Goal: Task Accomplishment & Management: Manage account settings

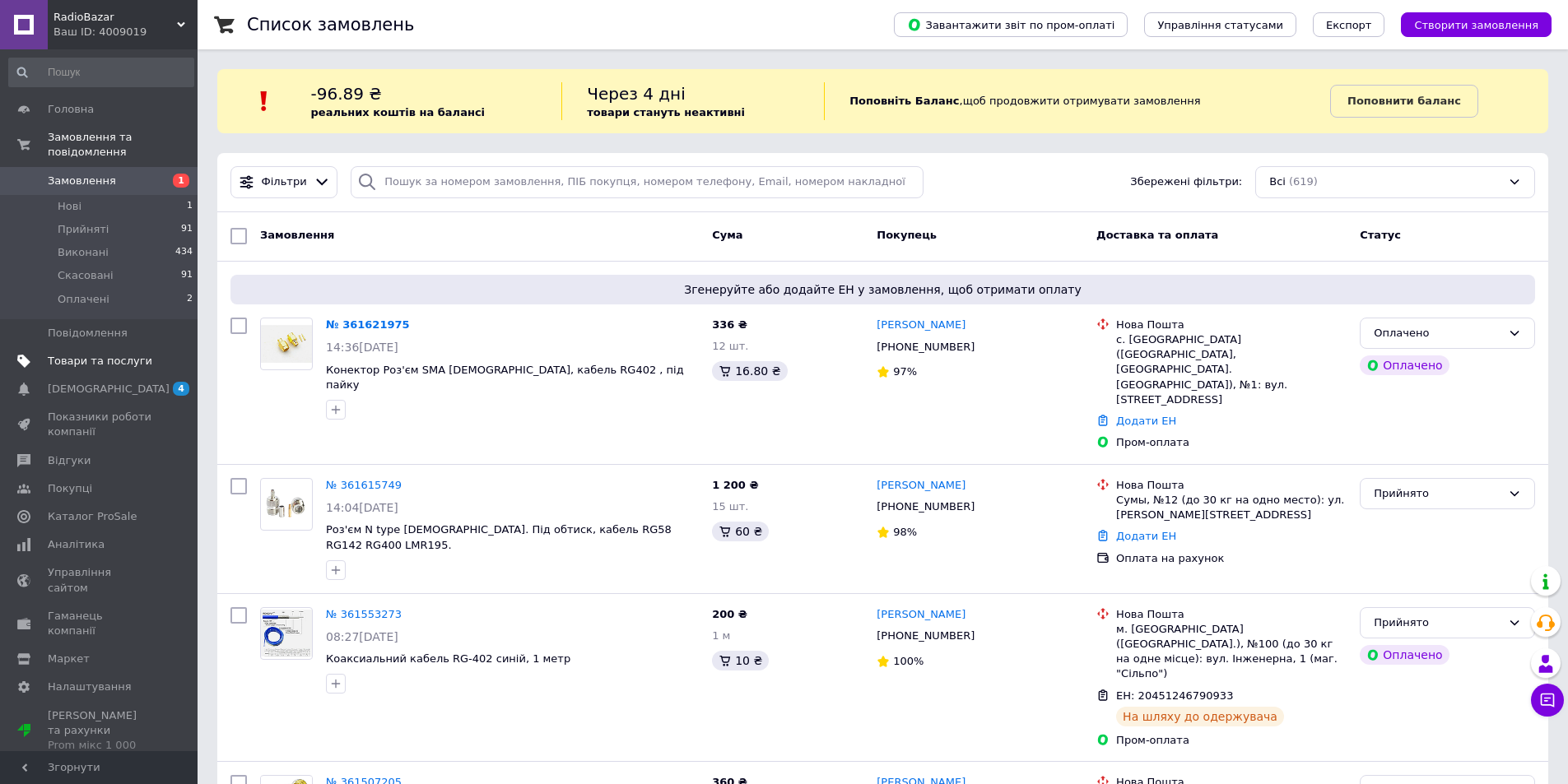
click at [101, 354] on span "Товари та послуги" at bounding box center [99, 360] width 105 height 15
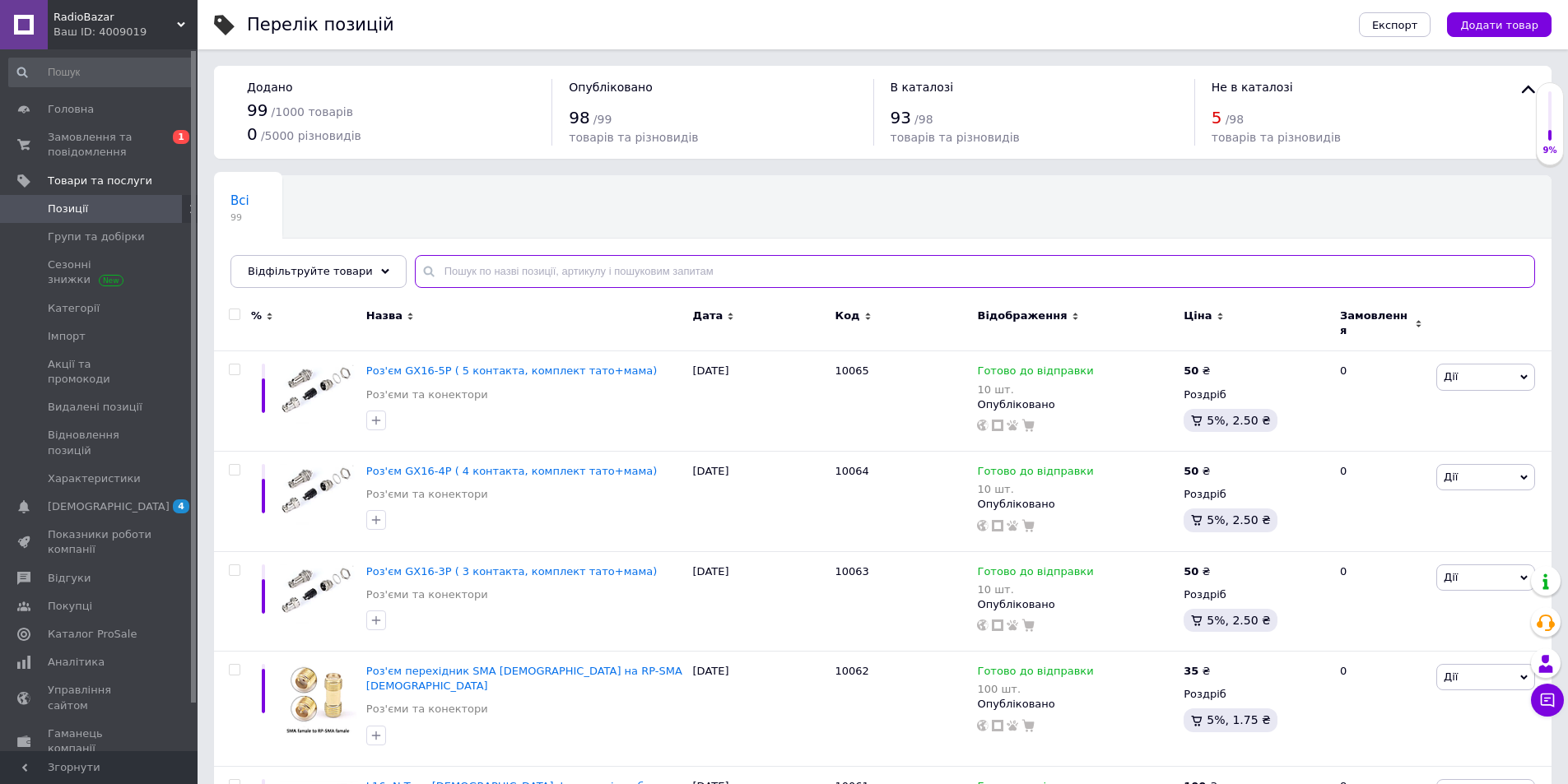
click at [472, 265] on input "text" at bounding box center [975, 271] width 1120 height 33
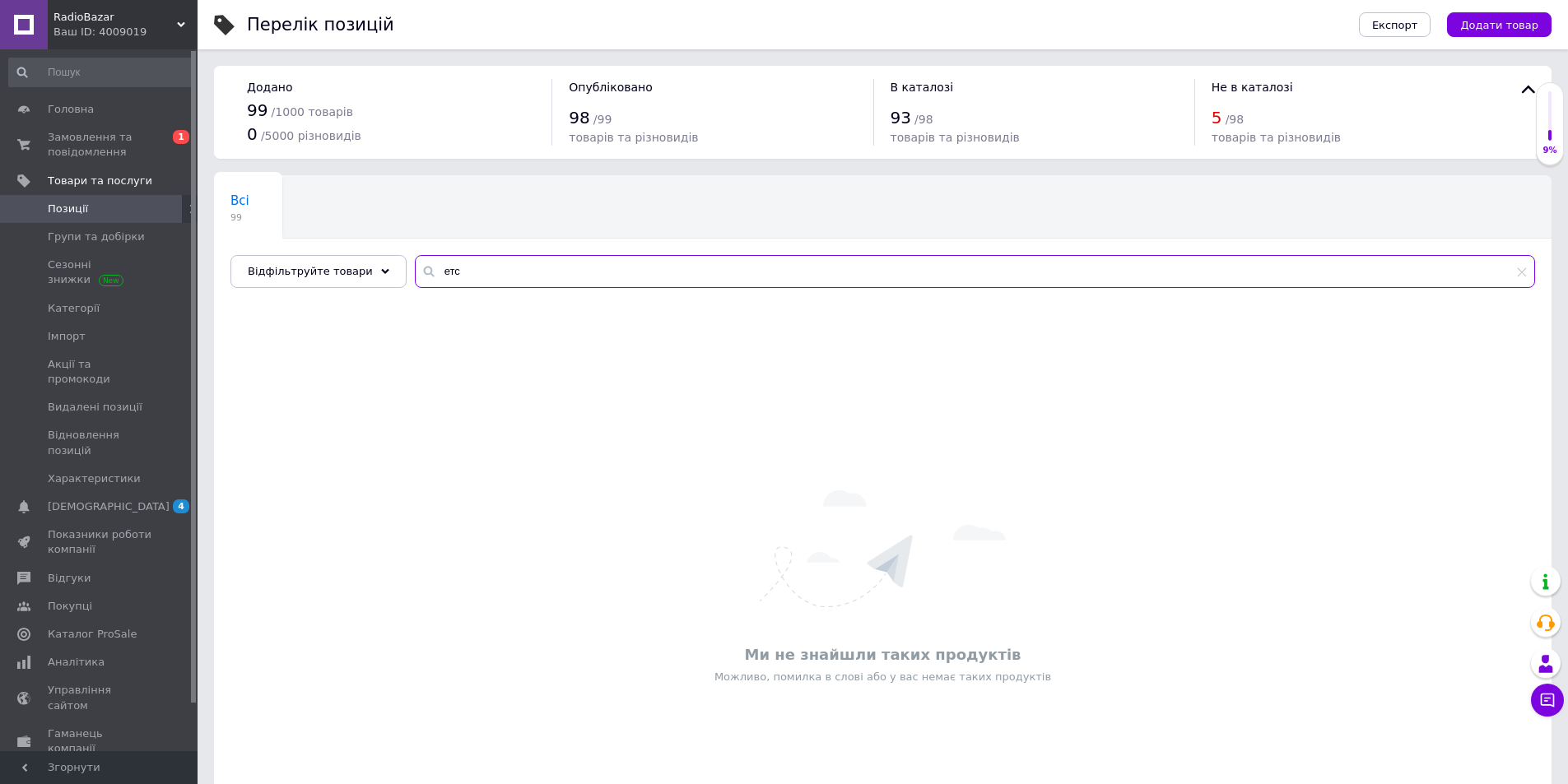
drag, startPoint x: 472, startPoint y: 265, endPoint x: 298, endPoint y: 220, distance: 179.7
click at [298, 220] on div "Всі 99 Ok Відфільтровано... Зберегти Нічого не знайдено Можливо, помилка у слов…" at bounding box center [882, 232] width 1338 height 112
type input "tnc"
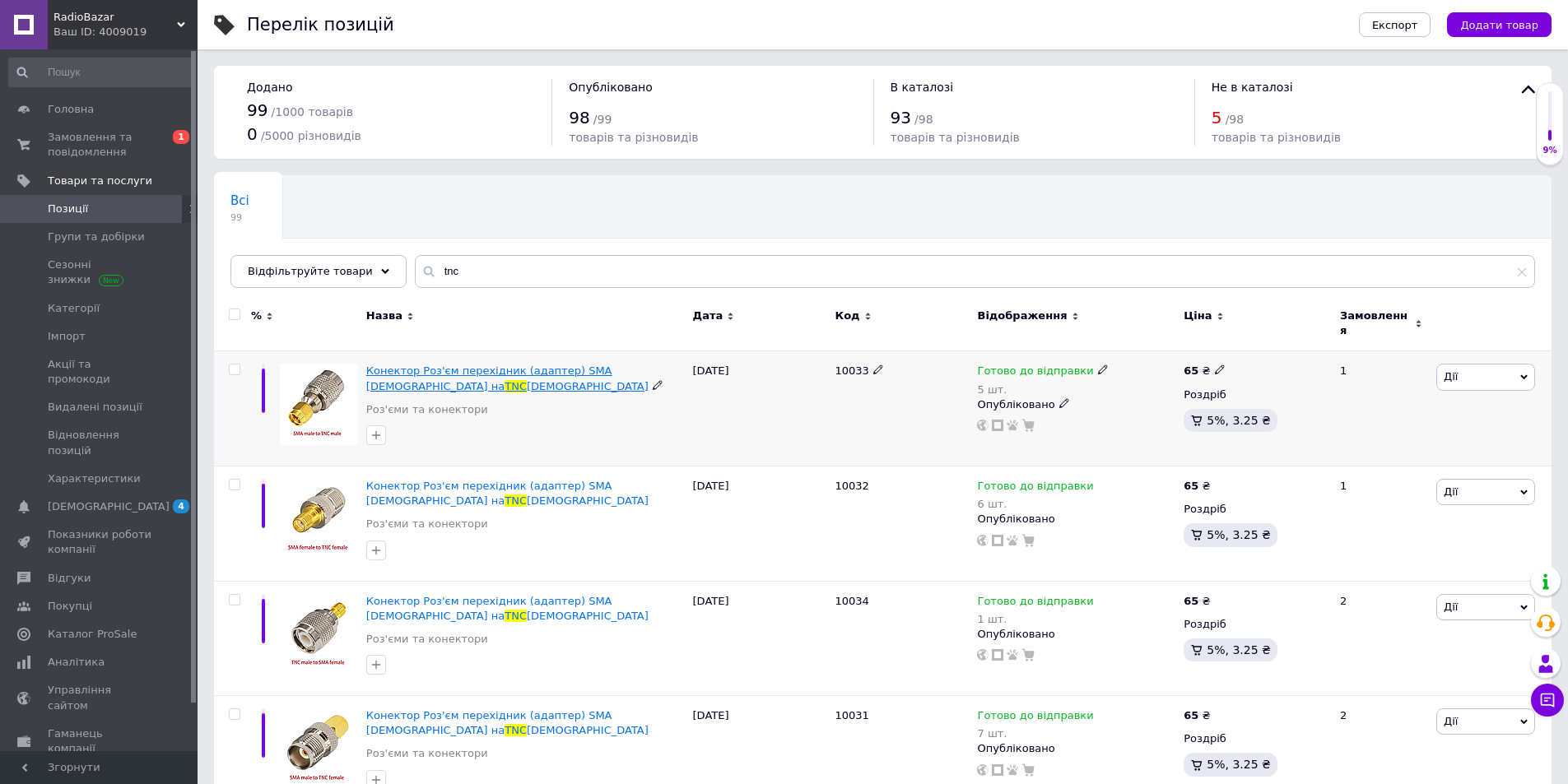
click at [560, 365] on span "Конектор Роз'єм перехідник (адаптер) SMA [DEMOGRAPHIC_DATA] на" at bounding box center [490, 378] width 246 height 27
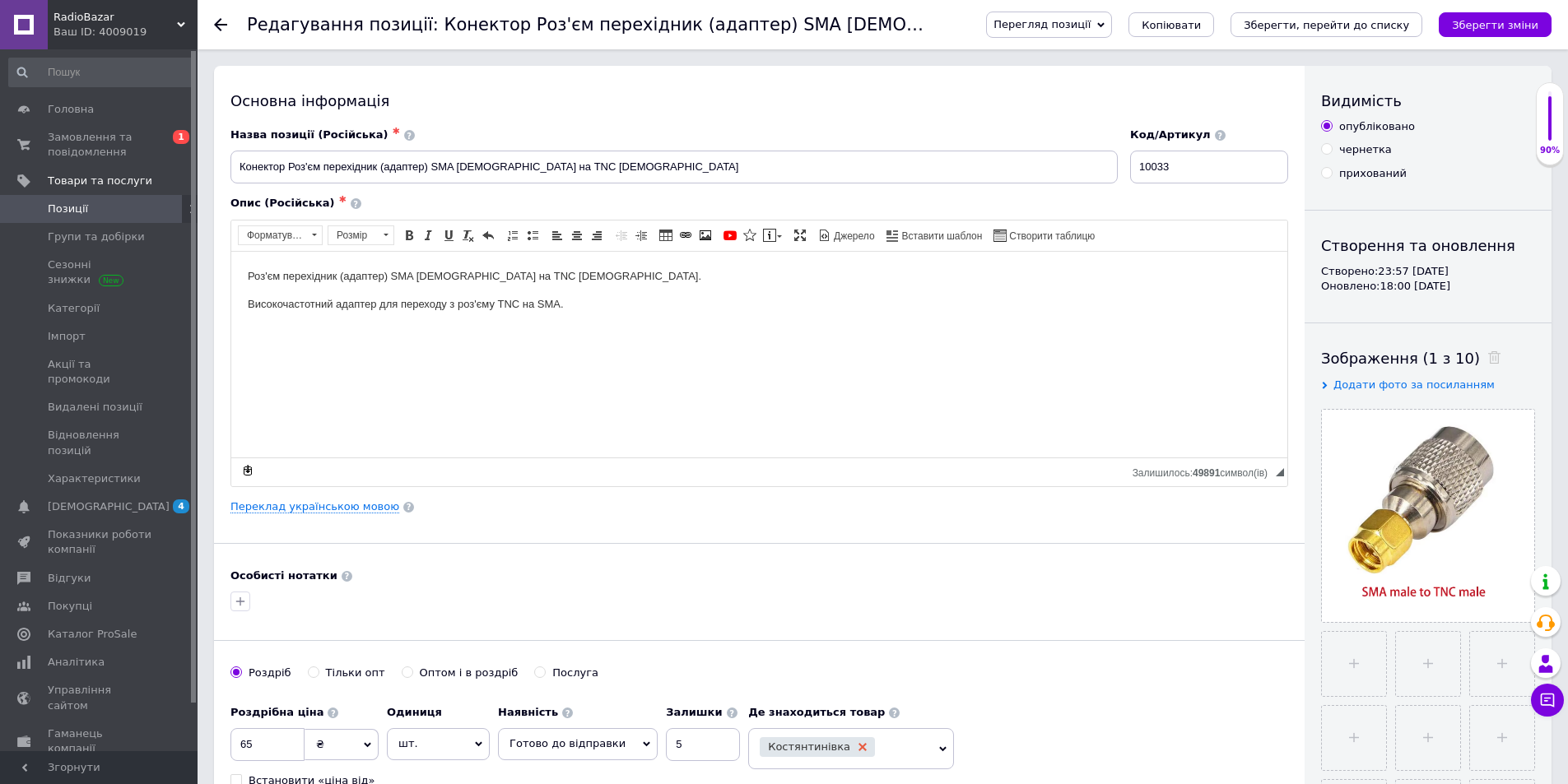
click at [859, 746] on icon at bounding box center [863, 747] width 9 height 9
click at [849, 743] on span "Оберіть регіони" at bounding box center [851, 744] width 206 height 33
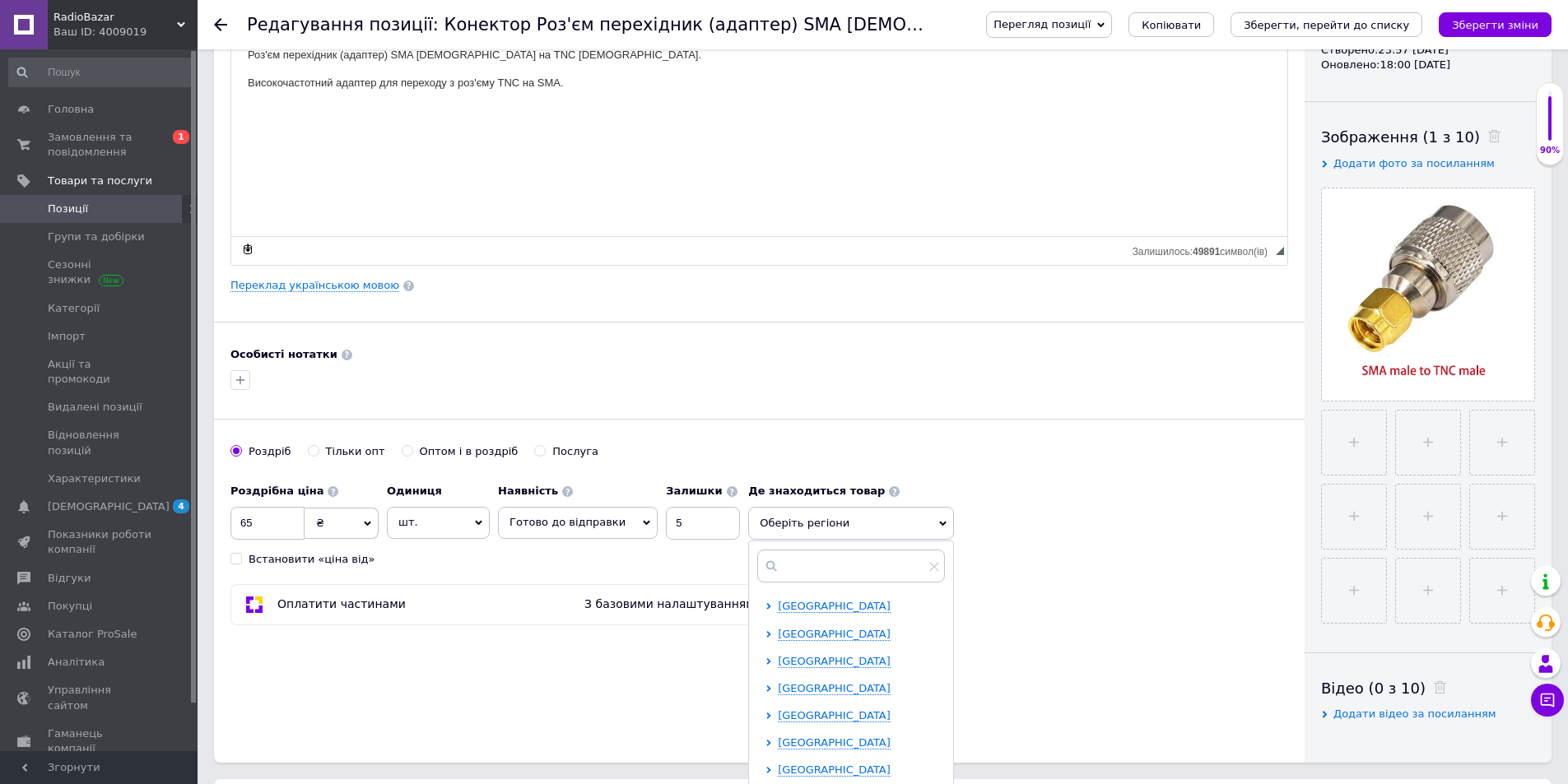
scroll to position [230, 0]
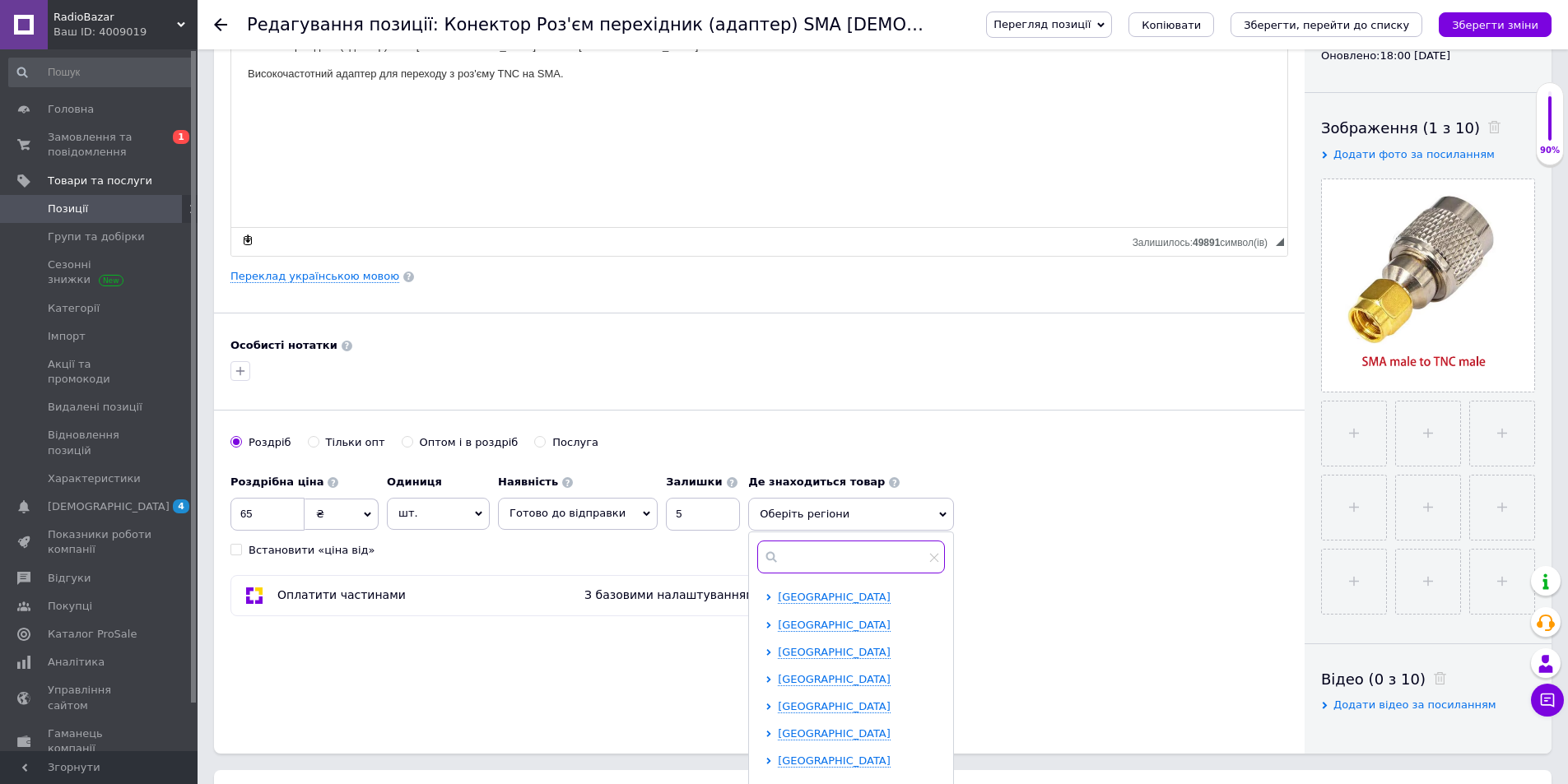
click at [842, 561] on input "text" at bounding box center [851, 557] width 188 height 33
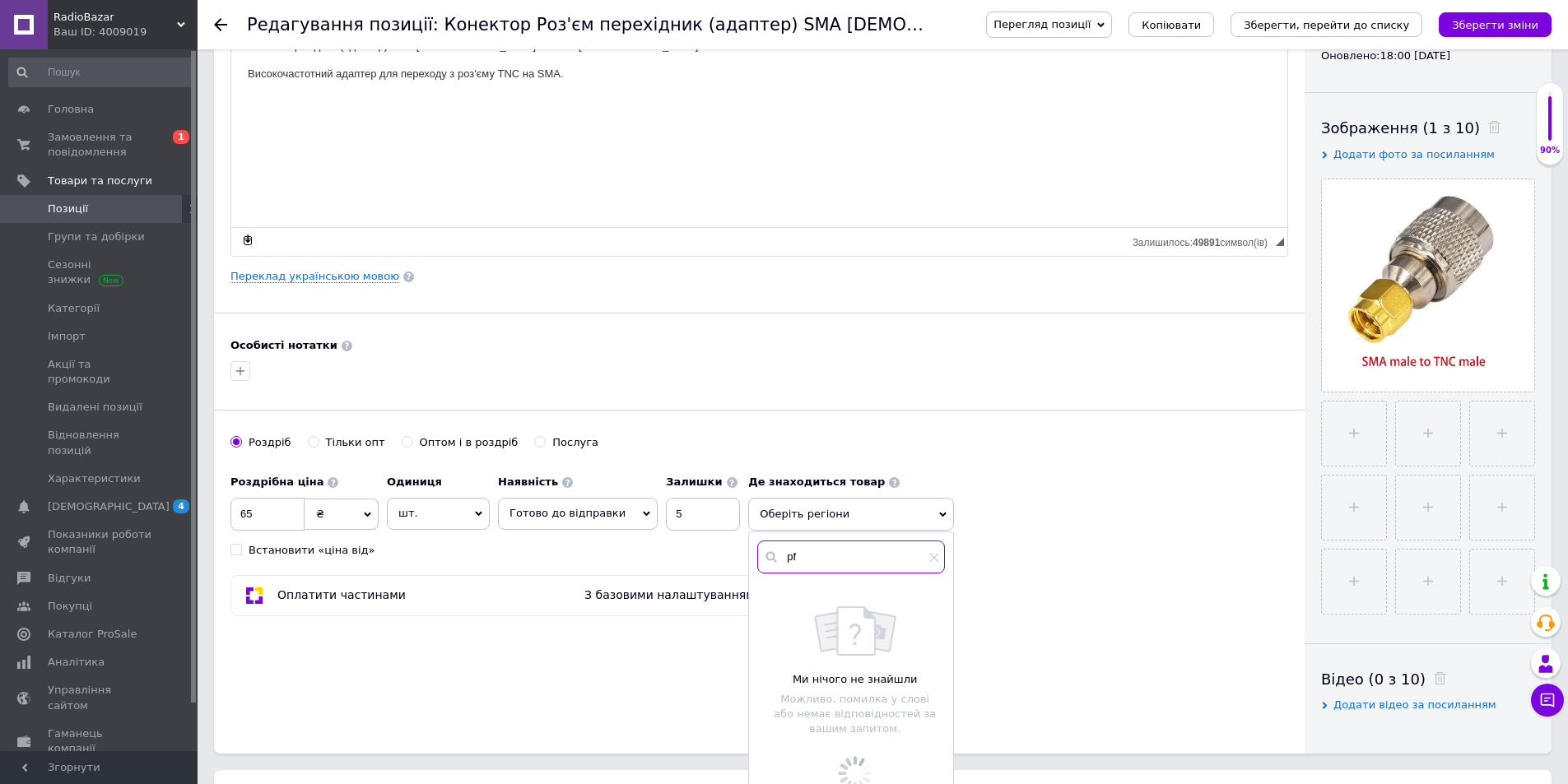
type input "p"
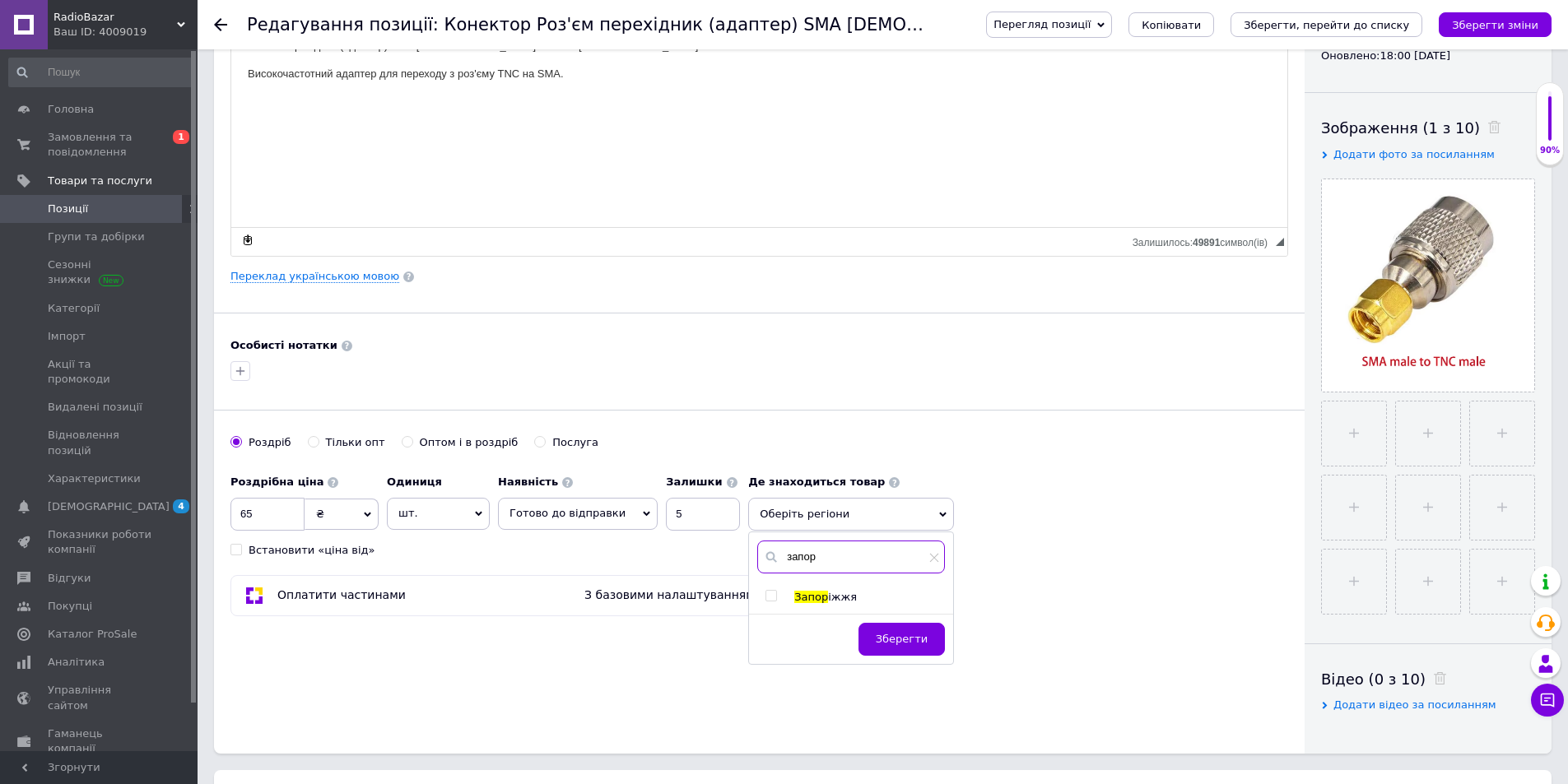
type input "запор"
click at [765, 595] on input "checkbox" at bounding box center [771, 596] width 10 height 10
checkbox input "true"
click at [893, 648] on span "Зберегти" at bounding box center [902, 647] width 52 height 12
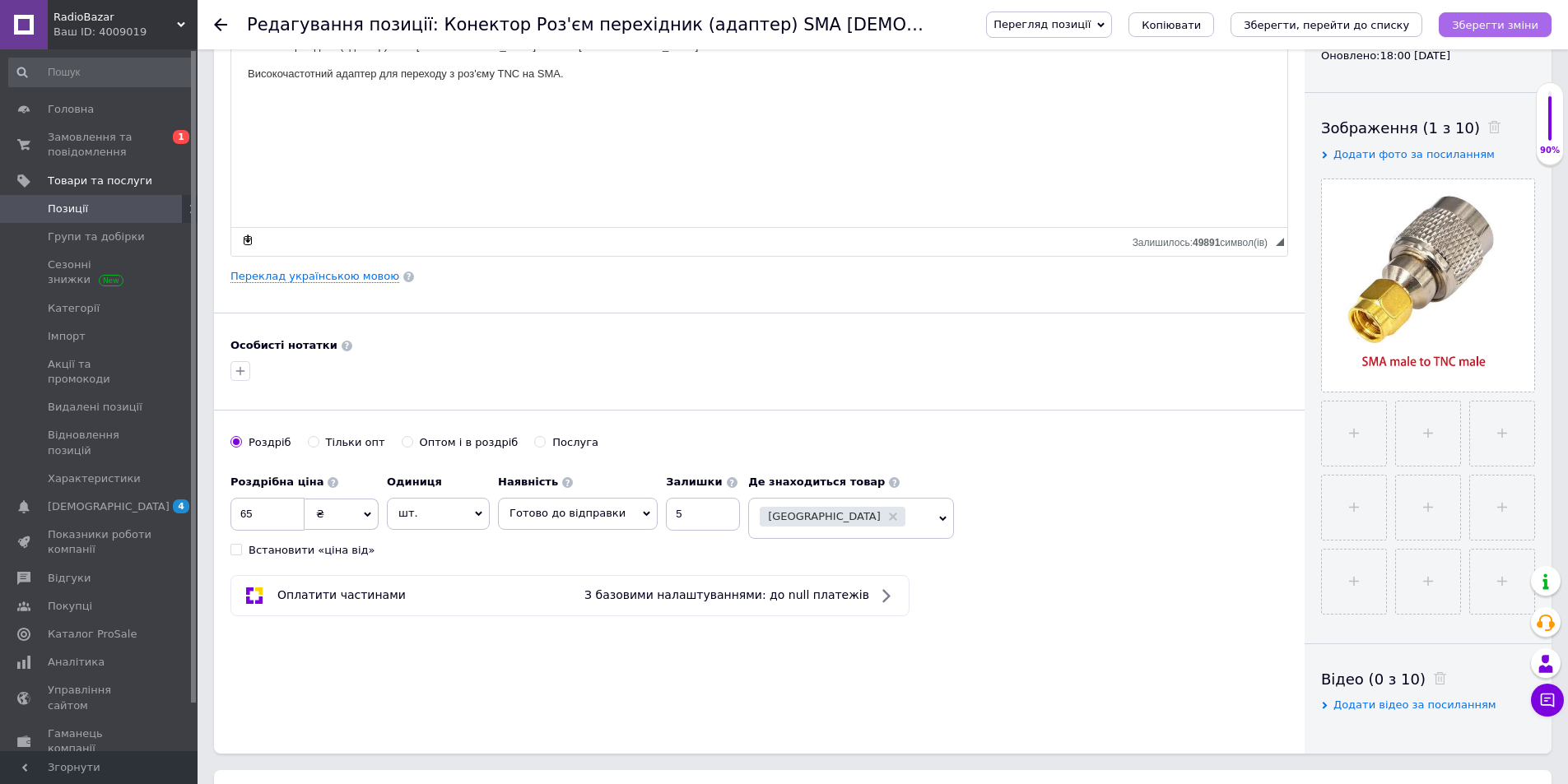
click at [1495, 29] on icon "Зберегти зміни" at bounding box center [1495, 25] width 86 height 12
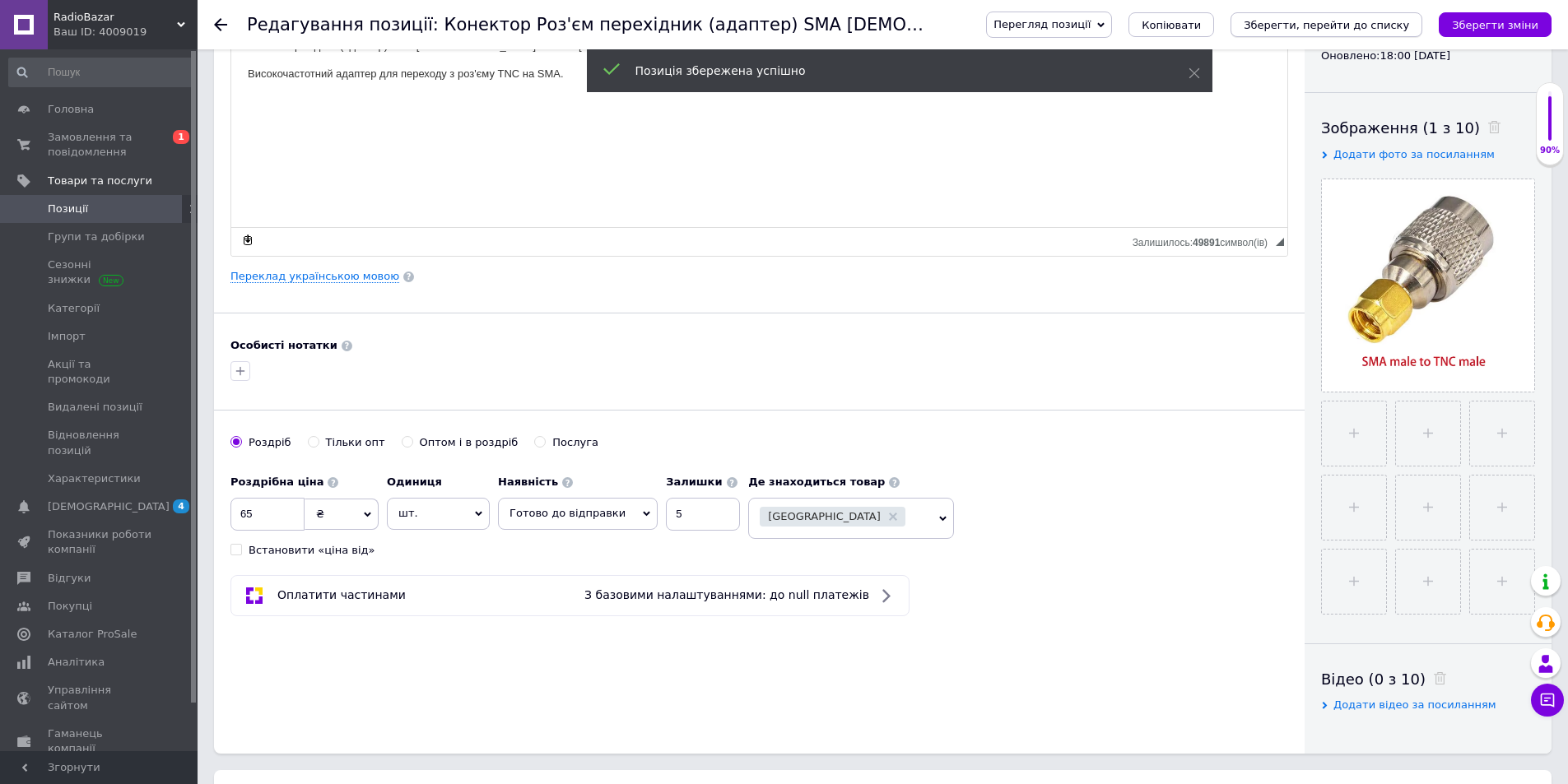
click at [1396, 22] on icon "Зберегти, перейти до списку" at bounding box center [1326, 25] width 165 height 12
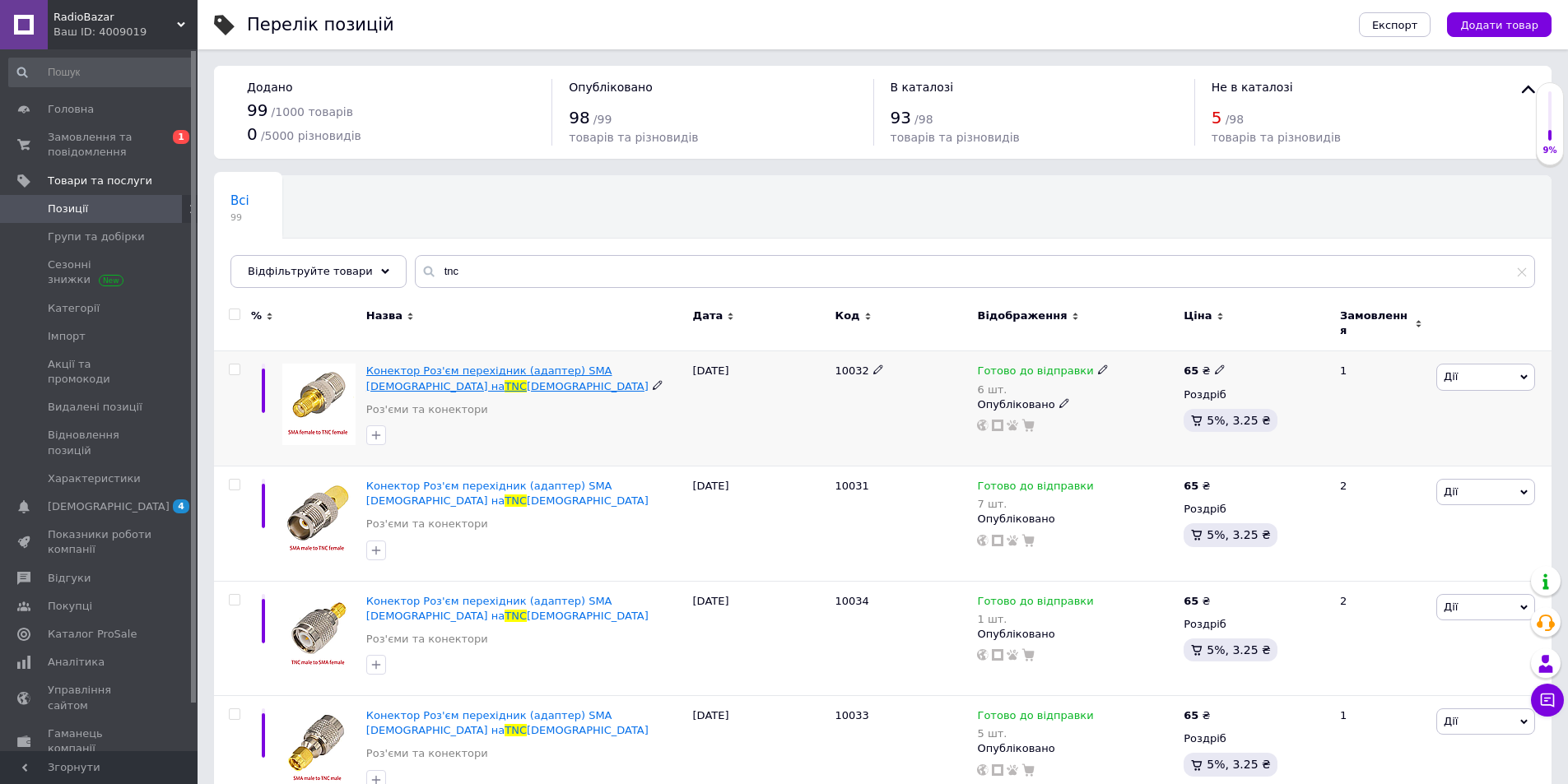
click at [592, 365] on span "Конектор Роз'єм перехідник (адаптер) SMA [DEMOGRAPHIC_DATA] на" at bounding box center [490, 378] width 246 height 27
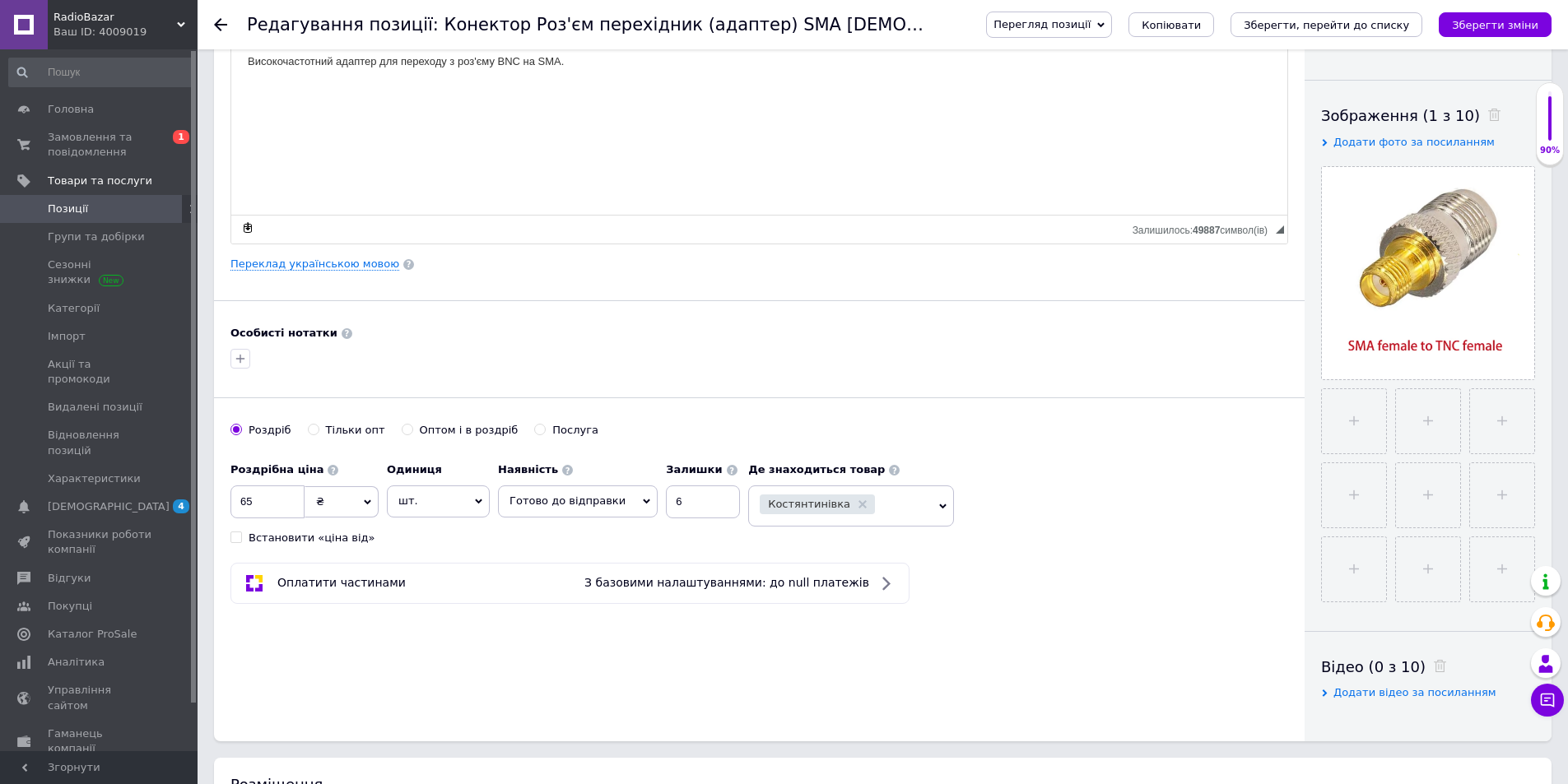
scroll to position [247, 0]
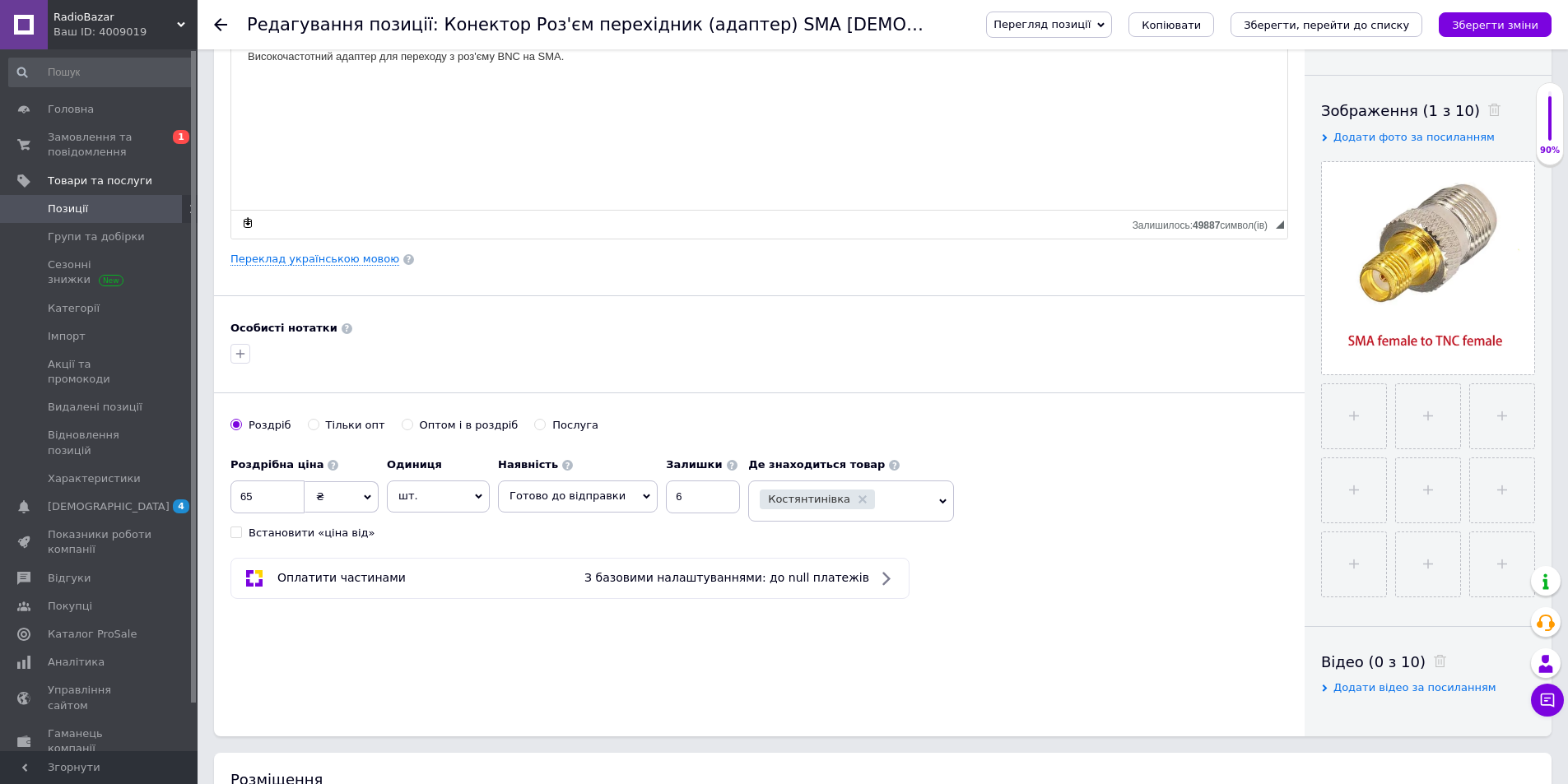
click at [866, 513] on div "Костянтинівка" at bounding box center [840, 500] width 162 height 23
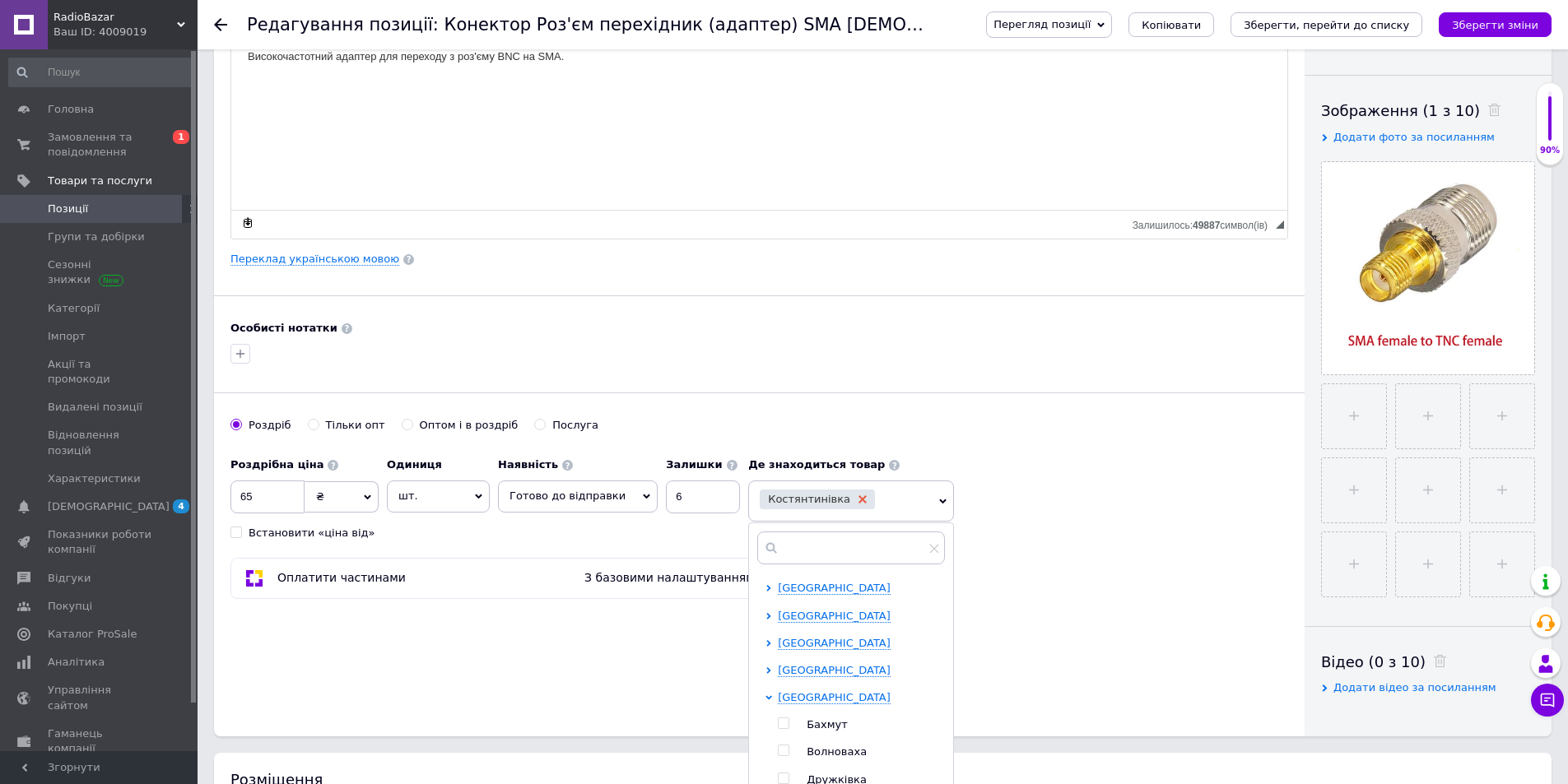
click at [859, 500] on use at bounding box center [863, 500] width 9 height 9
click at [844, 500] on span "Оберіть регіони" at bounding box center [851, 497] width 206 height 33
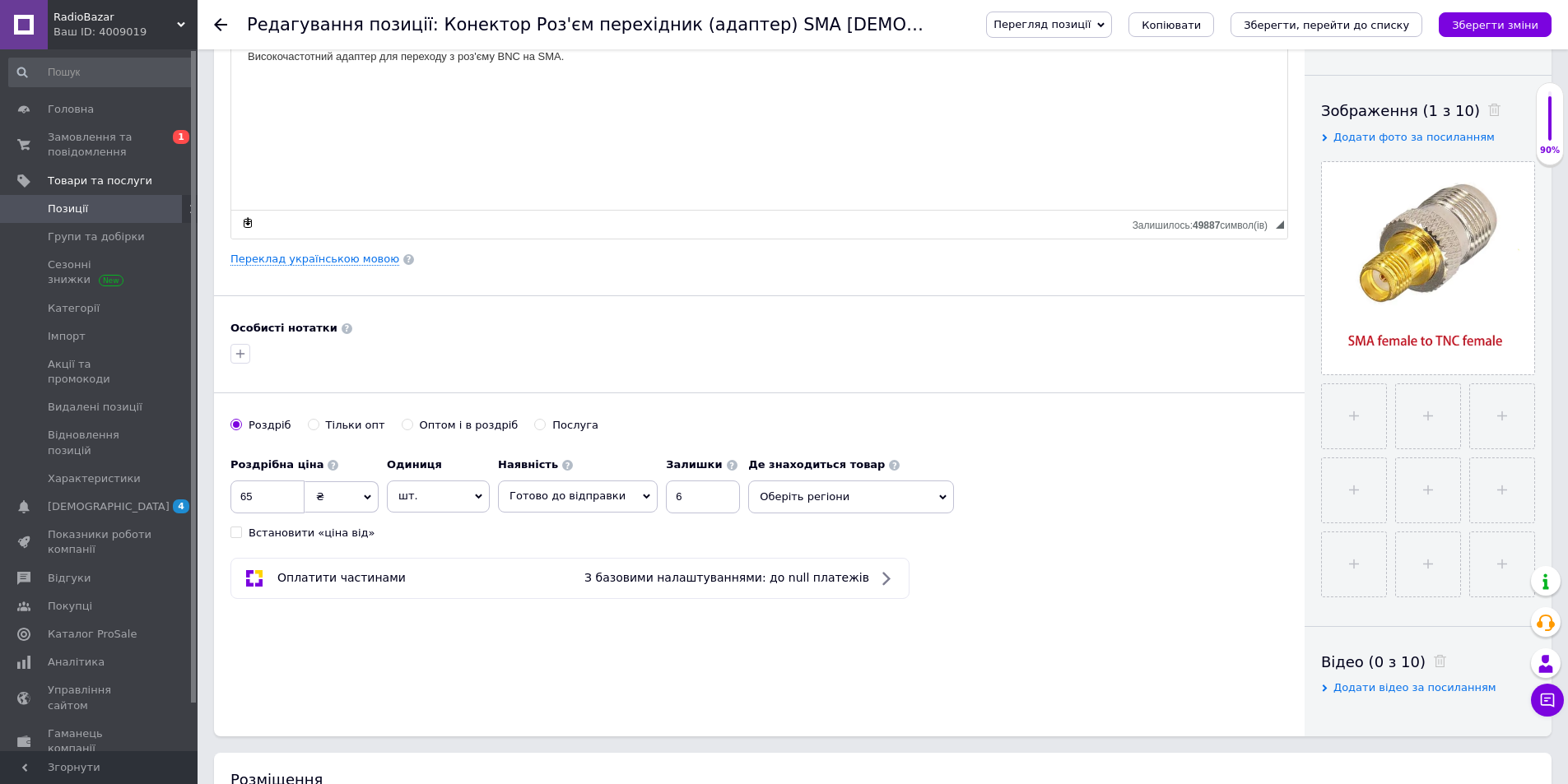
click at [844, 500] on span "Оберіть регіони" at bounding box center [851, 497] width 206 height 33
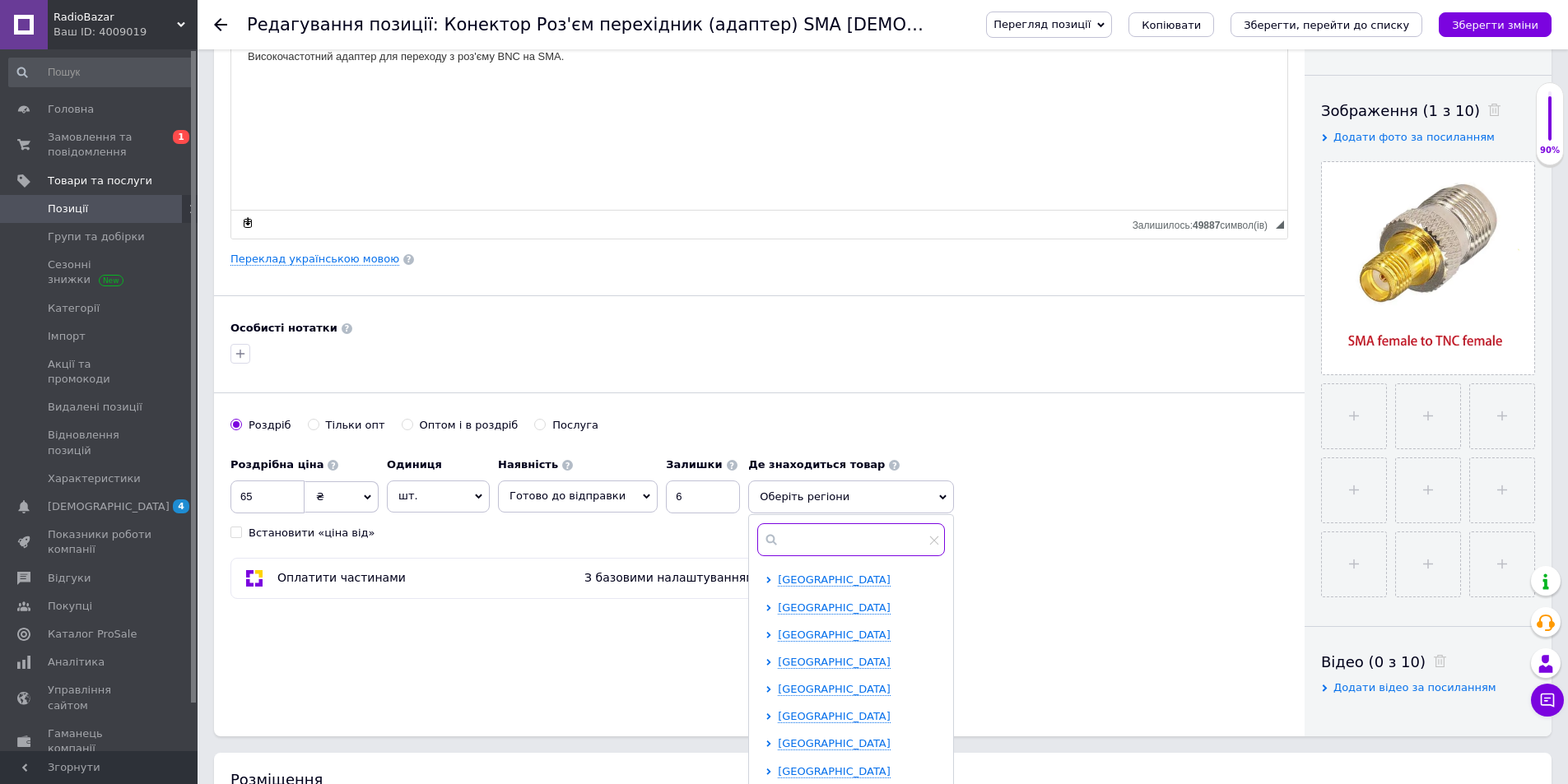
click at [811, 551] on input "text" at bounding box center [851, 539] width 188 height 33
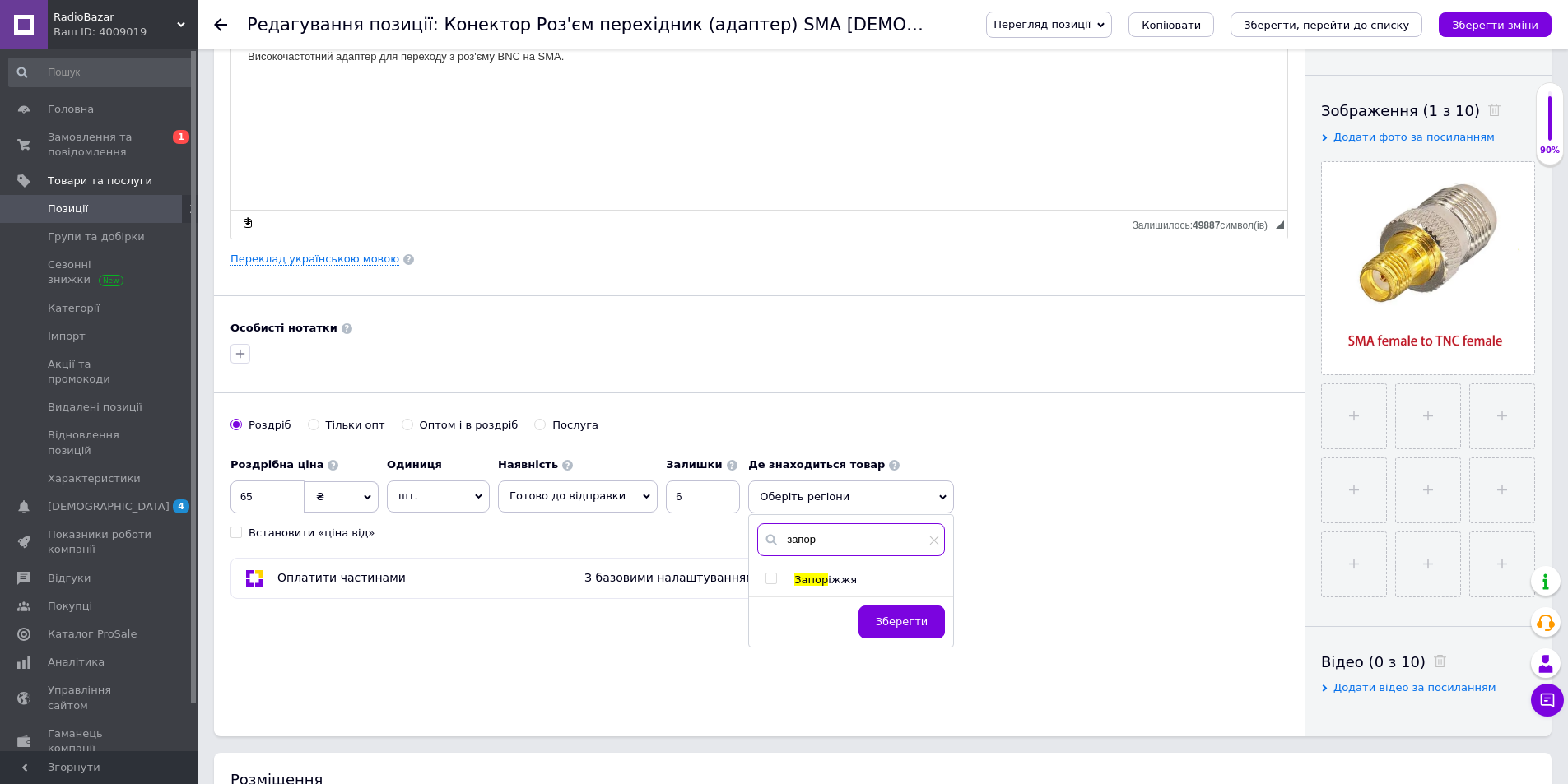
type input "запор"
click at [765, 578] on input "checkbox" at bounding box center [771, 578] width 10 height 10
checkbox input "true"
click at [899, 630] on span "Зберегти" at bounding box center [902, 629] width 52 height 12
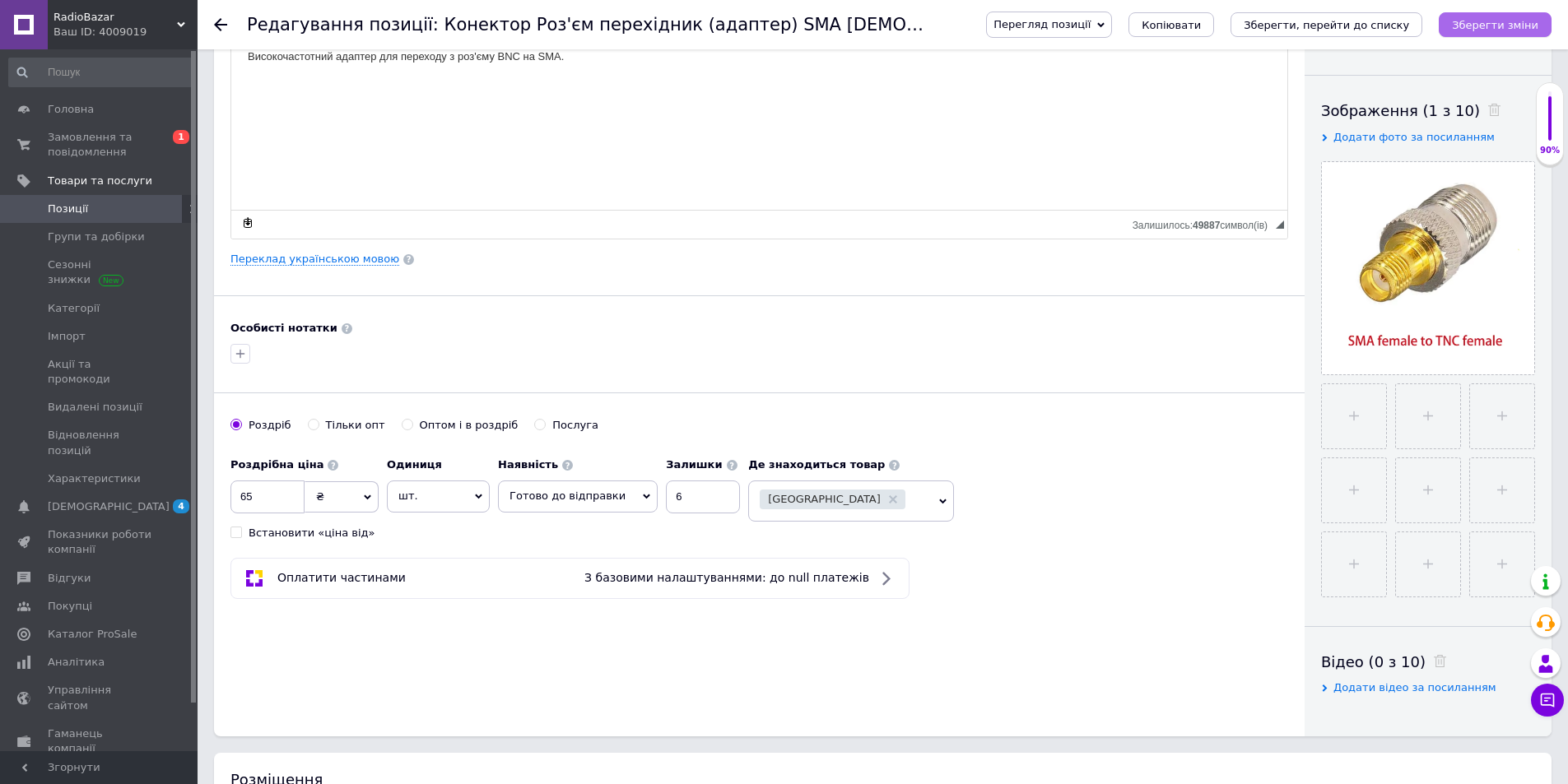
click at [1510, 25] on icon "Зберегти зміни" at bounding box center [1495, 25] width 86 height 12
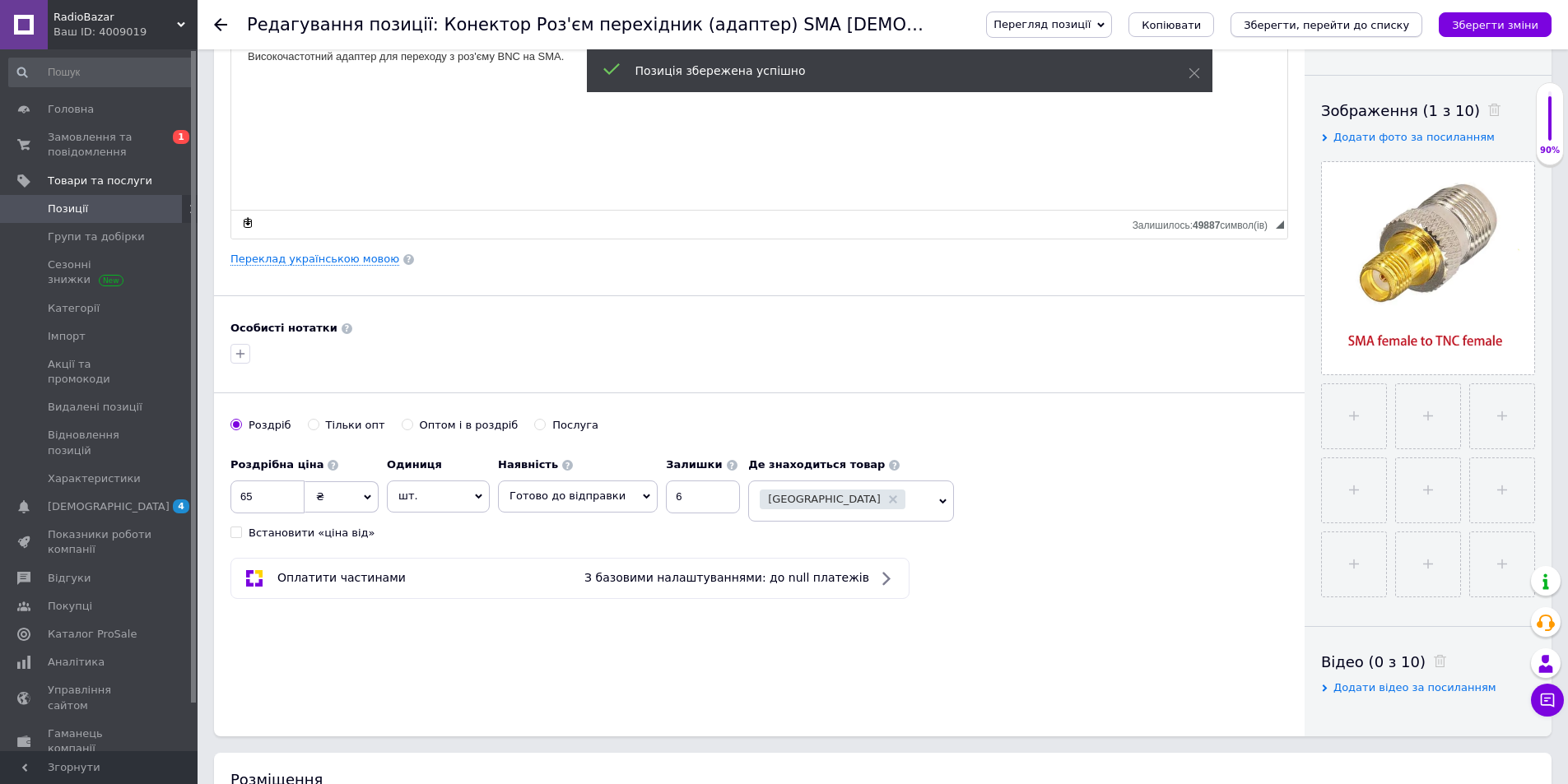
click at [1392, 28] on icon "Зберегти, перейти до списку" at bounding box center [1326, 25] width 165 height 12
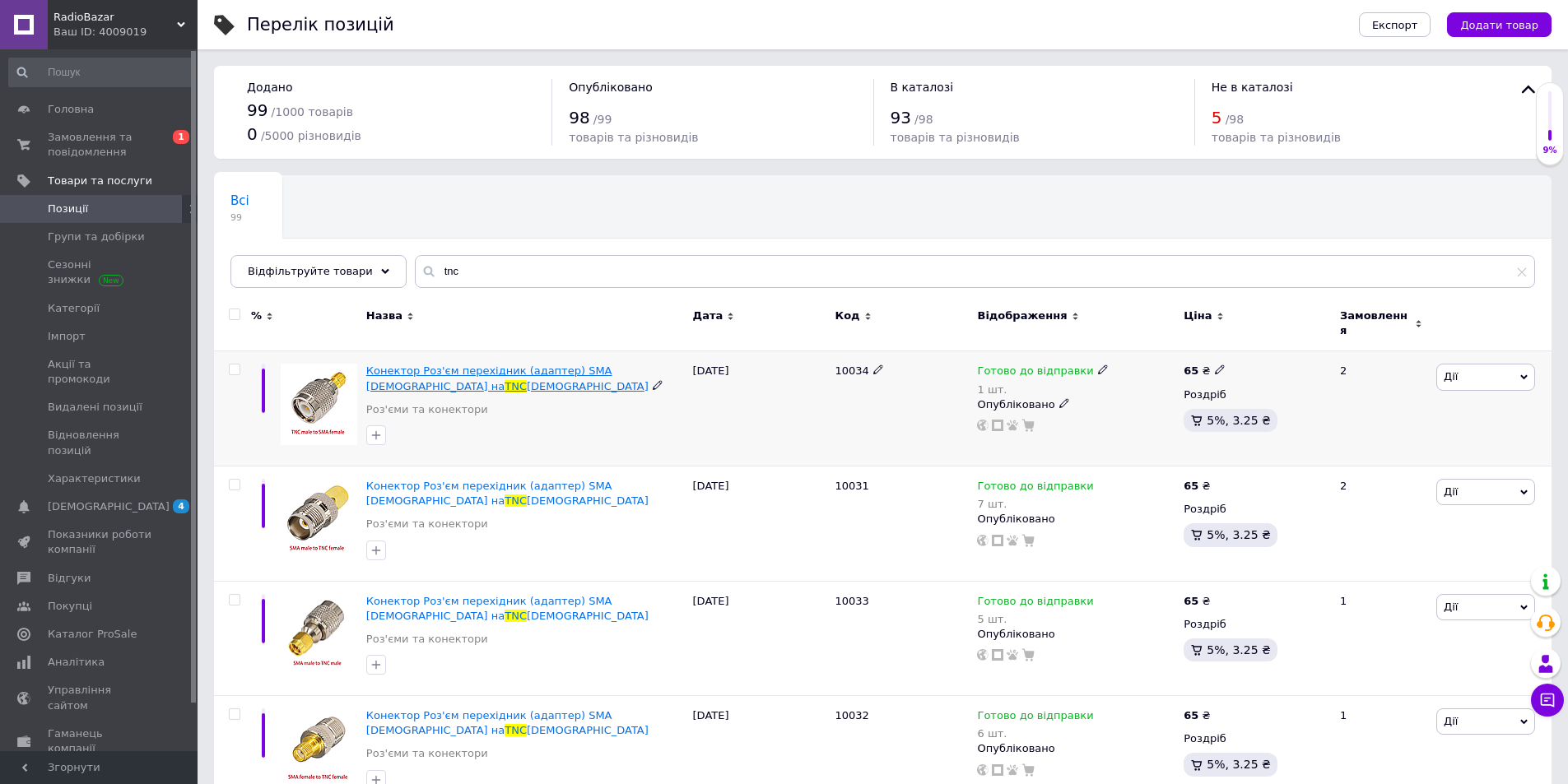
click at [551, 367] on span "Конектор Роз'єм перехідник (адаптер) SMA [DEMOGRAPHIC_DATA] на" at bounding box center [490, 378] width 246 height 27
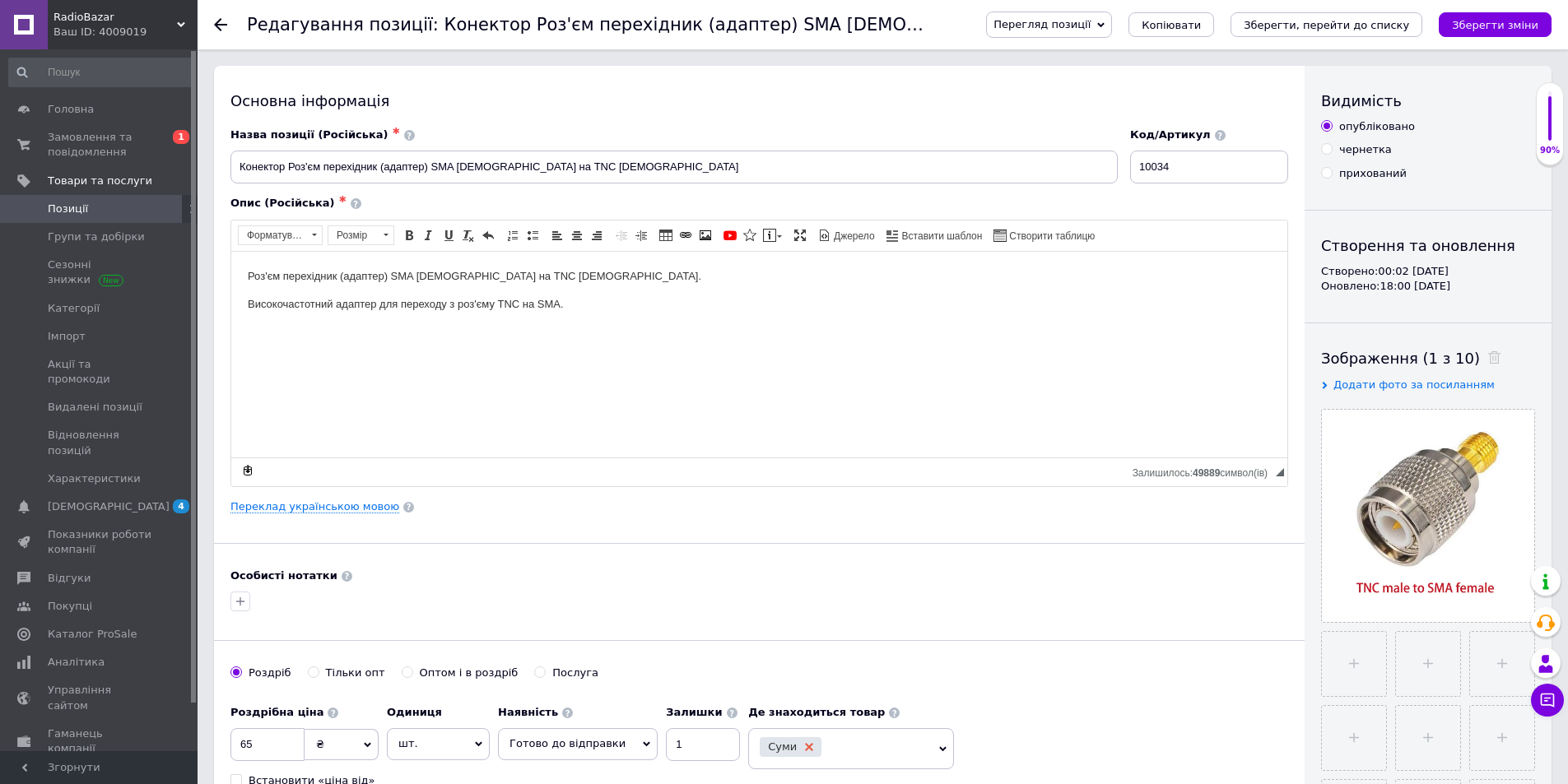
click at [805, 747] on icon at bounding box center [810, 747] width 9 height 9
click at [861, 740] on span "Оберіть регіони" at bounding box center [851, 744] width 206 height 33
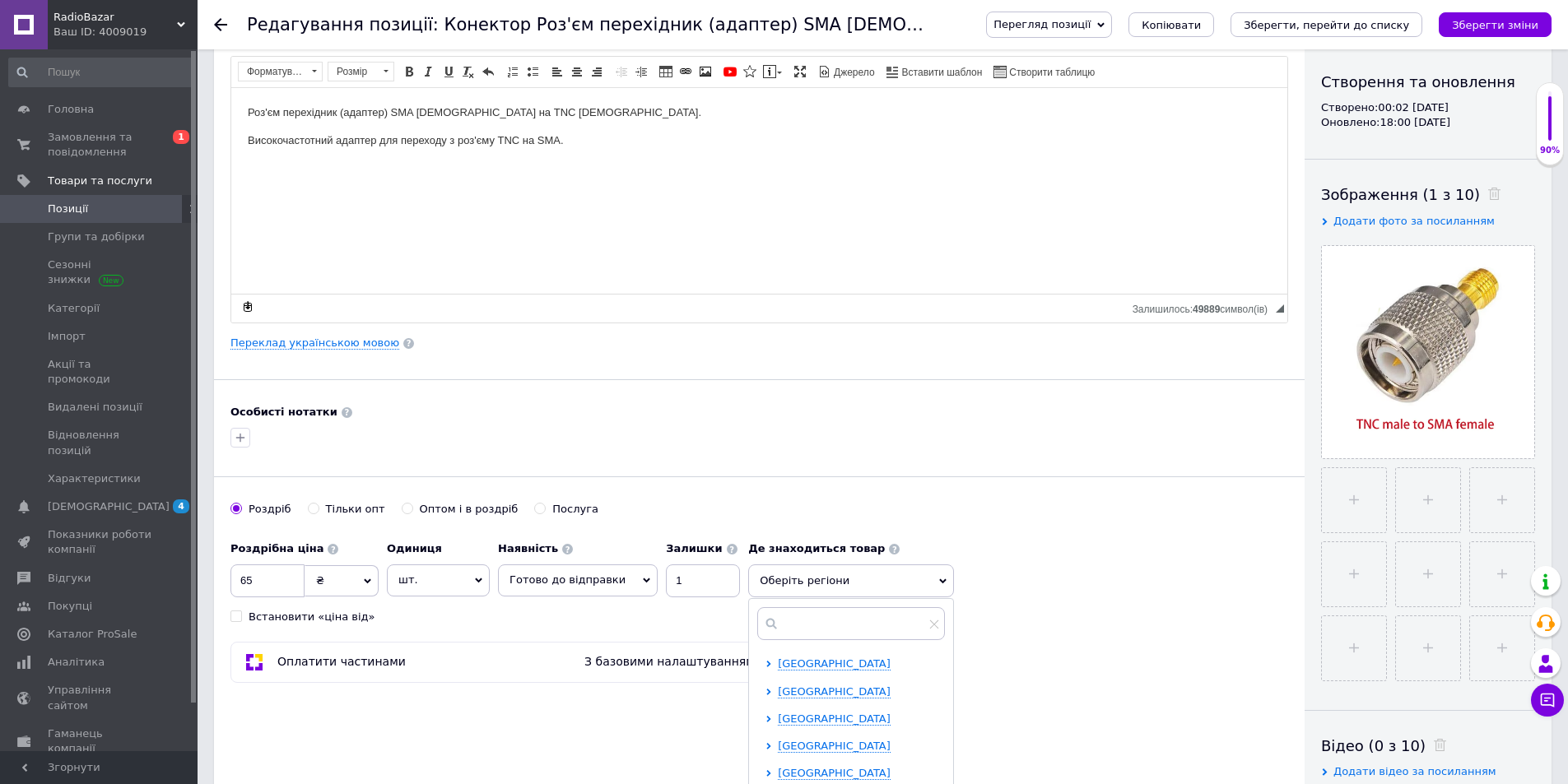
scroll to position [164, 0]
click at [842, 630] on input "text" at bounding box center [851, 622] width 188 height 33
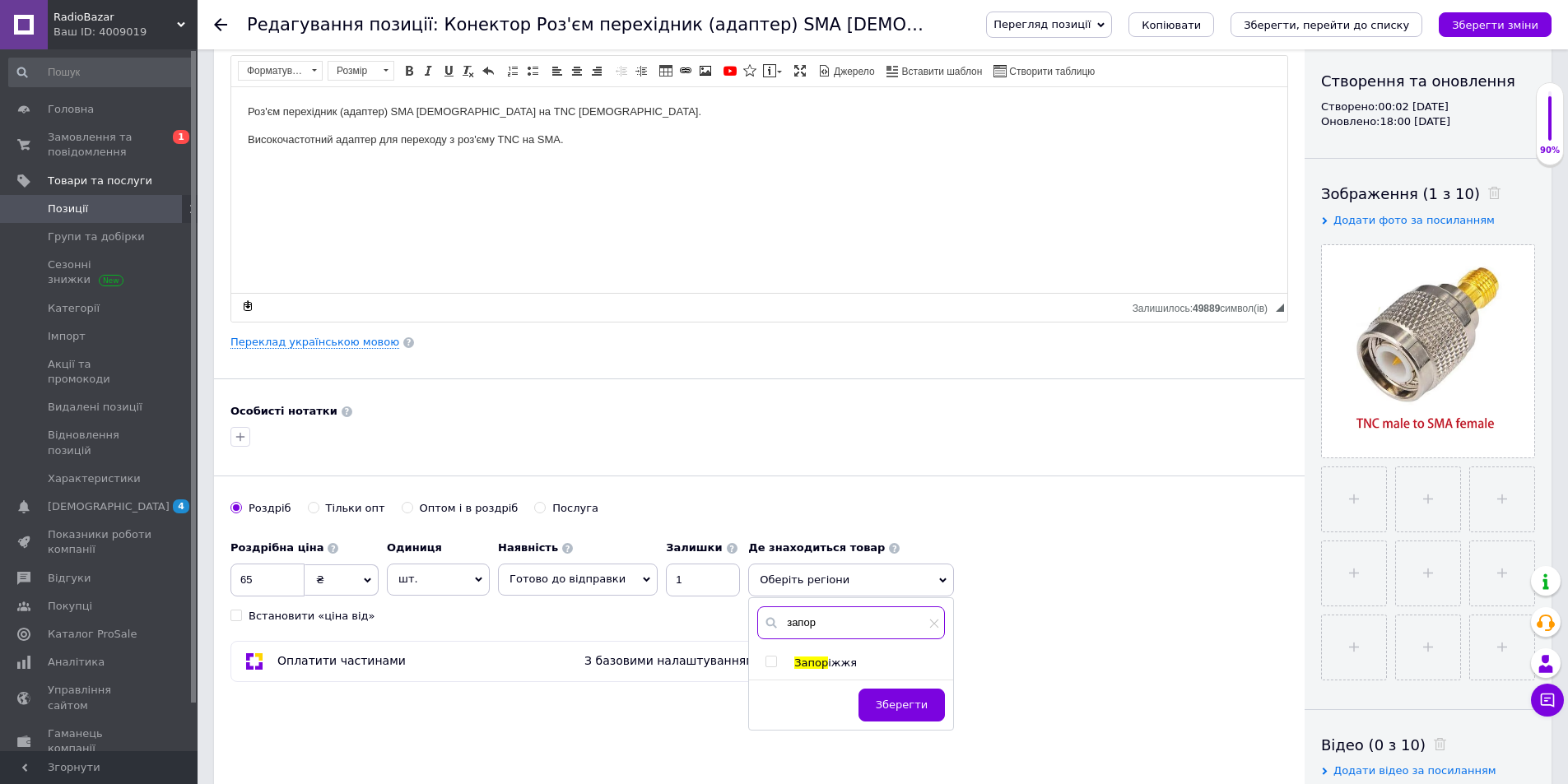
type input "запор"
click at [765, 660] on input "checkbox" at bounding box center [771, 661] width 10 height 10
checkbox input "true"
click at [900, 715] on span "Зберегти" at bounding box center [902, 713] width 52 height 12
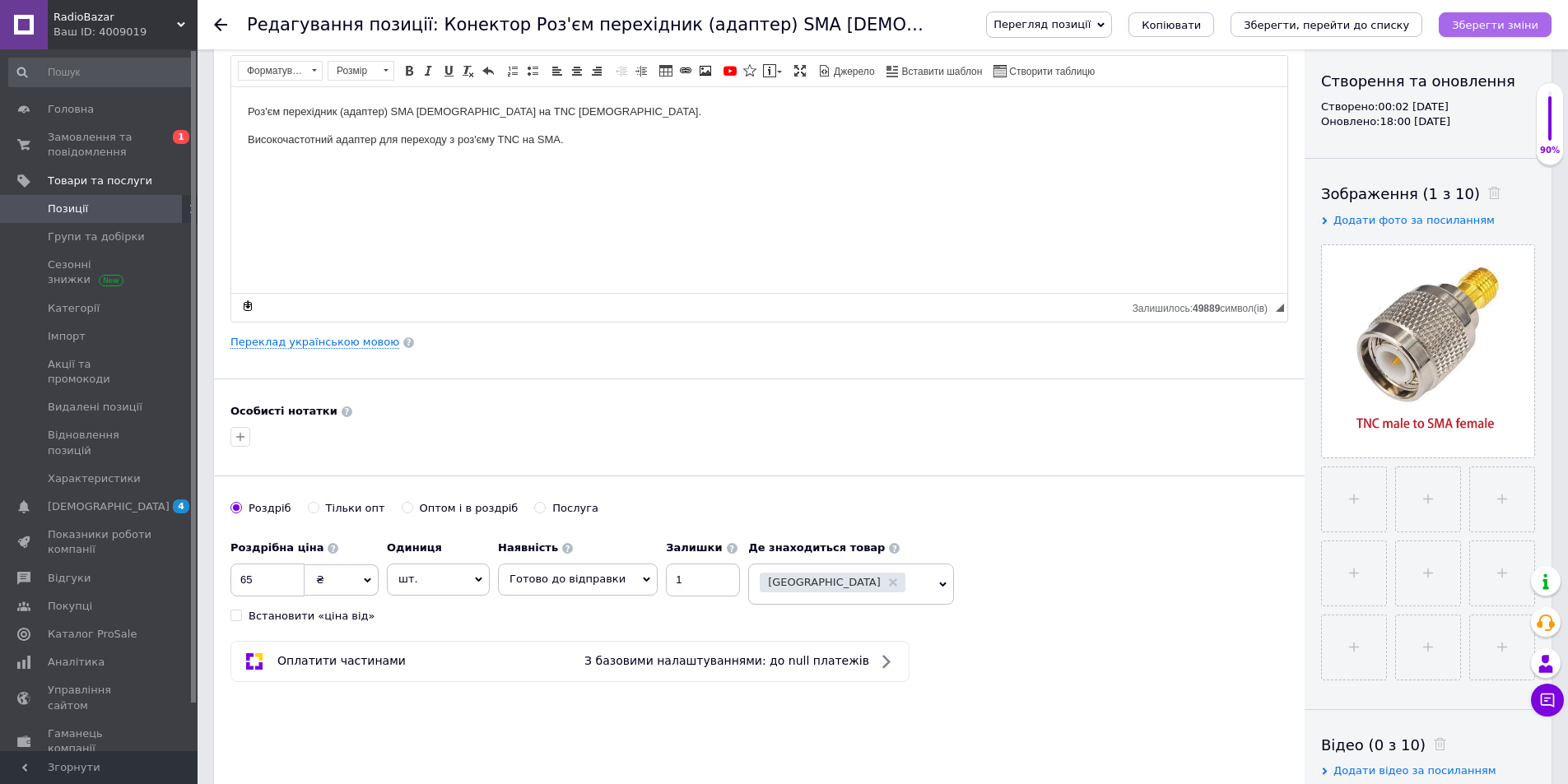
click at [1525, 25] on icon "Зберегти зміни" at bounding box center [1495, 25] width 86 height 12
click at [1406, 25] on icon "Зберегти, перейти до списку" at bounding box center [1326, 25] width 165 height 12
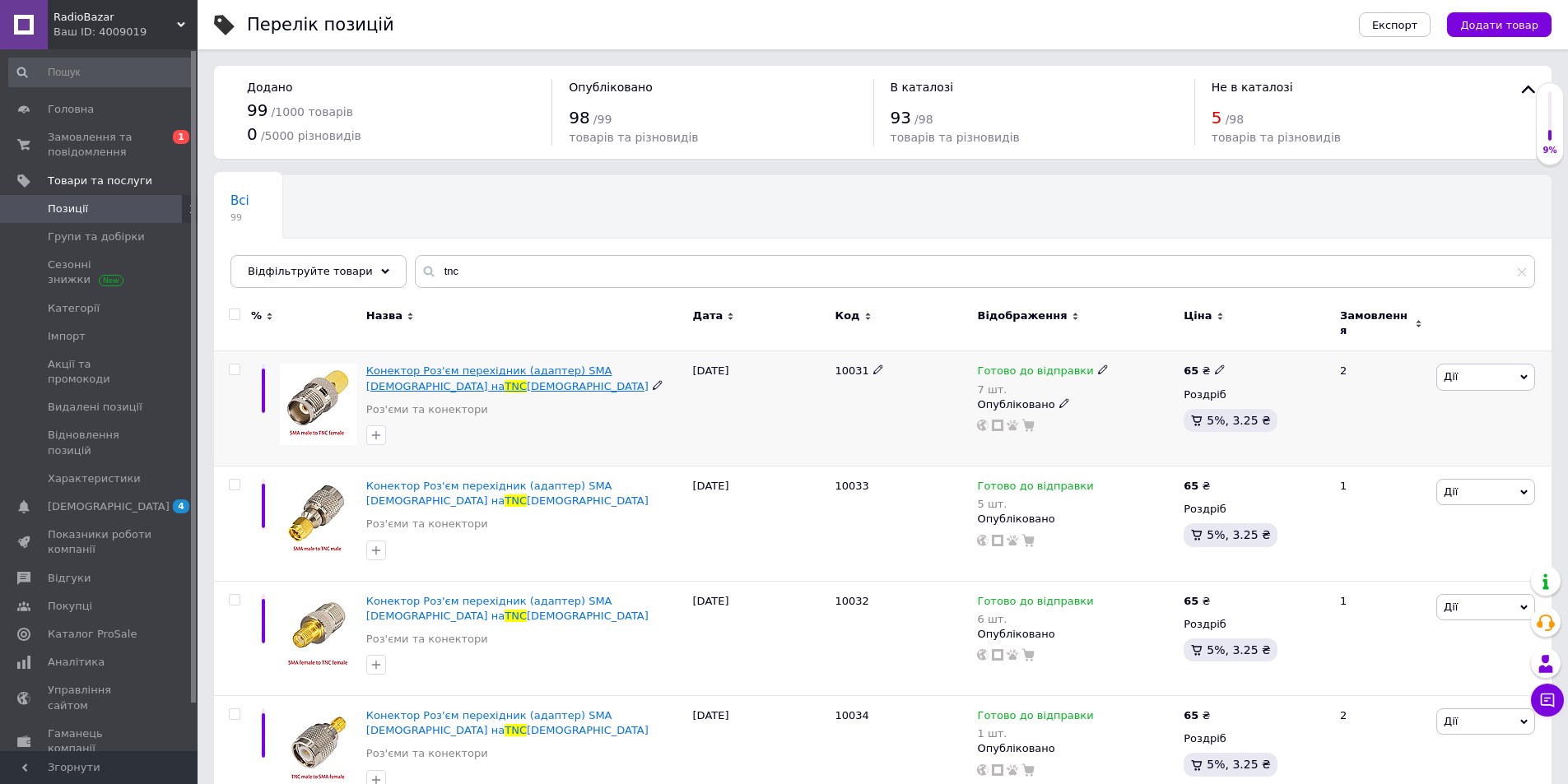
click at [543, 365] on span "Конектор Роз'єм перехідник (адаптер) SMA [DEMOGRAPHIC_DATA] на" at bounding box center [490, 378] width 246 height 27
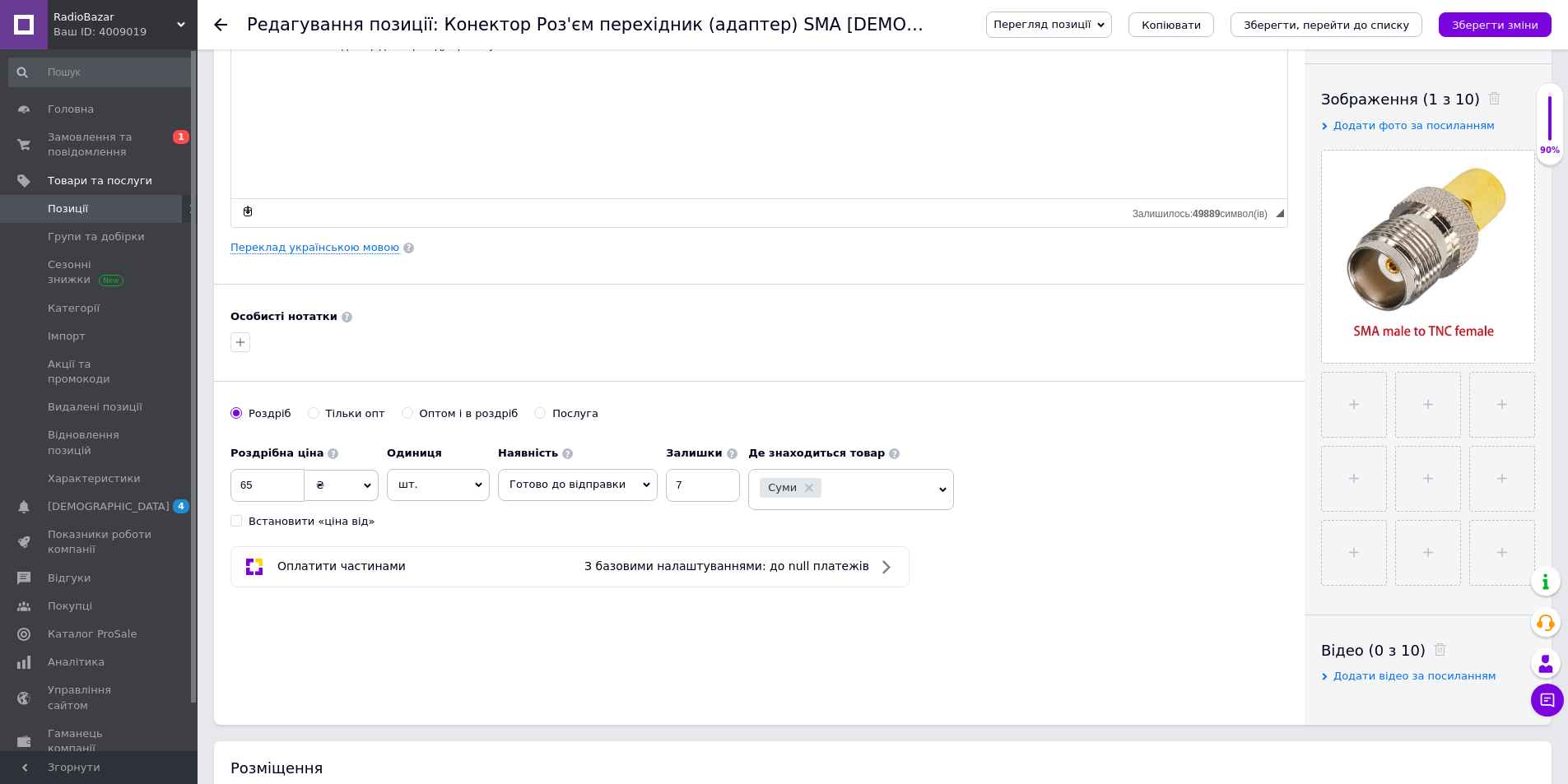
scroll to position [262, 0]
click at [805, 487] on icon at bounding box center [810, 486] width 9 height 9
click at [830, 482] on span "Оберіть регіони" at bounding box center [851, 483] width 206 height 33
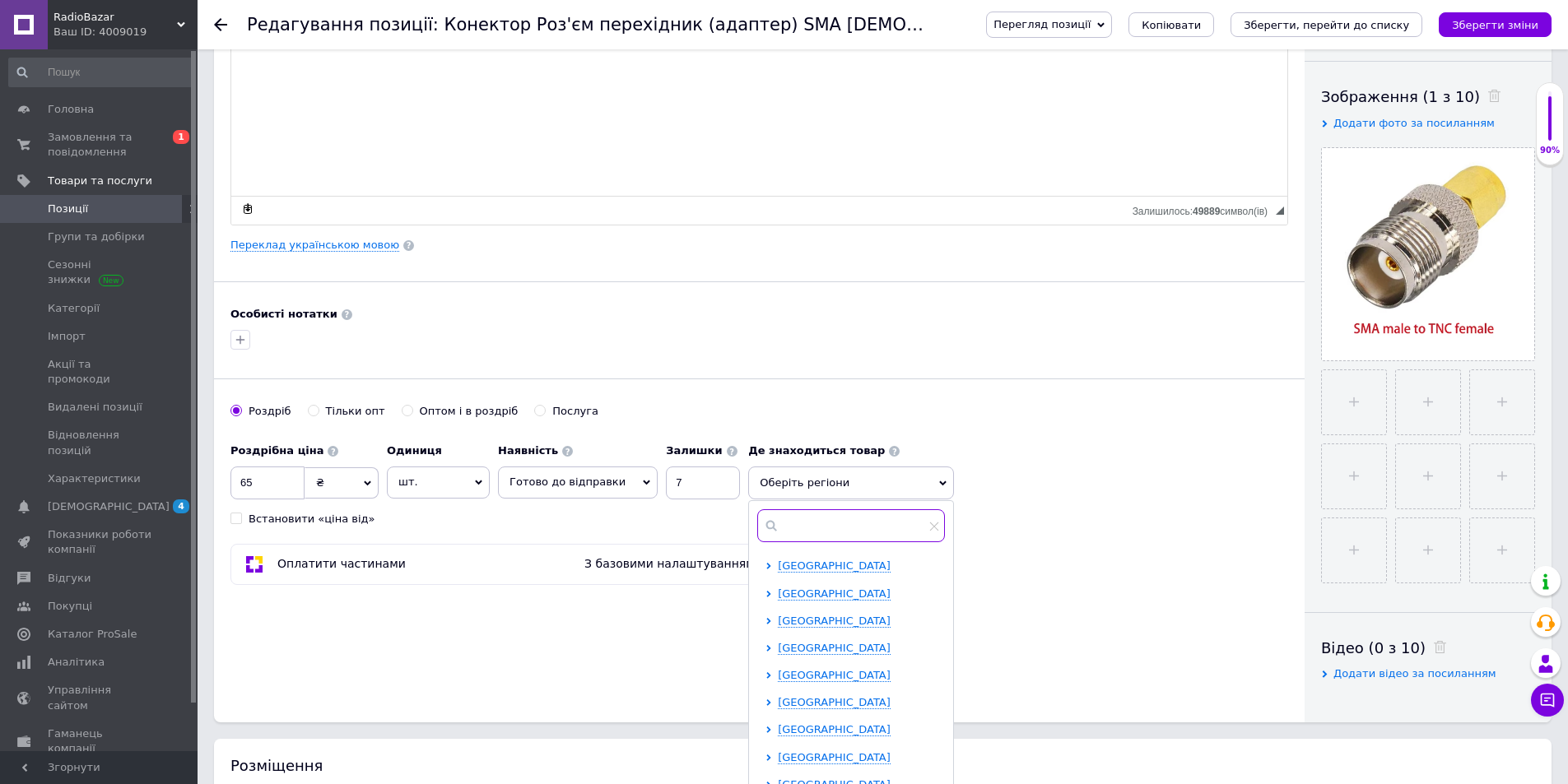
click at [829, 522] on input "text" at bounding box center [851, 526] width 188 height 33
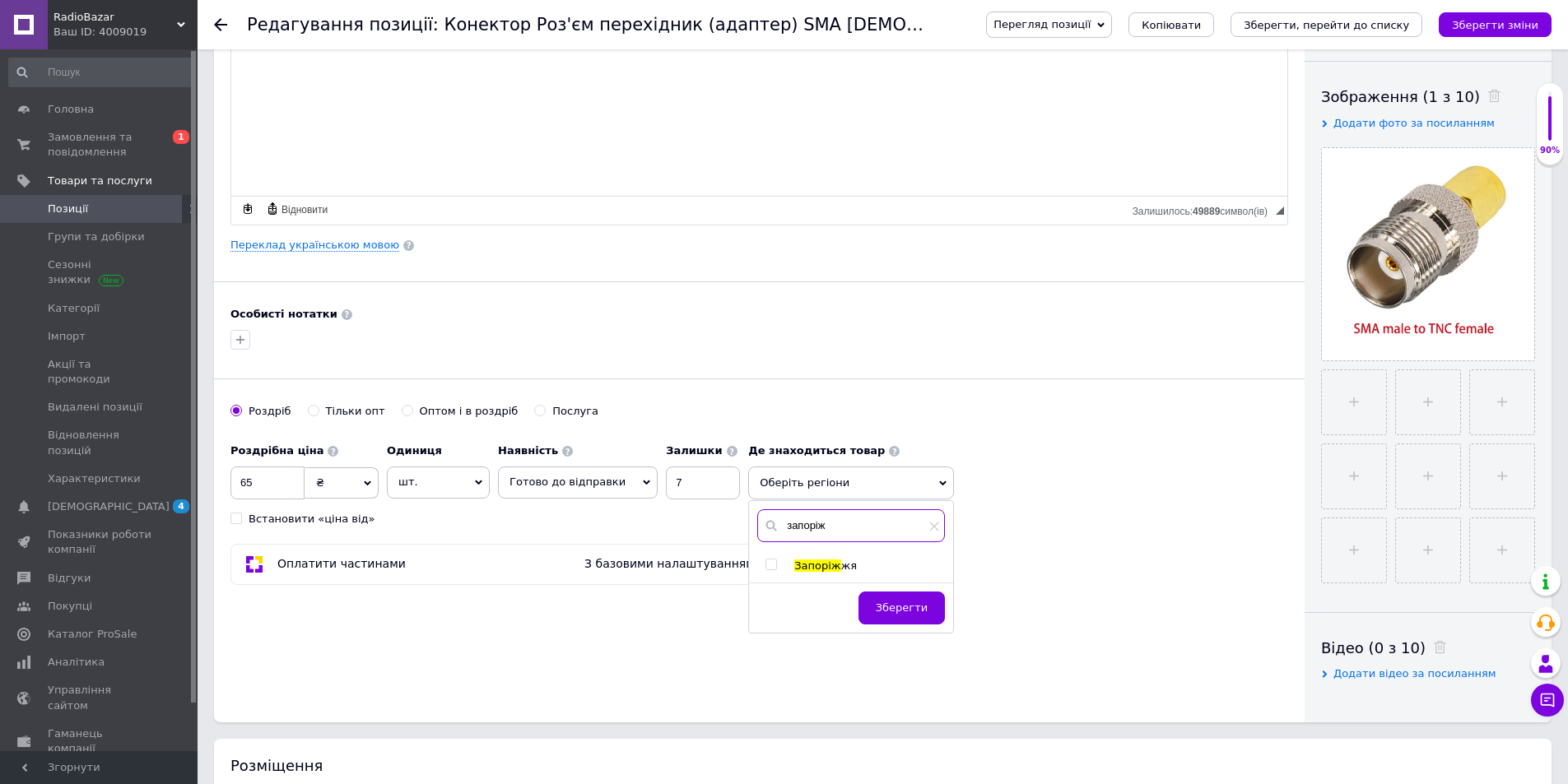
type input "запоріж"
click at [765, 564] on input "checkbox" at bounding box center [771, 564] width 10 height 10
checkbox input "true"
click at [897, 613] on span "Зберегти" at bounding box center [902, 615] width 52 height 12
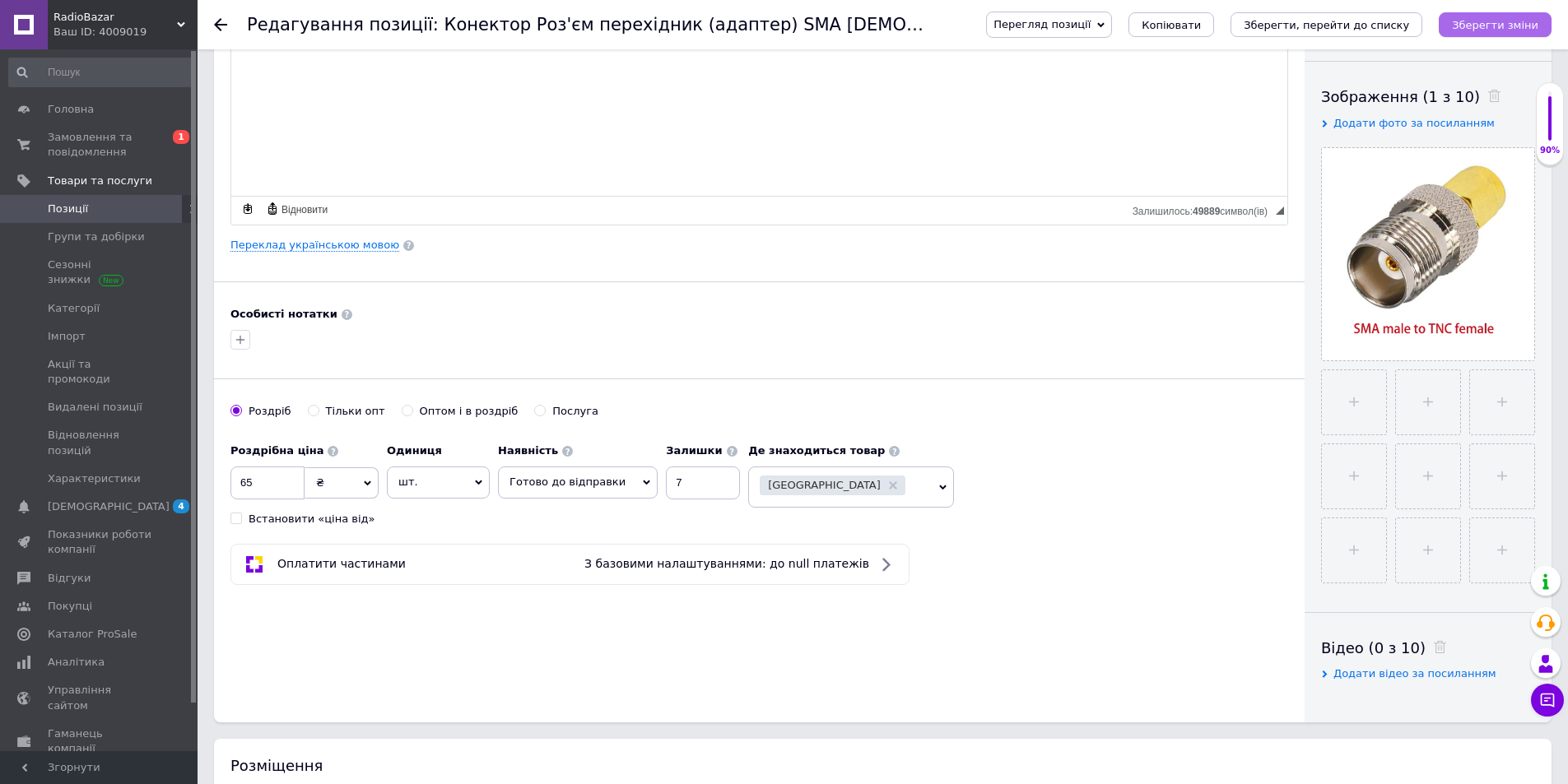
click at [1519, 29] on icon "Зберегти зміни" at bounding box center [1495, 25] width 86 height 12
click at [1334, 19] on icon "Зберегти, перейти до списку" at bounding box center [1326, 25] width 165 height 12
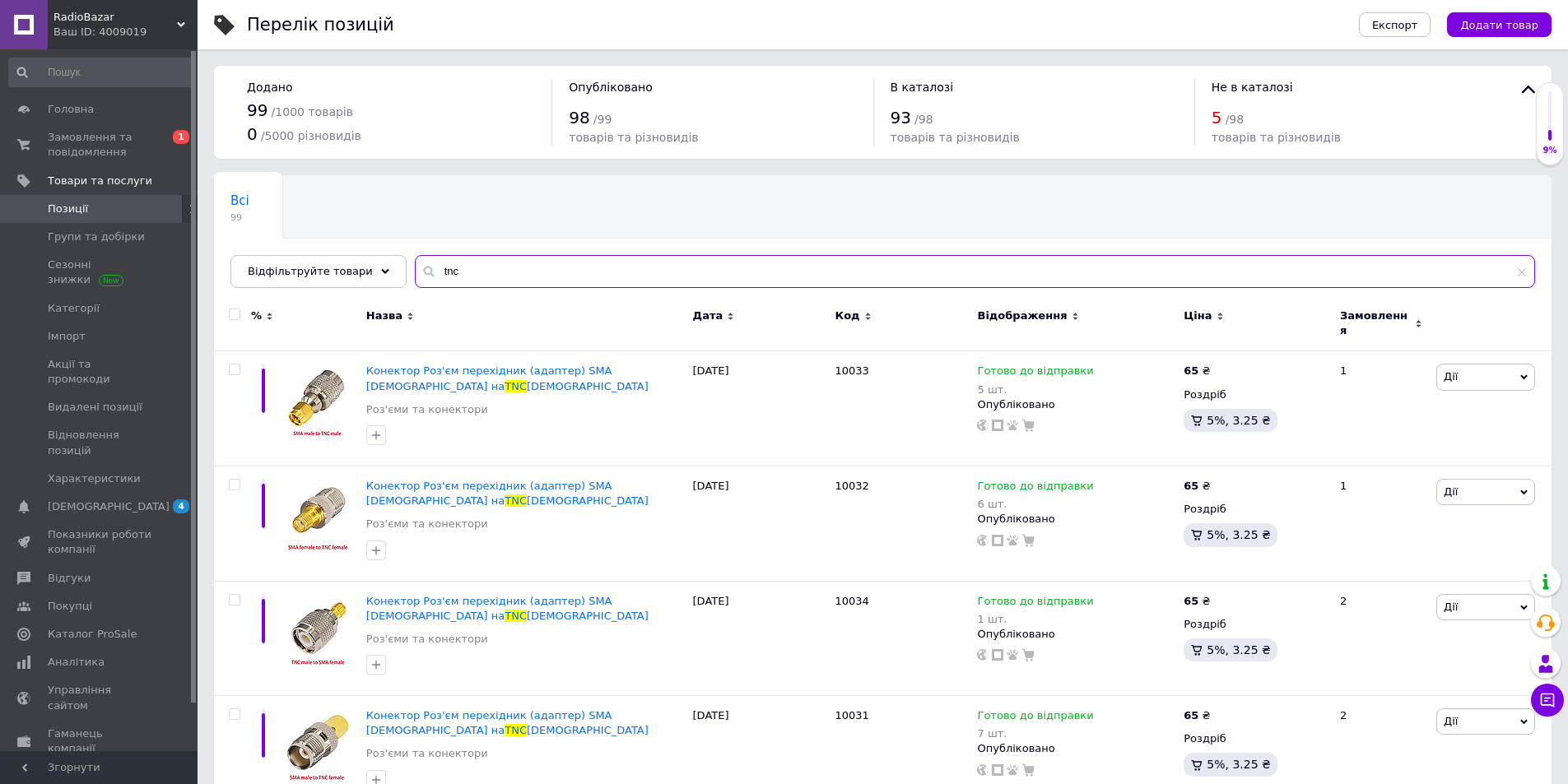
click at [451, 274] on input "tnc" at bounding box center [975, 271] width 1120 height 33
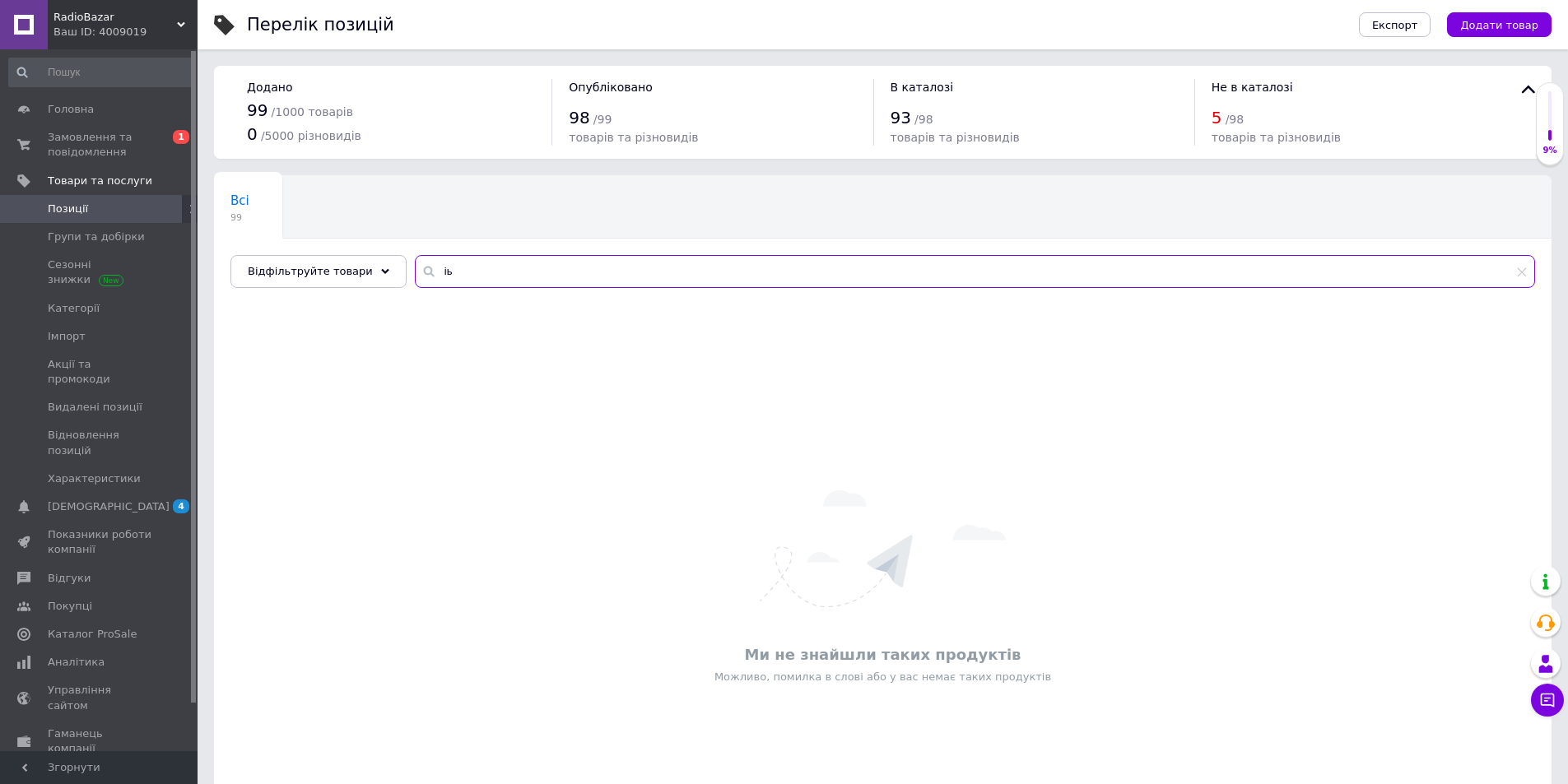
type input "і"
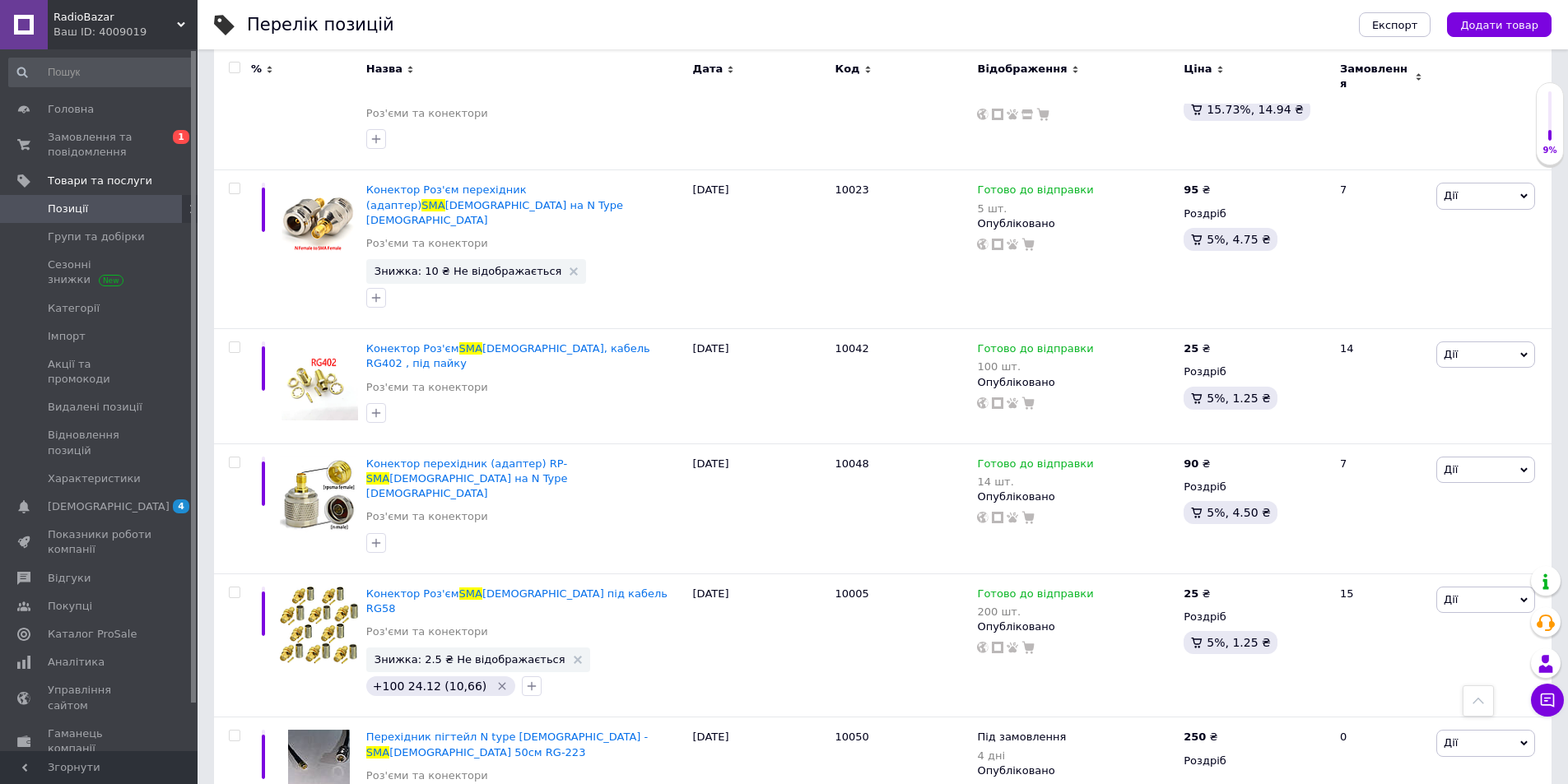
scroll to position [2059, 0]
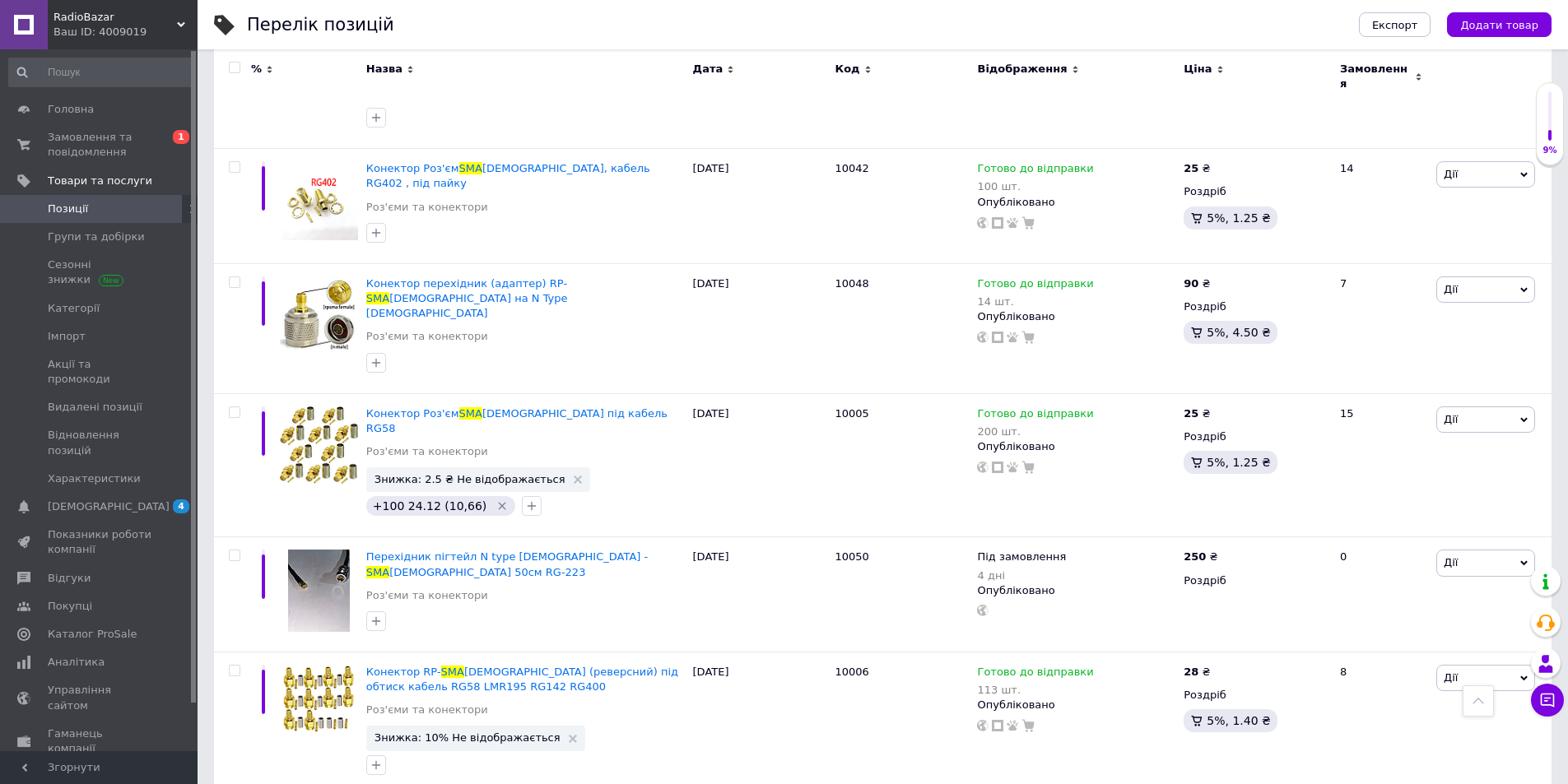
type input "sma"
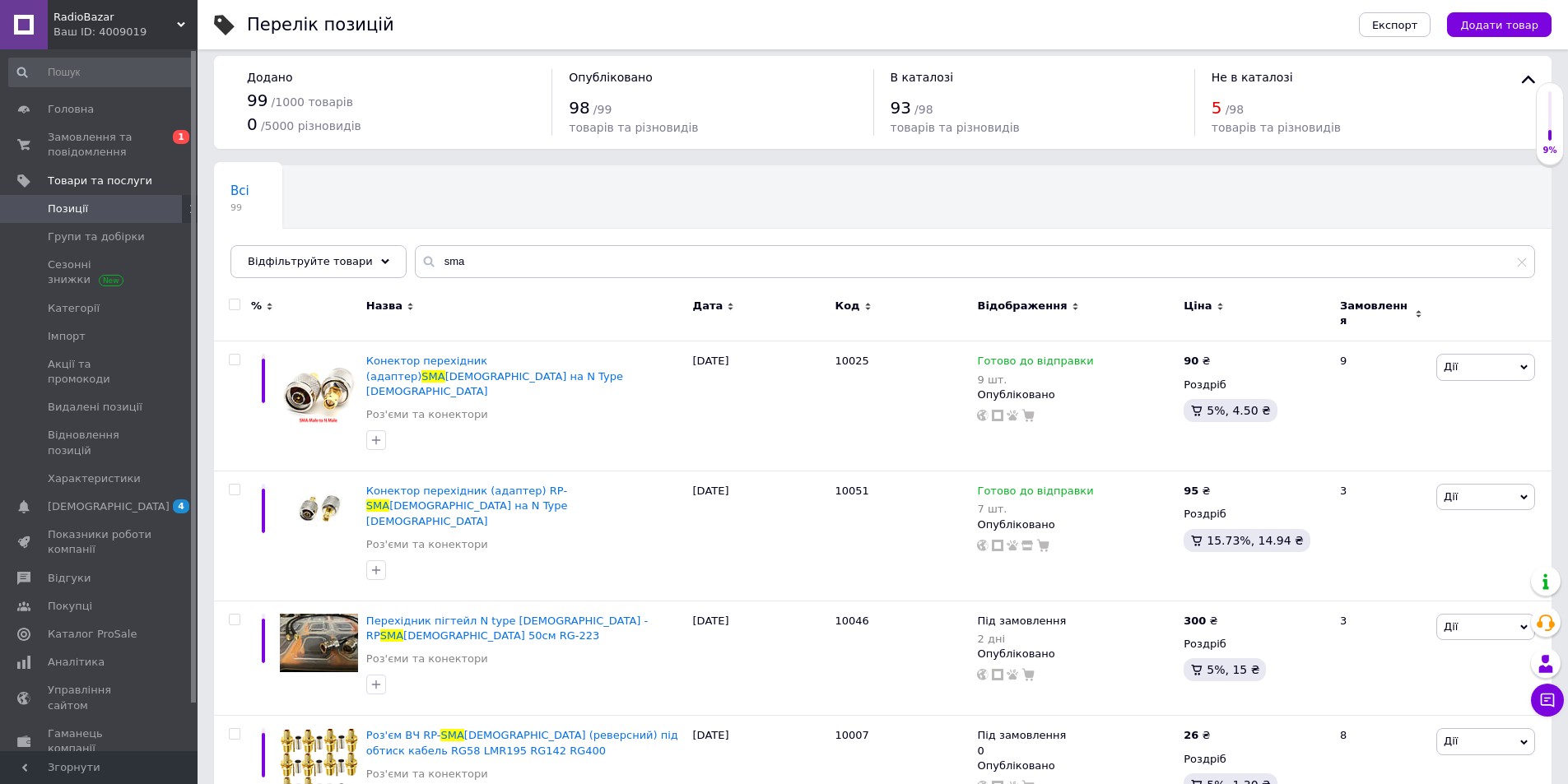
scroll to position [1532, 0]
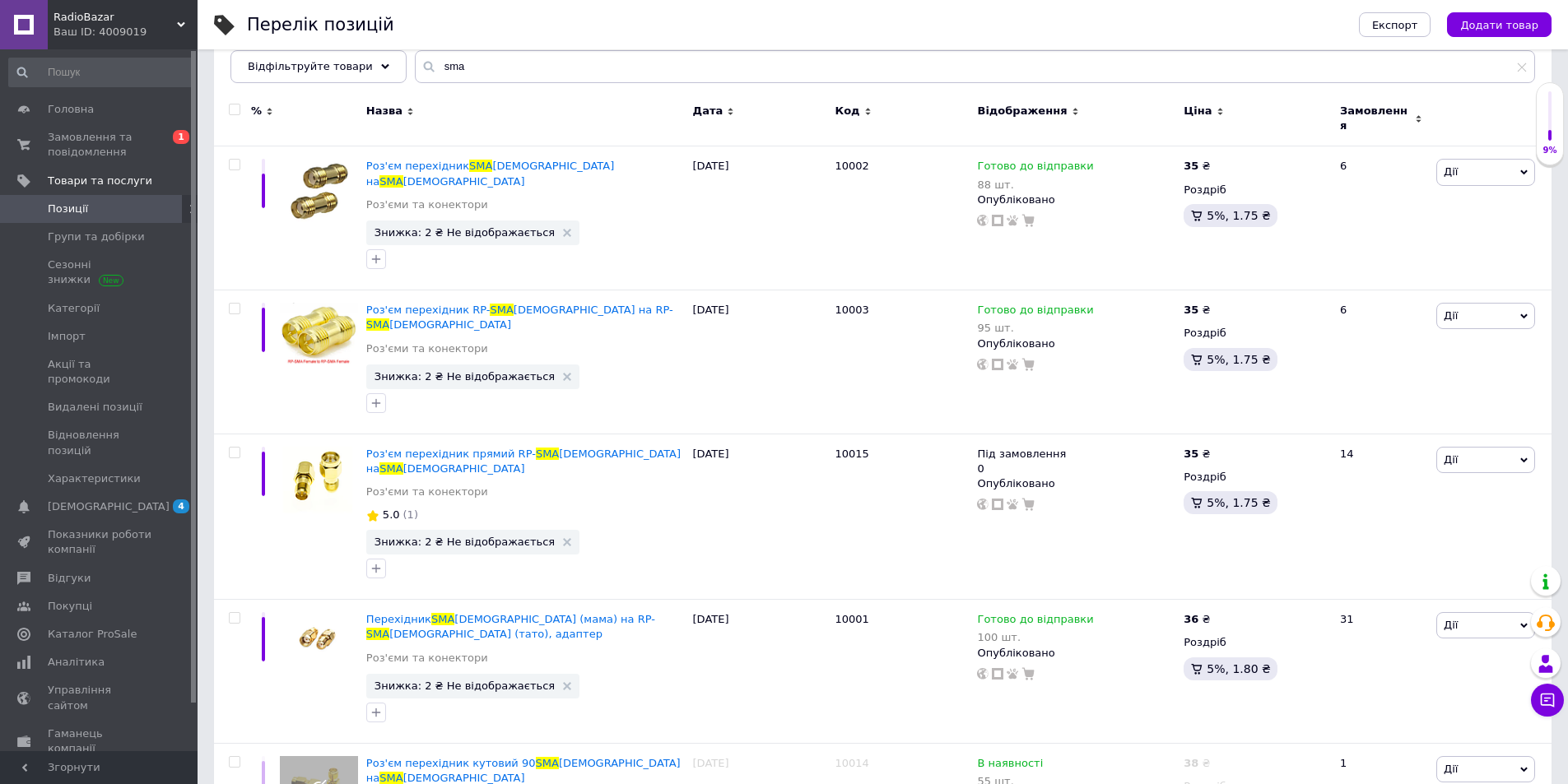
scroll to position [198, 0]
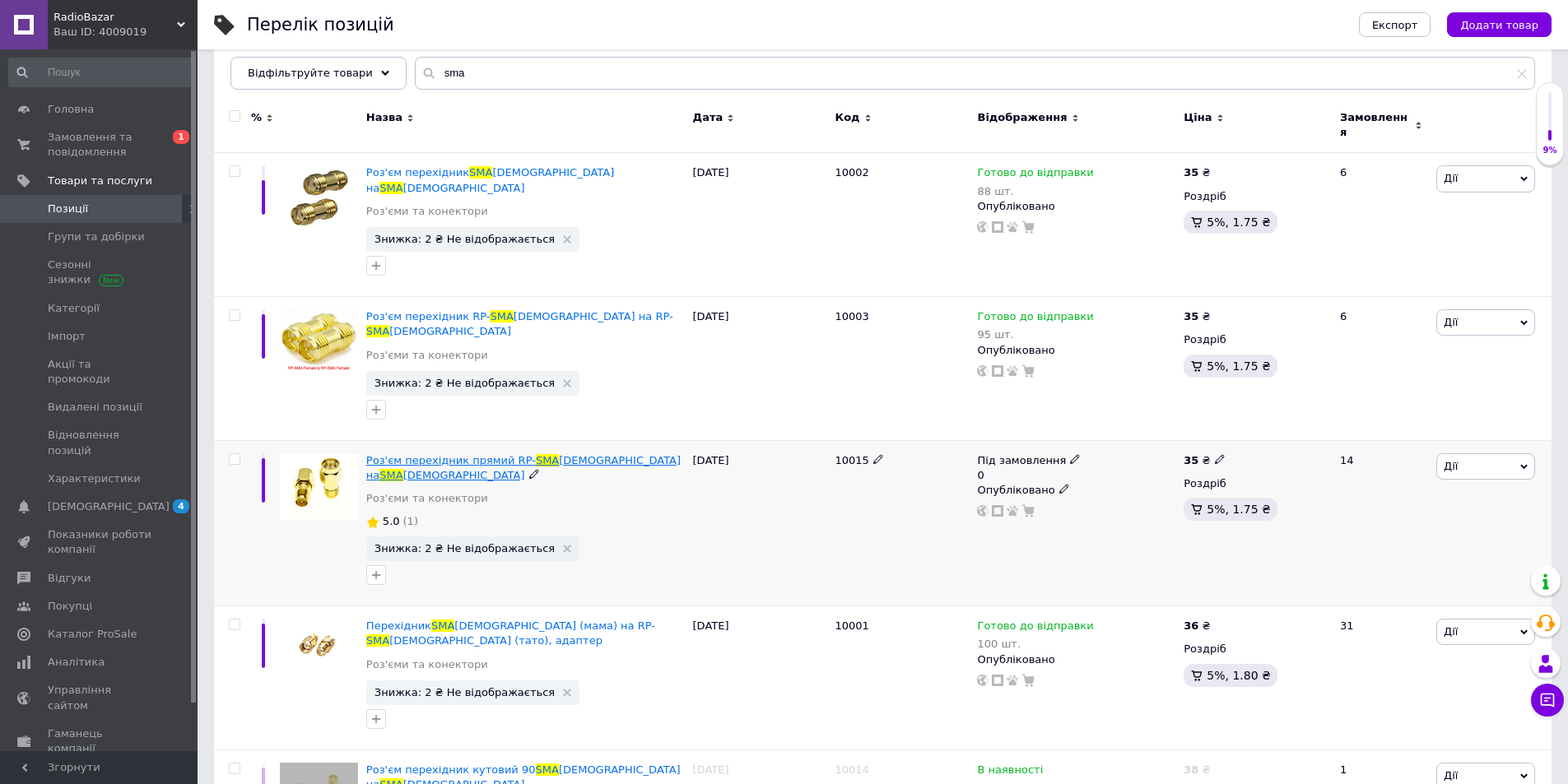
click at [515, 454] on span "Роз'єм перехідник прямий RP-" at bounding box center [451, 460] width 170 height 12
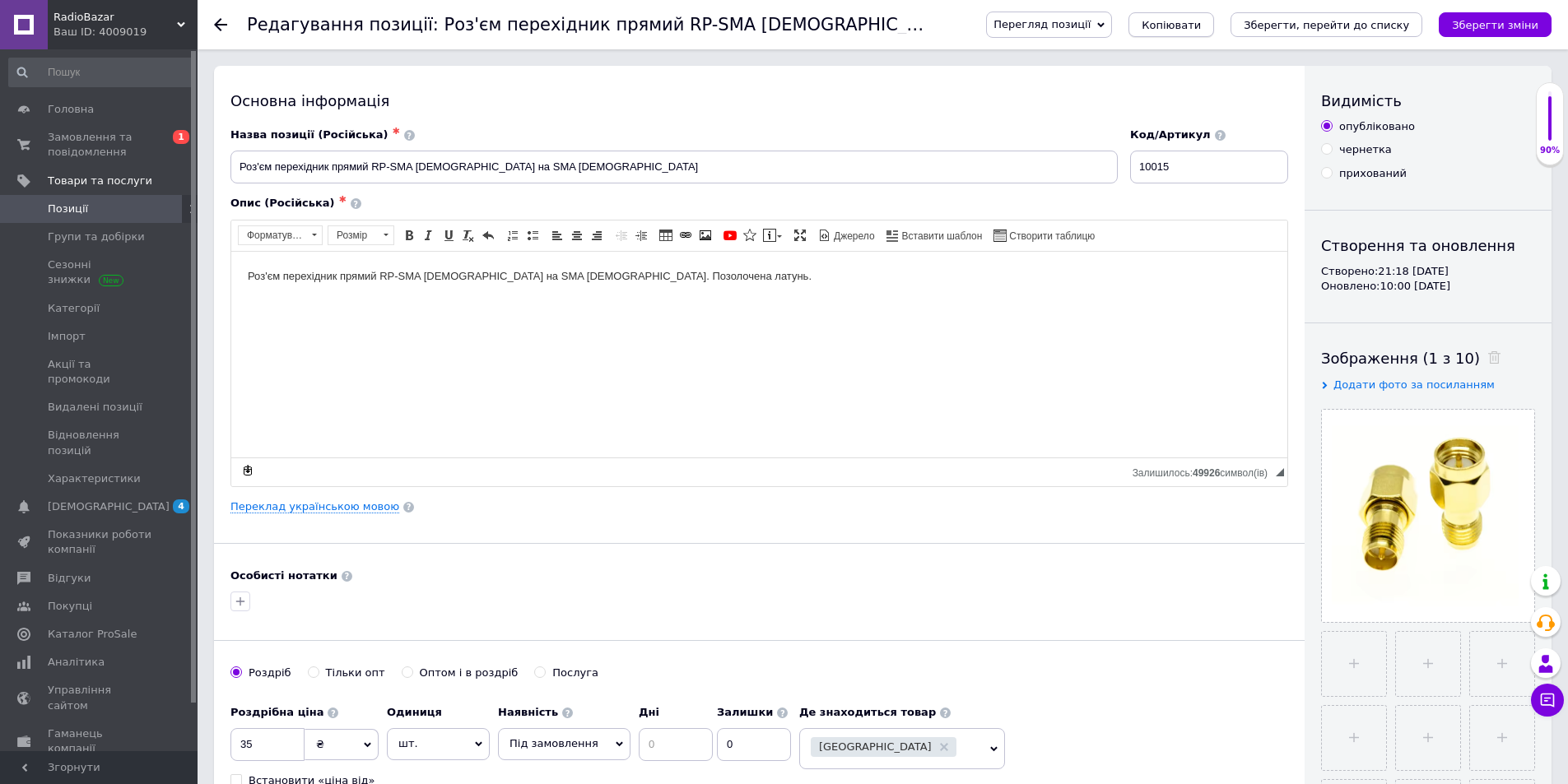
click at [1201, 26] on span "Копіювати" at bounding box center [1171, 25] width 60 height 12
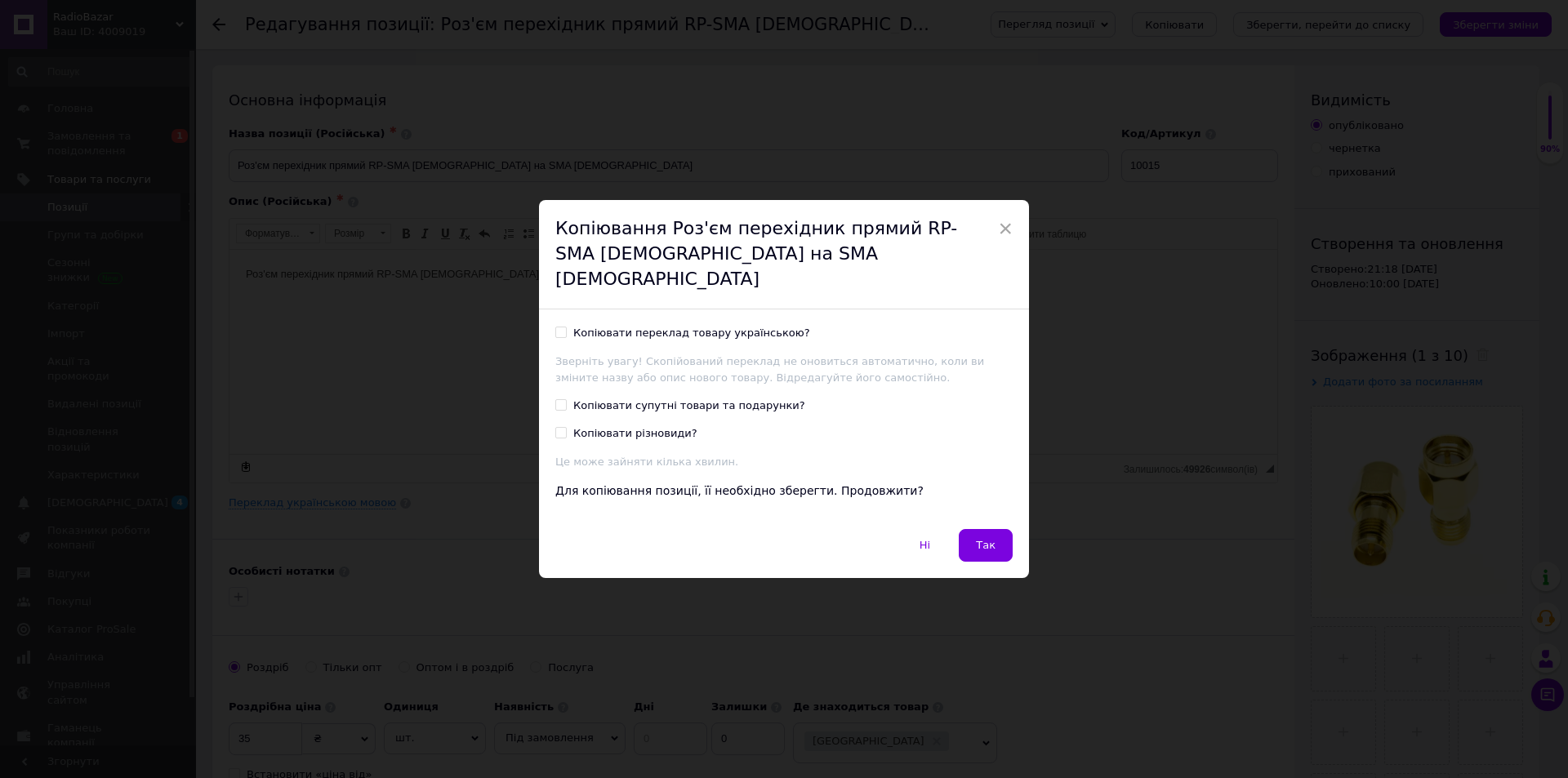
click at [656, 326] on div "Копіювати переклад товару українською?" at bounding box center [692, 333] width 237 height 15
click at [566, 327] on input "Копіювати переклад товару українською?" at bounding box center [560, 332] width 10 height 10
checkbox input "true"
click at [978, 539] on span "Так" at bounding box center [985, 545] width 20 height 12
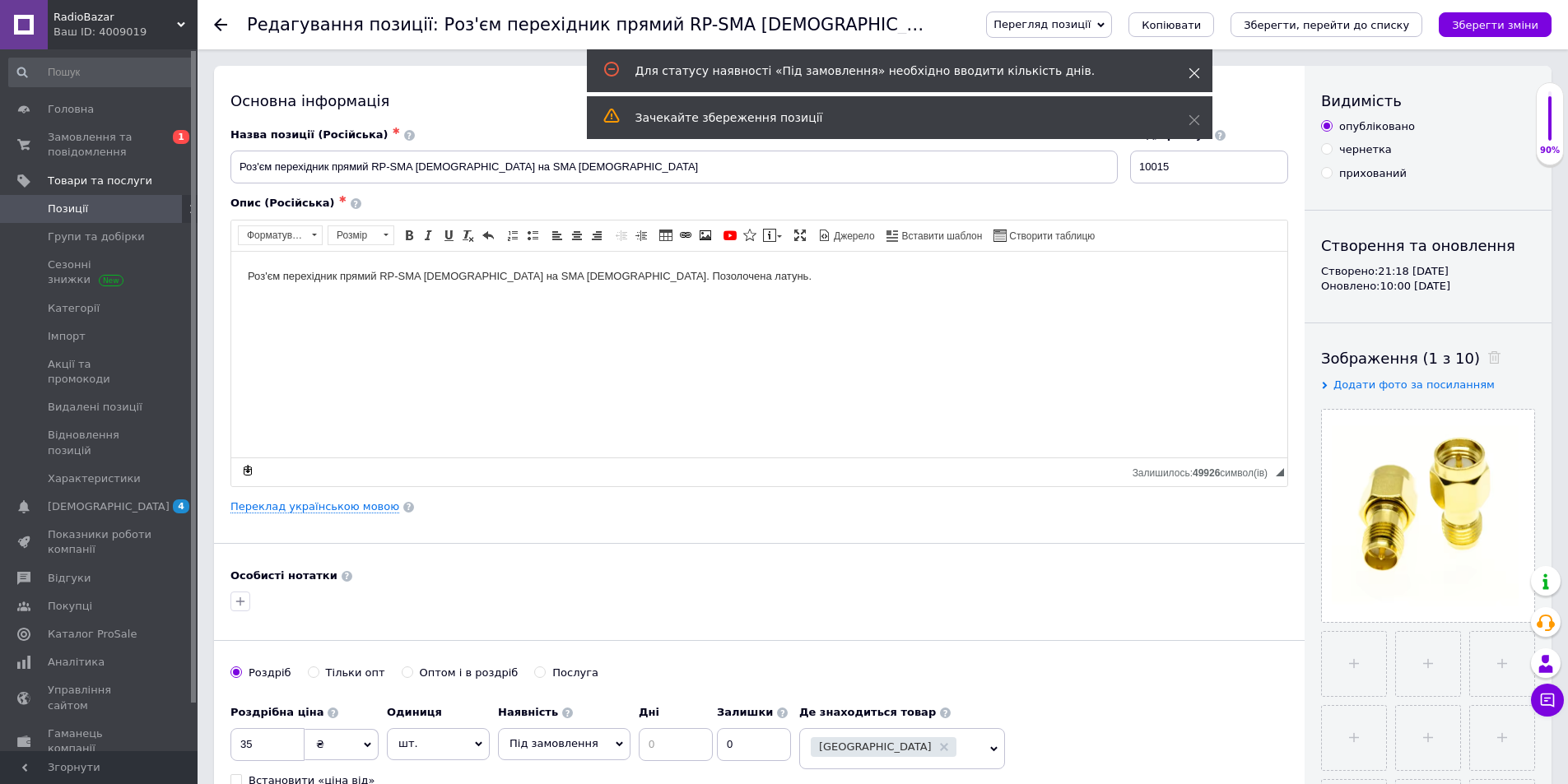
click at [1193, 75] on use at bounding box center [1194, 73] width 10 height 10
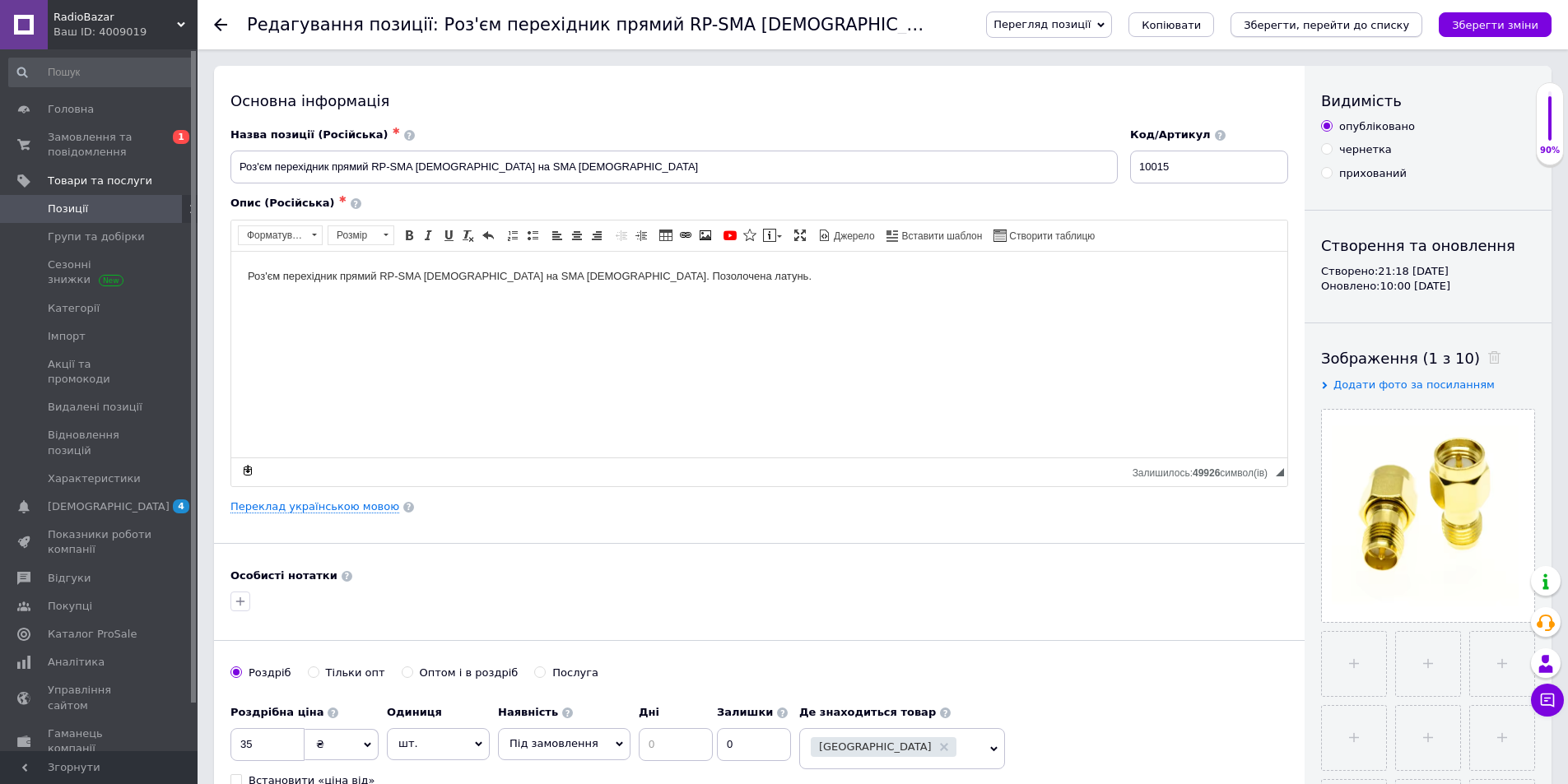
click at [1315, 24] on icon "Зберегти, перейти до списку" at bounding box center [1326, 25] width 165 height 12
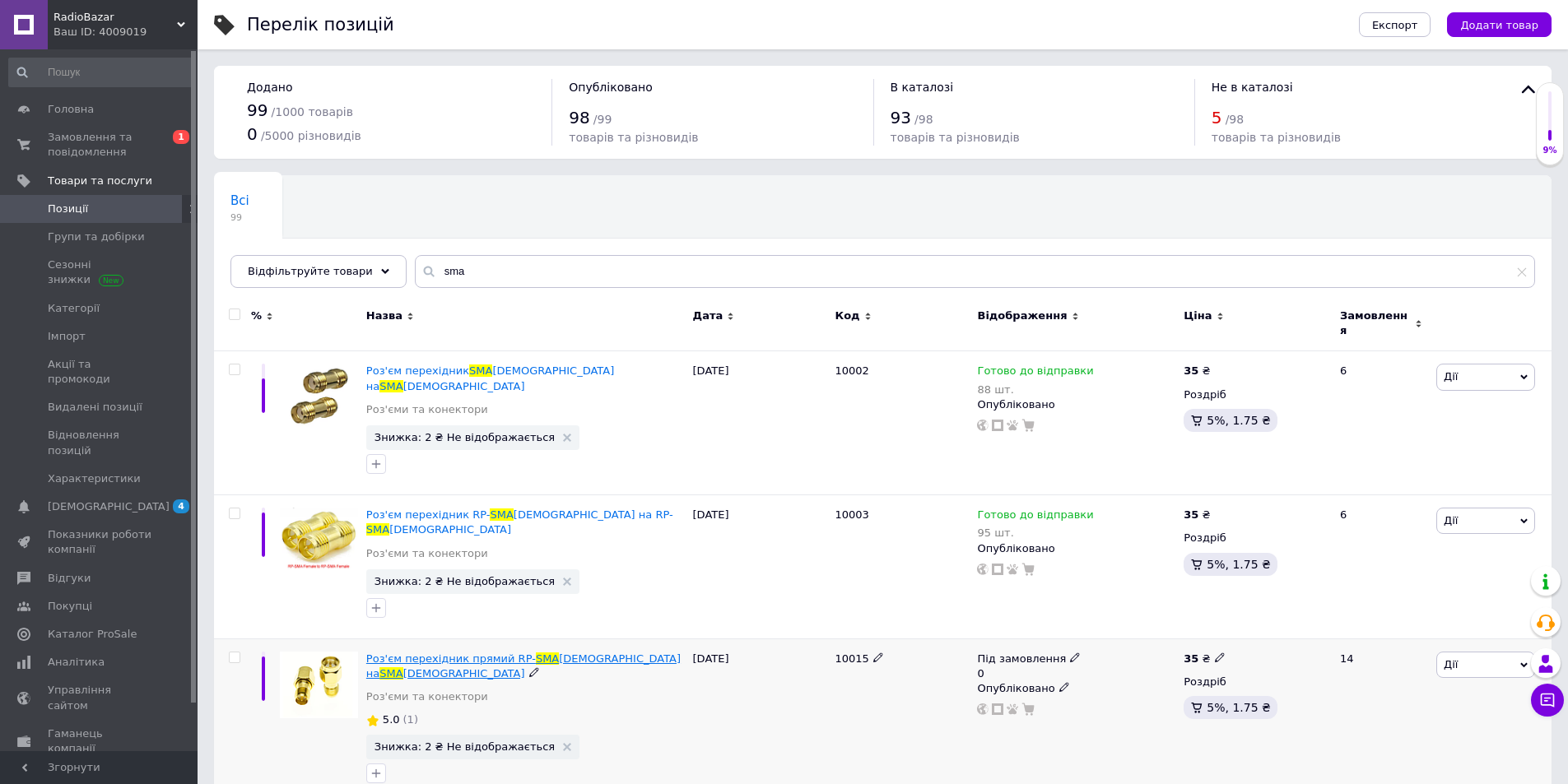
click at [481, 653] on span "Роз'єм перехідник прямий RP-" at bounding box center [451, 659] width 170 height 12
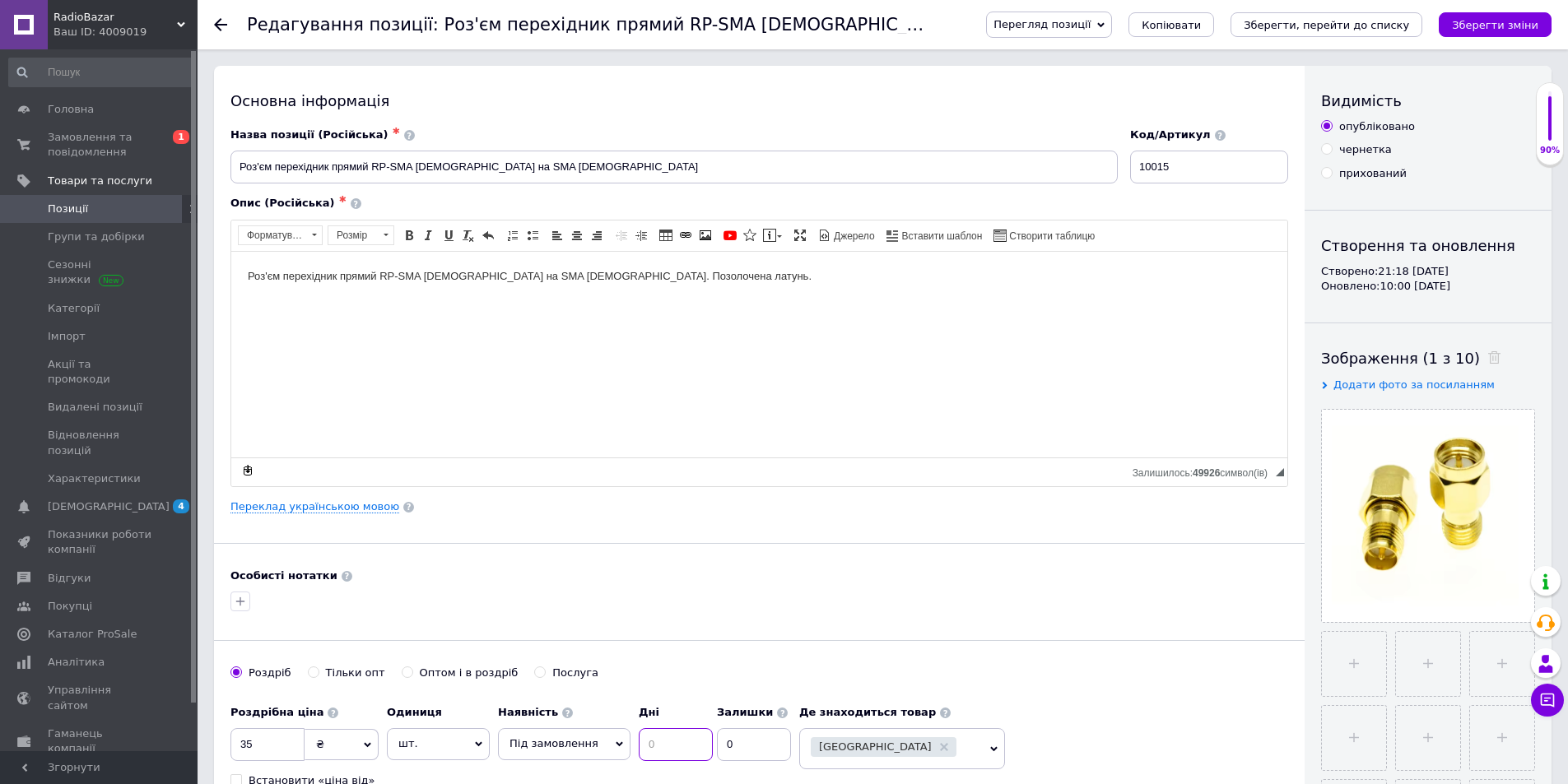
click at [660, 755] on input at bounding box center [676, 744] width 74 height 33
type input "14"
click at [1498, 29] on icon "Зберегти зміни" at bounding box center [1495, 25] width 86 height 12
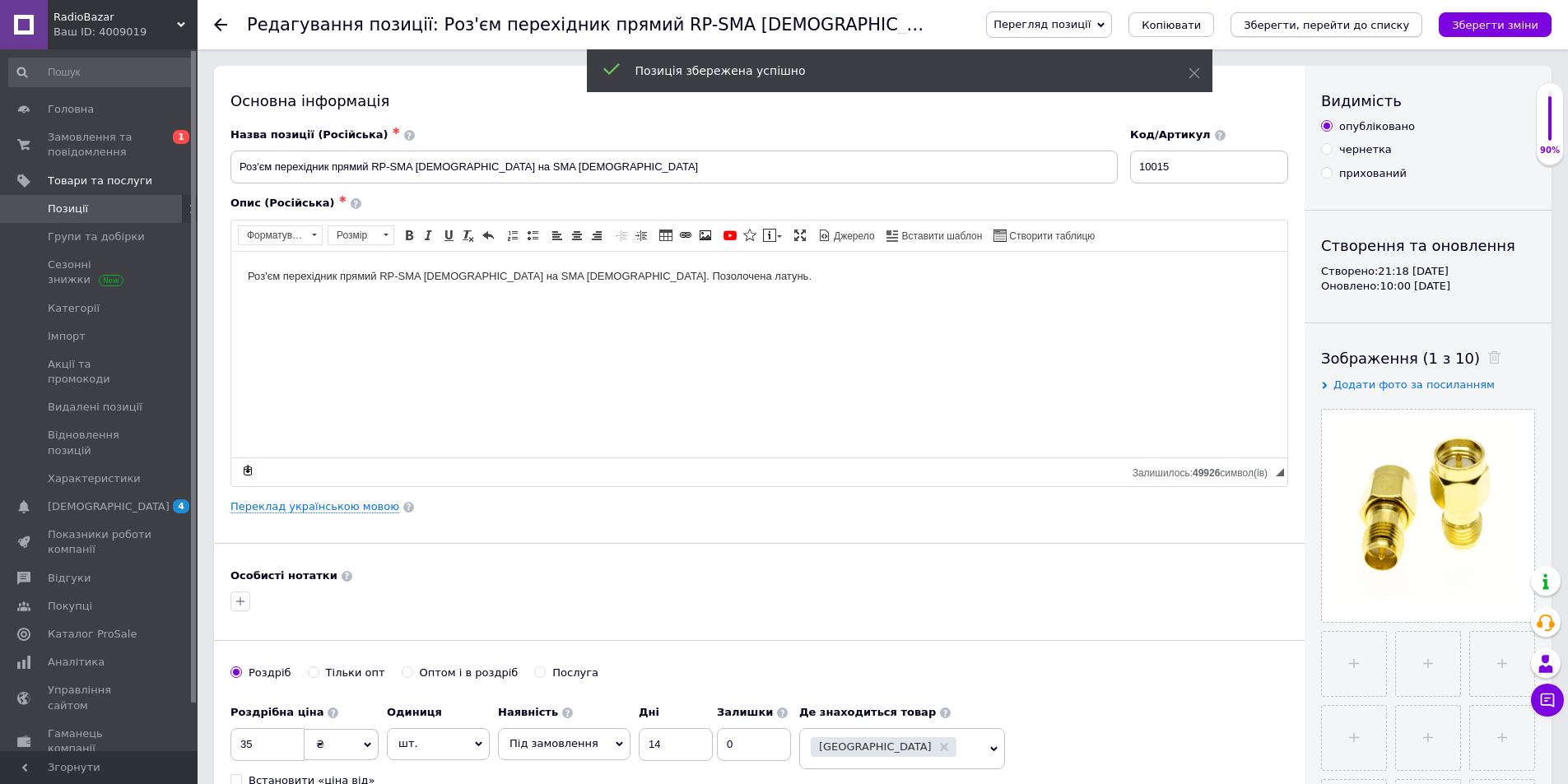
click at [1368, 29] on icon "Зберегти, перейти до списку" at bounding box center [1326, 25] width 165 height 12
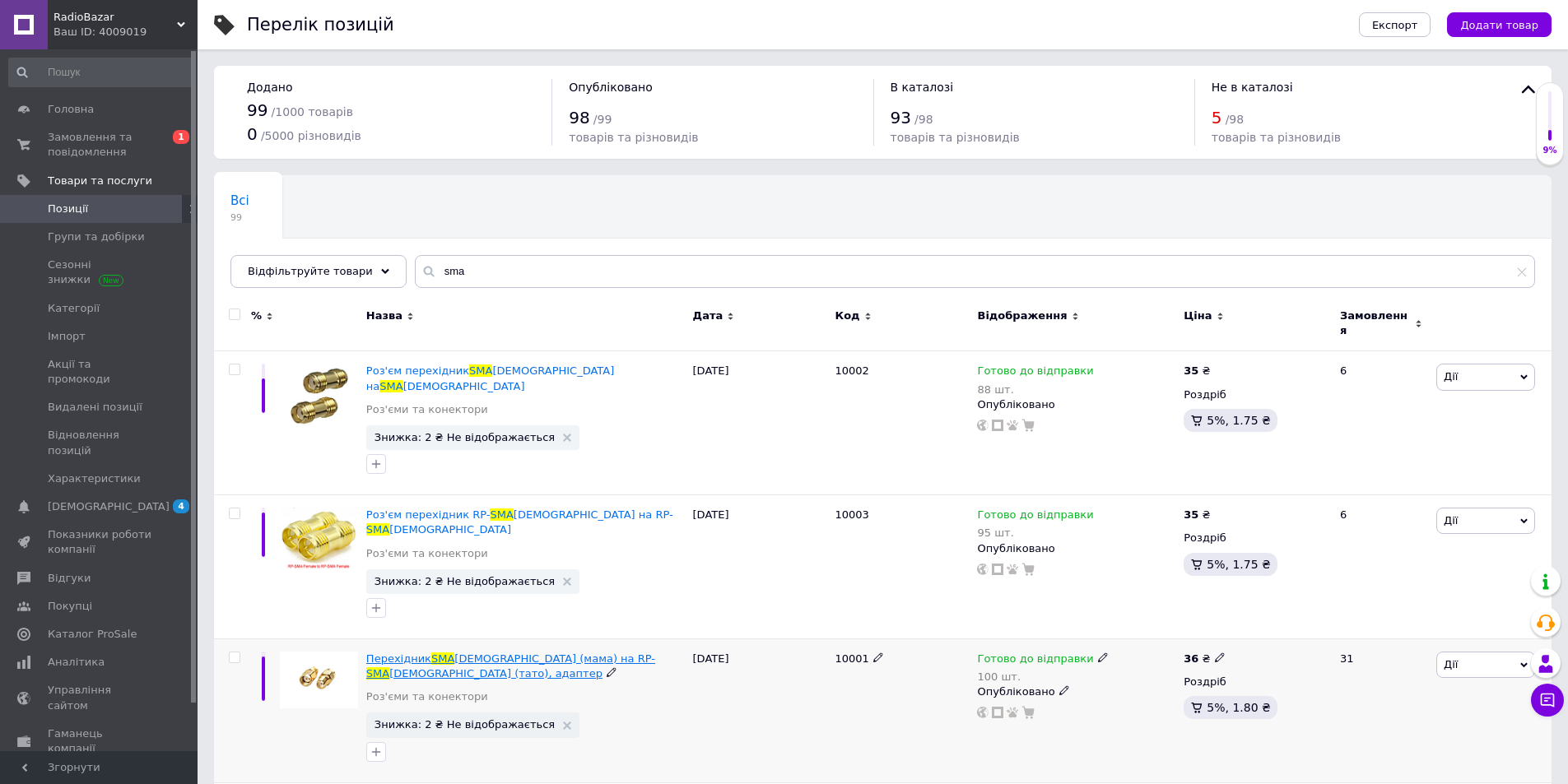
click at [552, 653] on span "[DEMOGRAPHIC_DATA] (мама) на RP-" at bounding box center [554, 659] width 201 height 12
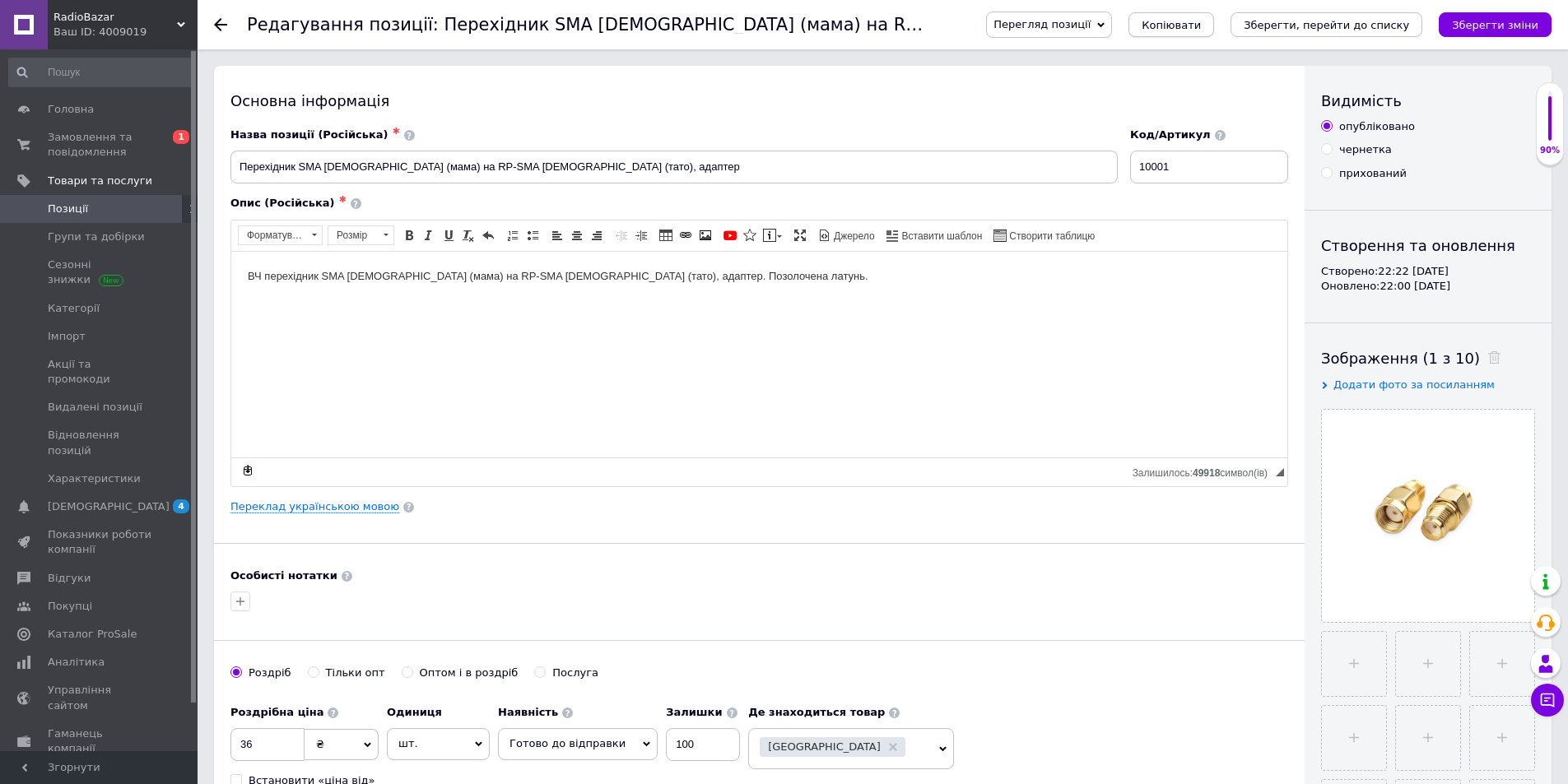
click at [1201, 22] on span "Копіювати" at bounding box center [1171, 25] width 60 height 12
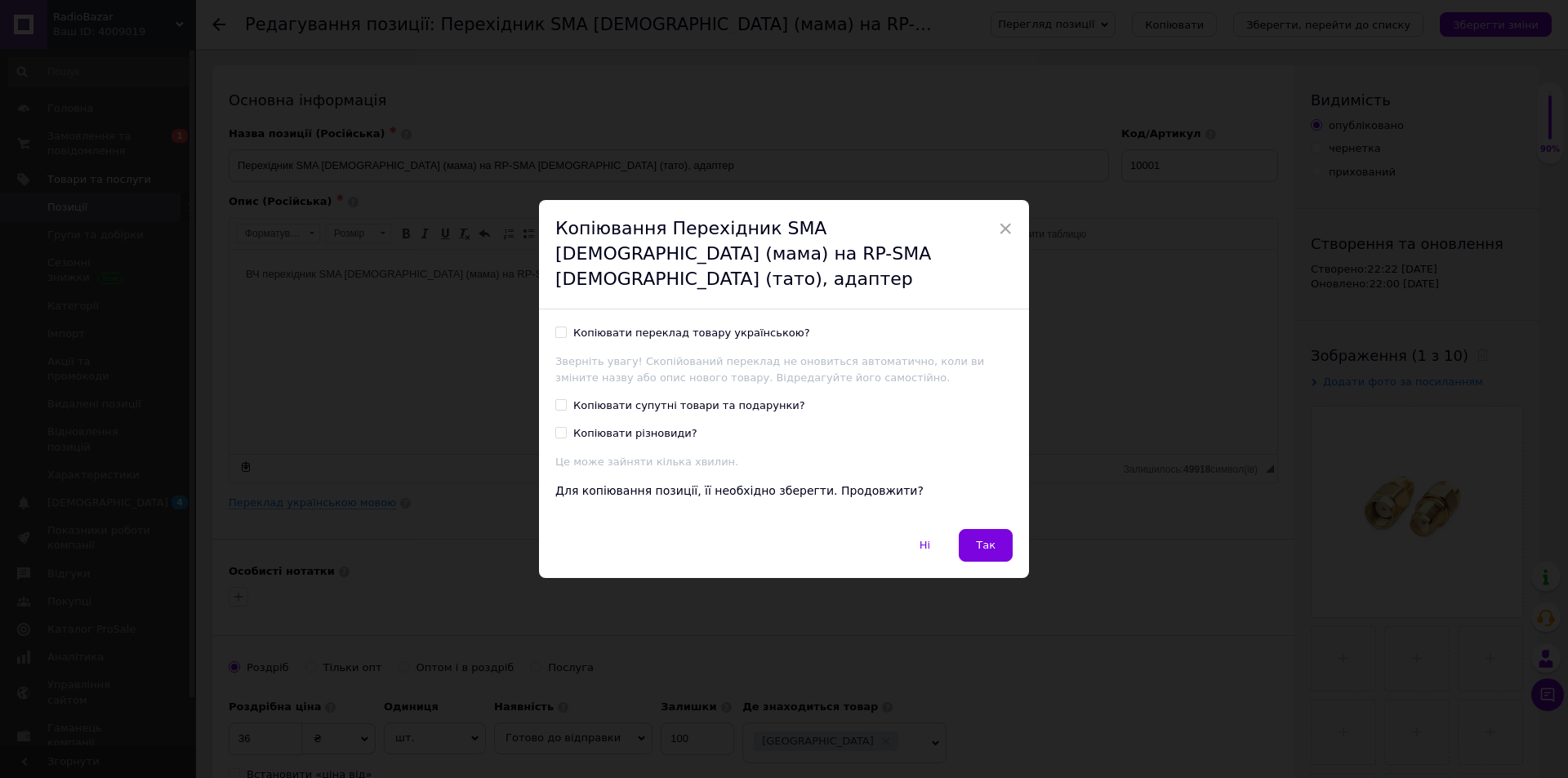
click at [624, 326] on div "Копіювати переклад товару українською?" at bounding box center [692, 333] width 237 height 15
click at [566, 327] on input "Копіювати переклад товару українською?" at bounding box center [560, 332] width 10 height 10
checkbox input "true"
click at [990, 539] on span "Так" at bounding box center [985, 545] width 20 height 12
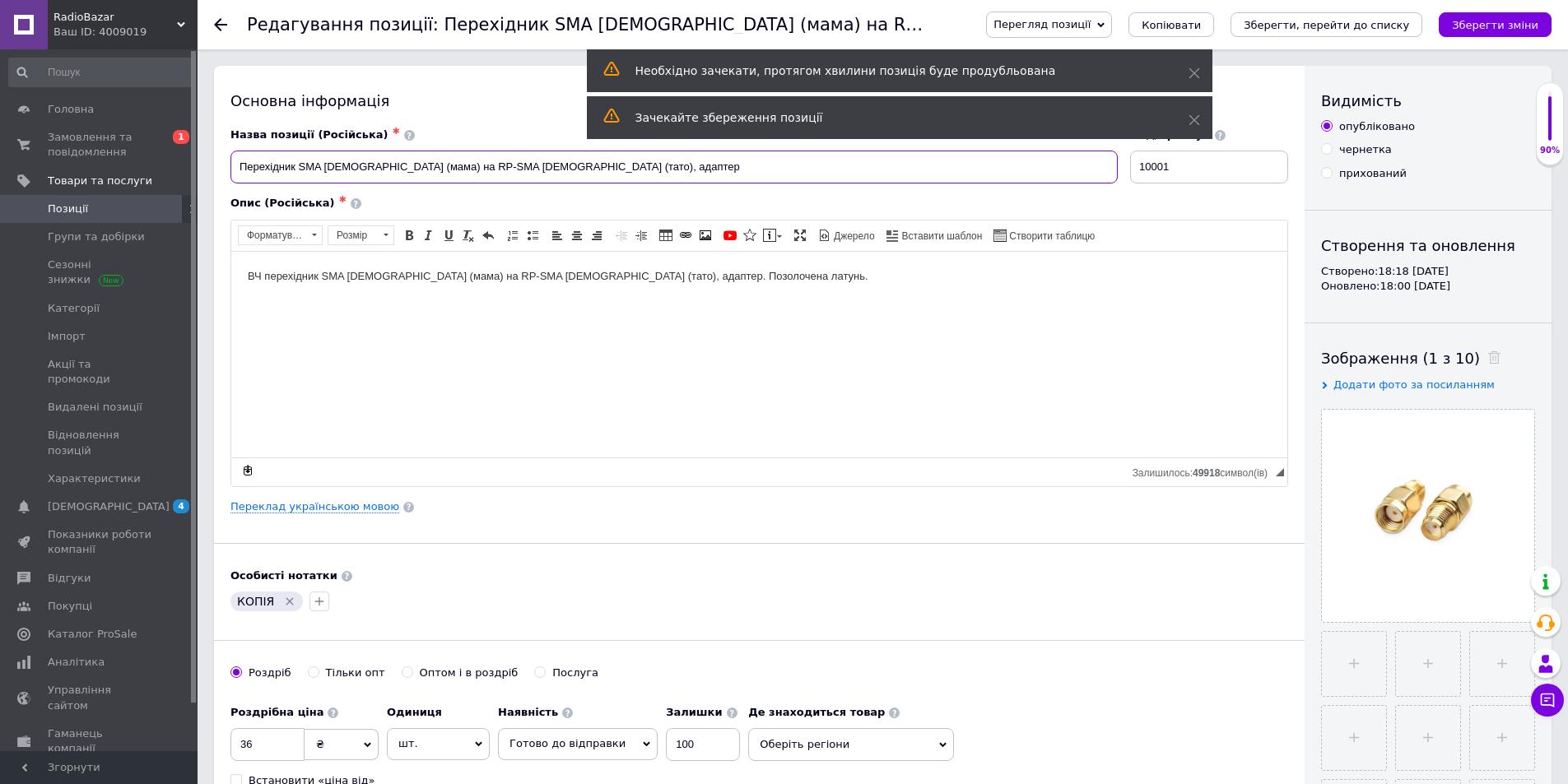
click at [299, 167] on input "Перехідник SMA [DEMOGRAPHIC_DATA] (мама) на RP-SMA [DEMOGRAPHIC_DATA] (тато), а…" at bounding box center [674, 167] width 887 height 33
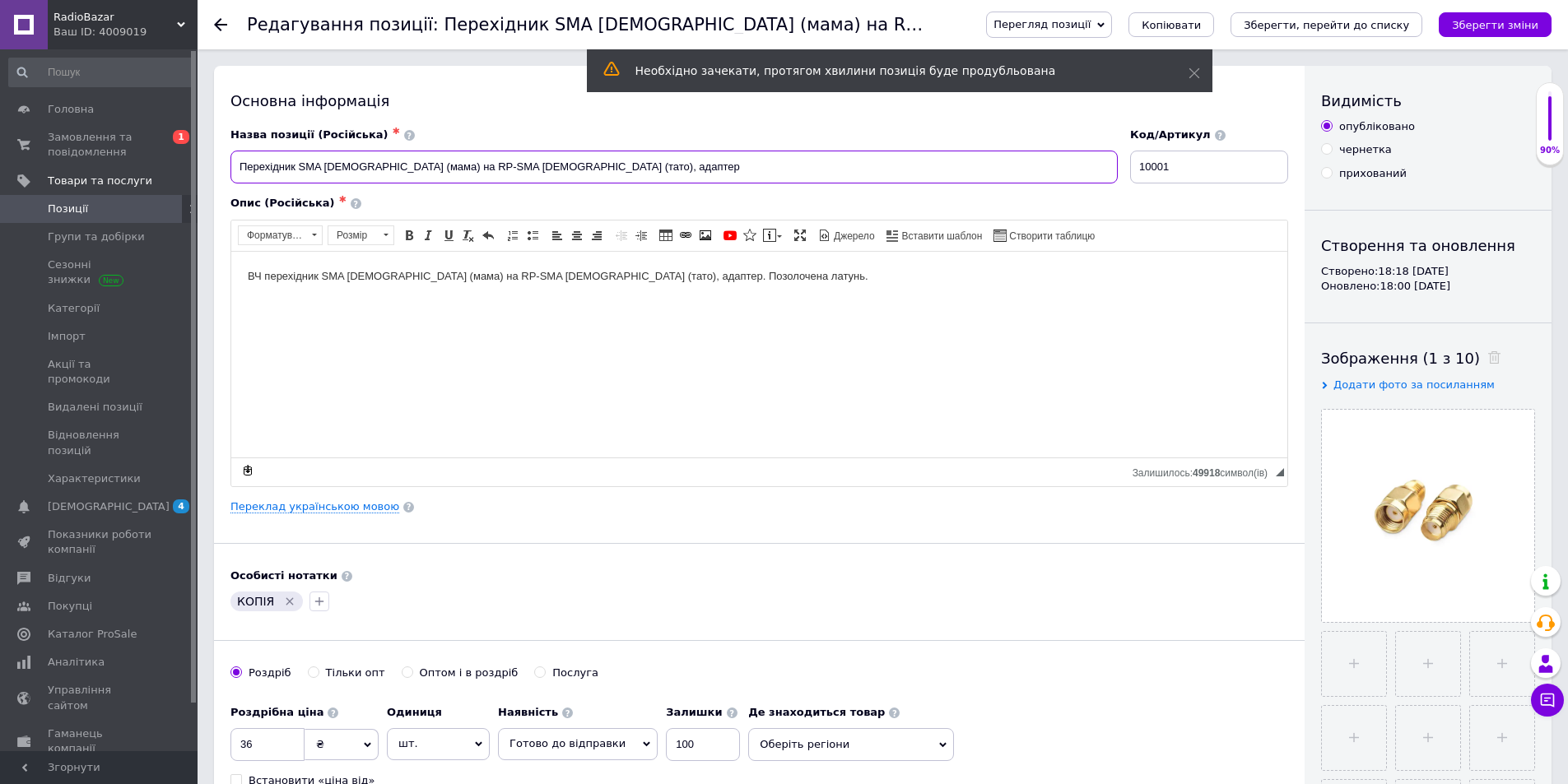
paste input "Перехідник SMA [DEMOGRAPHIC_DATA] - RP SMA [DEMOGRAPHIC_DATA]"
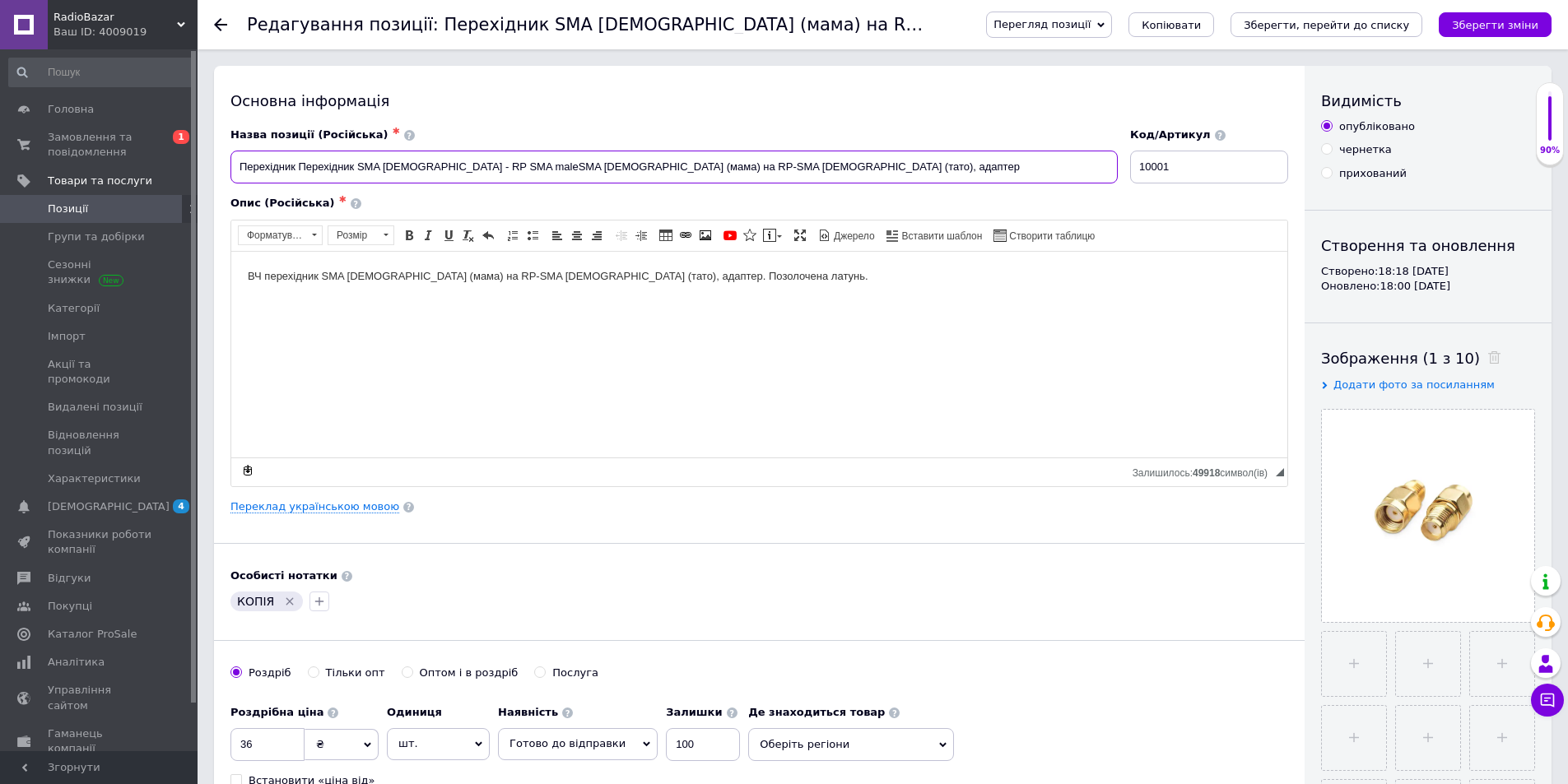
click at [331, 163] on input "Перехідник Перехідник SMA [DEMOGRAPHIC_DATA] - RP SMA maleSMA [DEMOGRAPHIC_DATA…" at bounding box center [674, 167] width 887 height 33
drag, startPoint x: 427, startPoint y: 163, endPoint x: 698, endPoint y: 155, distance: 271.1
click at [698, 155] on input "Перехідник SMA [DEMOGRAPHIC_DATA] - RP SMA maleSMA [DEMOGRAPHIC_DATA] (мама) на…" at bounding box center [674, 167] width 887 height 33
type input "Перехідник SMA [DEMOGRAPHIC_DATA] - RP SMA [DEMOGRAPHIC_DATA] прямий"
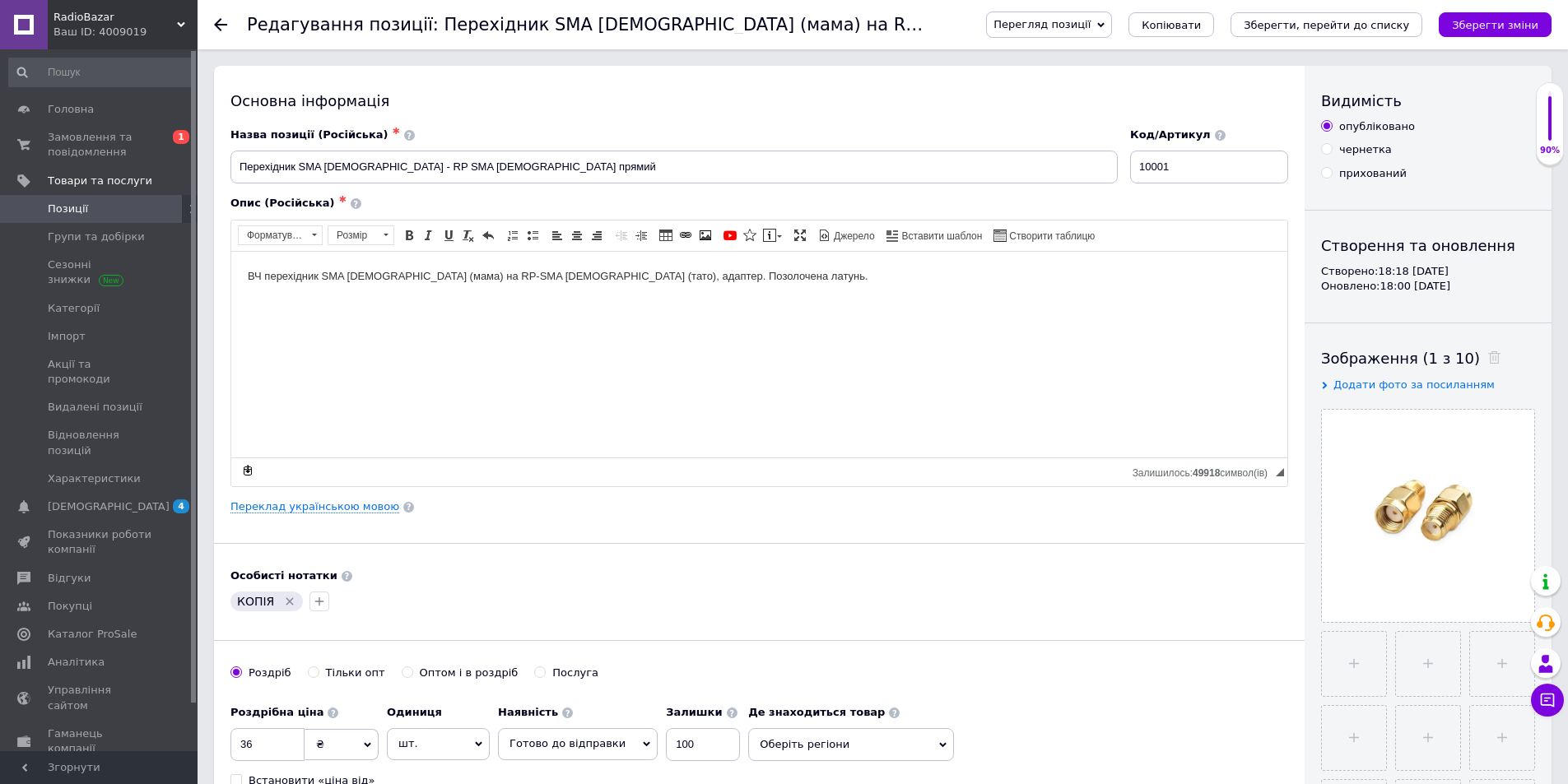
click at [530, 301] on html "ВЧ перехідник SMA [DEMOGRAPHIC_DATA] (мама) на RP-SMA [DEMOGRAPHIC_DATA] (тато)…" at bounding box center [758, 276] width 1056 height 50
drag, startPoint x: 266, startPoint y: 271, endPoint x: 695, endPoint y: 303, distance: 430.2
click at [695, 301] on html "ВЧ перехідник SMA [DEMOGRAPHIC_DATA] (мама) на RP-SMA [DEMOGRAPHIC_DATA] (тато)…" at bounding box center [758, 276] width 1056 height 50
click at [273, 272] on p "ВЧ Перехідник SMA [DEMOGRAPHIC_DATA] - RP SMA [DEMOGRAPHIC_DATA]" at bounding box center [758, 276] width 1023 height 17
click at [567, 273] on p "ВЧ Перехідник SMA [DEMOGRAPHIC_DATA] - RP SMA [DEMOGRAPHIC_DATA]" at bounding box center [758, 276] width 1023 height 17
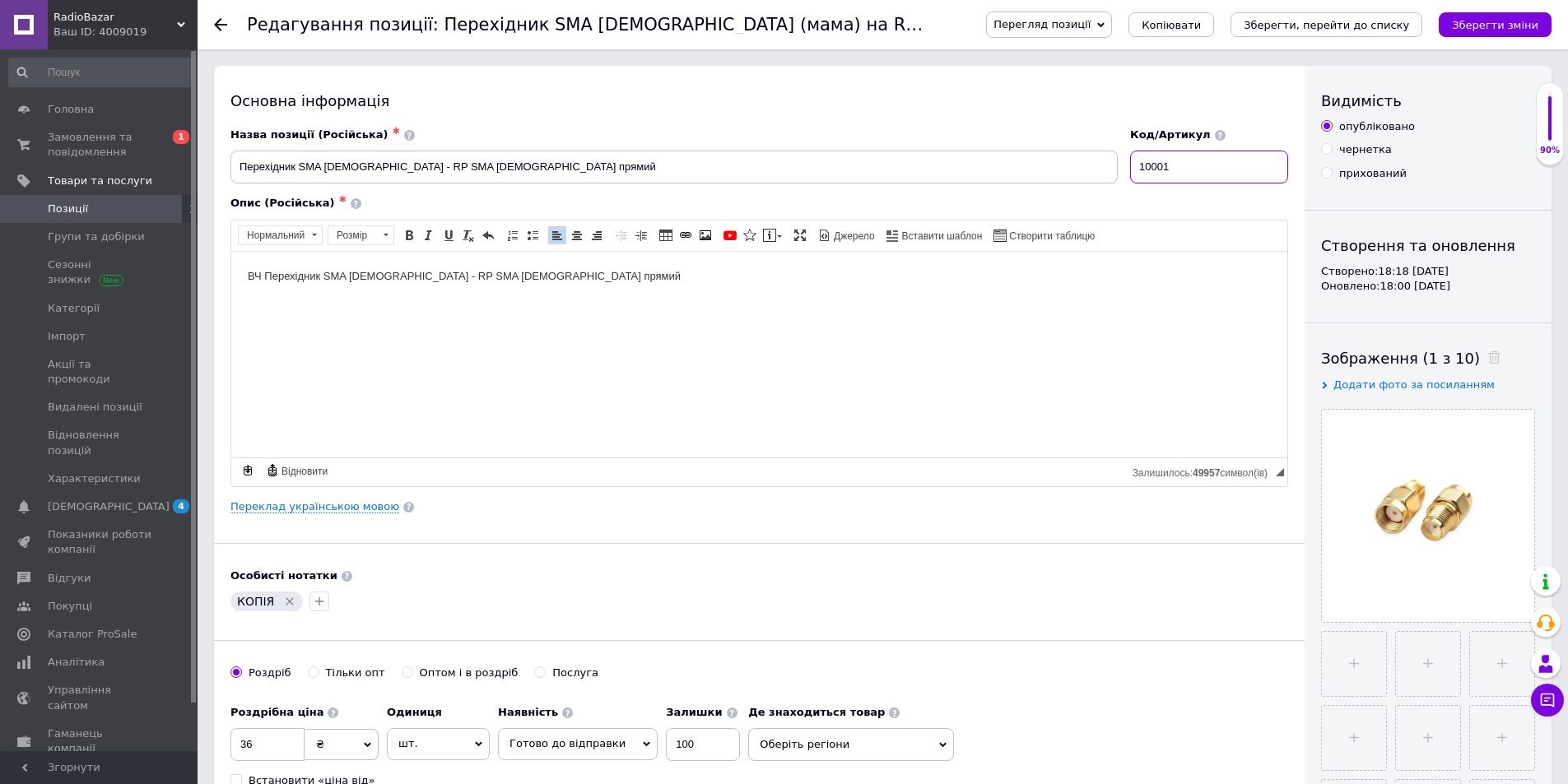
drag, startPoint x: 1157, startPoint y: 165, endPoint x: 1184, endPoint y: 164, distance: 27.0
click at [1184, 164] on input "10001" at bounding box center [1209, 167] width 158 height 33
type input "10070"
click at [1490, 26] on icon "Зберегти зміни" at bounding box center [1495, 25] width 86 height 12
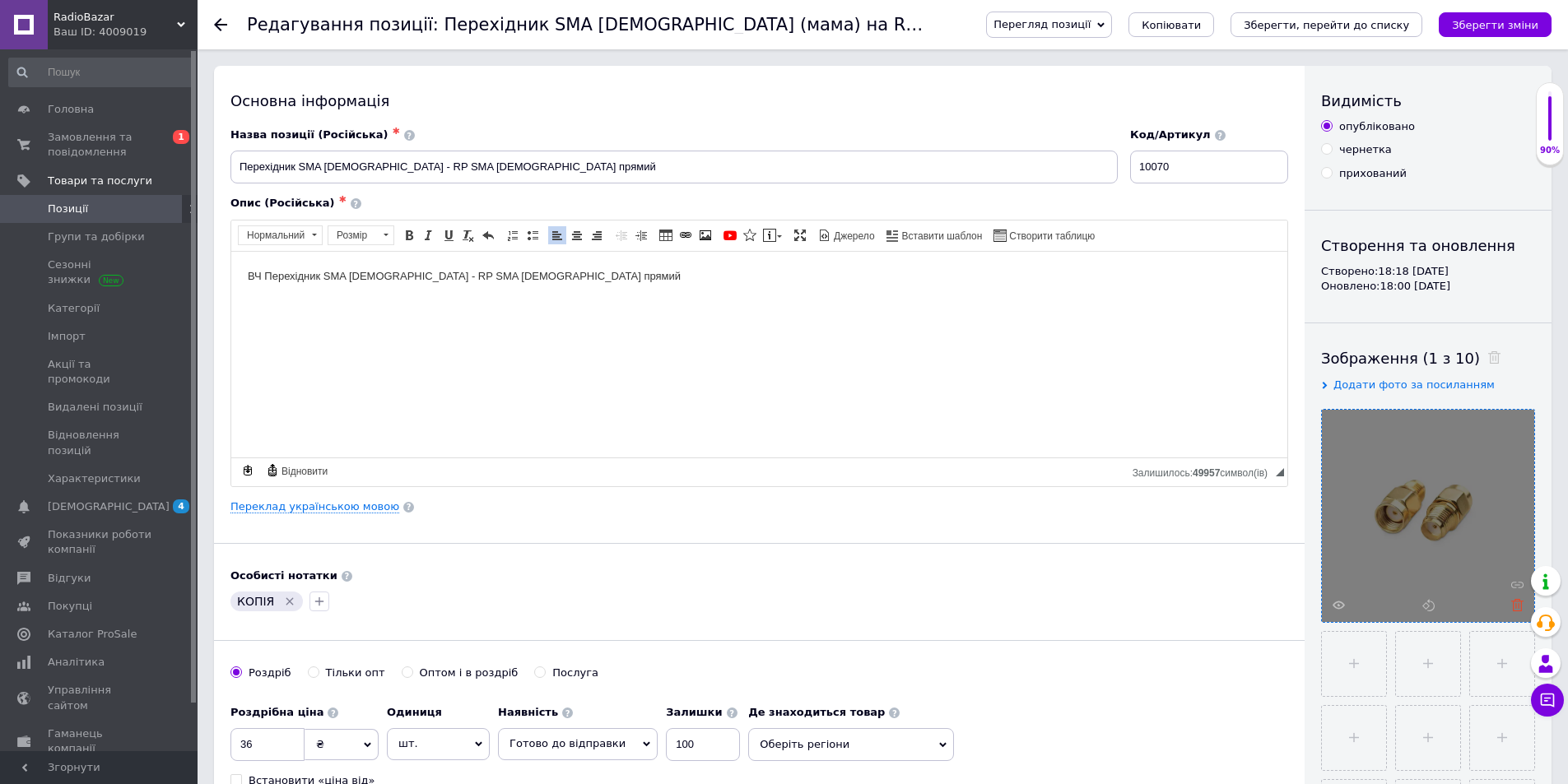
click at [1515, 606] on icon at bounding box center [1517, 605] width 12 height 12
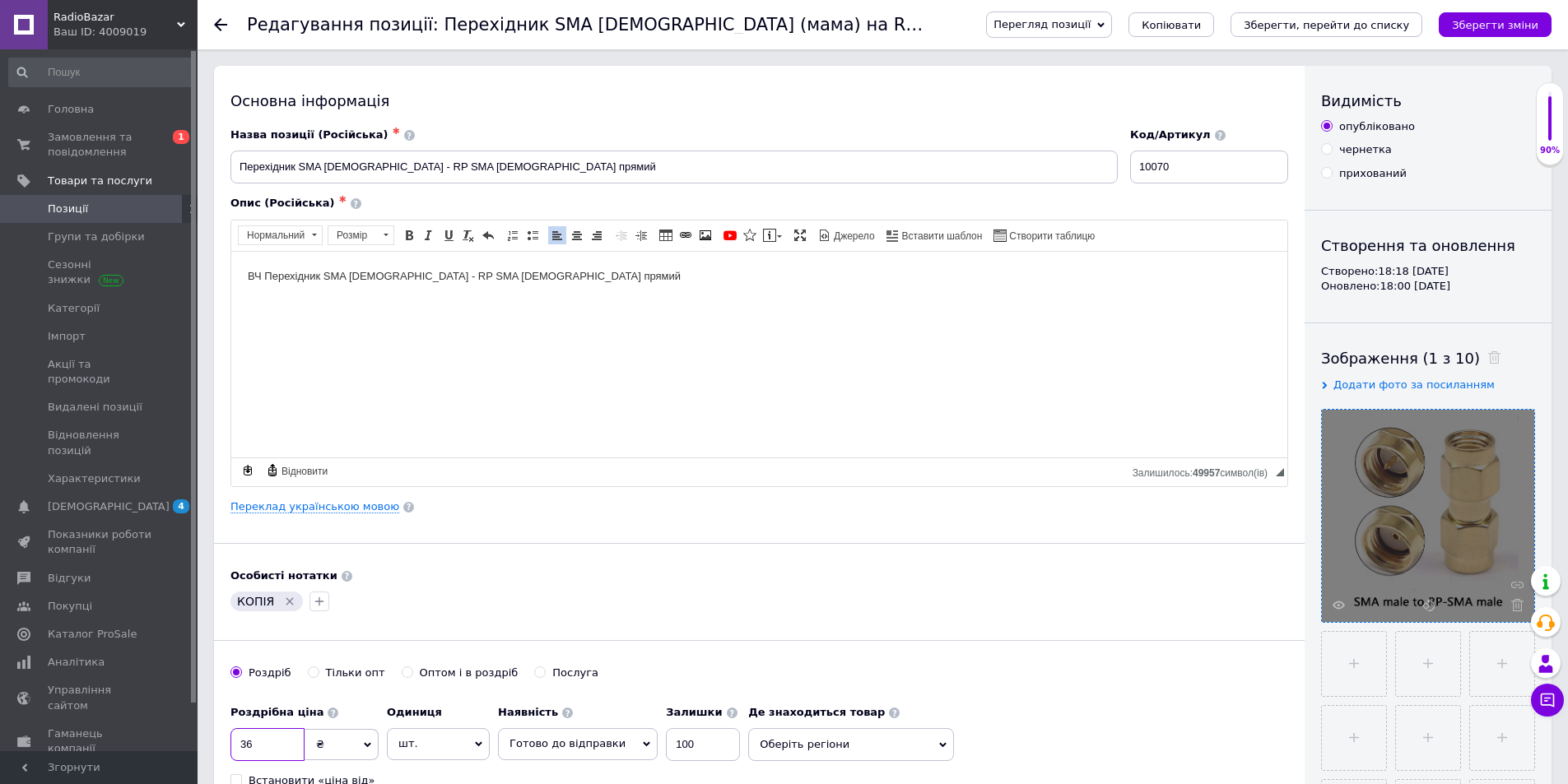
drag, startPoint x: 281, startPoint y: 748, endPoint x: 136, endPoint y: 707, distance: 150.7
type input "45"
drag, startPoint x: 698, startPoint y: 747, endPoint x: 513, endPoint y: 704, distance: 189.9
click at [513, 704] on div "Наявність Готово до відправки В наявності Немає в наявності Під замовлення Зали…" at bounding box center [619, 729] width 242 height 64
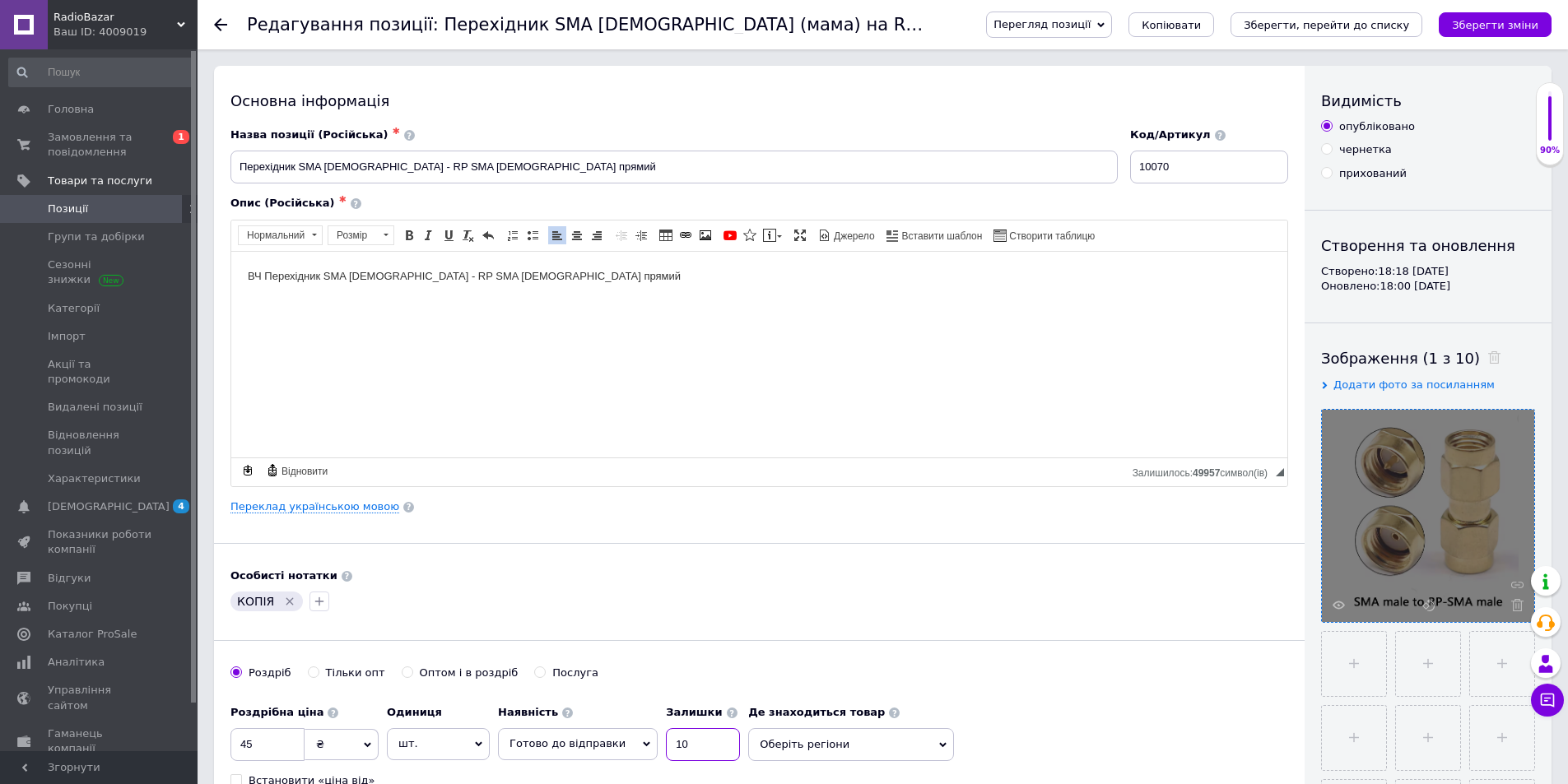
type input "10"
click at [885, 746] on span "Оберіть регіони" at bounding box center [851, 744] width 206 height 33
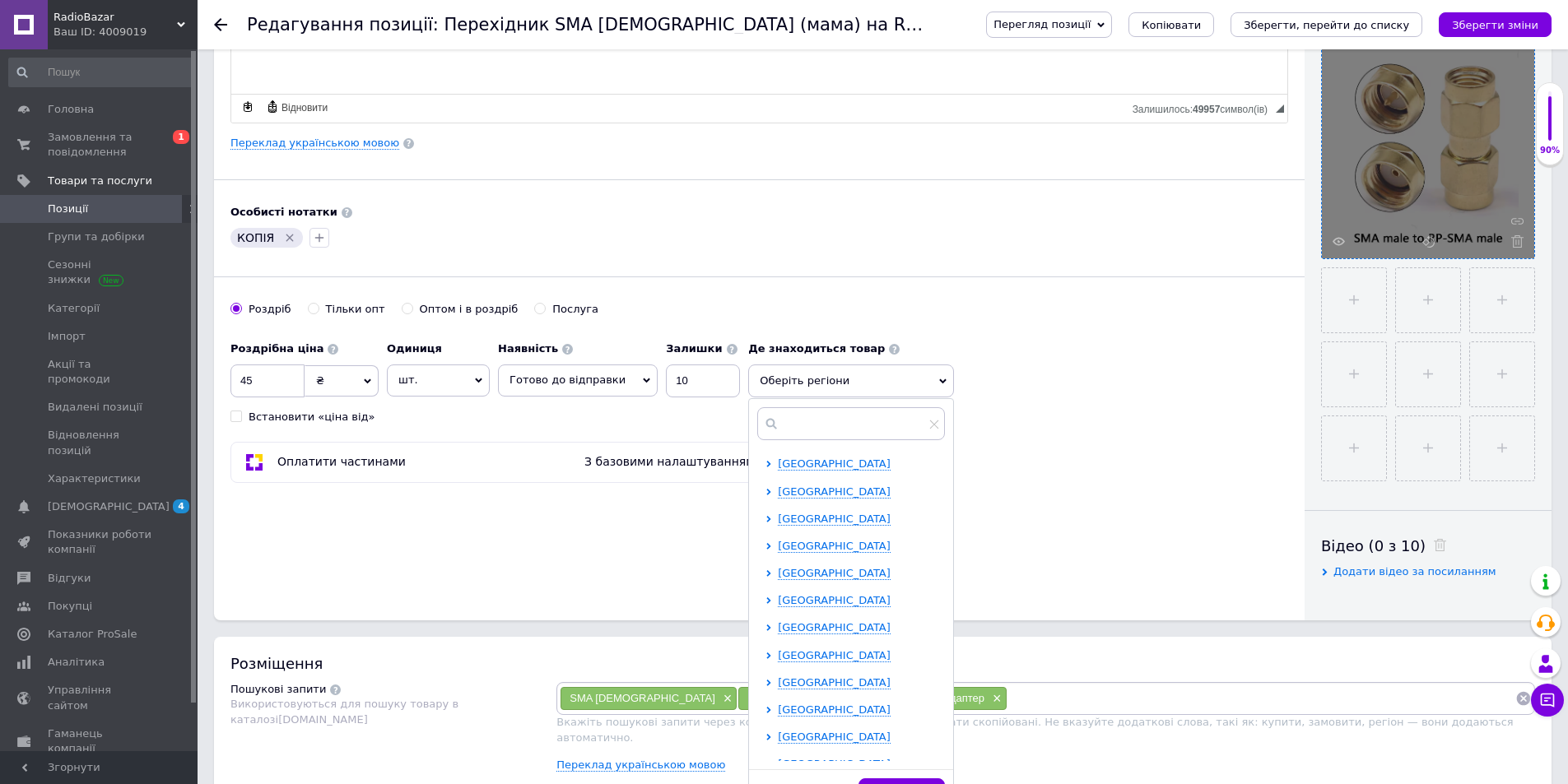
scroll to position [367, 0]
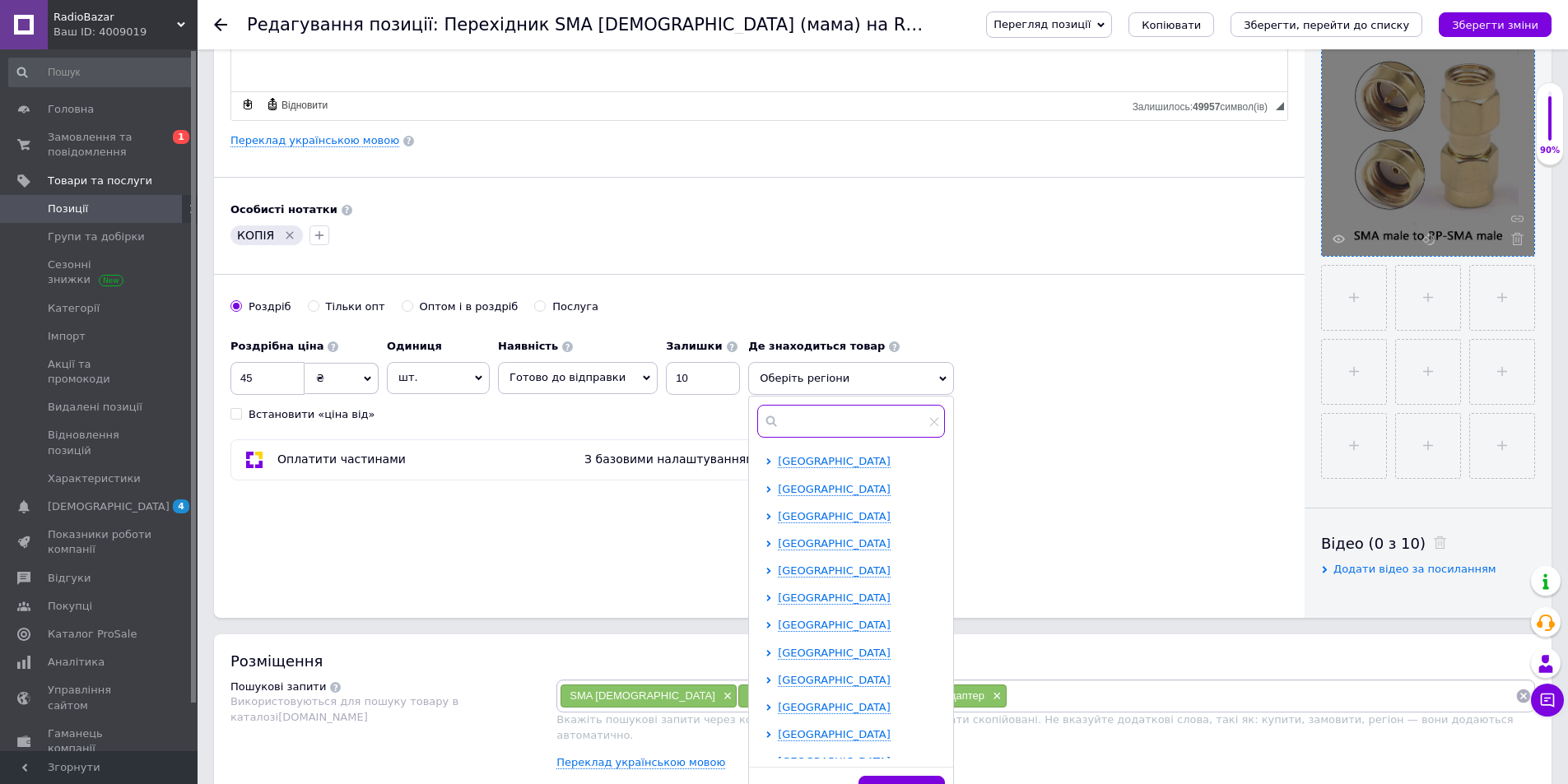
click at [810, 423] on input "text" at bounding box center [851, 421] width 188 height 33
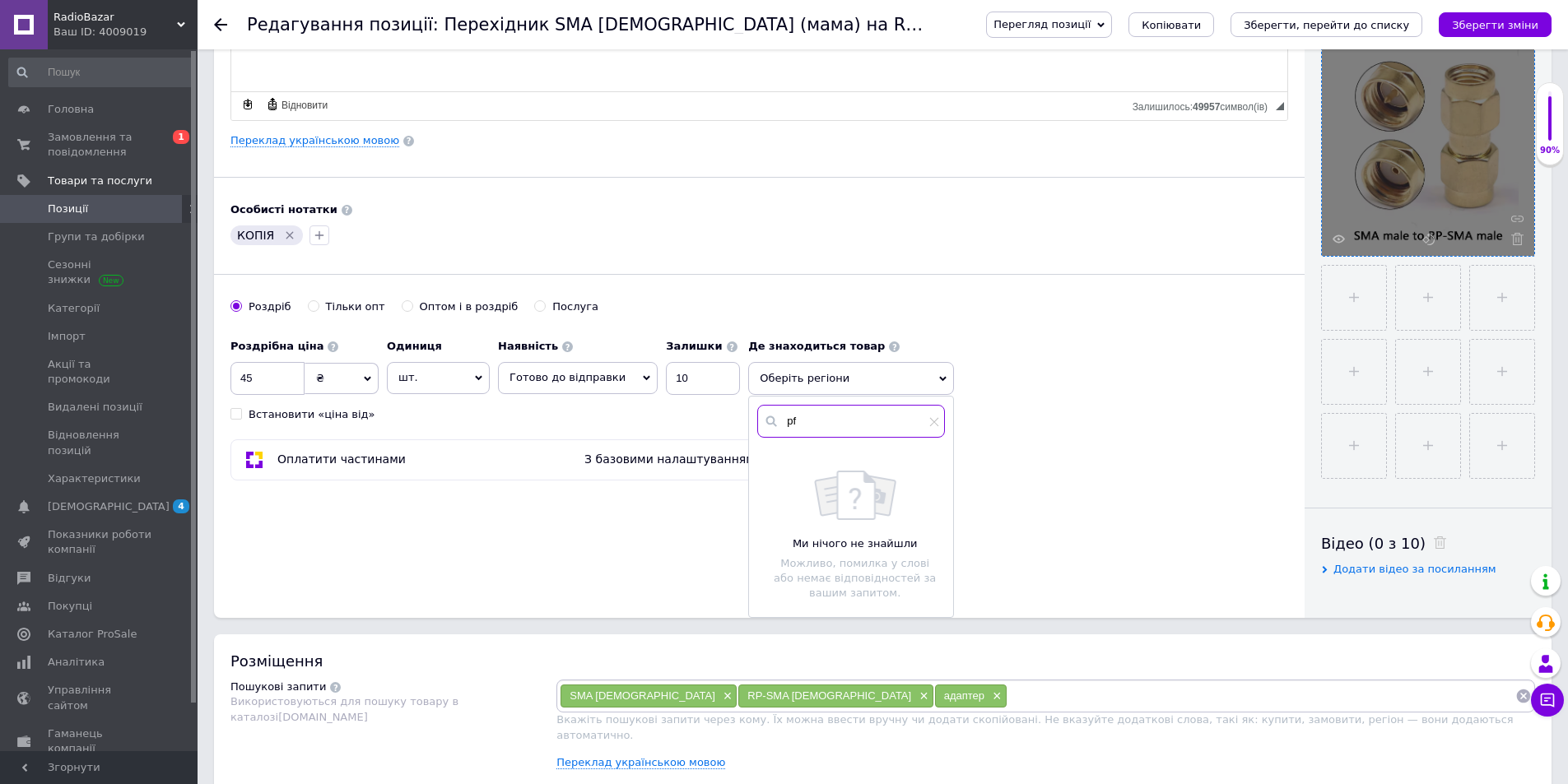
type input "p"
type input "Запор"
click at [765, 468] on div at bounding box center [773, 461] width 16 height 15
click at [765, 462] on input "checkbox" at bounding box center [771, 460] width 10 height 10
checkbox input "true"
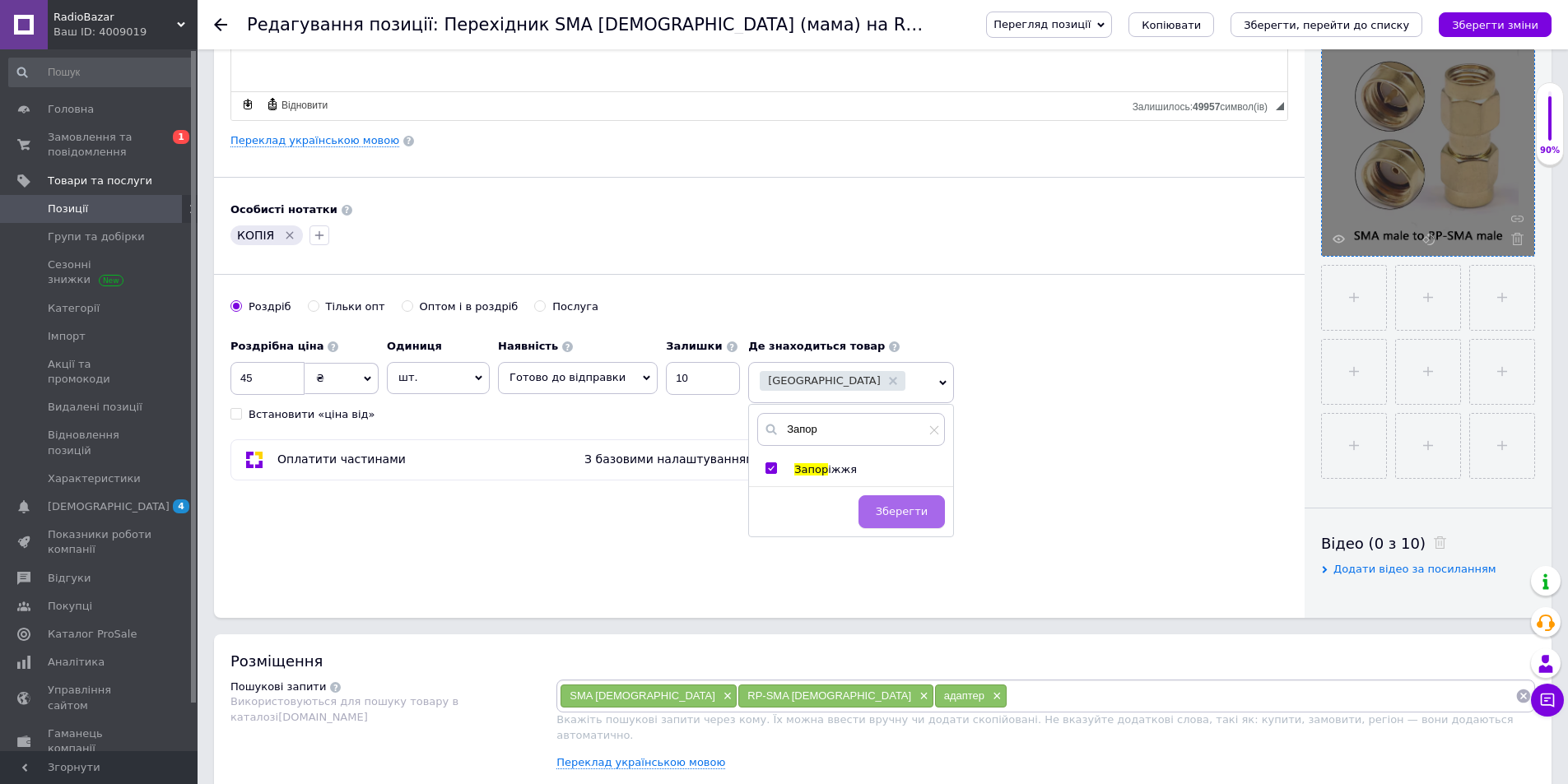
click at [886, 507] on span "Зберегти" at bounding box center [902, 511] width 52 height 12
drag, startPoint x: 693, startPoint y: 379, endPoint x: 589, endPoint y: 344, distance: 109.7
click at [589, 344] on div "Наявність Готово до відправки В наявності Немає в наявності Під замовлення Зали…" at bounding box center [619, 363] width 242 height 64
type input "16"
click at [720, 699] on span "×" at bounding box center [726, 697] width 13 height 14
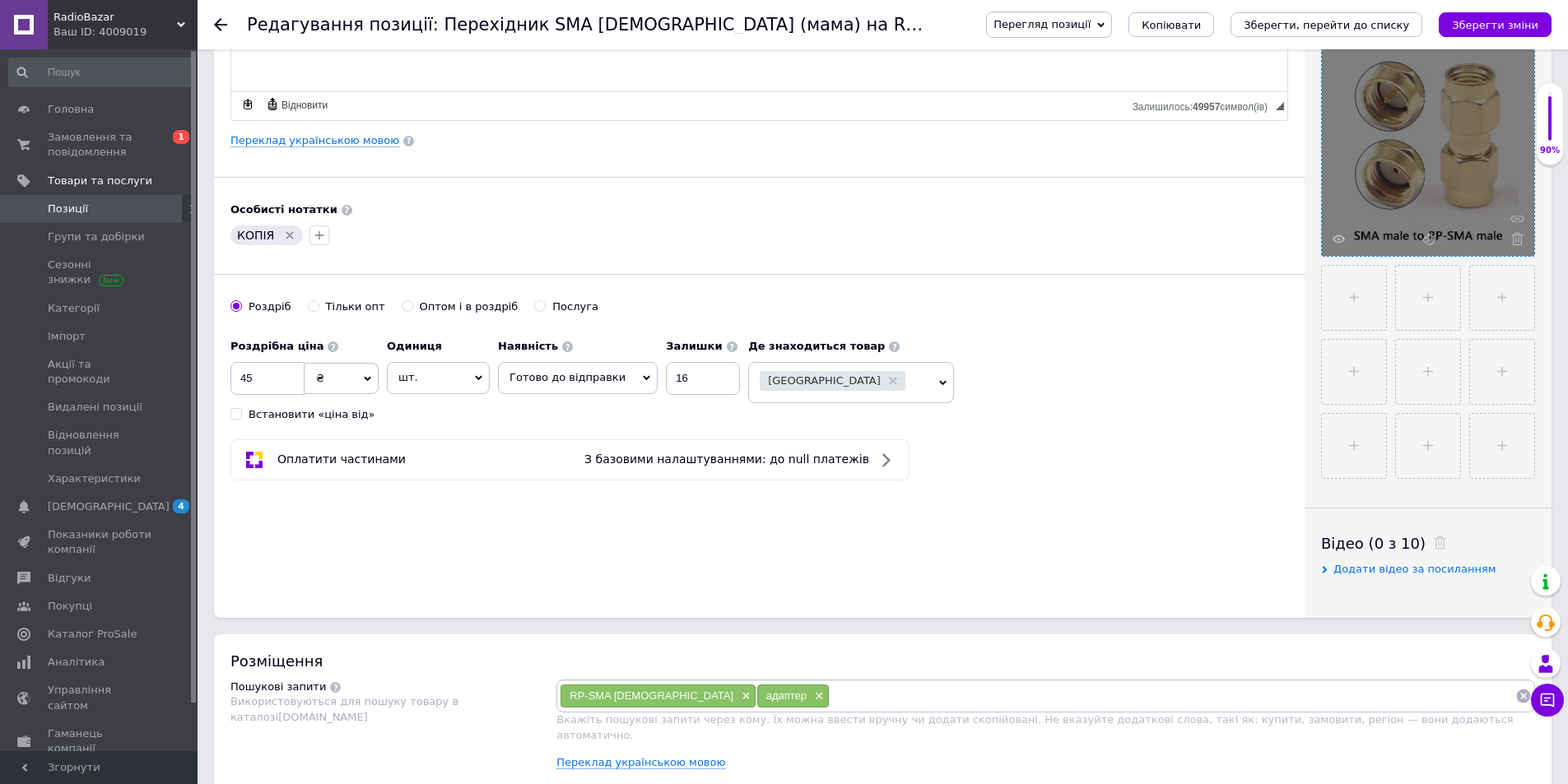
click at [829, 695] on input at bounding box center [1172, 696] width 686 height 25
type input "Ы"
type input "І"
type input "Ы"
type input "SMA [DEMOGRAPHIC_DATA]"
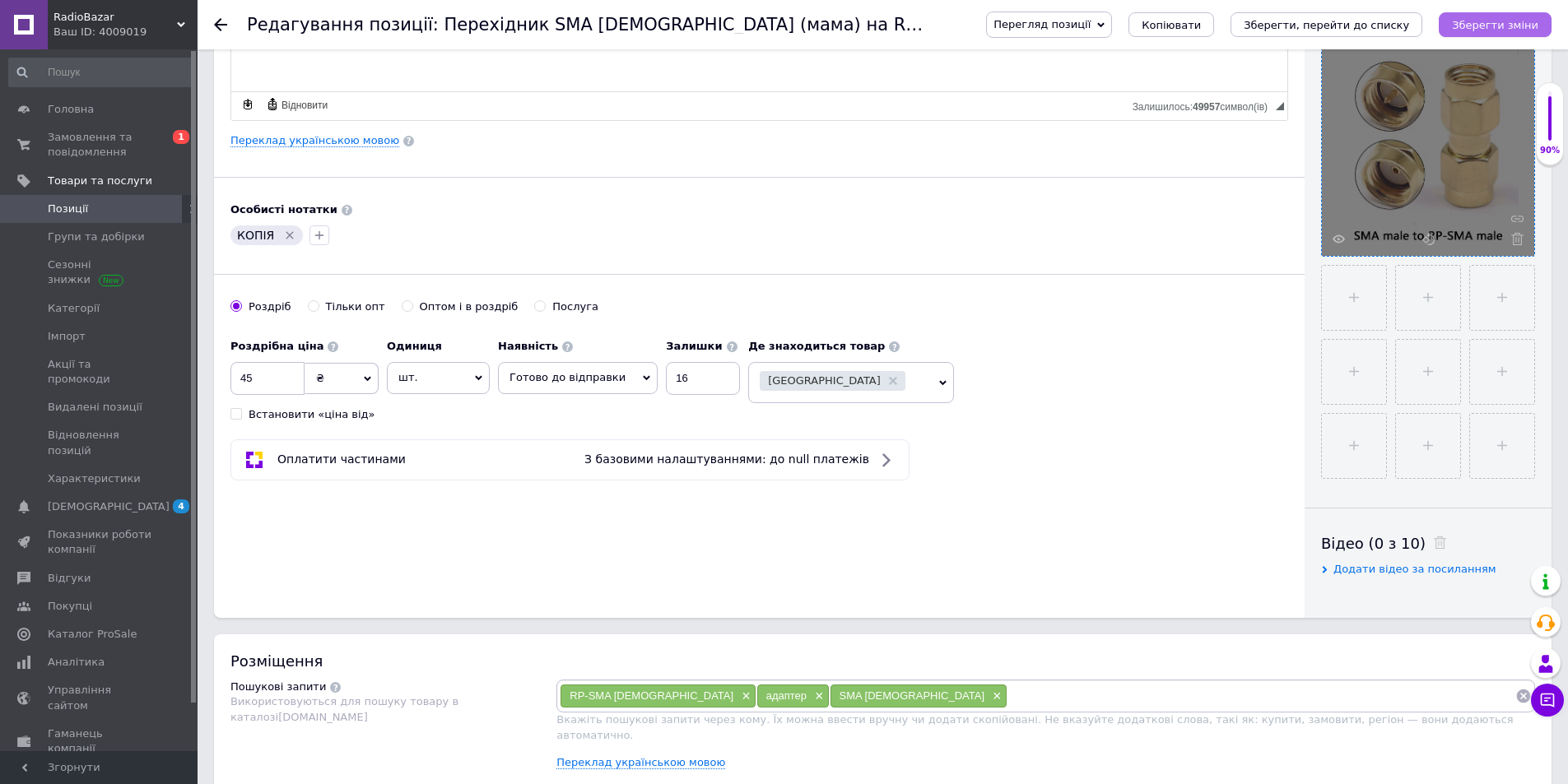
click at [1487, 26] on icon "Зберегти зміни" at bounding box center [1495, 25] width 86 height 12
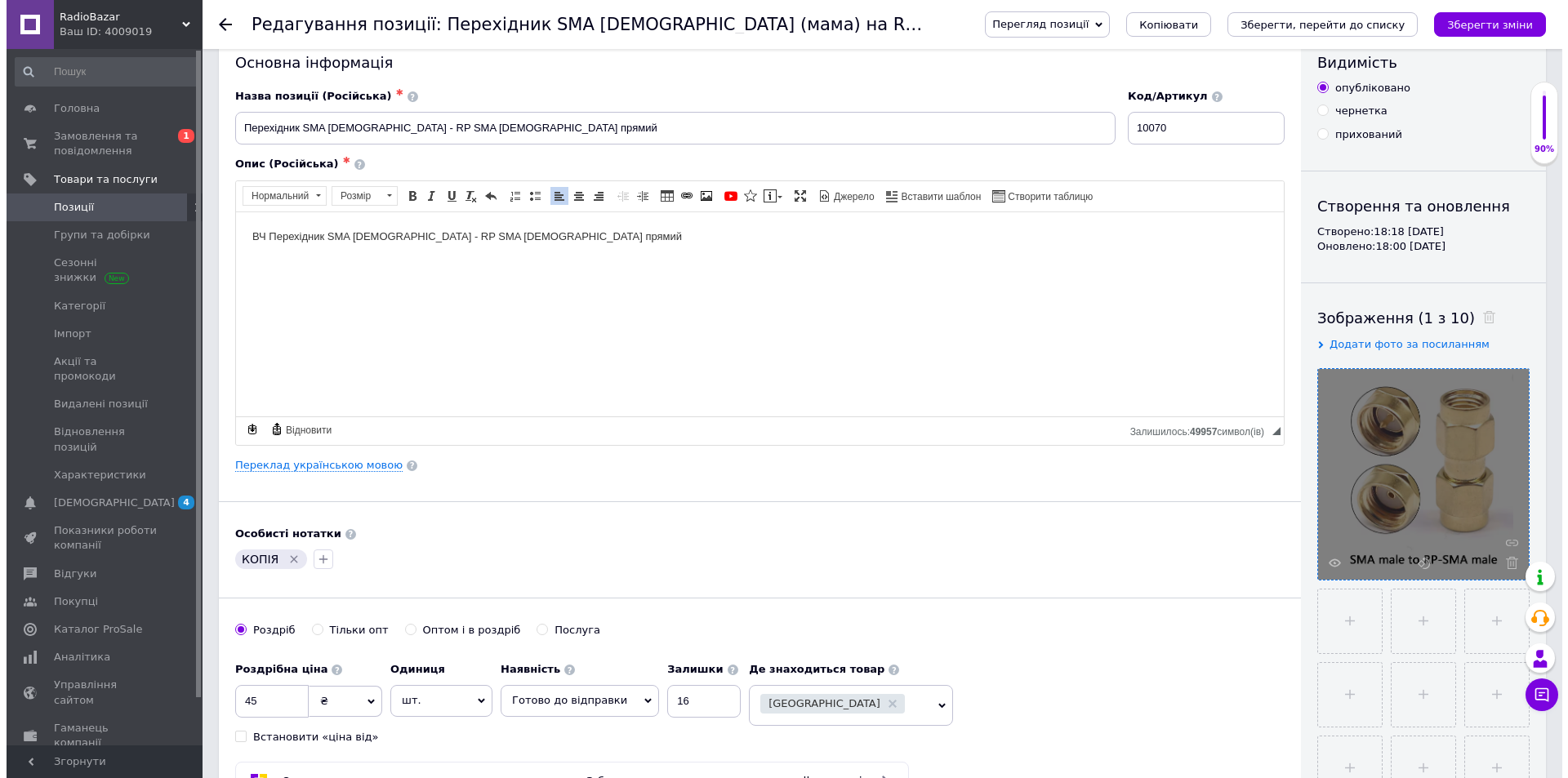
scroll to position [0, 0]
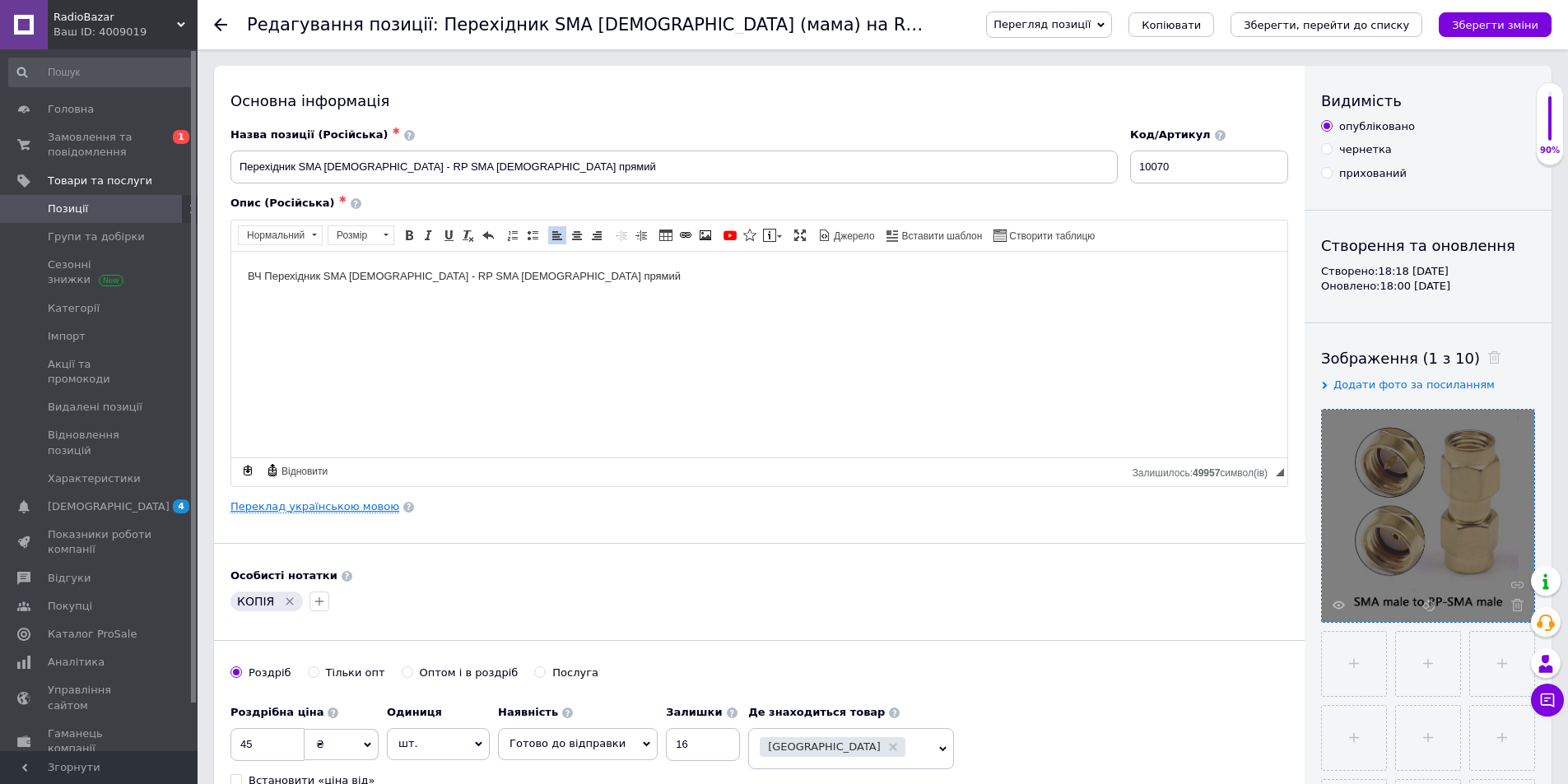
click at [323, 507] on link "Переклад українською мовою" at bounding box center [314, 507] width 169 height 13
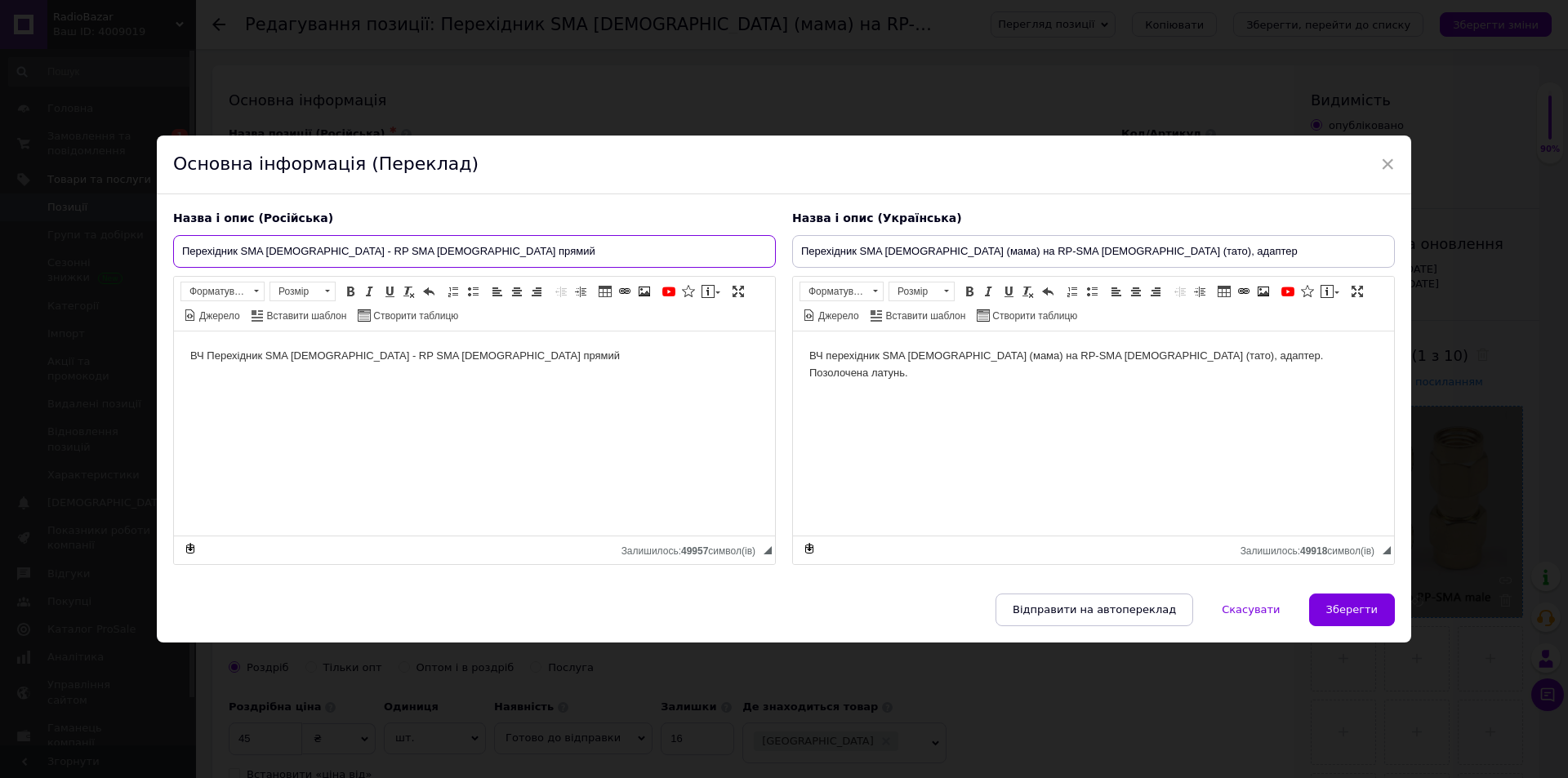
drag, startPoint x: 446, startPoint y: 245, endPoint x: 31, endPoint y: 196, distance: 417.9
click at [31, 196] on div "× Основна інформація (Переклад) Назва і опис (Російська) Перехідник SMA [DEMOGR…" at bounding box center [784, 389] width 1568 height 778
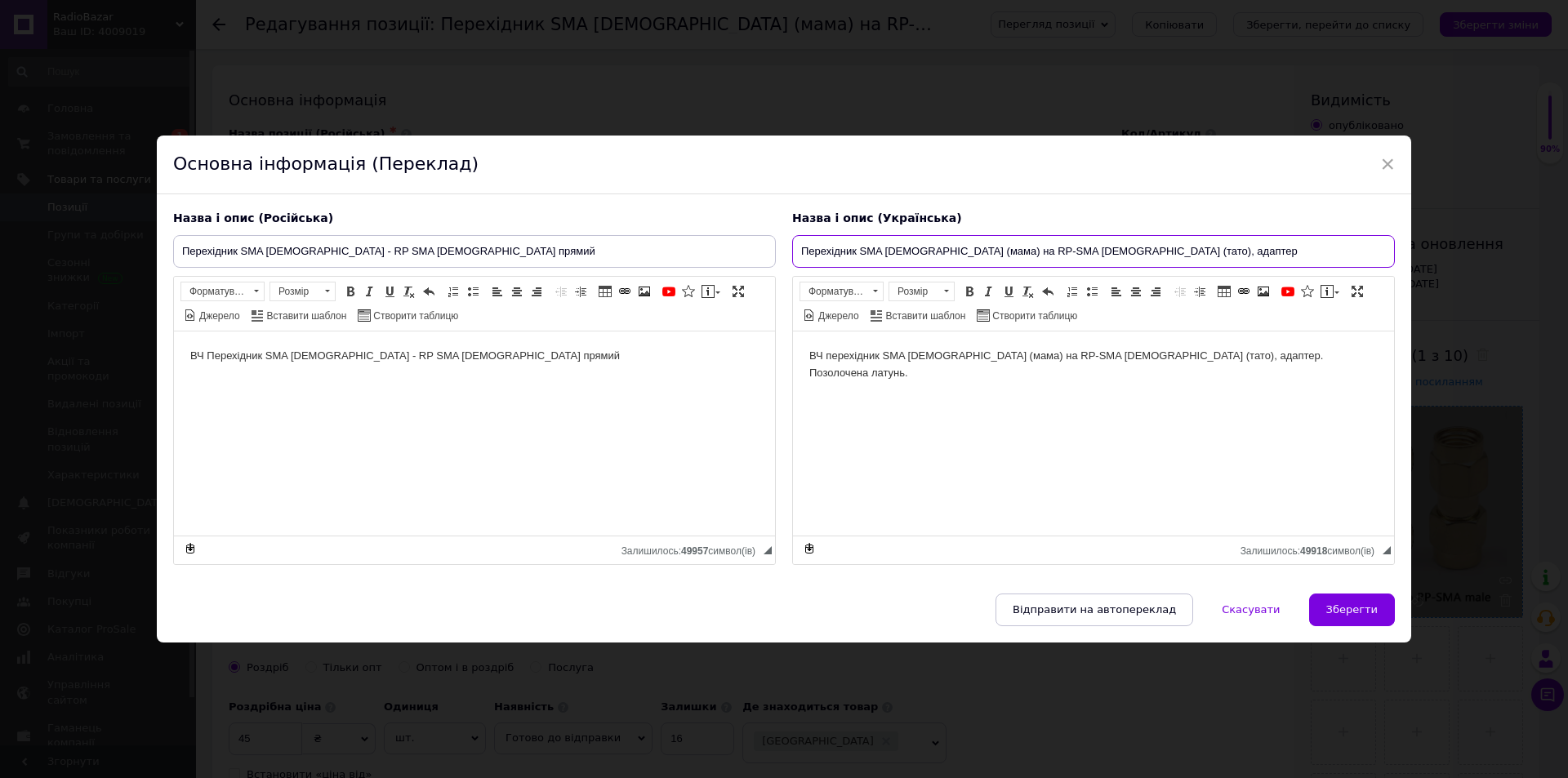
drag, startPoint x: 1178, startPoint y: 250, endPoint x: 629, endPoint y: 211, distance: 550.4
click at [629, 211] on div "Назва і опис (Російська) Перехідник SMA [DEMOGRAPHIC_DATA] - RP SMA [DEMOGRAPHI…" at bounding box center [784, 388] width 1238 height 371
paste input "[DEMOGRAPHIC_DATA] - RP SMA [DEMOGRAPHIC_DATA] прямий"
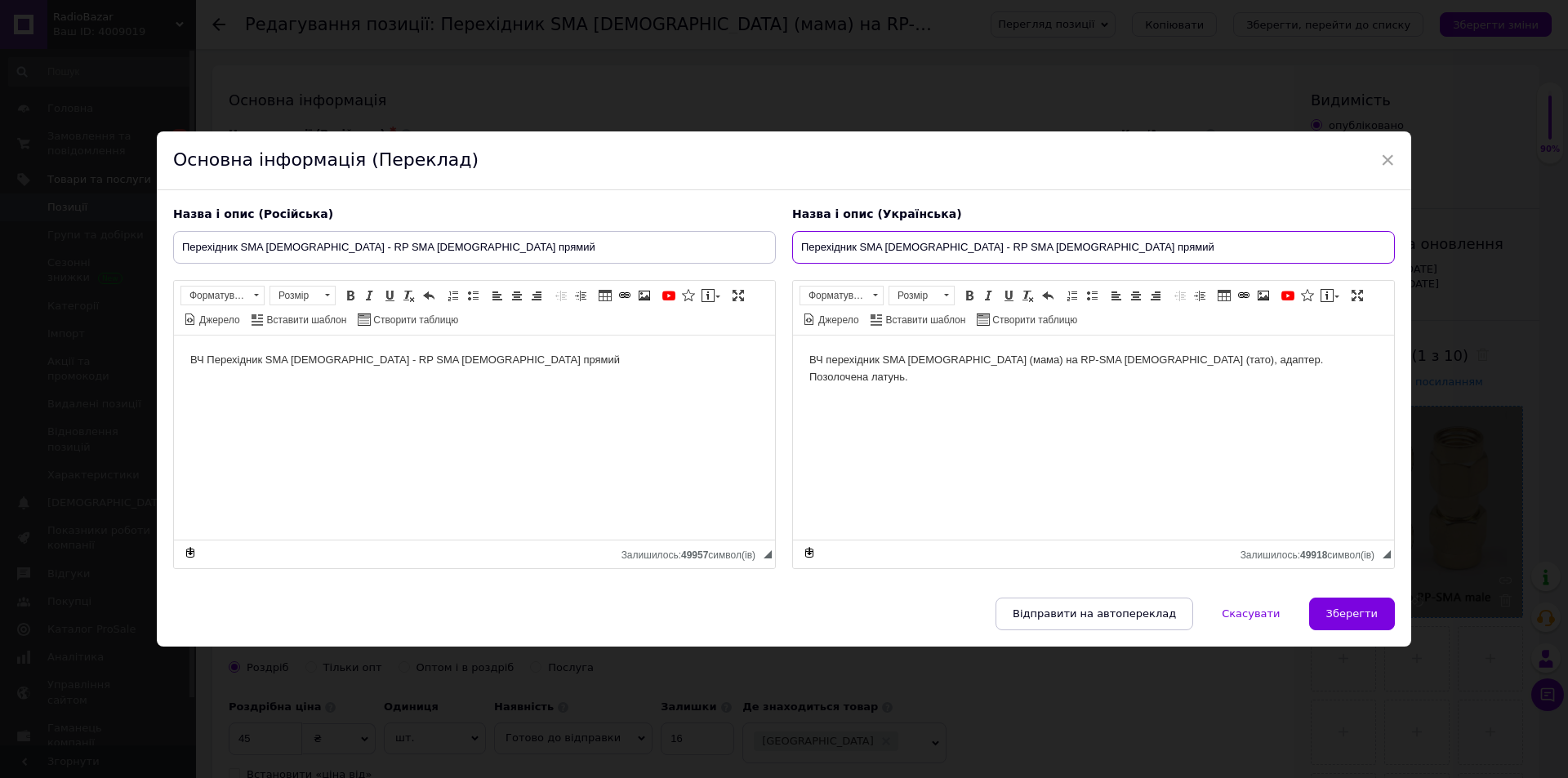
type input "Перехідник SMA [DEMOGRAPHIC_DATA] - RP SMA [DEMOGRAPHIC_DATA] прямий"
drag, startPoint x: 445, startPoint y: 389, endPoint x: 267, endPoint y: 666, distance: 329.3
click at [174, 335] on html "ВЧ Перехідник SMA [DEMOGRAPHIC_DATA] - RP SMA [DEMOGRAPHIC_DATA] прямий" at bounding box center [475, 359] width 601 height 50
copy p "ВЧ Перехідник SMA [DEMOGRAPHIC_DATA] - RP SMA [DEMOGRAPHIC_DATA] прямий"
drag, startPoint x: 945, startPoint y: 431, endPoint x: 1379, endPoint y: 359, distance: 439.9
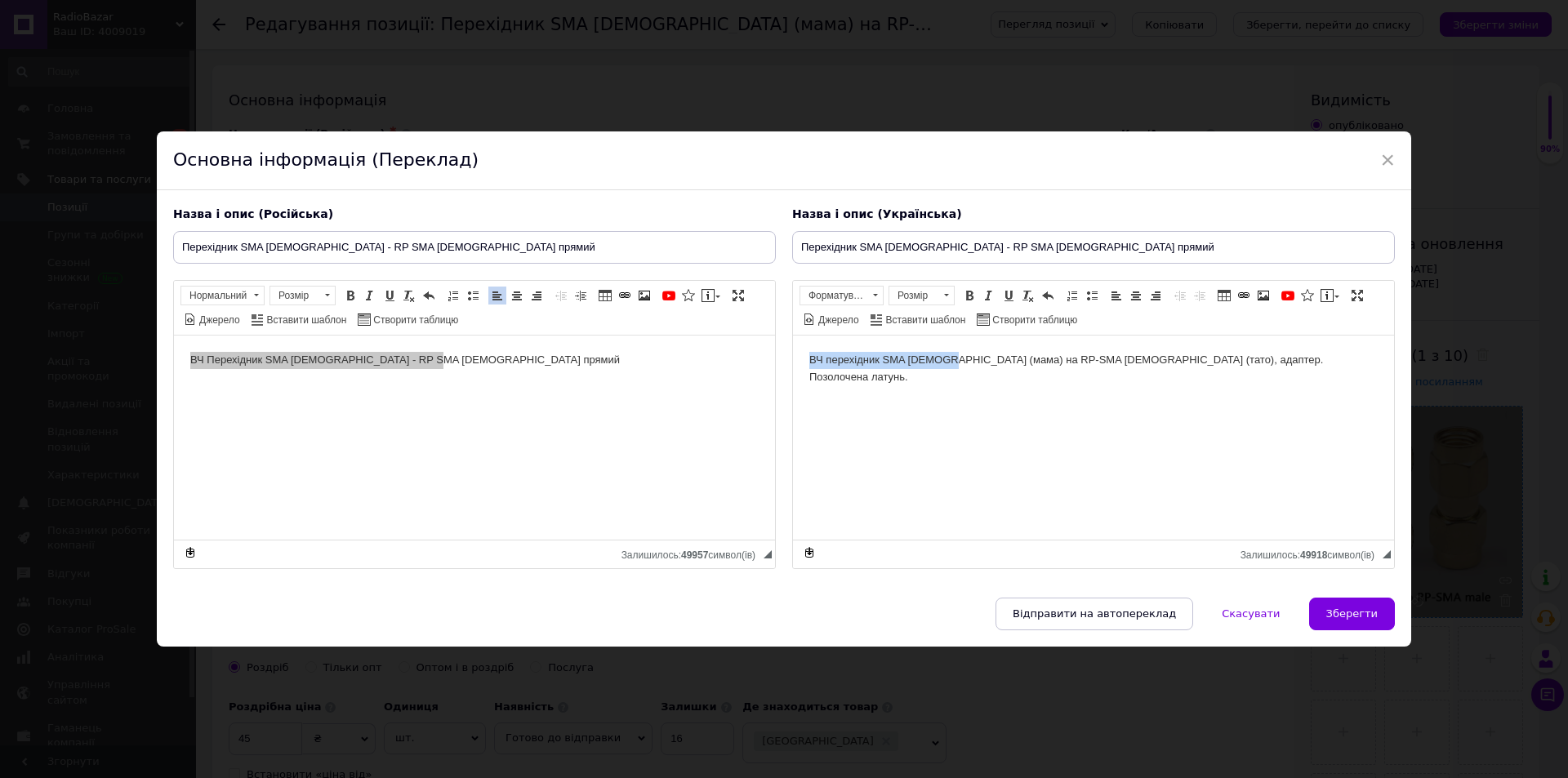
click at [793, 359] on html "ВЧ перехідник SMA [DEMOGRAPHIC_DATA] (мама) на RP-SMA [DEMOGRAPHIC_DATA] (тато)…" at bounding box center [1093, 368] width 601 height 67
drag, startPoint x: 1357, startPoint y: 365, endPoint x: 1362, endPoint y: 353, distance: 13.0
click at [793, 353] on html "ВЧ перехідник SMA [DEMOGRAPHIC_DATA] (мама) на RP-SMA [DEMOGRAPHIC_DATA] (тато)…" at bounding box center [1093, 368] width 601 height 67
click at [1350, 607] on span "Зберегти" at bounding box center [1353, 613] width 51 height 12
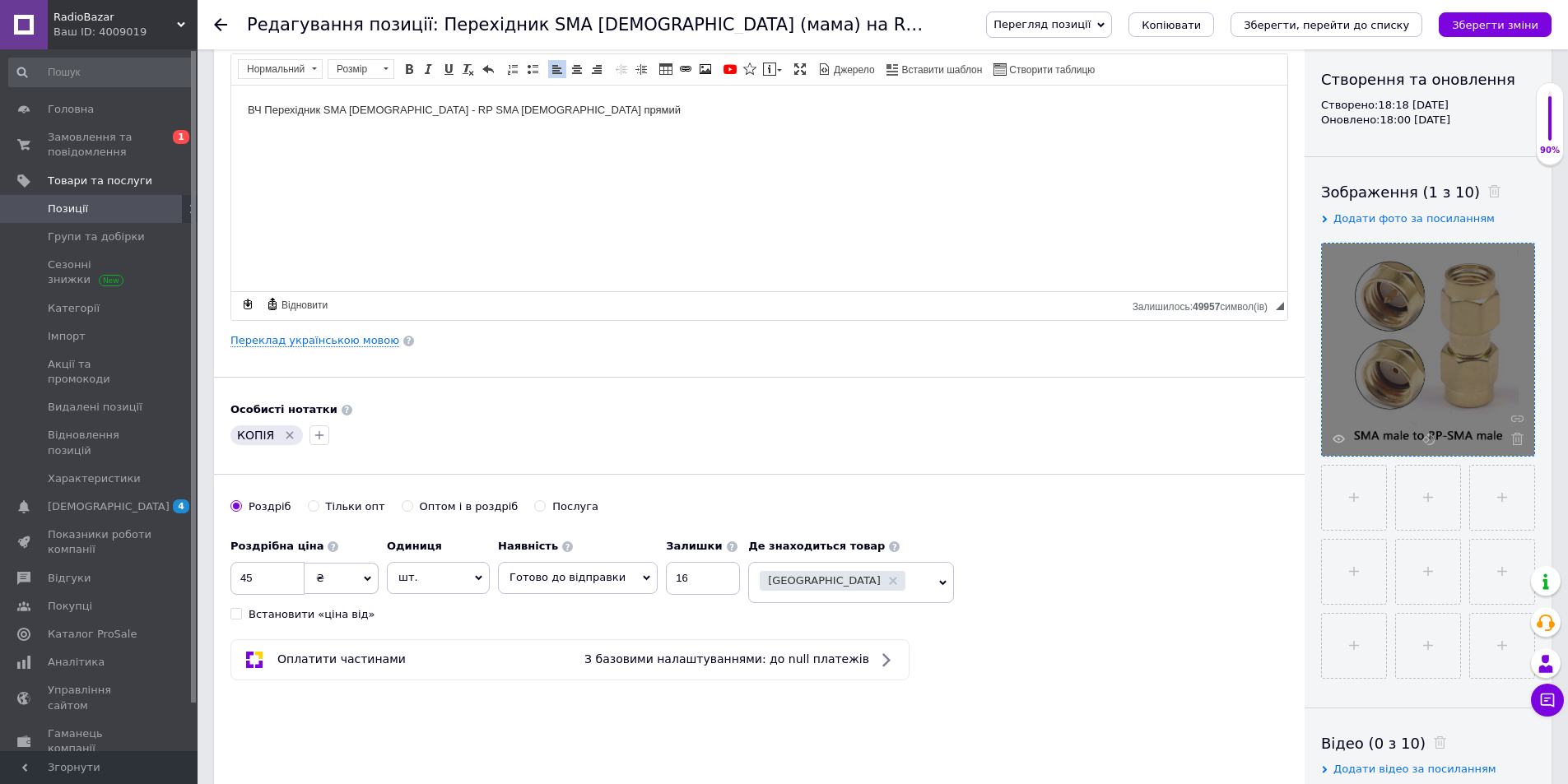
scroll to position [169, 0]
click at [286, 435] on icon "Видалити мітку" at bounding box center [290, 433] width 8 height 8
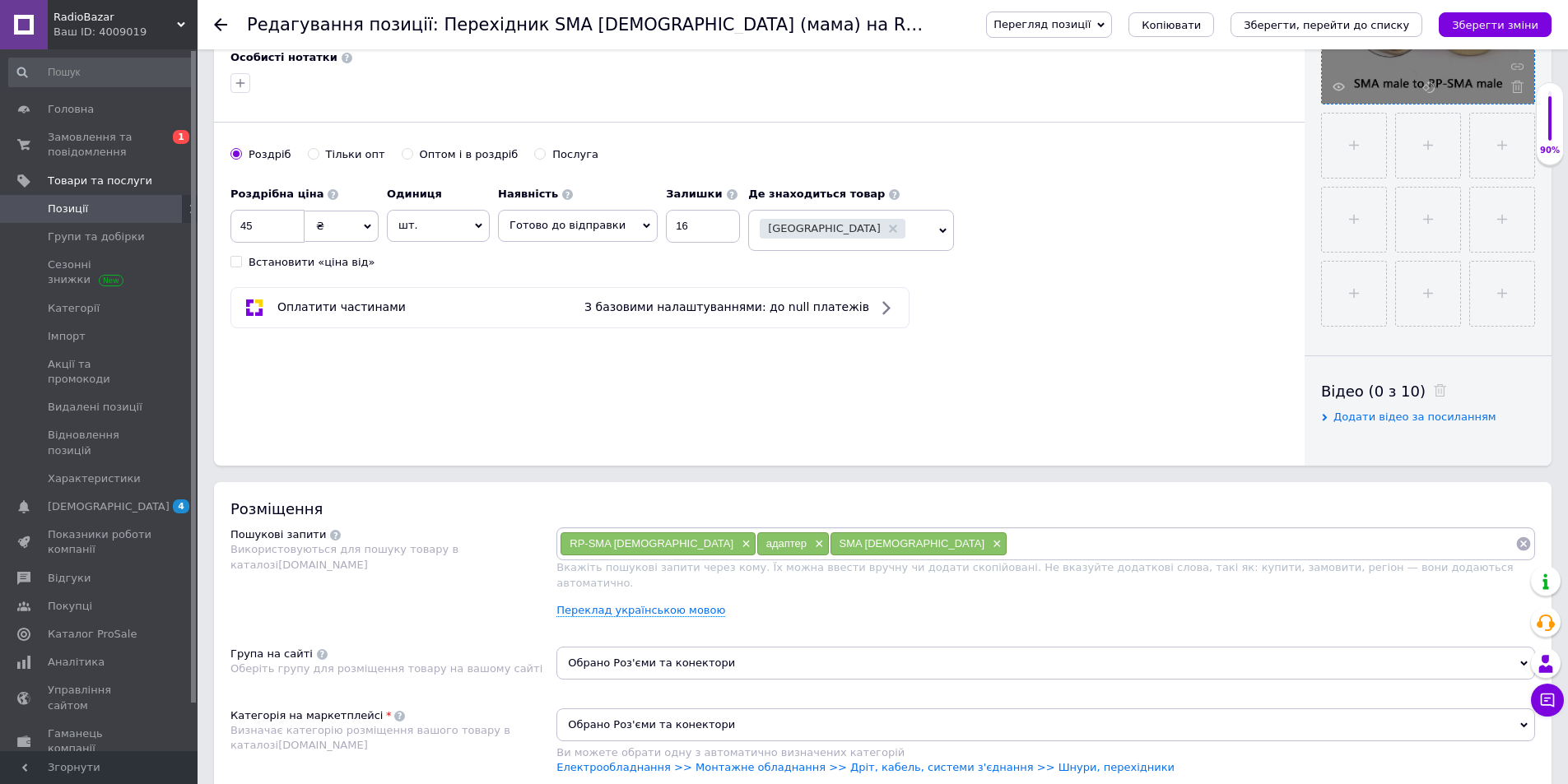
scroll to position [523, 0]
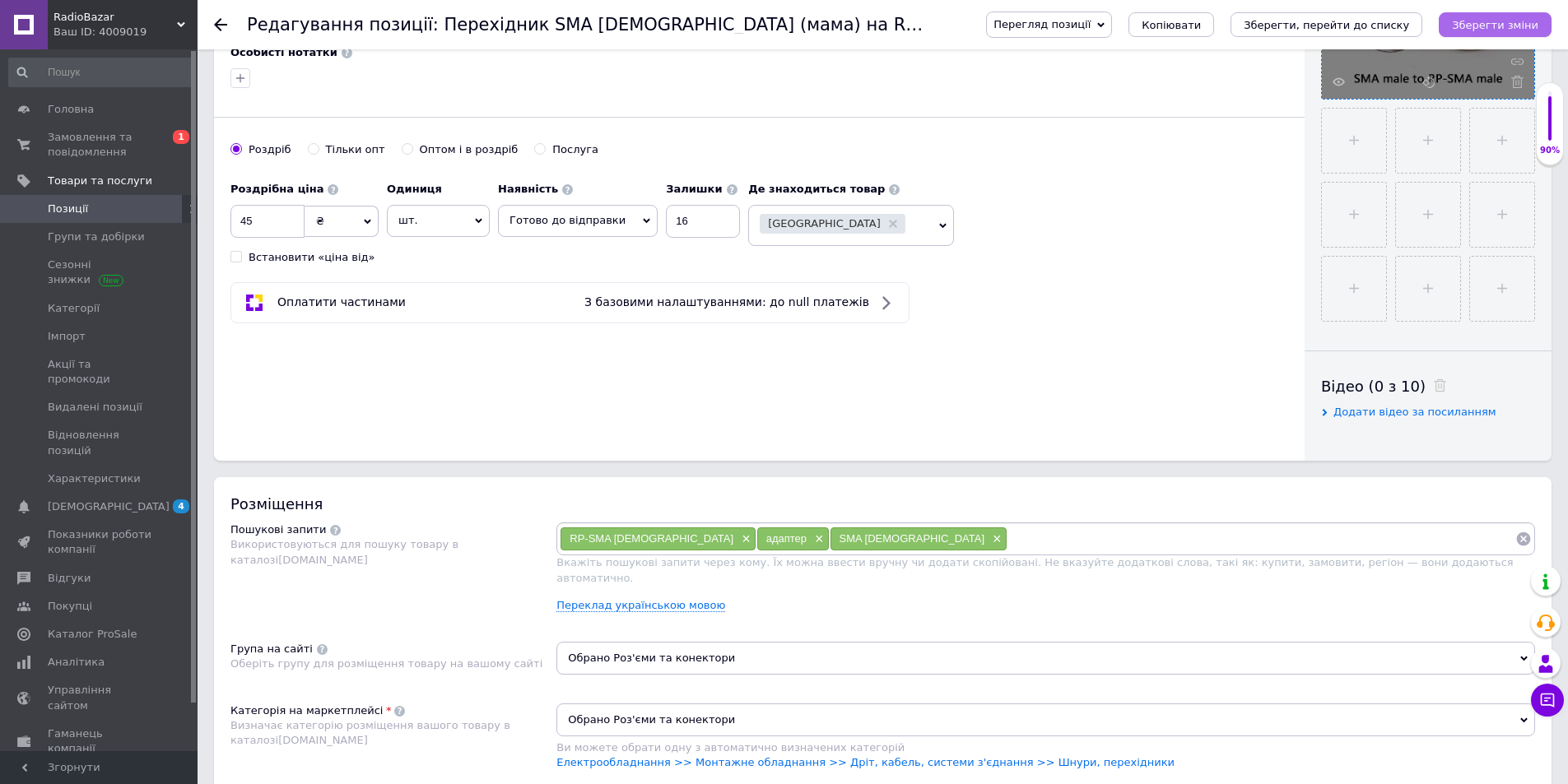
click at [1520, 19] on icon "Зберегти зміни" at bounding box center [1495, 25] width 86 height 12
click at [661, 599] on div "RP-SMA [DEMOGRAPHIC_DATA] × адаптер × SMA [DEMOGRAPHIC_DATA] × Вкажіть пошукові…" at bounding box center [1046, 573] width 979 height 103
click at [670, 599] on link "Переклад українською мовою" at bounding box center [640, 605] width 169 height 13
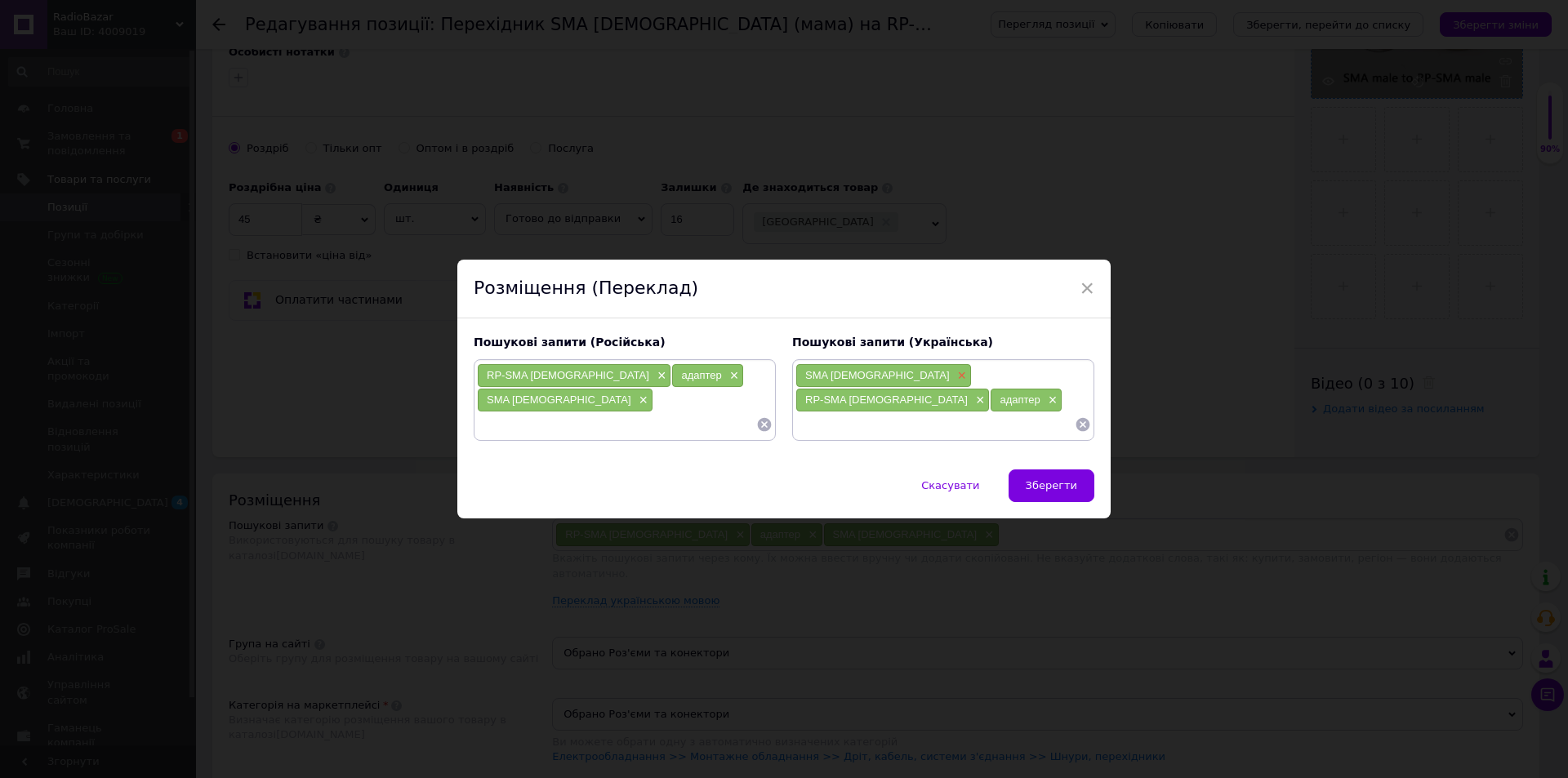
click at [954, 383] on span "×" at bounding box center [960, 376] width 13 height 14
click at [990, 389] on div "RP-SMA [DEMOGRAPHIC_DATA] × адаптер ×" at bounding box center [943, 388] width 296 height 49
click at [911, 413] on input at bounding box center [935, 400] width 279 height 25
type input "SMA [DEMOGRAPHIC_DATA]"
click at [1061, 469] on button "Зберегти" at bounding box center [1051, 485] width 86 height 33
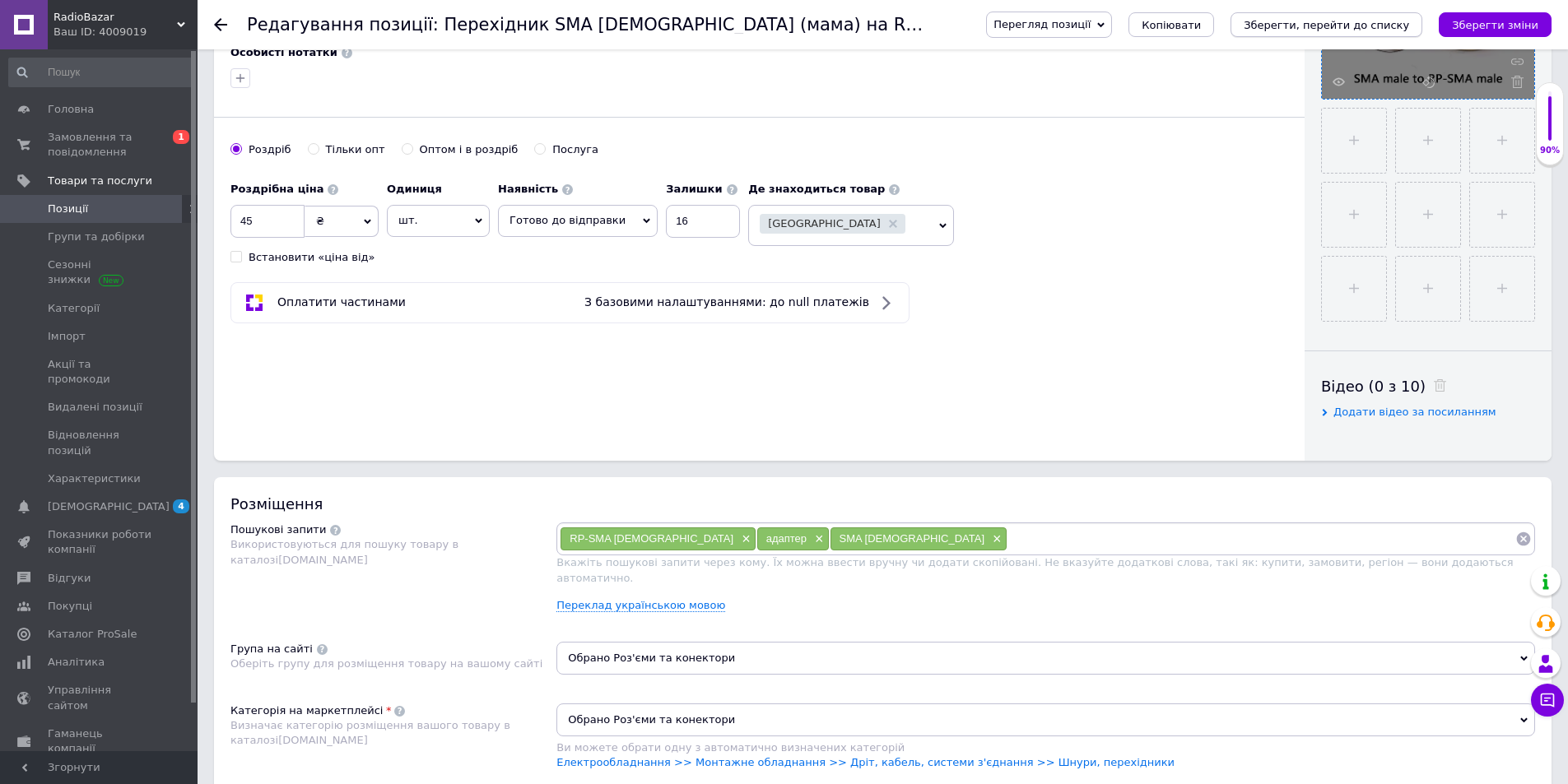
click at [1350, 21] on icon "Зберегти, перейти до списку" at bounding box center [1326, 25] width 165 height 12
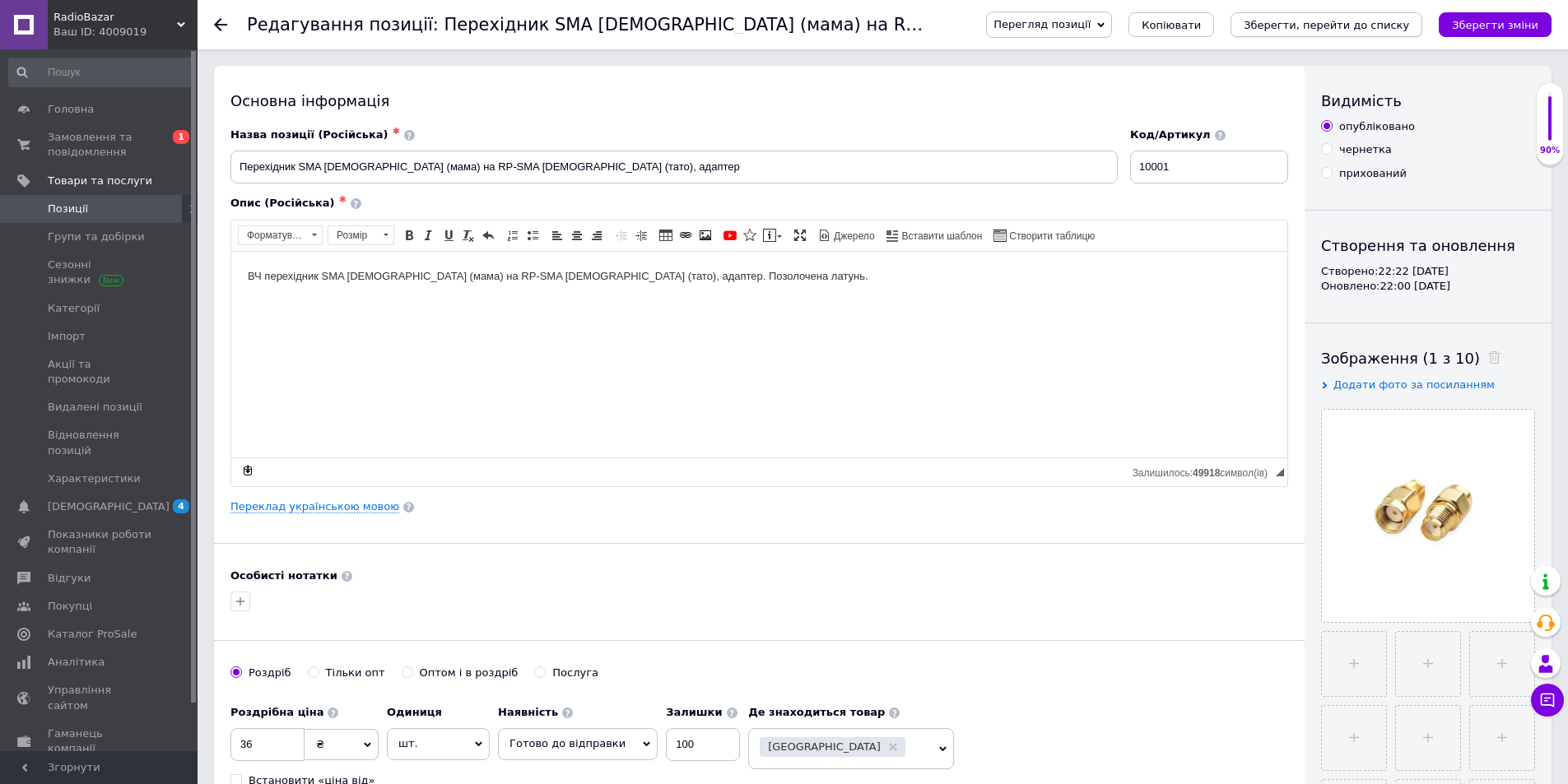
click at [1354, 26] on icon "Зберегти, перейти до списку" at bounding box center [1326, 25] width 165 height 12
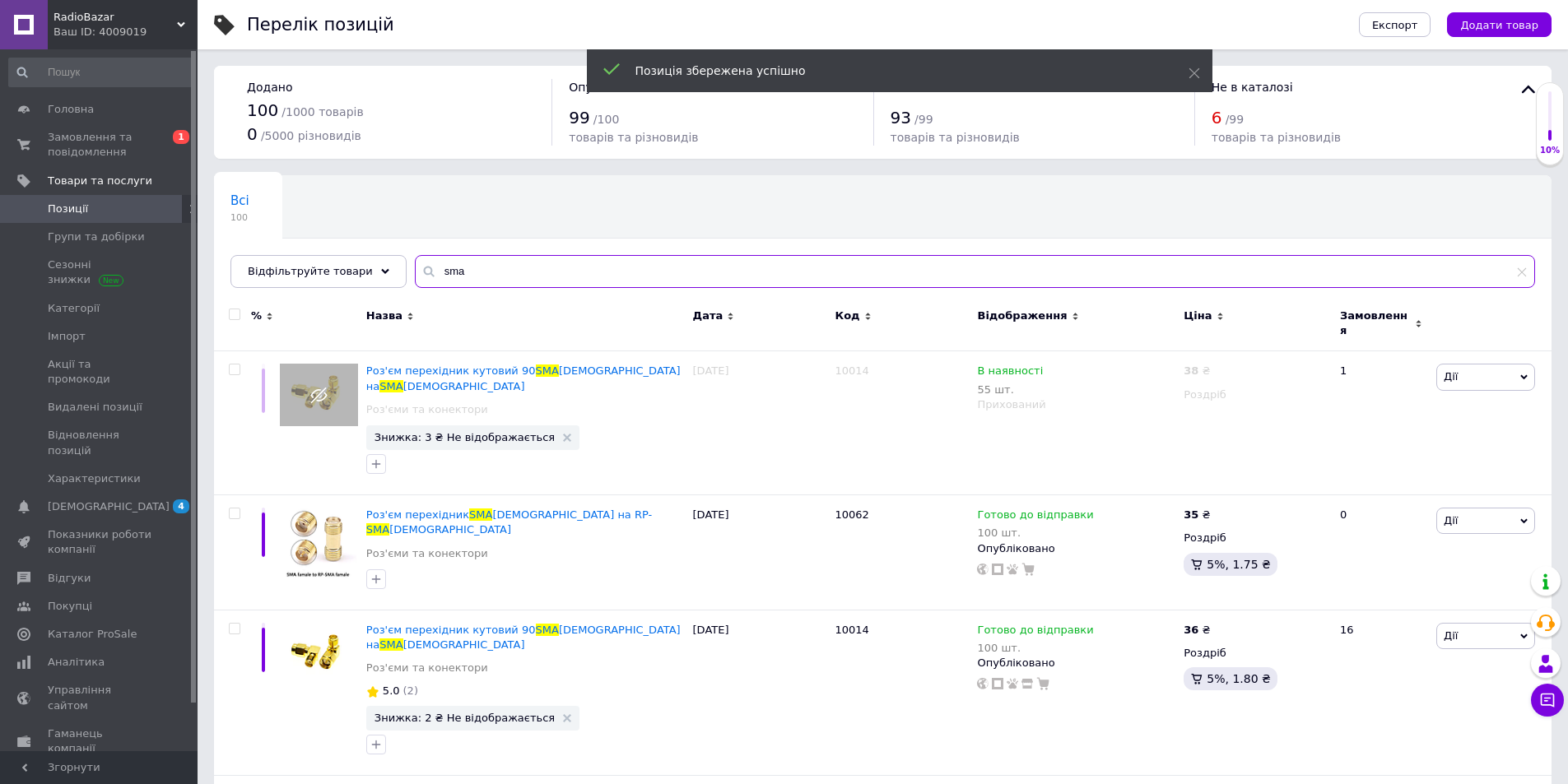
drag, startPoint x: 487, startPoint y: 270, endPoint x: 222, endPoint y: 177, distance: 280.8
click at [222, 177] on div "Всі 100 Ok Відфільтровано... Зберегти Нічого не знайдено Можливо, помилка у сло…" at bounding box center [882, 232] width 1338 height 112
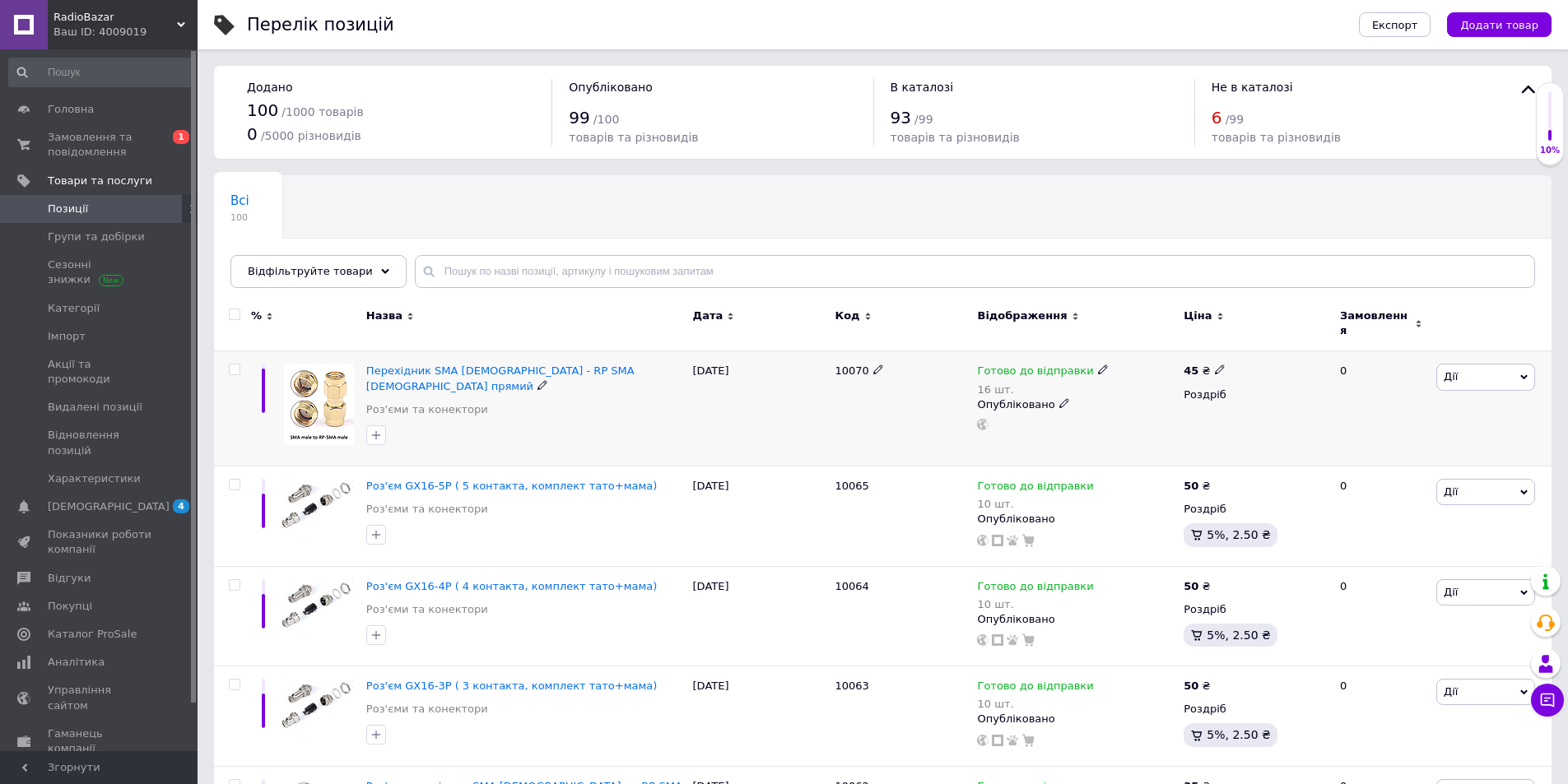
click at [874, 365] on icon at bounding box center [878, 369] width 10 height 10
drag, startPoint x: 854, startPoint y: 361, endPoint x: 870, endPoint y: 362, distance: 16.0
click at [870, 362] on input "10070" at bounding box center [896, 371] width 131 height 25
type input "10066"
click at [906, 436] on div at bounding box center [902, 408] width 143 height 115
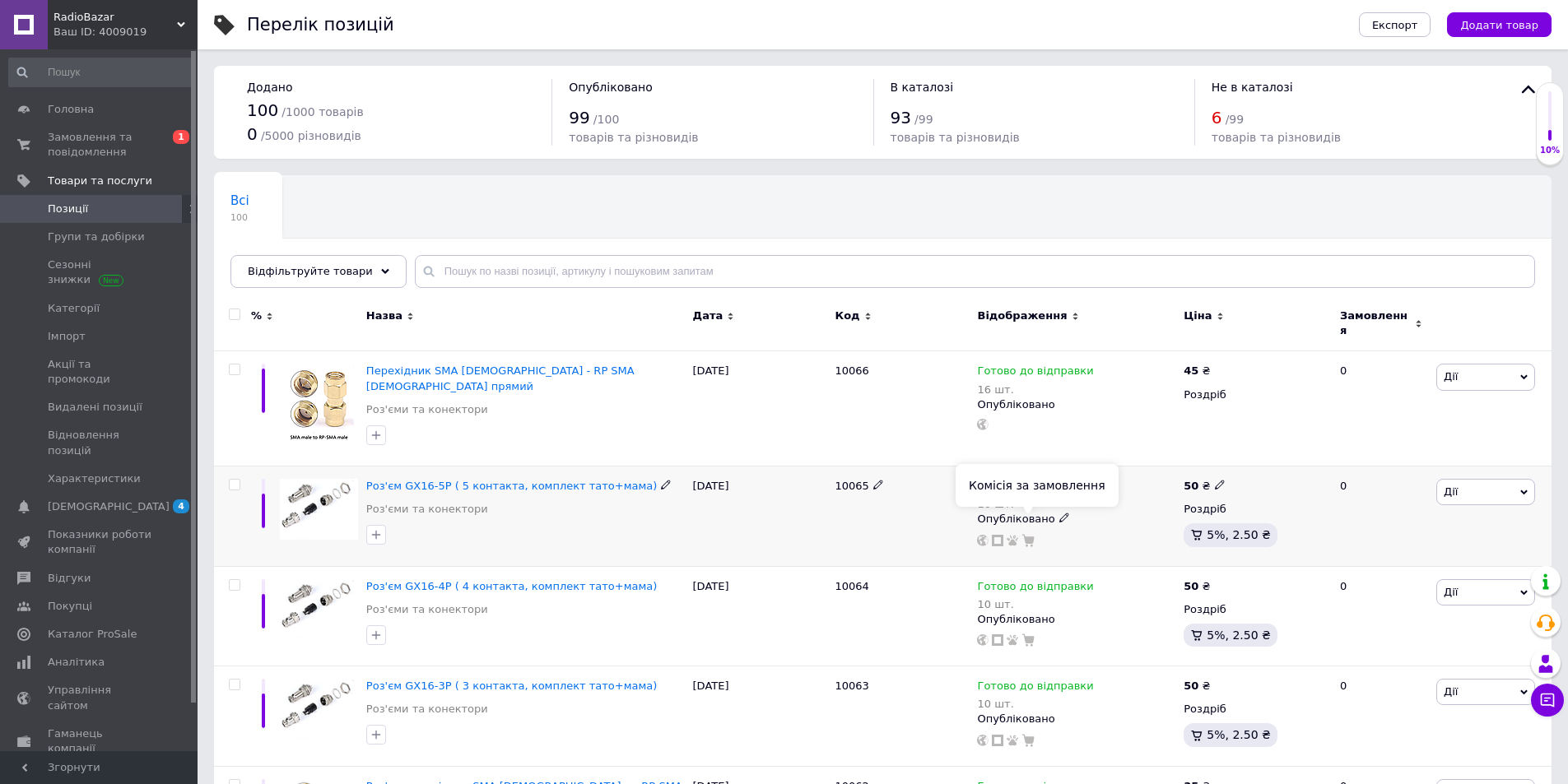
click at [1027, 534] on use at bounding box center [1028, 540] width 12 height 12
click at [1524, 375] on icon at bounding box center [1524, 378] width 8 height 5
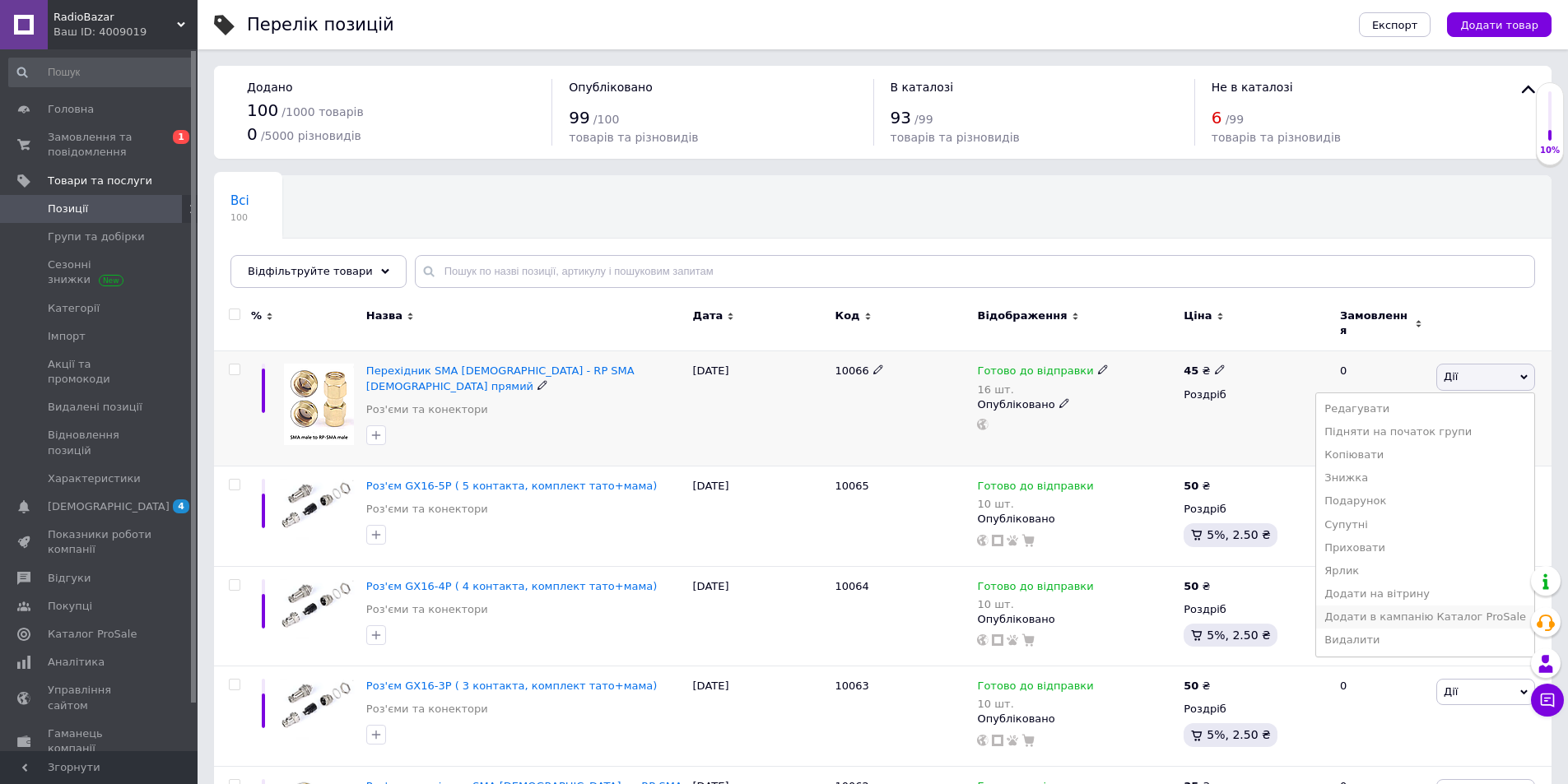
click at [1430, 605] on li "Додати в кампанію Каталог ProSale" at bounding box center [1425, 616] width 218 height 23
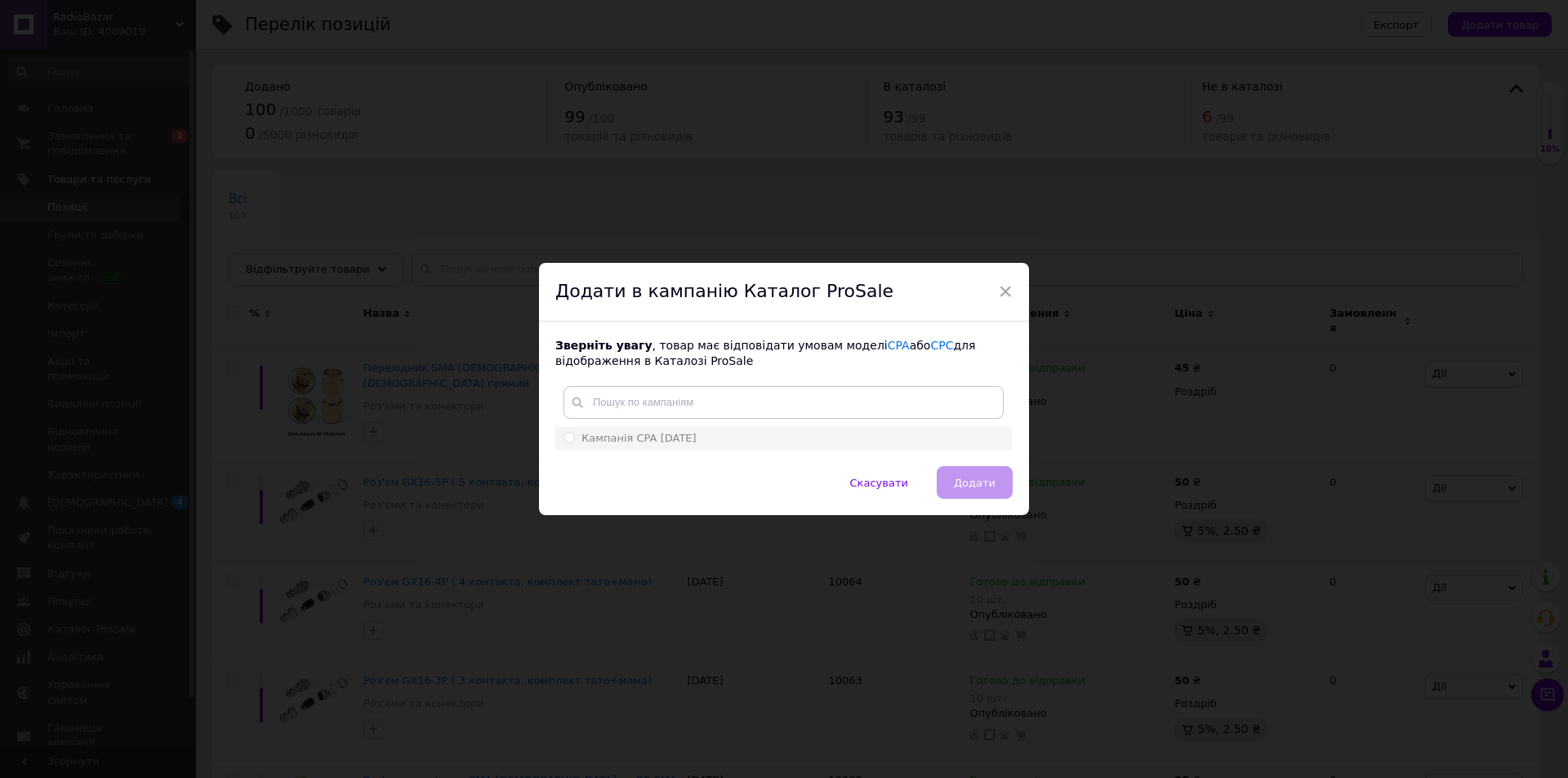
click at [676, 448] on li "Кампанія CPA [DATE]" at bounding box center [784, 438] width 457 height 23
radio input "true"
click at [986, 482] on span "Додати" at bounding box center [975, 483] width 42 height 12
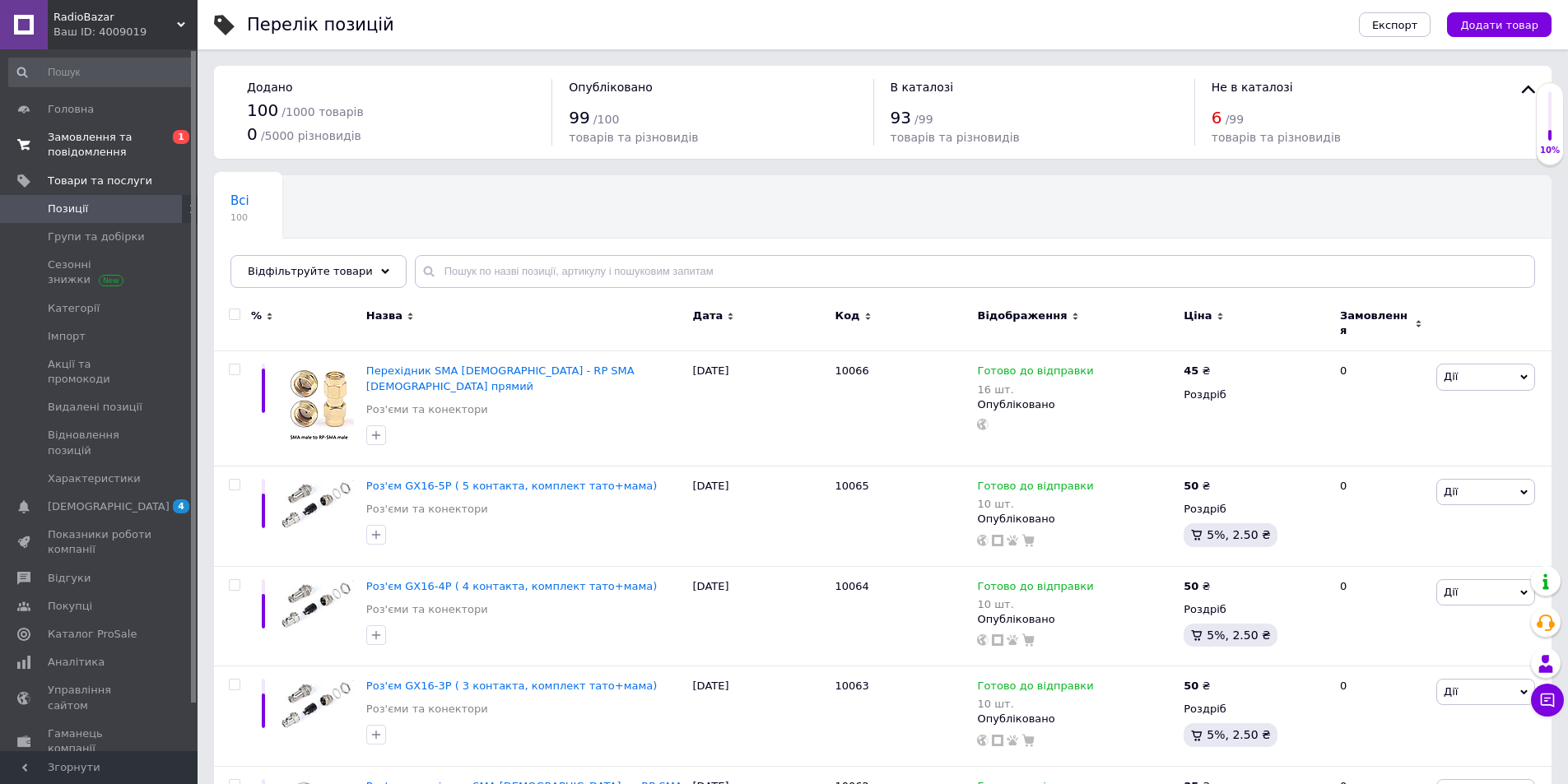
click at [97, 147] on span "Замовлення та повідомлення" at bounding box center [99, 144] width 105 height 29
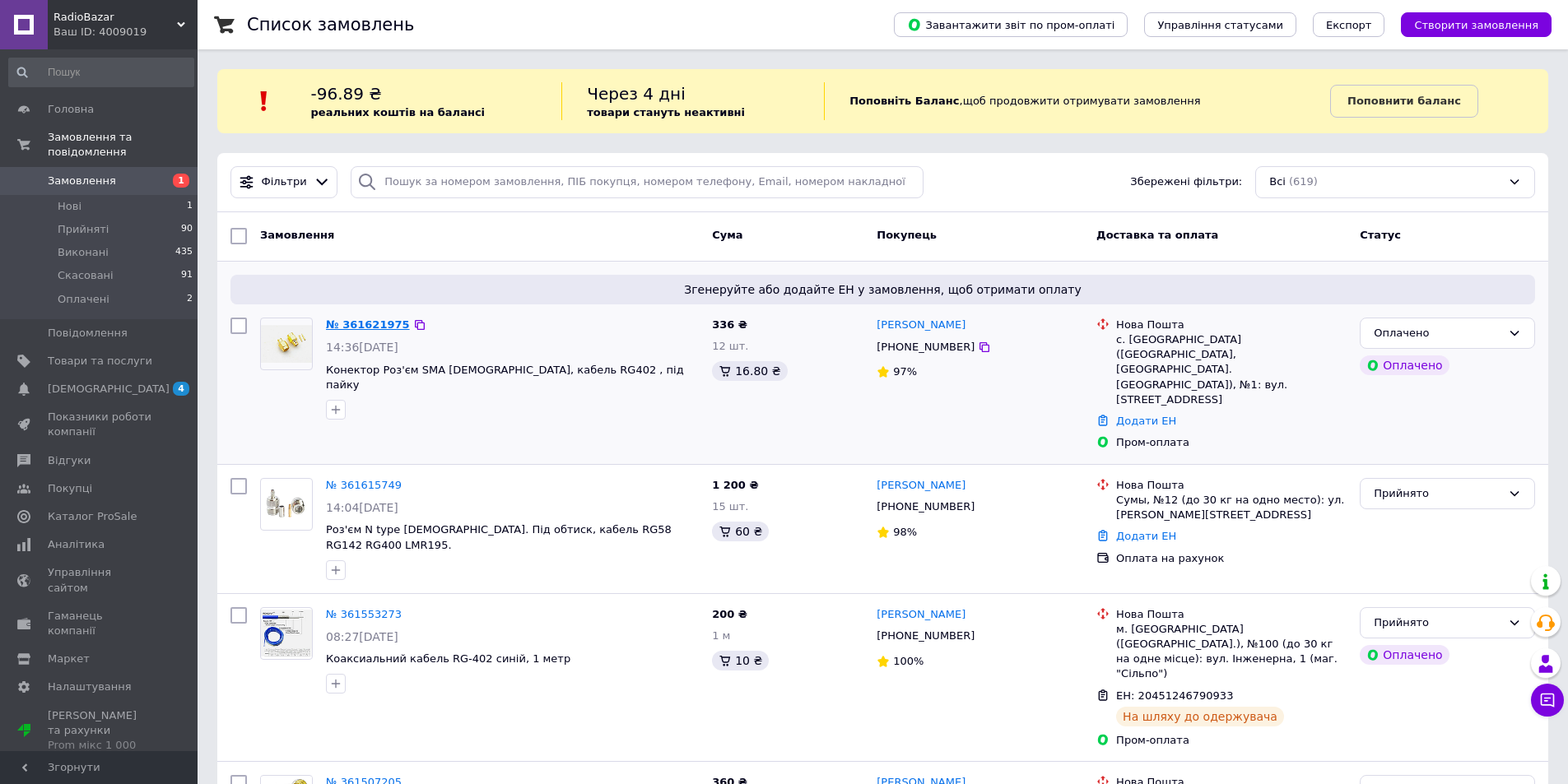
click at [369, 324] on link "№ 361621975" at bounding box center [368, 324] width 84 height 12
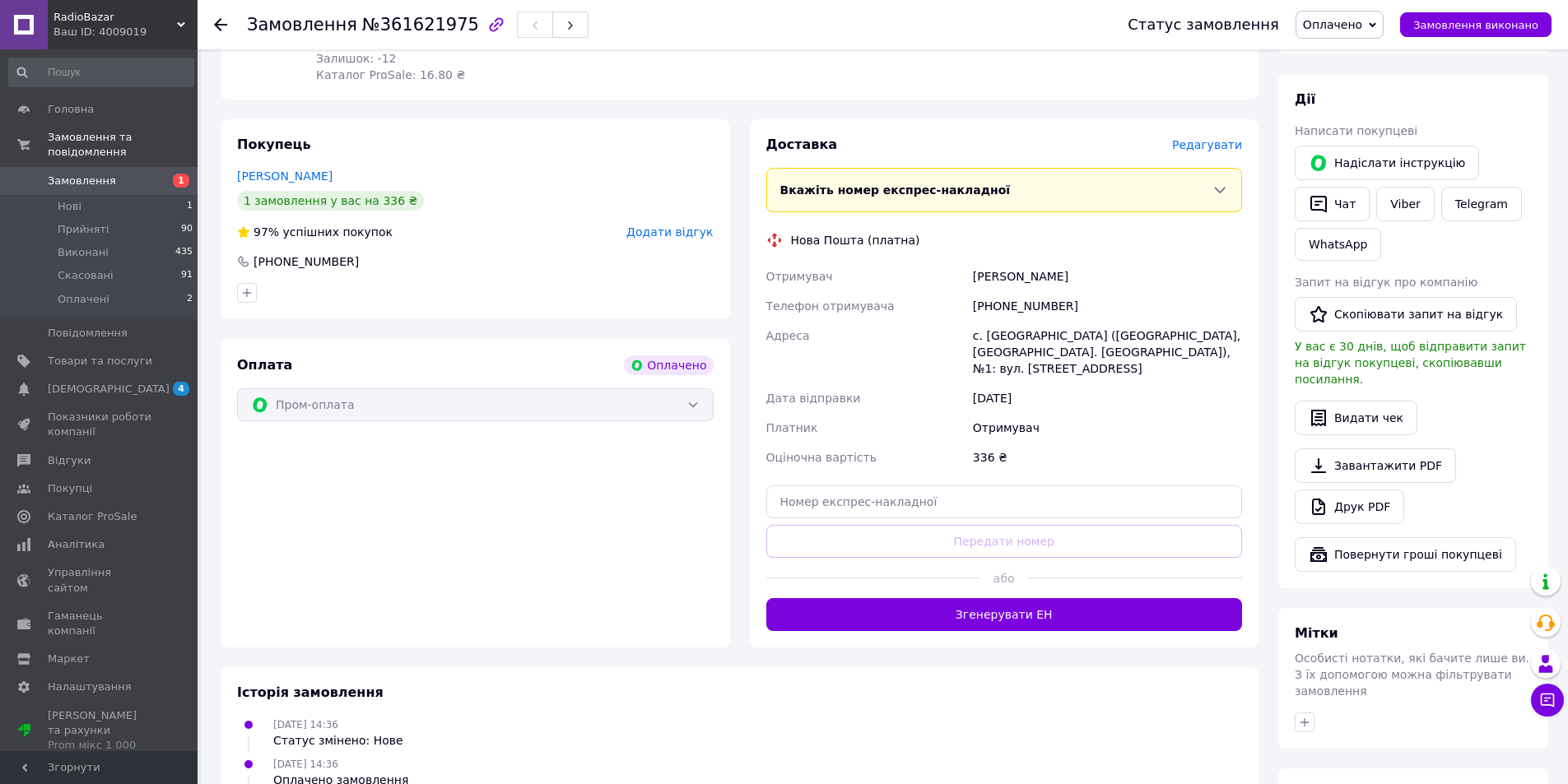
scroll to position [275, 0]
click at [1353, 206] on button "Чат" at bounding box center [1332, 206] width 75 height 35
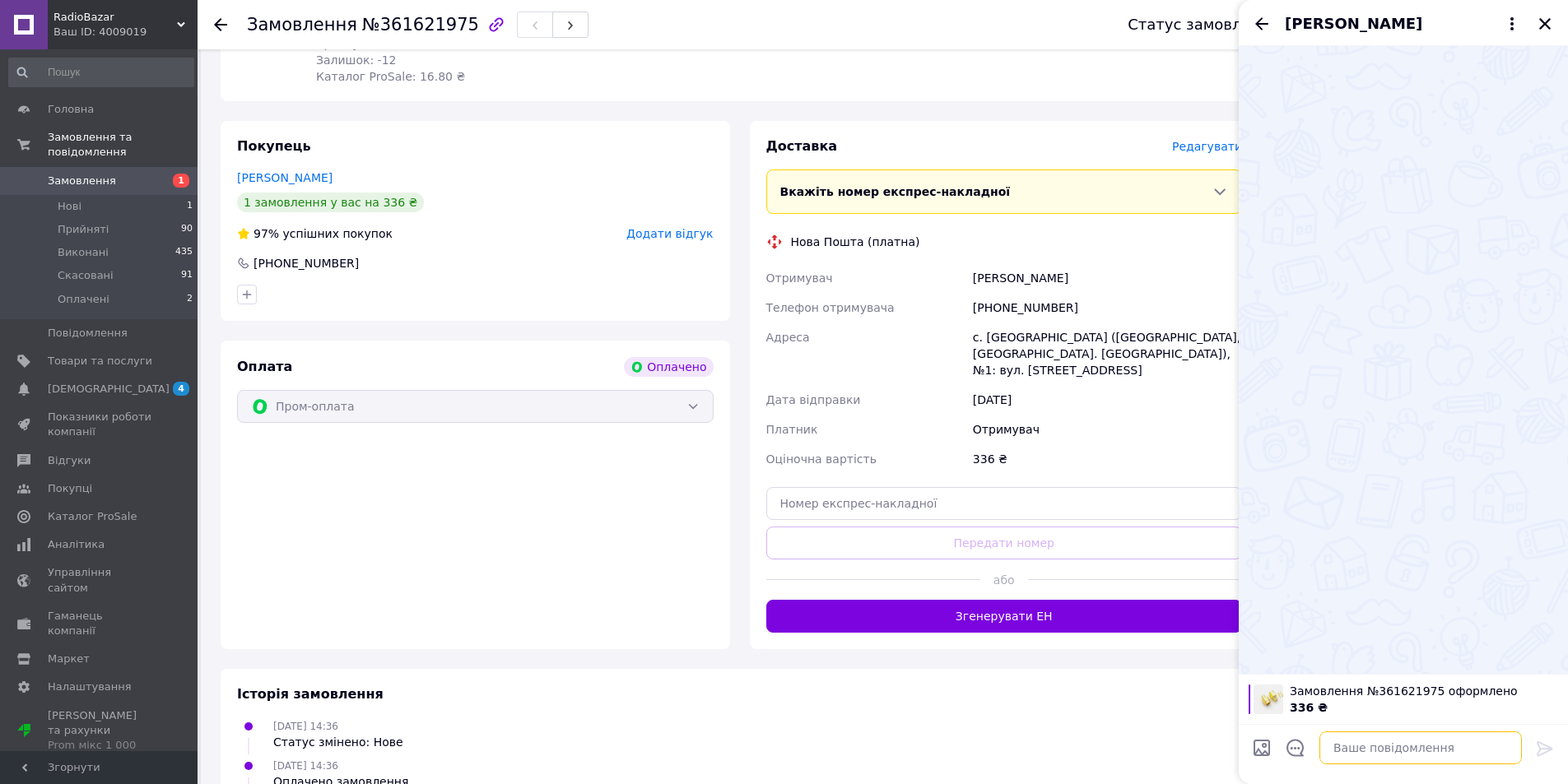
click at [1406, 746] on textarea at bounding box center [1421, 748] width 202 height 33
type textarea "D"
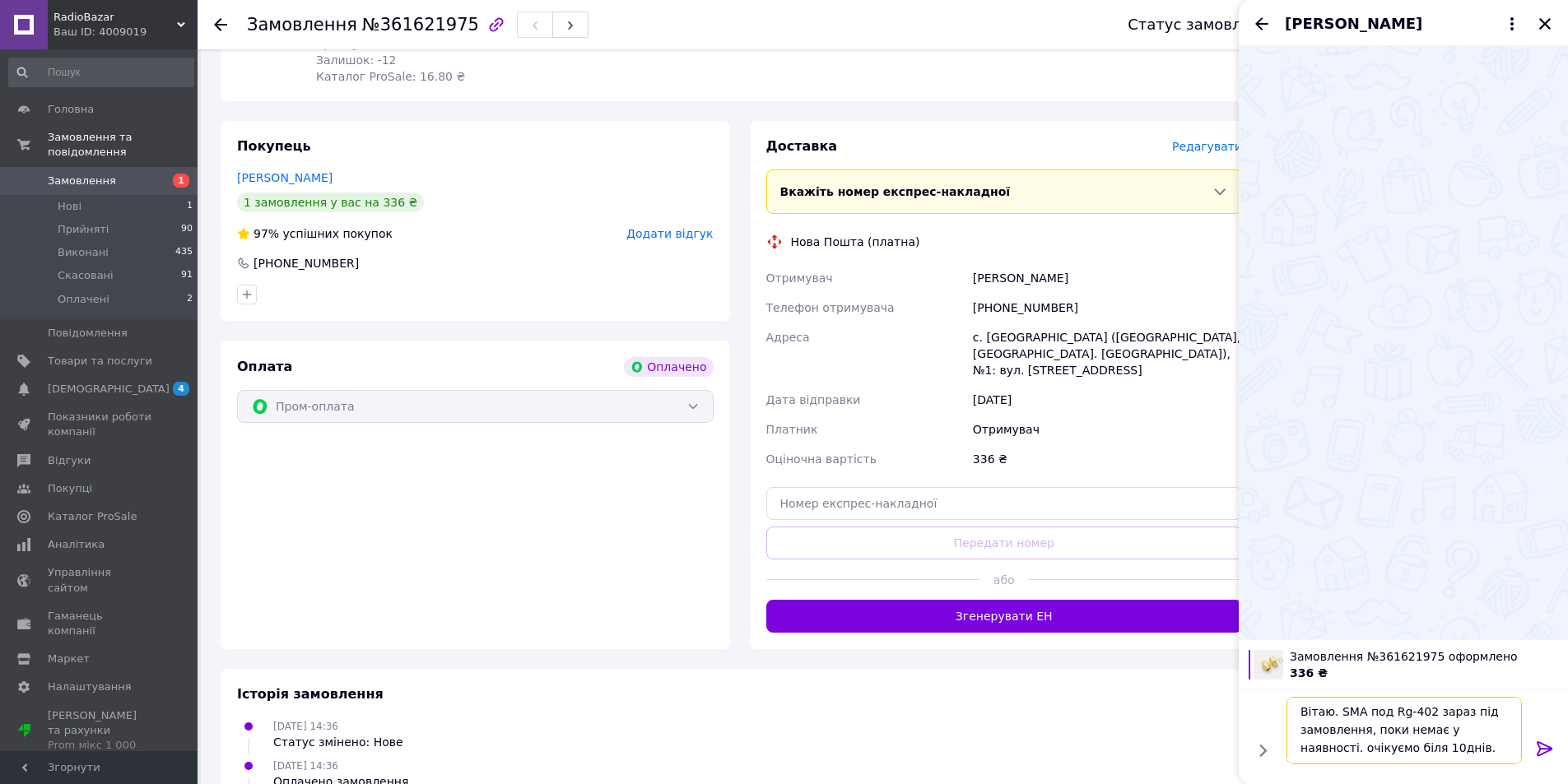
click at [1366, 752] on textarea "Вітаю. SMA под Rg-402 зараз під замовлення, поки немає у наявності. очікуємо бі…" at bounding box center [1405, 730] width 235 height 67
type textarea "Вітаю. SMA под Rg-402 зараз під замовлення, поки немає у наявності. очікуємо пр…"
click at [1546, 744] on icon at bounding box center [1545, 748] width 16 height 15
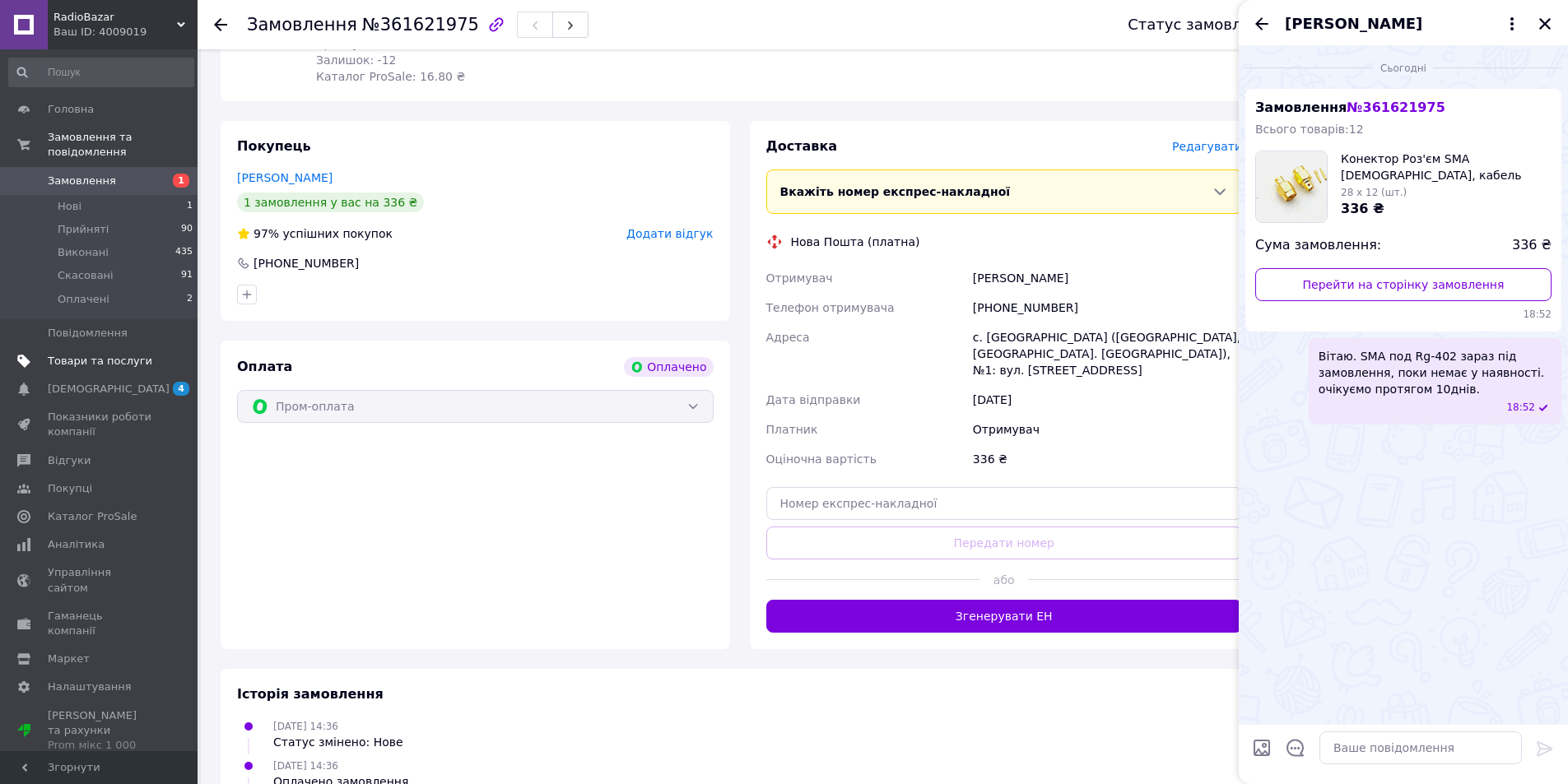
click at [107, 354] on span "Товари та послуги" at bounding box center [99, 360] width 105 height 15
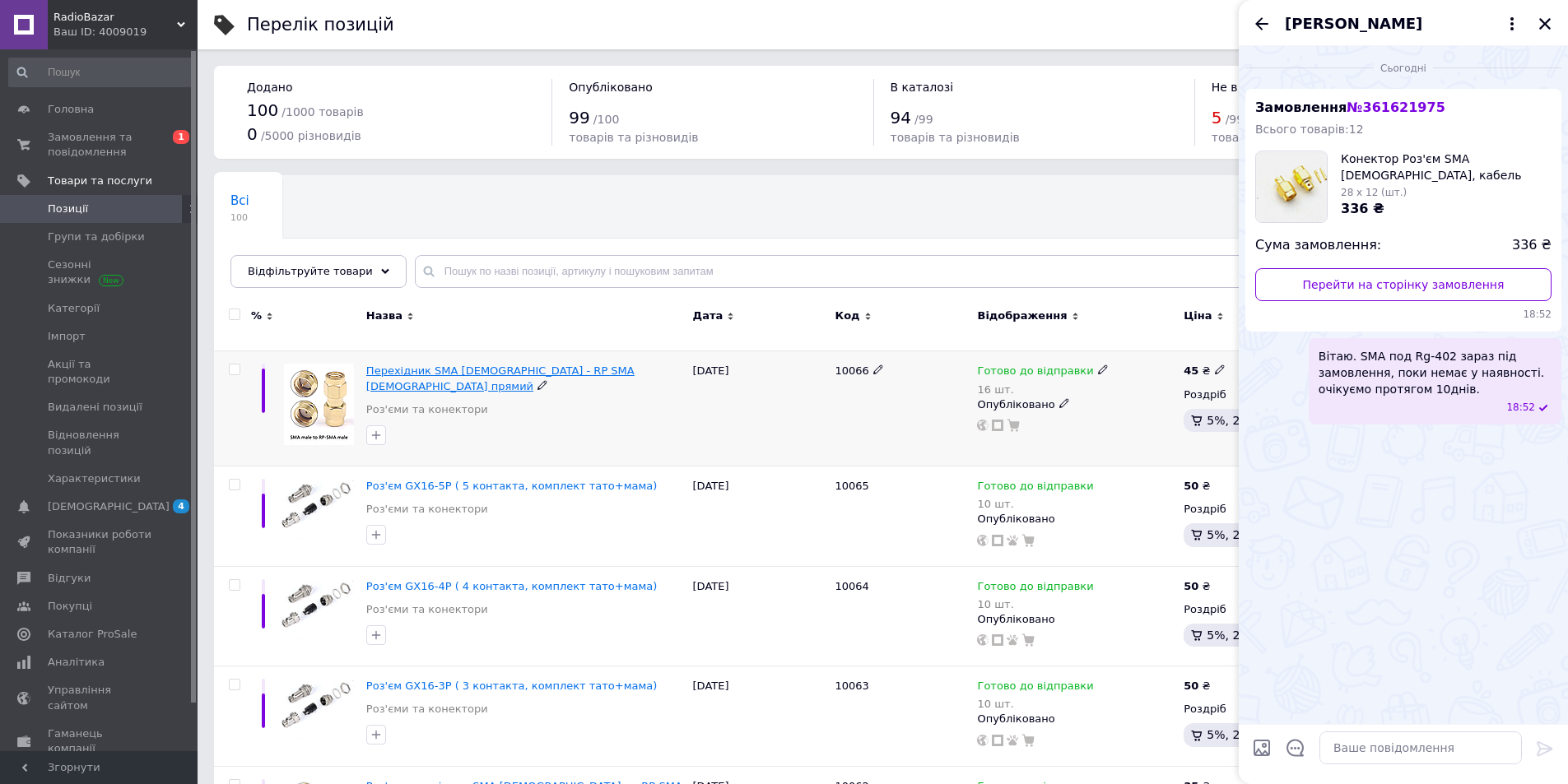
click at [495, 365] on span "Перехідник SMA [DEMOGRAPHIC_DATA] - RP SMA [DEMOGRAPHIC_DATA] прямий" at bounding box center [501, 378] width 268 height 27
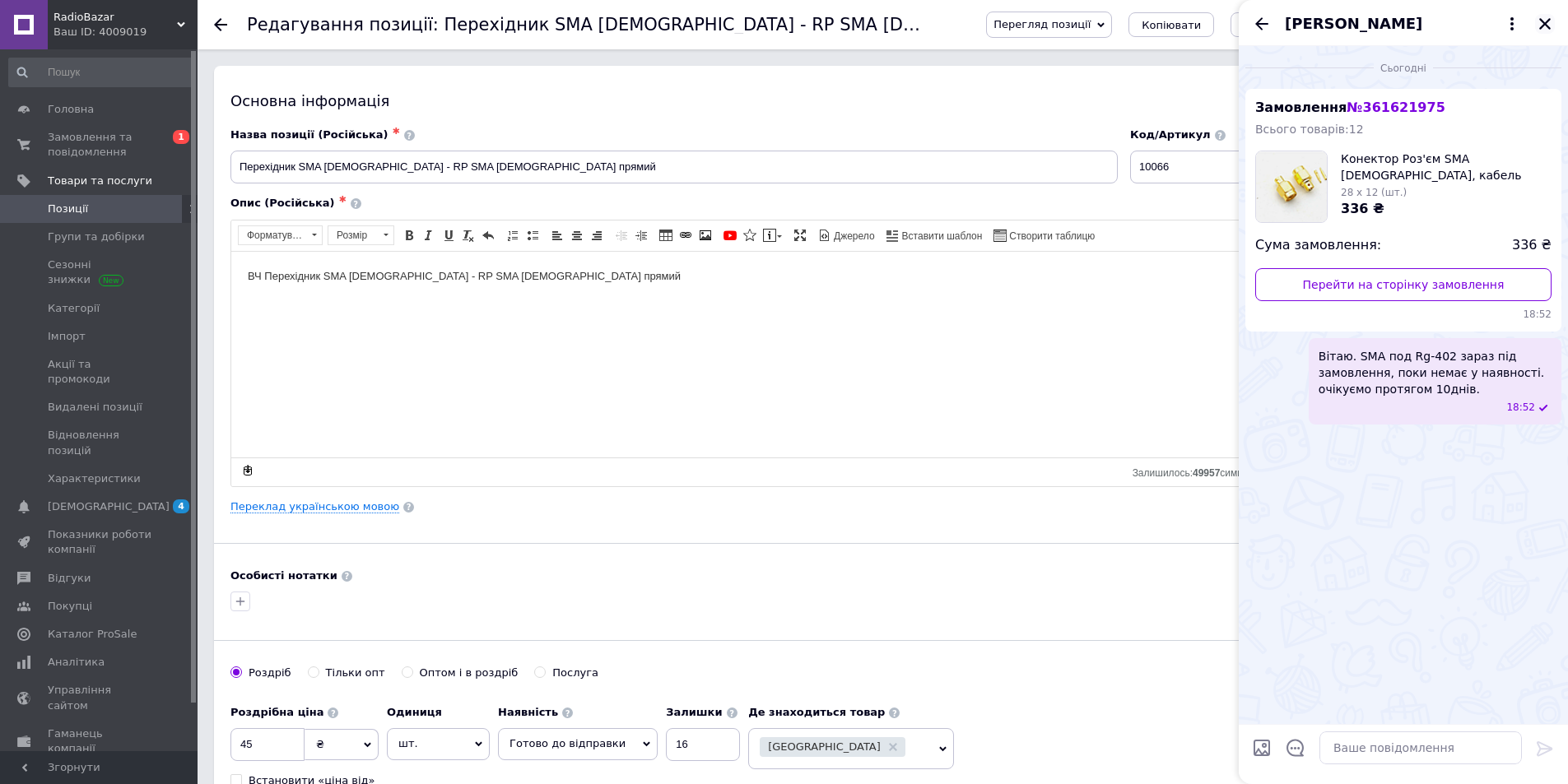
click at [1548, 26] on icon "Закрити" at bounding box center [1545, 23] width 11 height 11
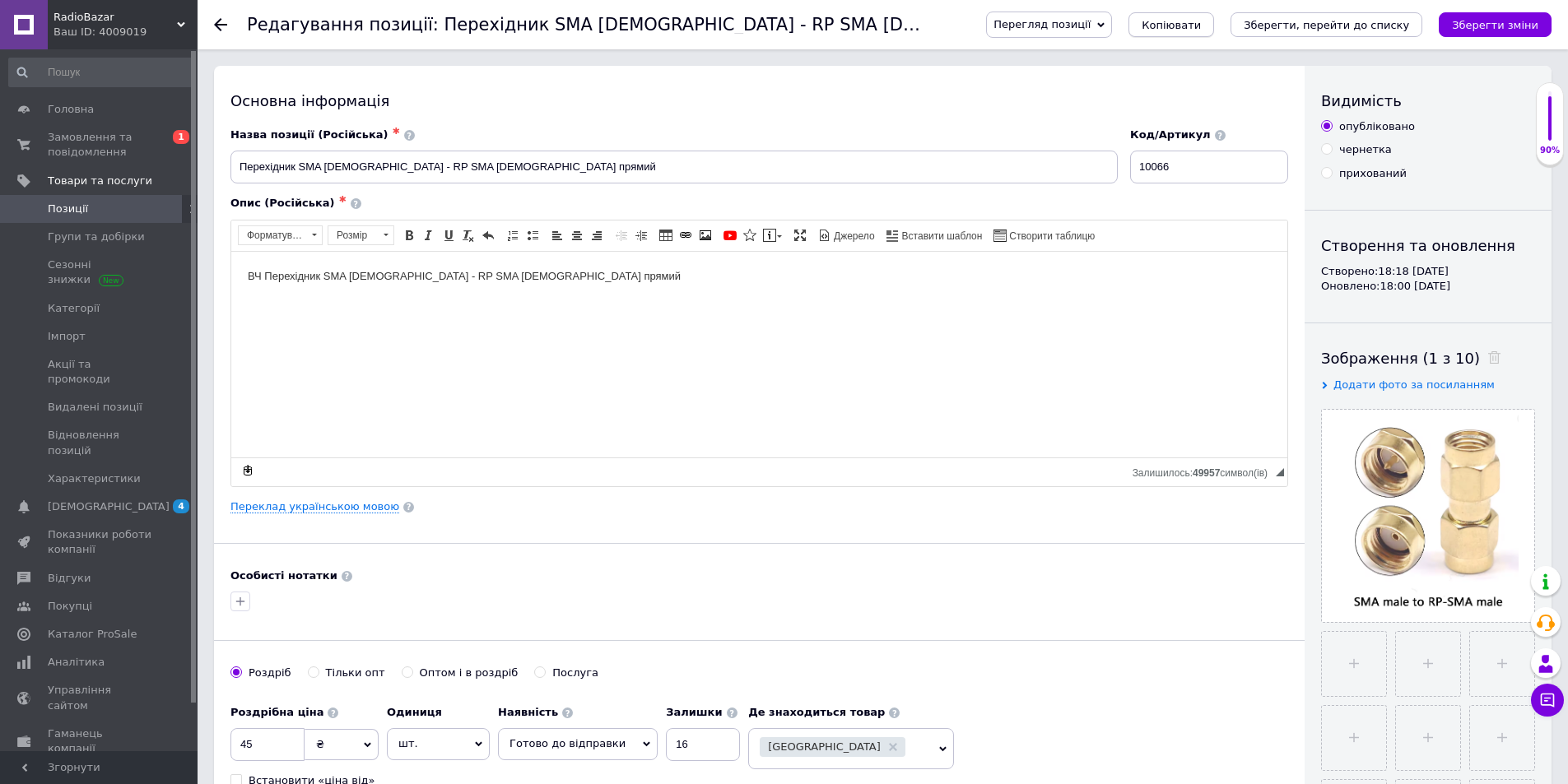
click at [1201, 25] on span "Копіювати" at bounding box center [1171, 25] width 60 height 12
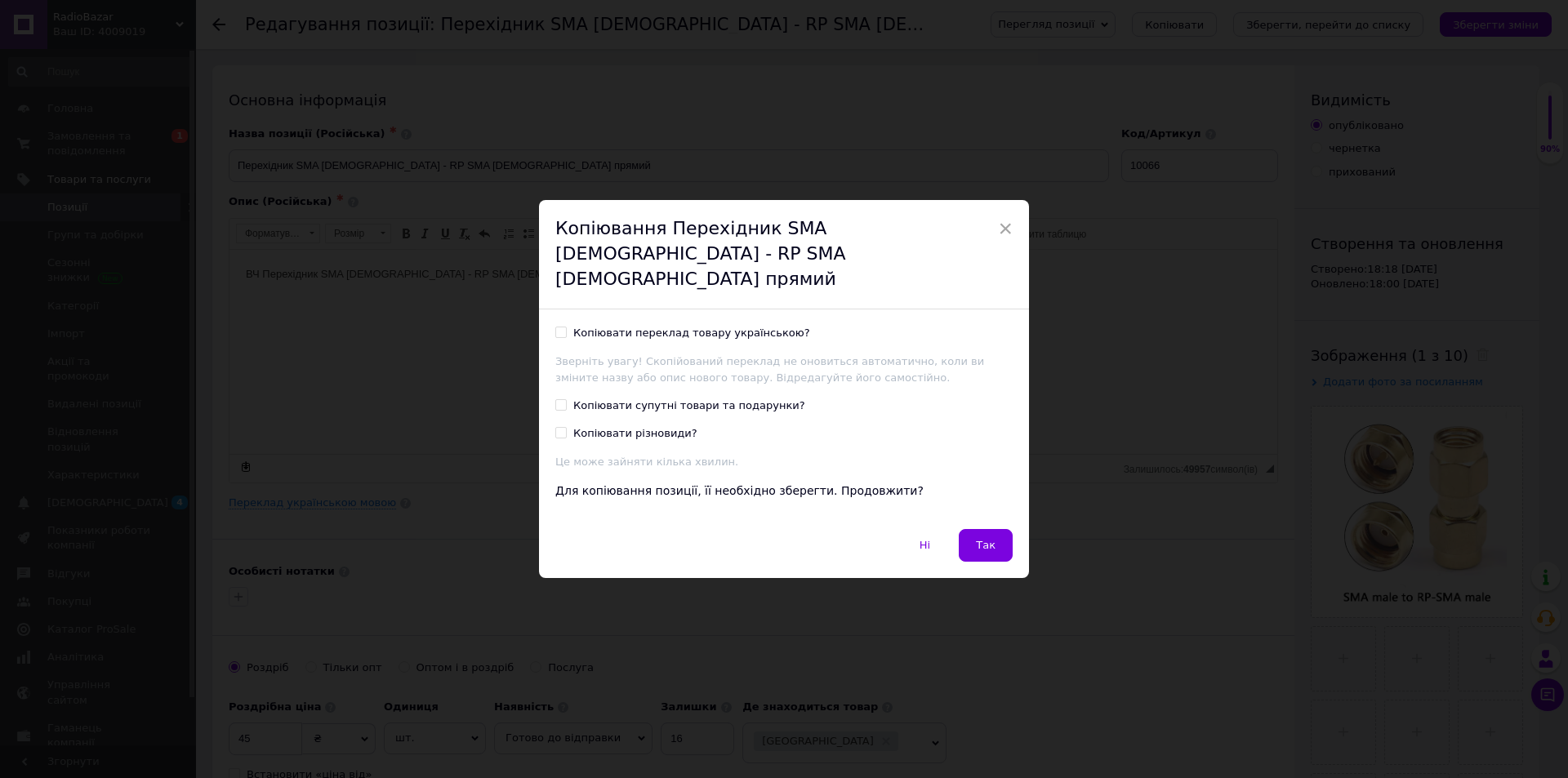
click at [682, 326] on div "Копіювати переклад товару українською?" at bounding box center [692, 333] width 237 height 15
click at [566, 327] on input "Копіювати переклад товару українською?" at bounding box center [560, 332] width 10 height 10
checkbox input "true"
click at [996, 538] on button "Так" at bounding box center [985, 546] width 54 height 33
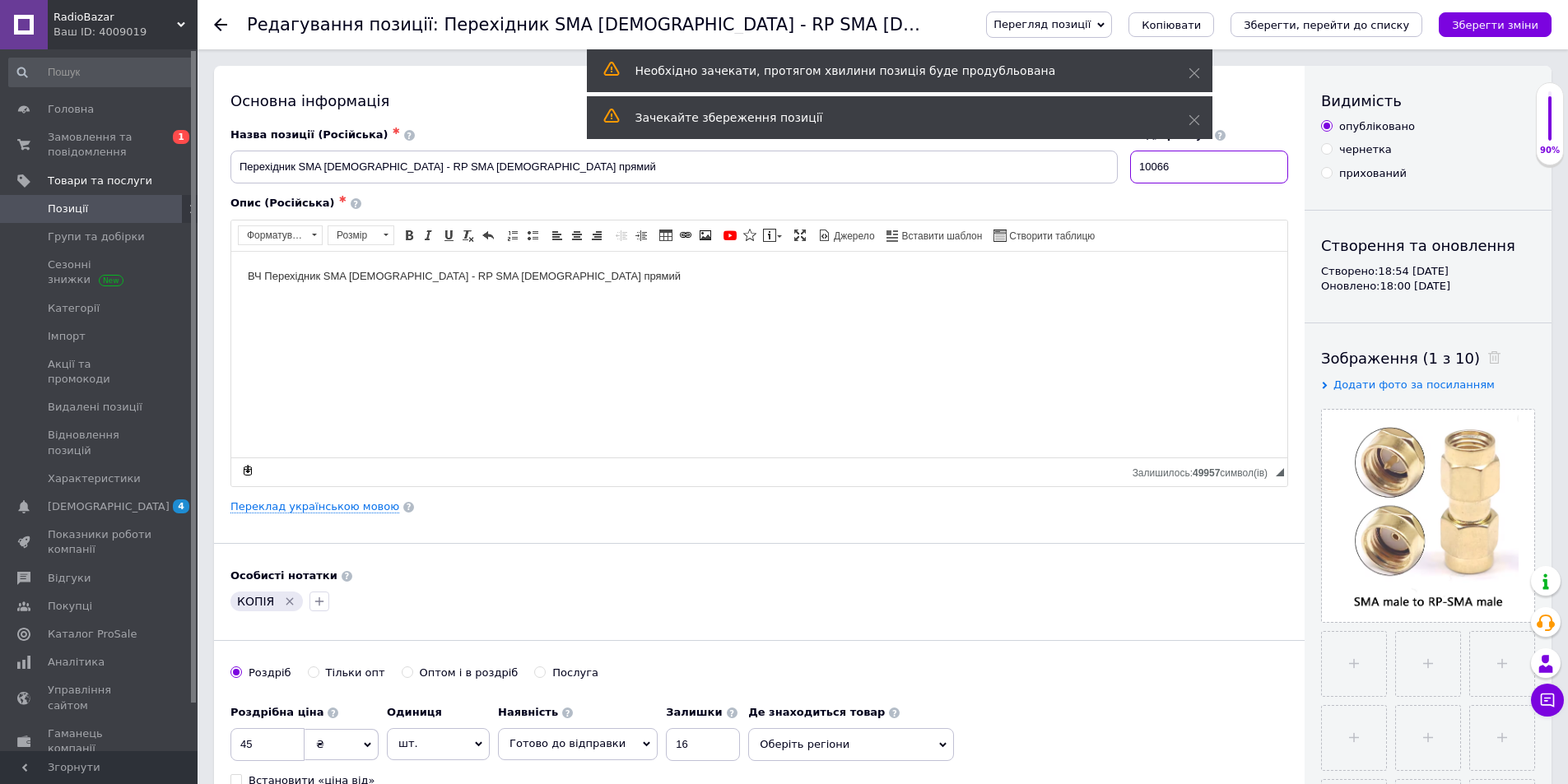
drag, startPoint x: 1165, startPoint y: 165, endPoint x: 1174, endPoint y: 167, distance: 9.2
click at [1174, 167] on input "10066" at bounding box center [1209, 167] width 158 height 33
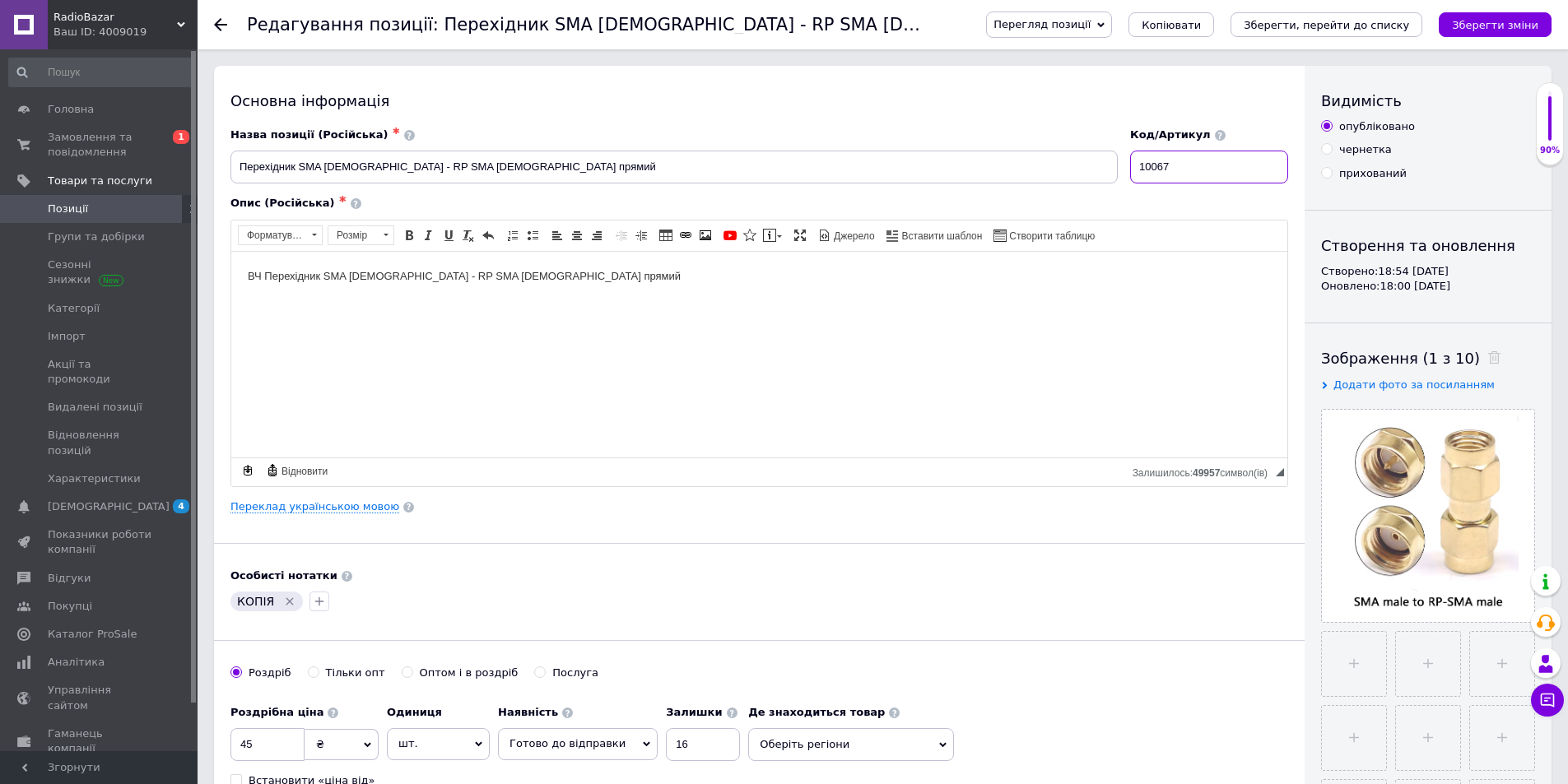
type input "10067"
drag, startPoint x: 356, startPoint y: 166, endPoint x: 398, endPoint y: 165, distance: 42.0
click at [398, 165] on input "Перехідник SMA [DEMOGRAPHIC_DATA] - RP SMA [DEMOGRAPHIC_DATA] прямий" at bounding box center [674, 167] width 887 height 33
drag, startPoint x: 299, startPoint y: 166, endPoint x: 320, endPoint y: 164, distance: 21.1
click at [320, 164] on input "Перехідник SMA [DEMOGRAPHIC_DATA] - RP SMA [DEMOGRAPHIC_DATA] прямий" at bounding box center [674, 167] width 887 height 33
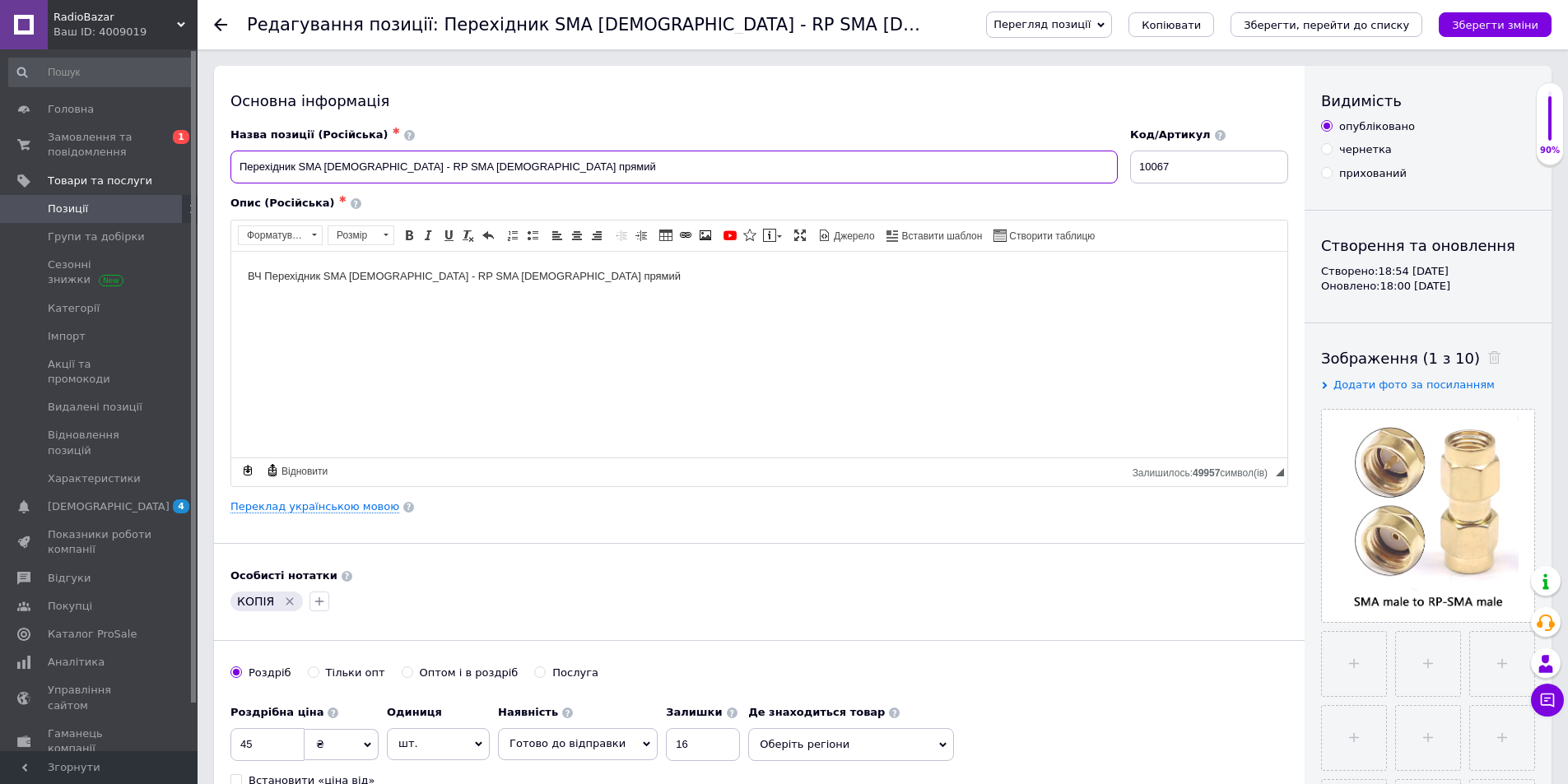
paste input "RP"
click at [560, 169] on input "Перехідник RP SMA [DEMOGRAPHIC_DATA] - RP SMA [DEMOGRAPHIC_DATA] прямий" at bounding box center [674, 167] width 887 height 33
type input "Перехідник RP SMA [DEMOGRAPHIC_DATA] - RP SMA [DEMOGRAPHIC_DATA] прямий"
click at [327, 277] on p "ВЧ Перехідник SMA [DEMOGRAPHIC_DATA] - RP SMA [DEMOGRAPHIC_DATA] прямий" at bounding box center [758, 276] width 1023 height 17
click at [1489, 26] on icon "Зберегти зміни" at bounding box center [1495, 25] width 86 height 12
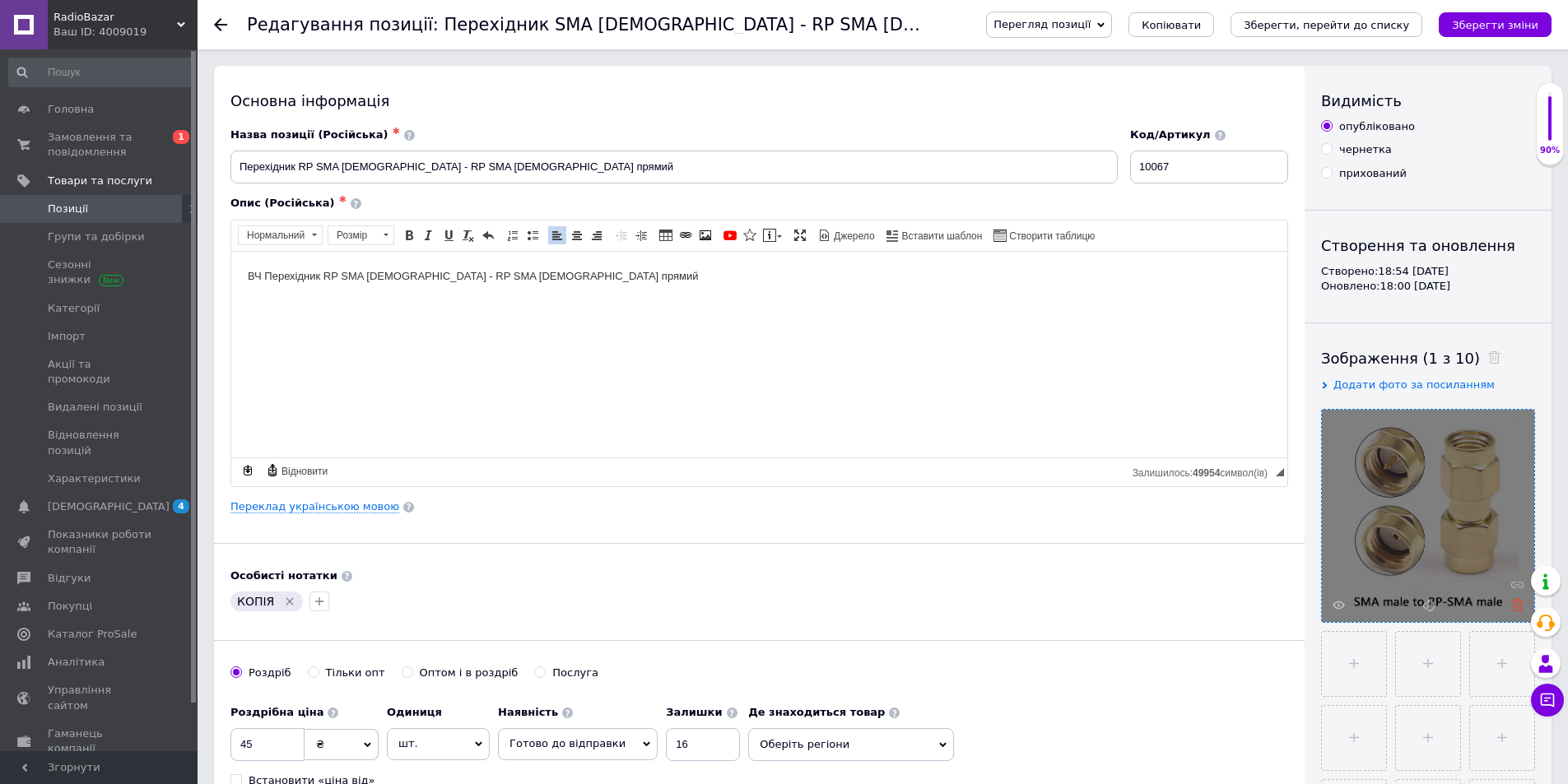
click at [1522, 604] on icon at bounding box center [1517, 605] width 12 height 12
click at [287, 604] on icon "Видалити мітку" at bounding box center [289, 601] width 13 height 13
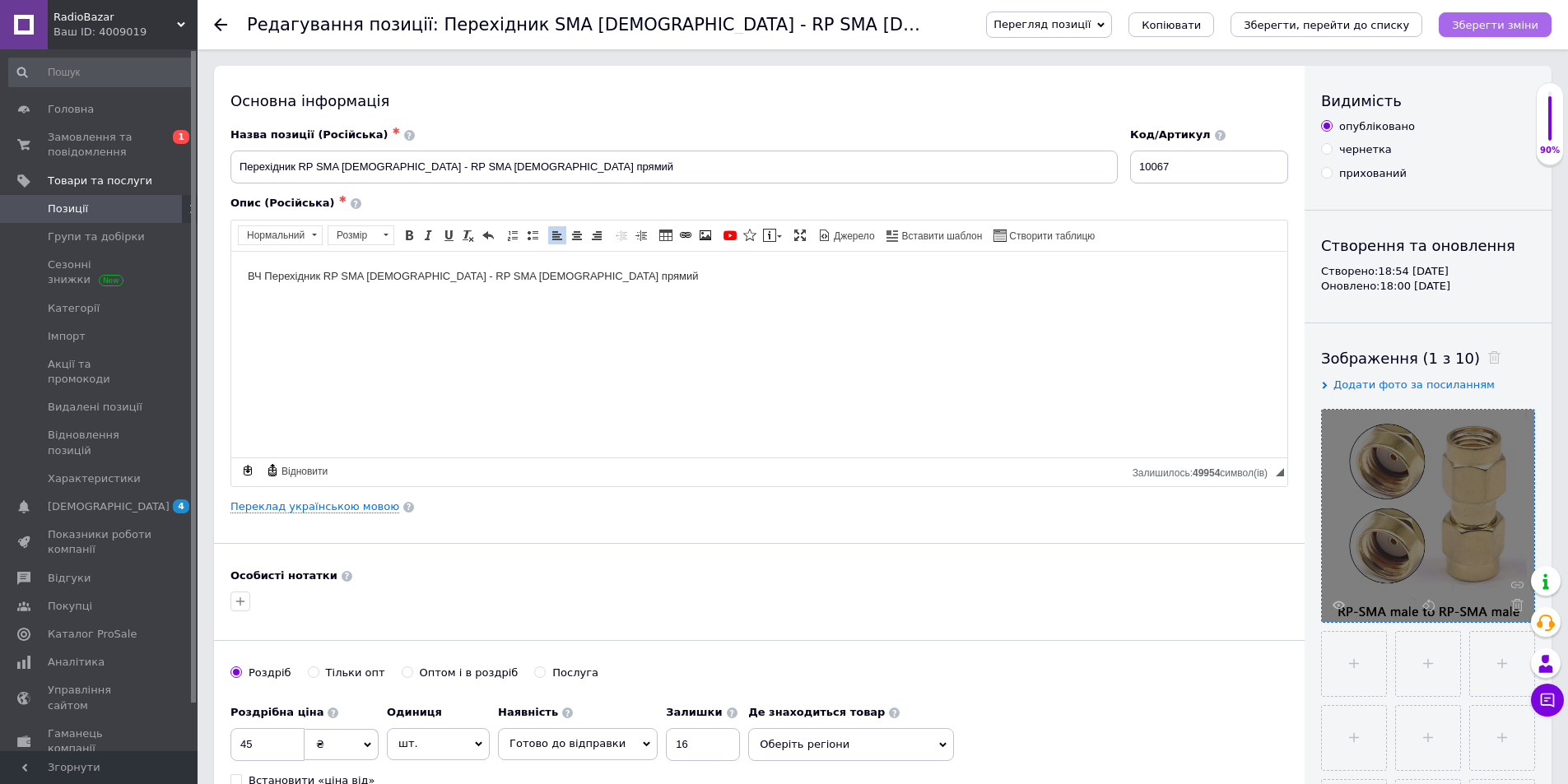
click at [1501, 22] on icon "Зберегти зміни" at bounding box center [1495, 25] width 86 height 12
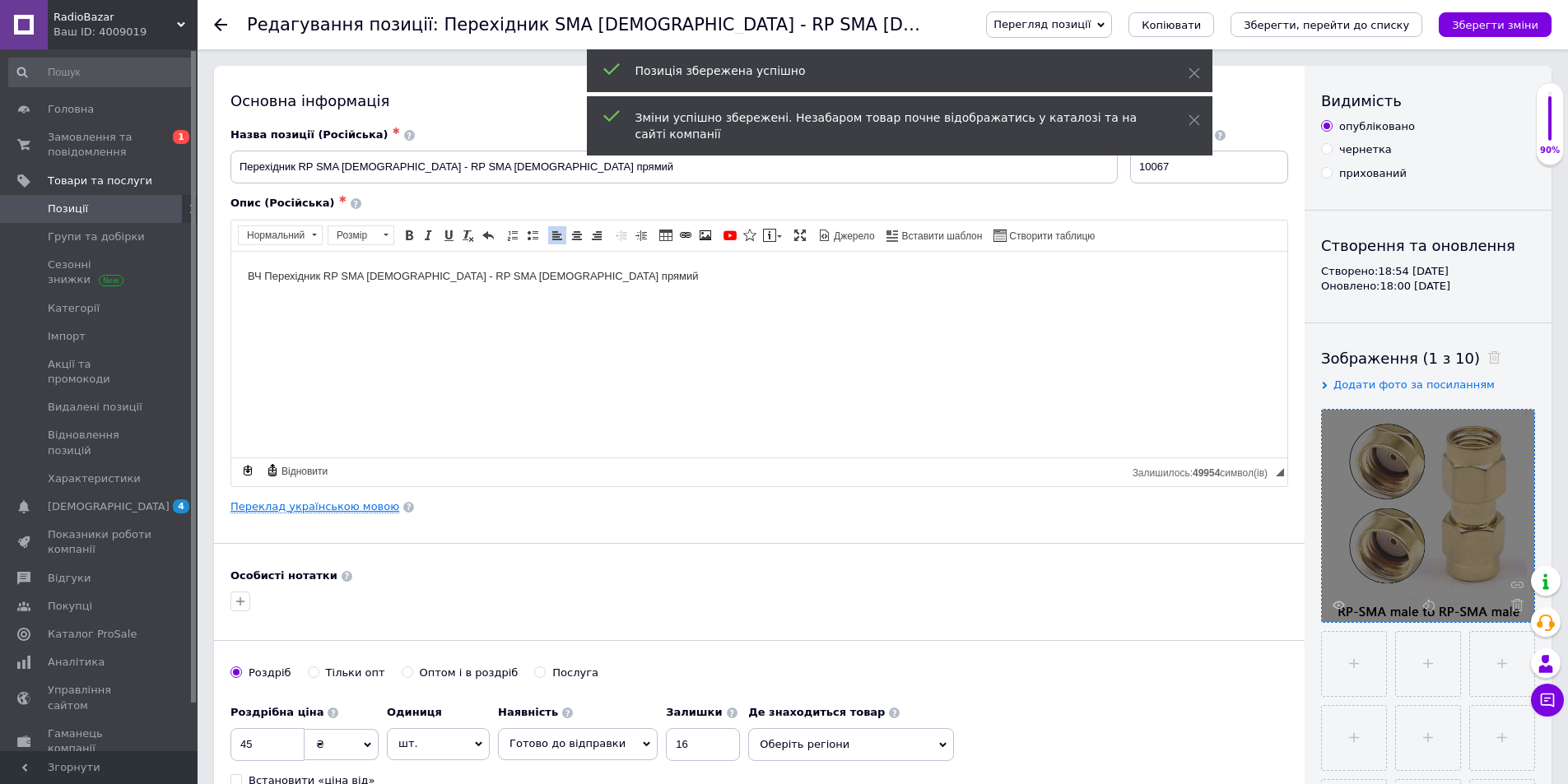
click at [355, 511] on link "Переклад українською мовою" at bounding box center [314, 507] width 169 height 13
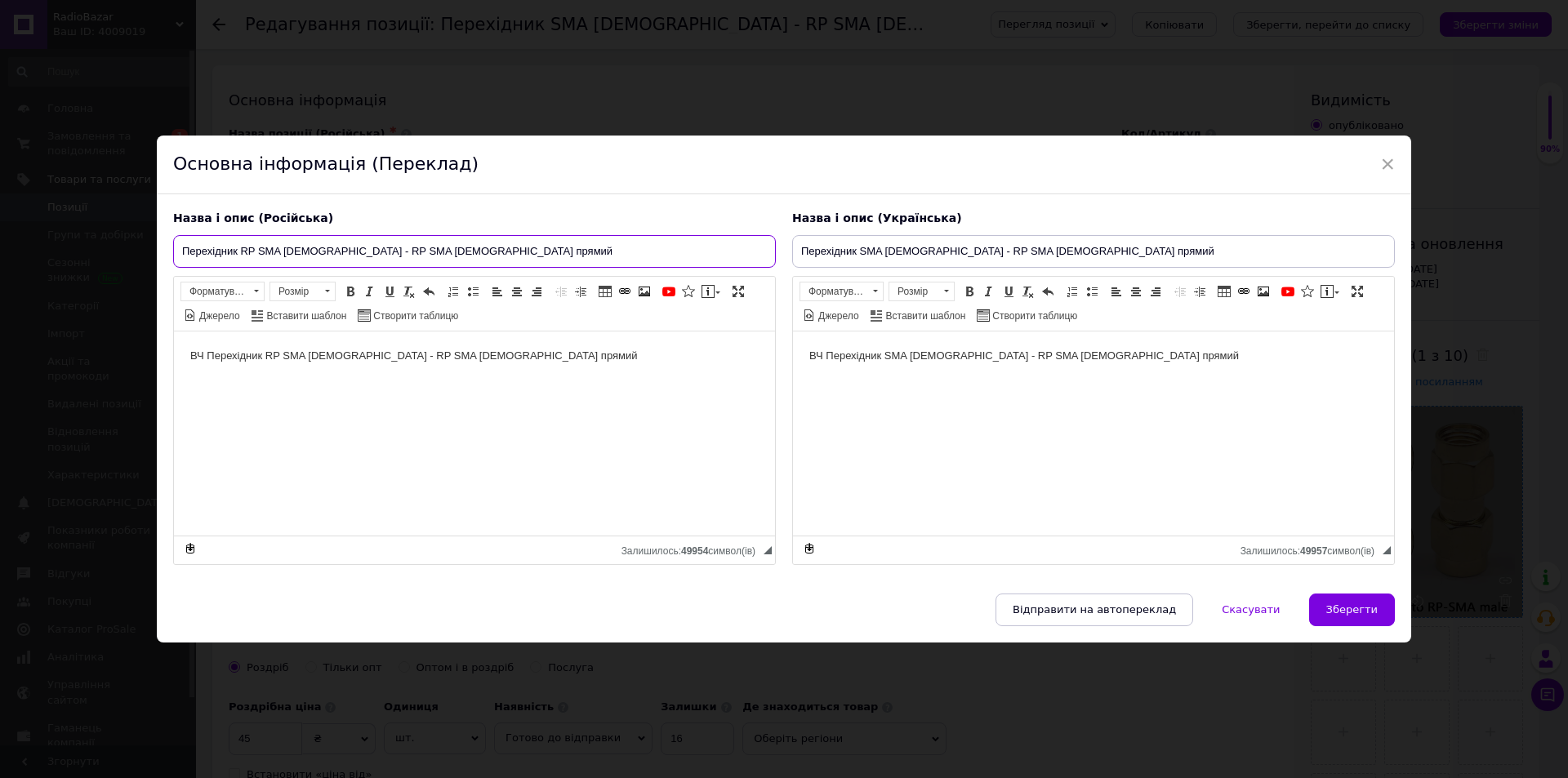
drag, startPoint x: 488, startPoint y: 250, endPoint x: 0, endPoint y: 203, distance: 490.3
click at [0, 203] on div "× Основна інформація (Переклад) Назва і опис (Російська) Перехідник RP SMA [DEM…" at bounding box center [784, 389] width 1568 height 778
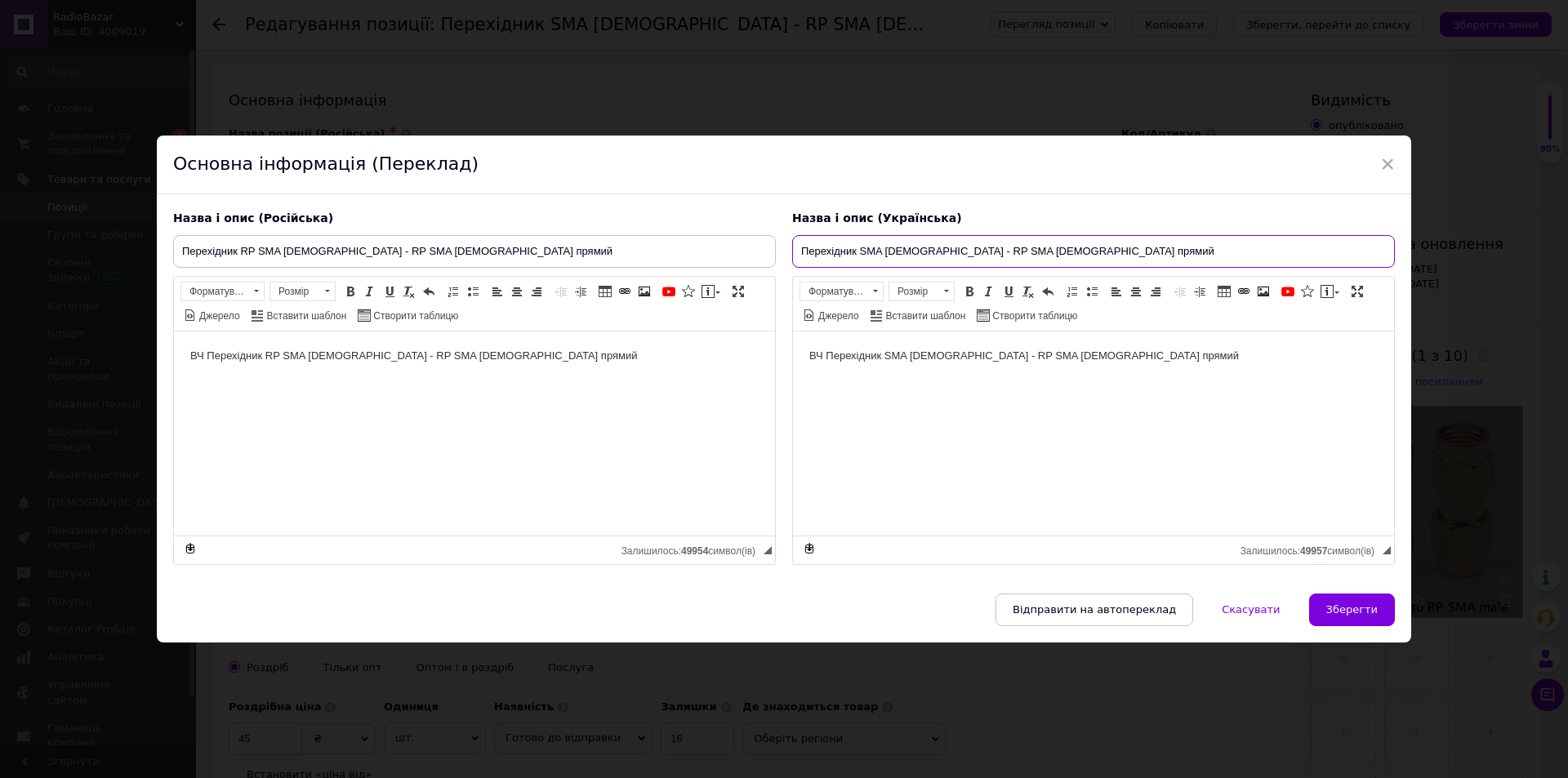
drag, startPoint x: 1089, startPoint y: 251, endPoint x: 250, endPoint y: 202, distance: 840.4
click at [250, 202] on div "Назва і опис (Російська) Перехідник RP SMA [DEMOGRAPHIC_DATA] - RP SMA [DEMOGRA…" at bounding box center [784, 388] width 1238 height 371
paste input "RP"
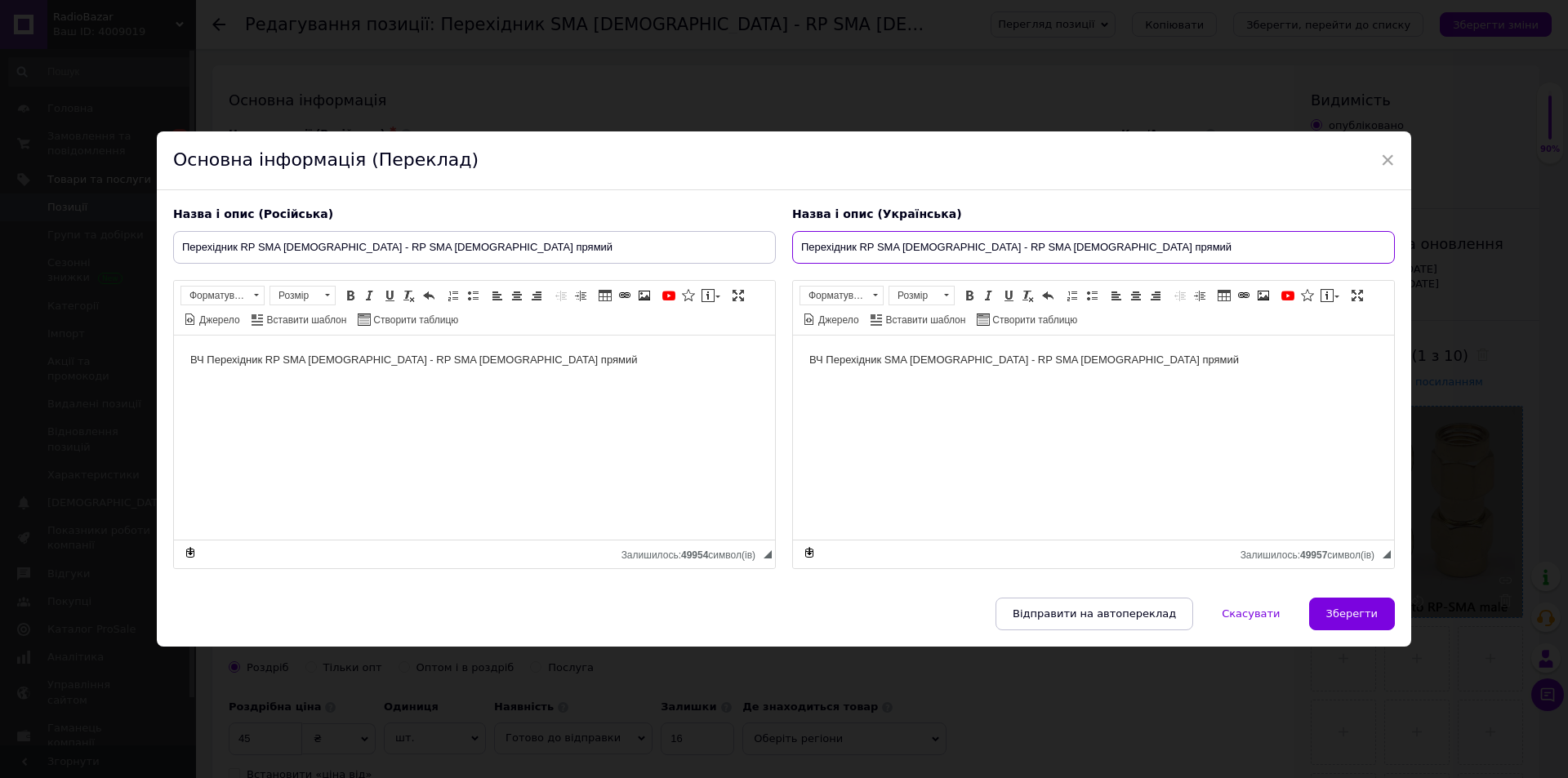
type input "Перехідник RP SMA [DEMOGRAPHIC_DATA] - RP SMA [DEMOGRAPHIC_DATA] прямий"
drag, startPoint x: 541, startPoint y: 407, endPoint x: 174, endPoint y: 624, distance: 426.4
click at [174, 335] on html "ВЧ Перехідник RP SMA [DEMOGRAPHIC_DATA] - RP SMA [DEMOGRAPHIC_DATA] прямий" at bounding box center [475, 359] width 601 height 50
copy p "ВЧ Перехідник RP SMA [DEMOGRAPHIC_DATA] - RP SMA [DEMOGRAPHIC_DATA] прямий"
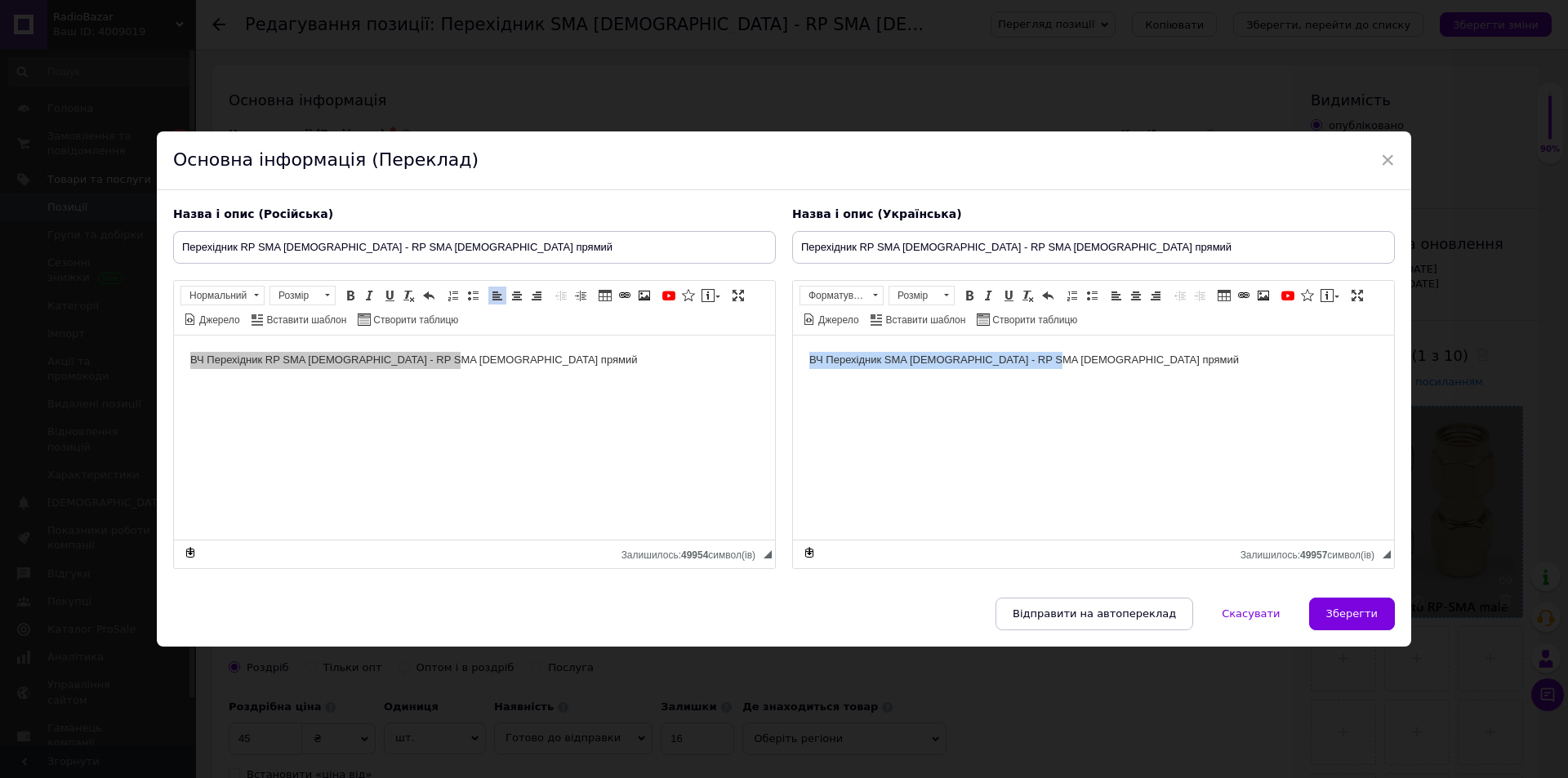
drag, startPoint x: 1131, startPoint y: 395, endPoint x: 1284, endPoint y: 568, distance: 231.0
click at [793, 335] on html "ВЧ Перехідник SMA [DEMOGRAPHIC_DATA] - RP SMA [DEMOGRAPHIC_DATA] прямий" at bounding box center [1093, 359] width 601 height 50
click at [1353, 614] on span "Зберегти" at bounding box center [1353, 613] width 51 height 12
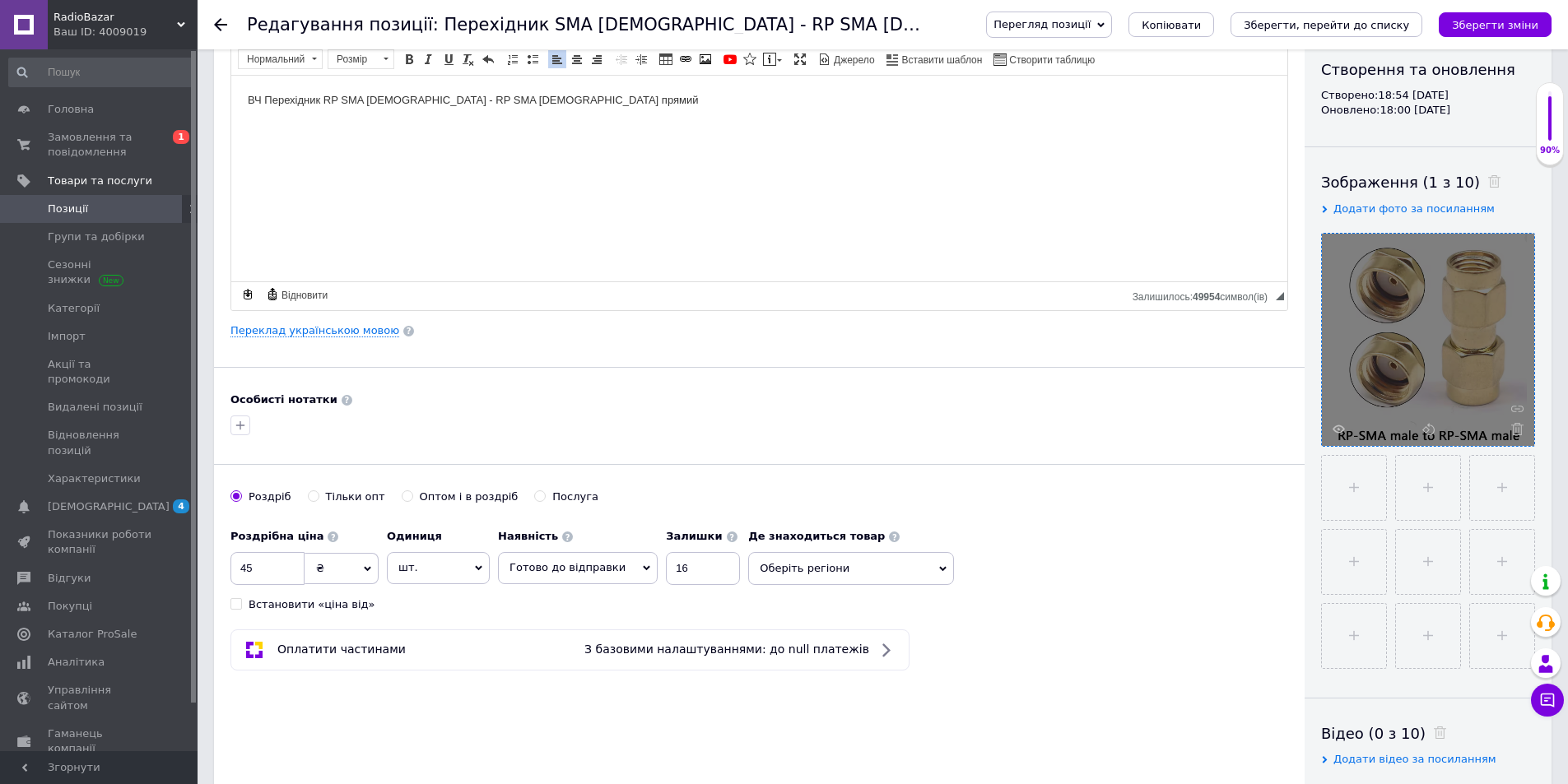
scroll to position [183, 0]
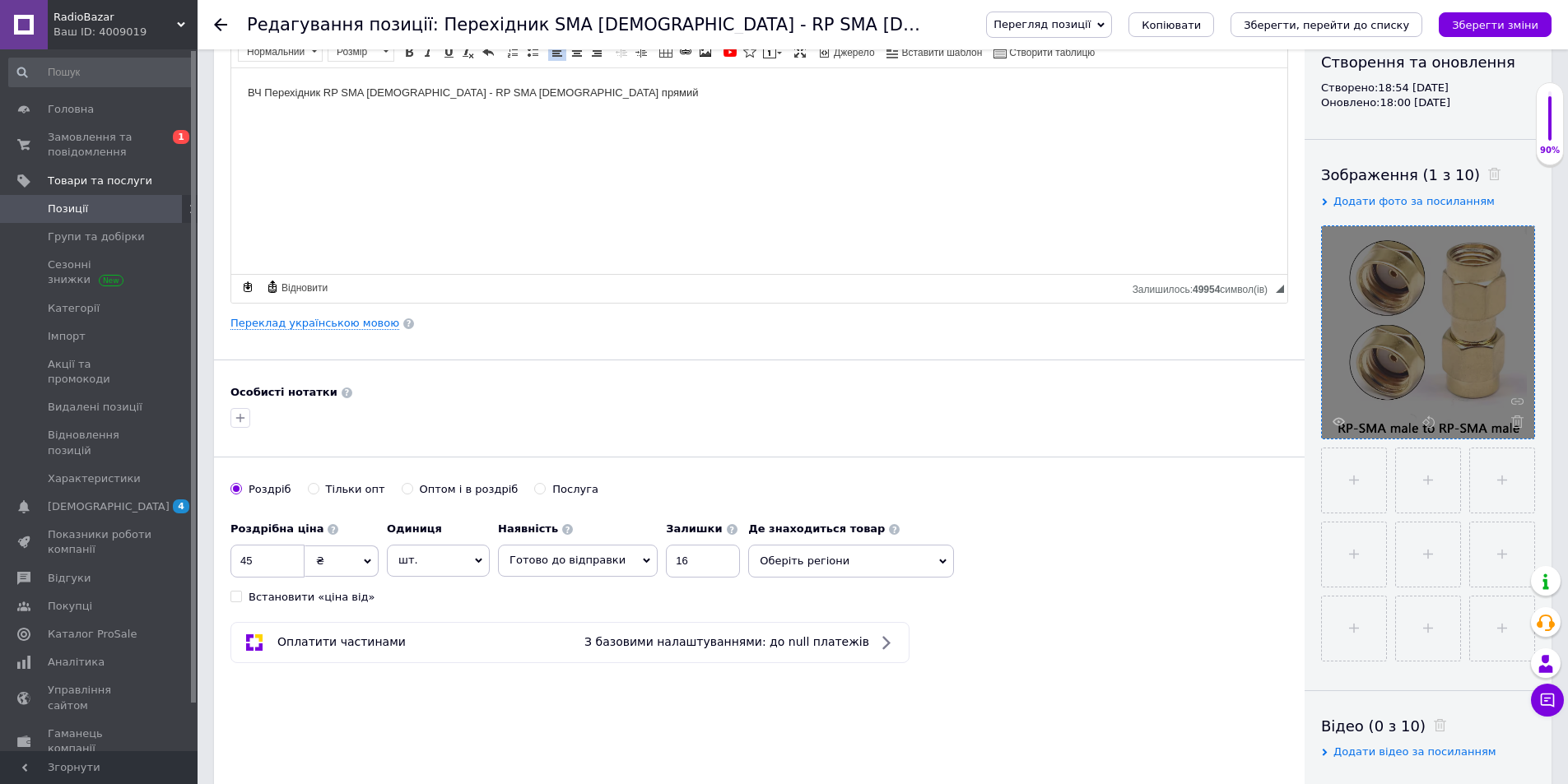
click at [72, 208] on span "Позиції" at bounding box center [67, 208] width 41 height 15
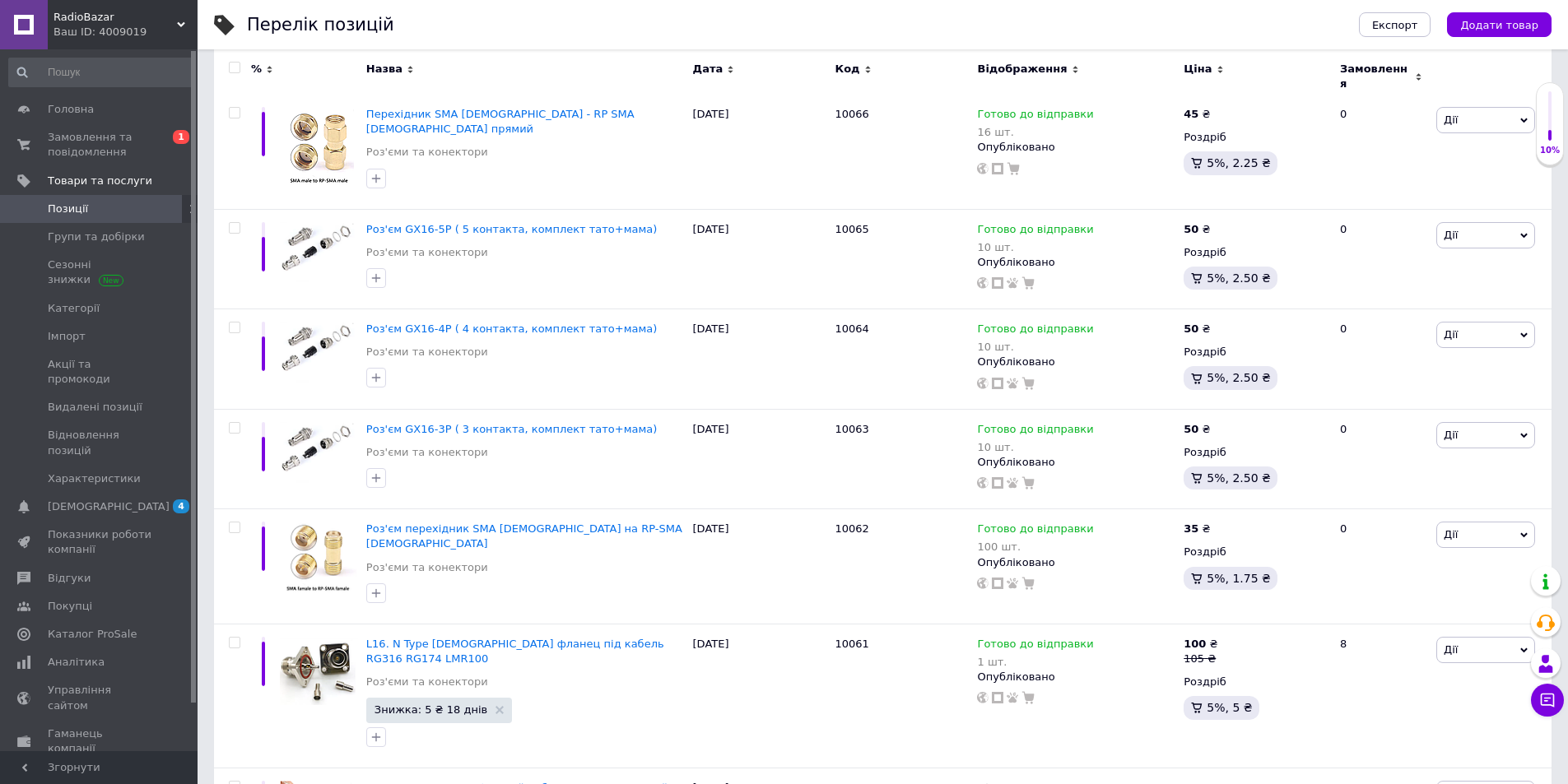
scroll to position [375, 0]
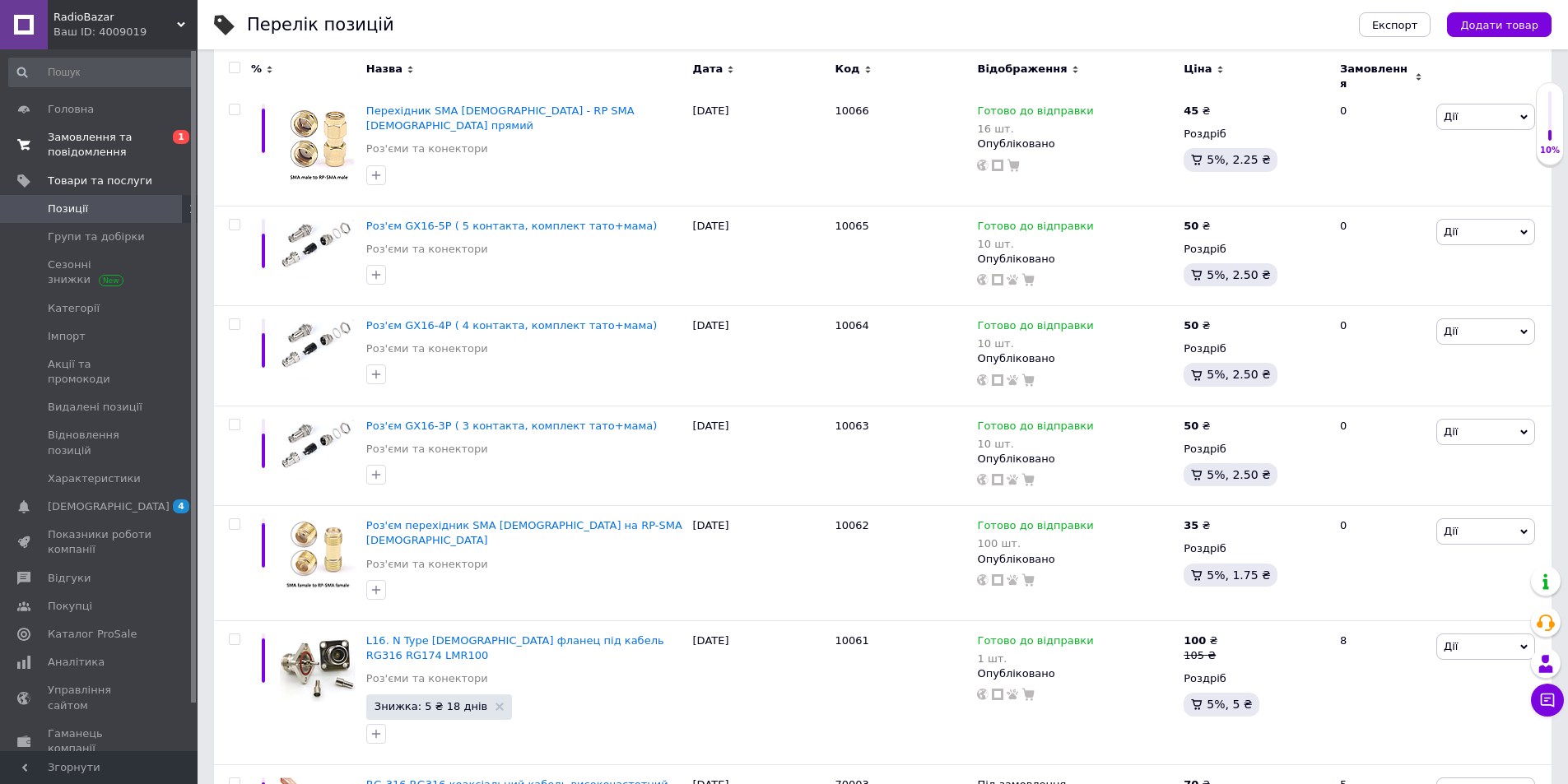
click at [81, 140] on span "Замовлення та повідомлення" at bounding box center [99, 144] width 105 height 29
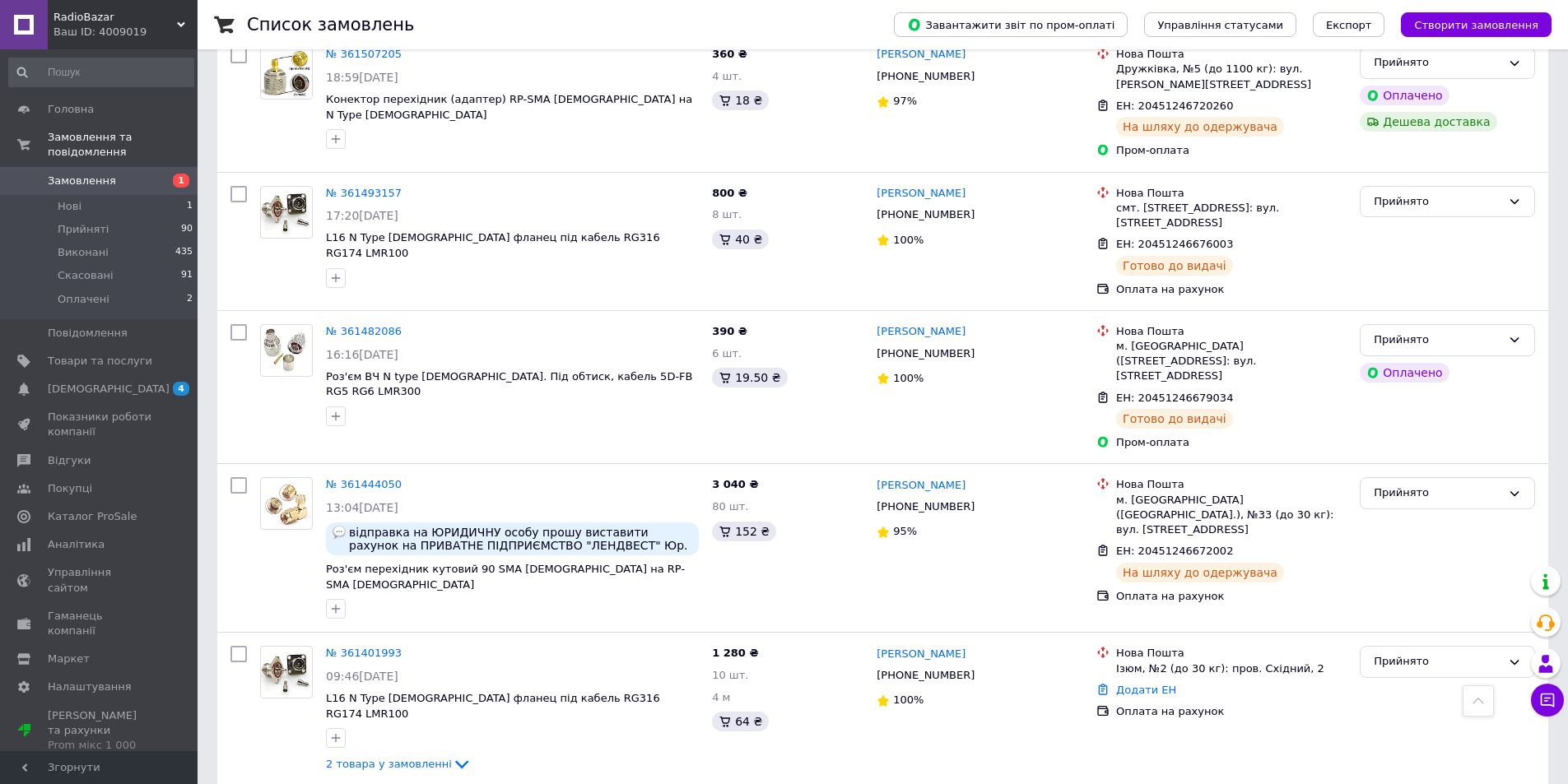
scroll to position [742, 0]
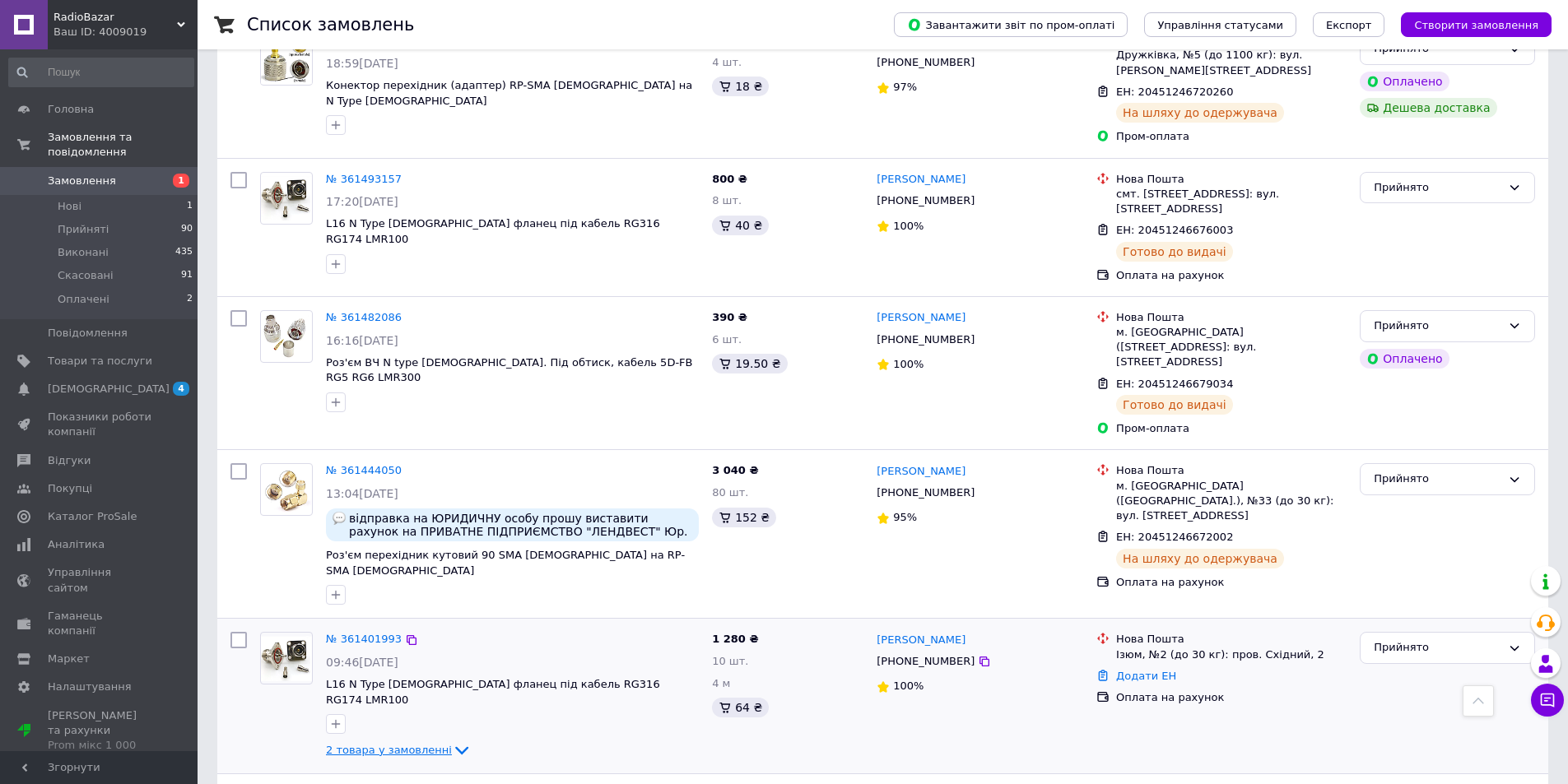
click at [451, 741] on icon at bounding box center [461, 750] width 20 height 20
click at [360, 633] on link "№ 361401993" at bounding box center [364, 639] width 76 height 12
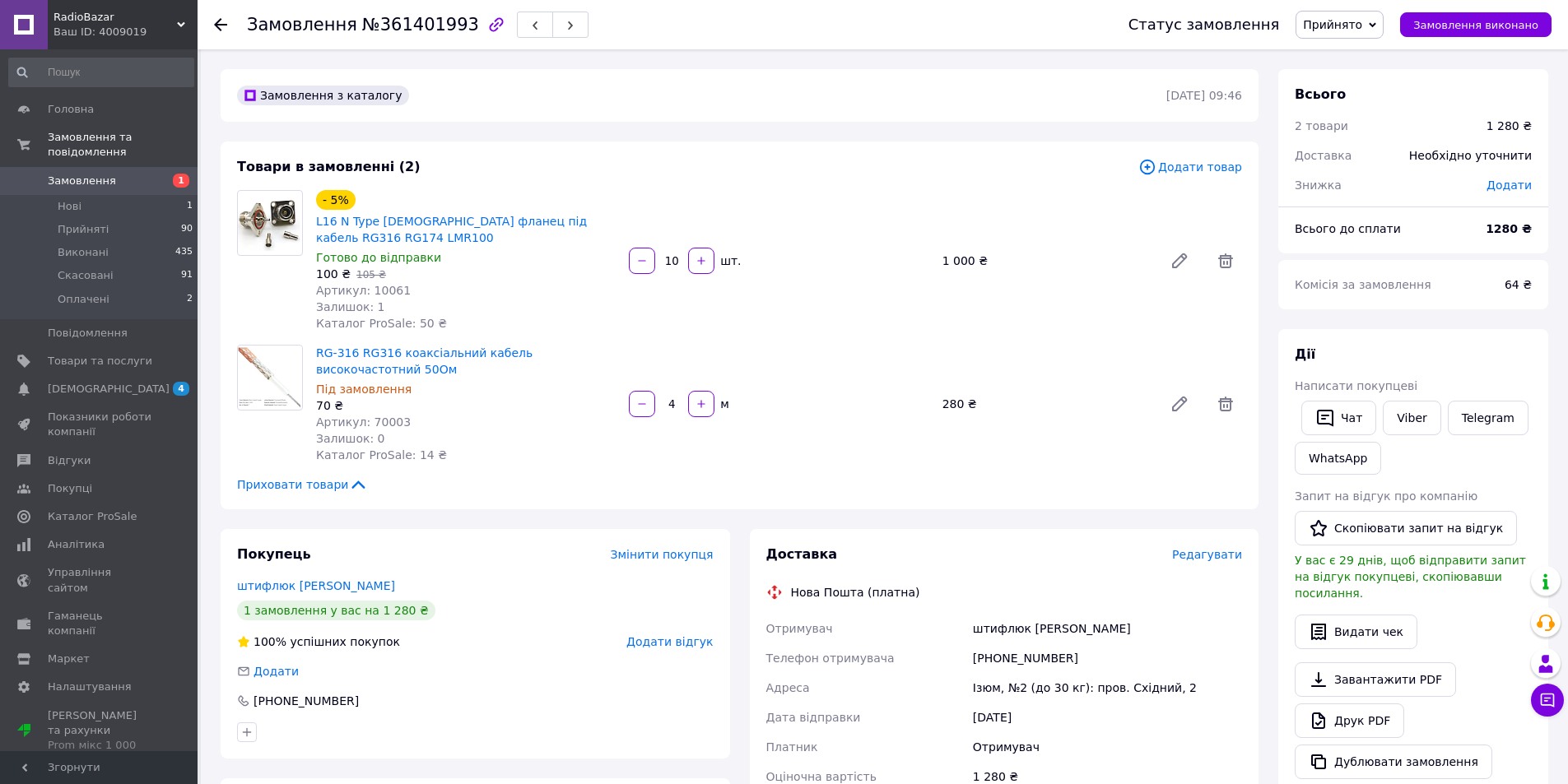
click at [225, 19] on icon at bounding box center [220, 24] width 13 height 13
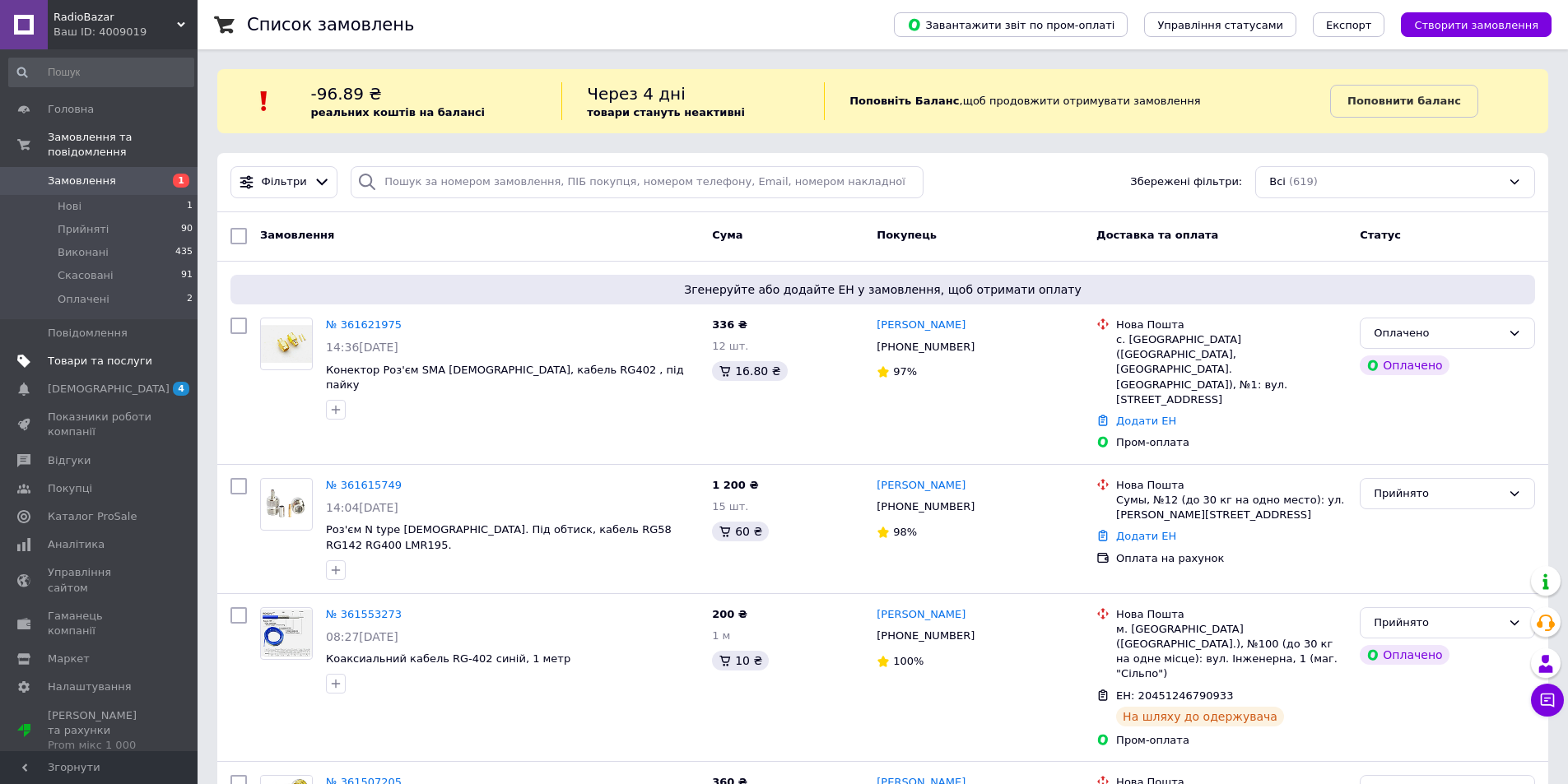
click at [93, 354] on span "Товари та послуги" at bounding box center [99, 360] width 105 height 15
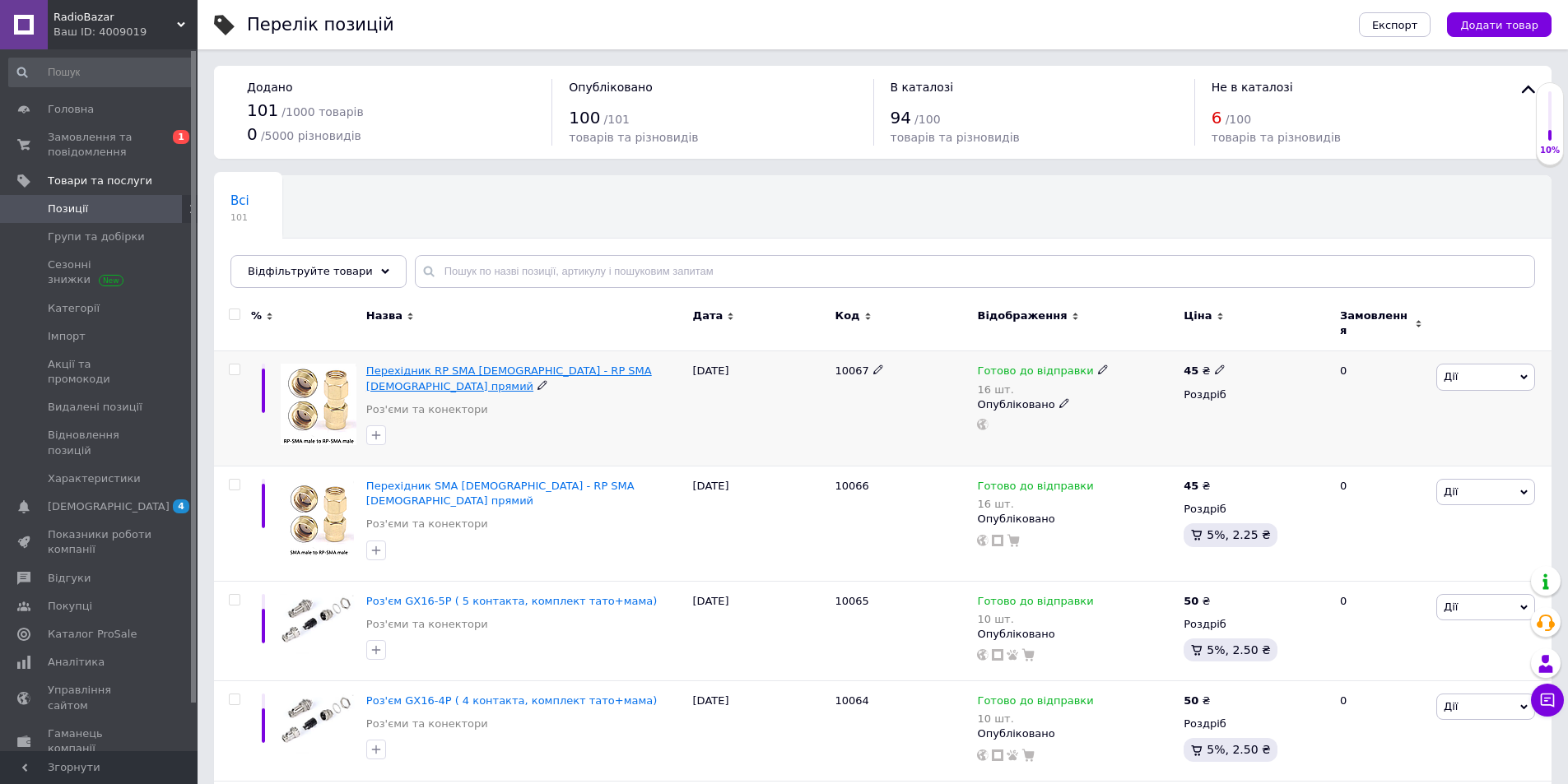
click at [529, 365] on span "Перехідник RP SMA [DEMOGRAPHIC_DATA] - RP SMA [DEMOGRAPHIC_DATA] прямий" at bounding box center [509, 378] width 285 height 27
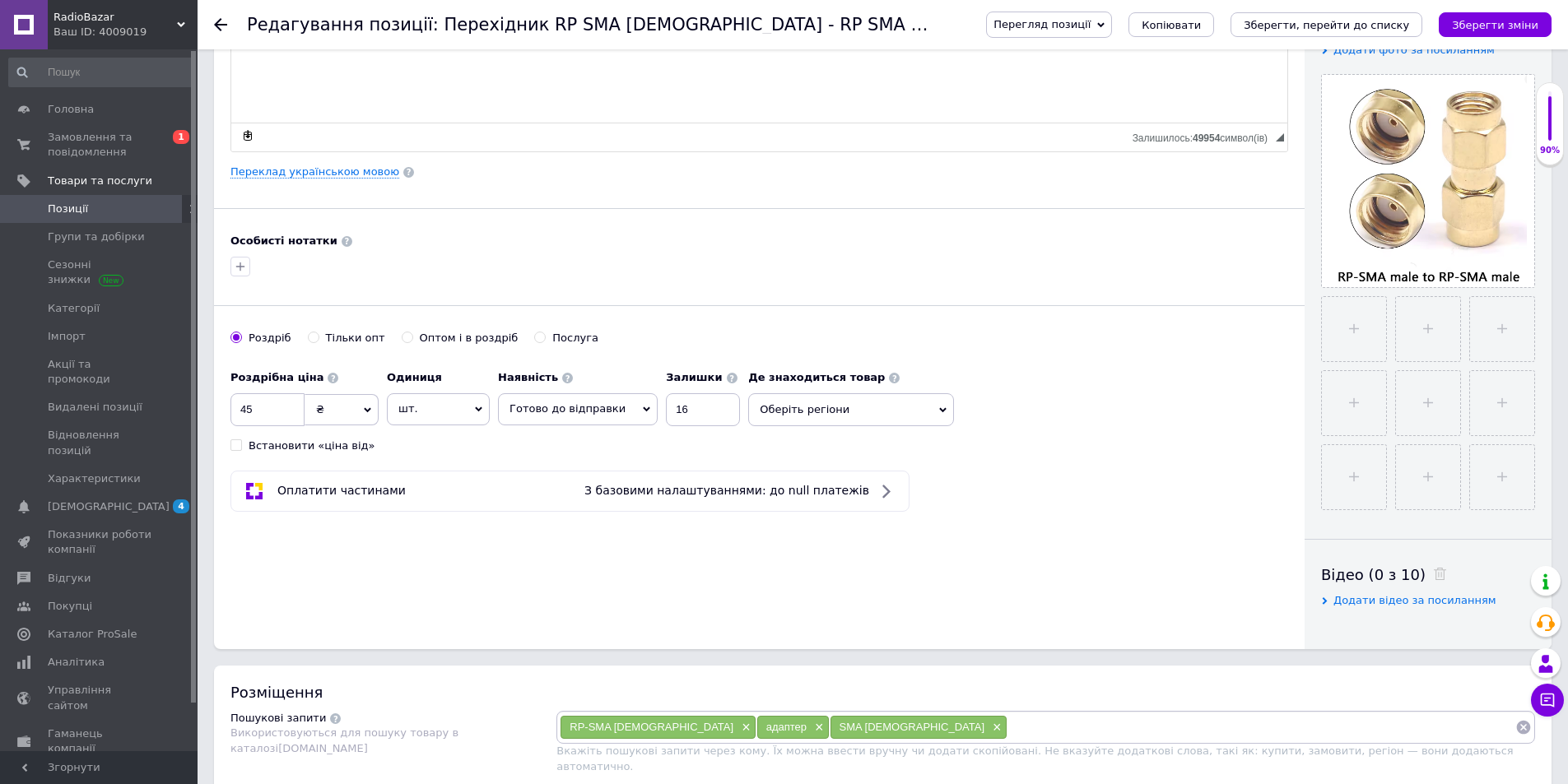
scroll to position [337, 0]
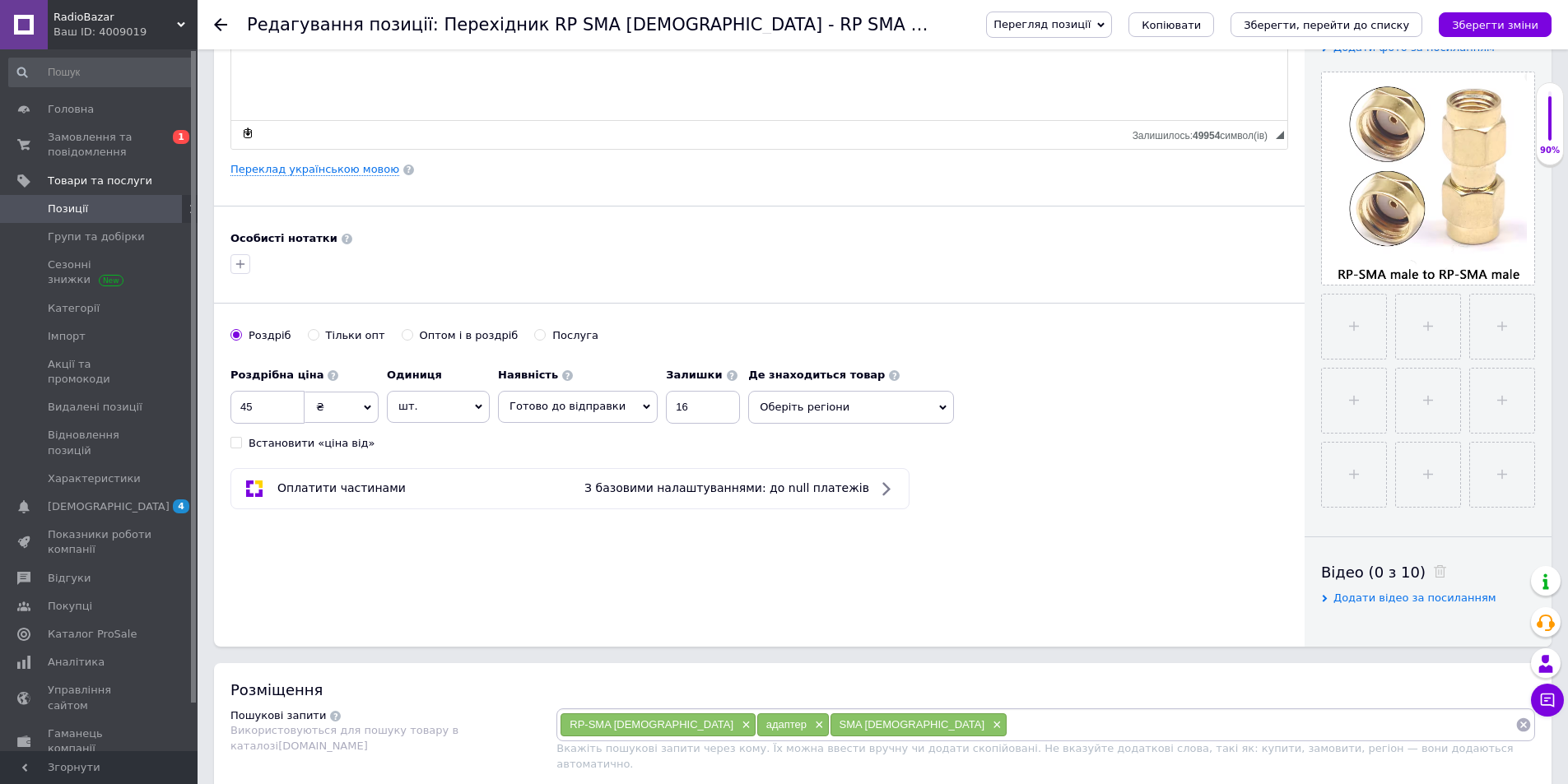
click at [855, 414] on span "Оберіть регіони" at bounding box center [851, 407] width 206 height 33
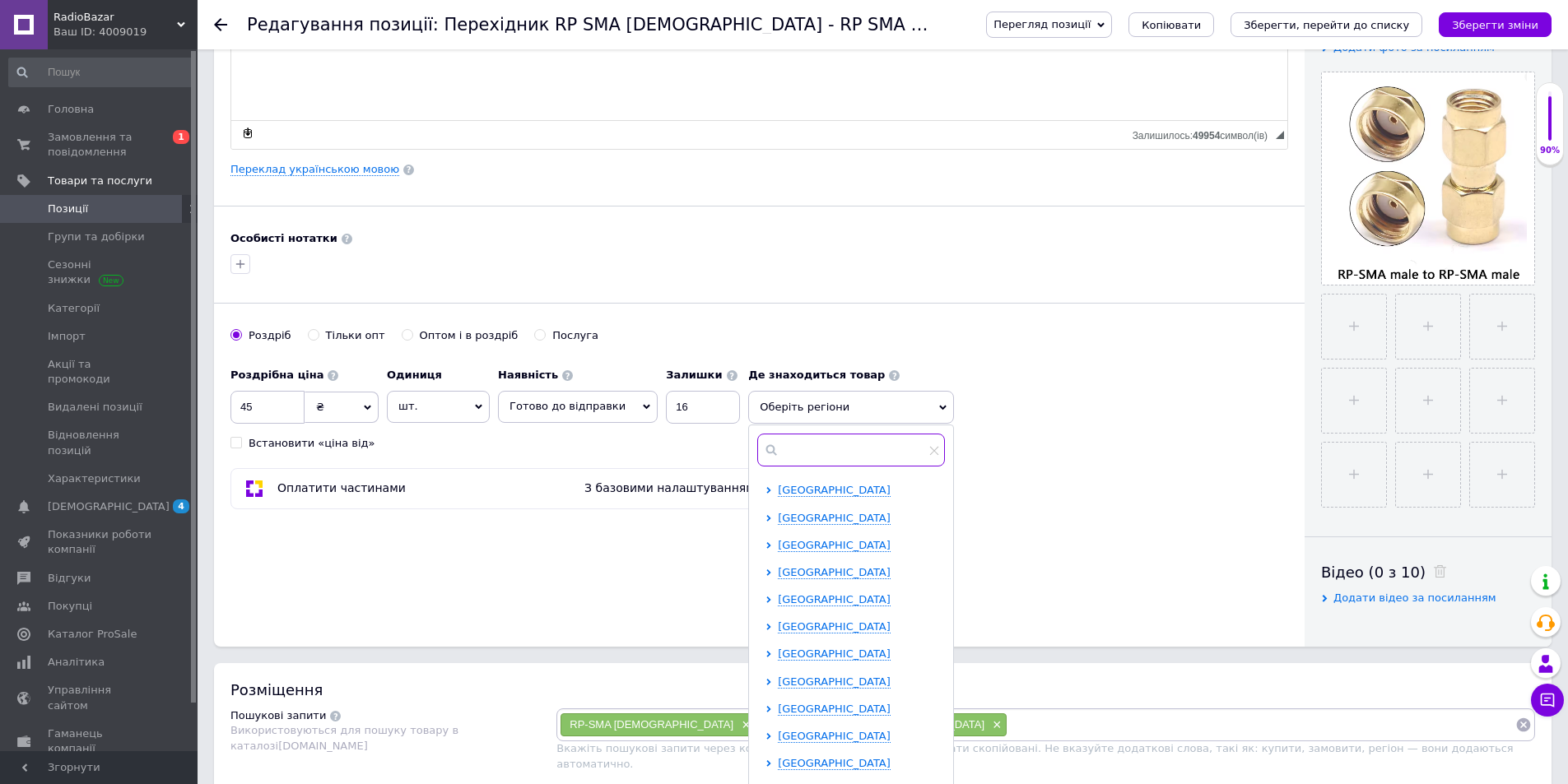
click at [847, 449] on input "text" at bounding box center [851, 450] width 188 height 33
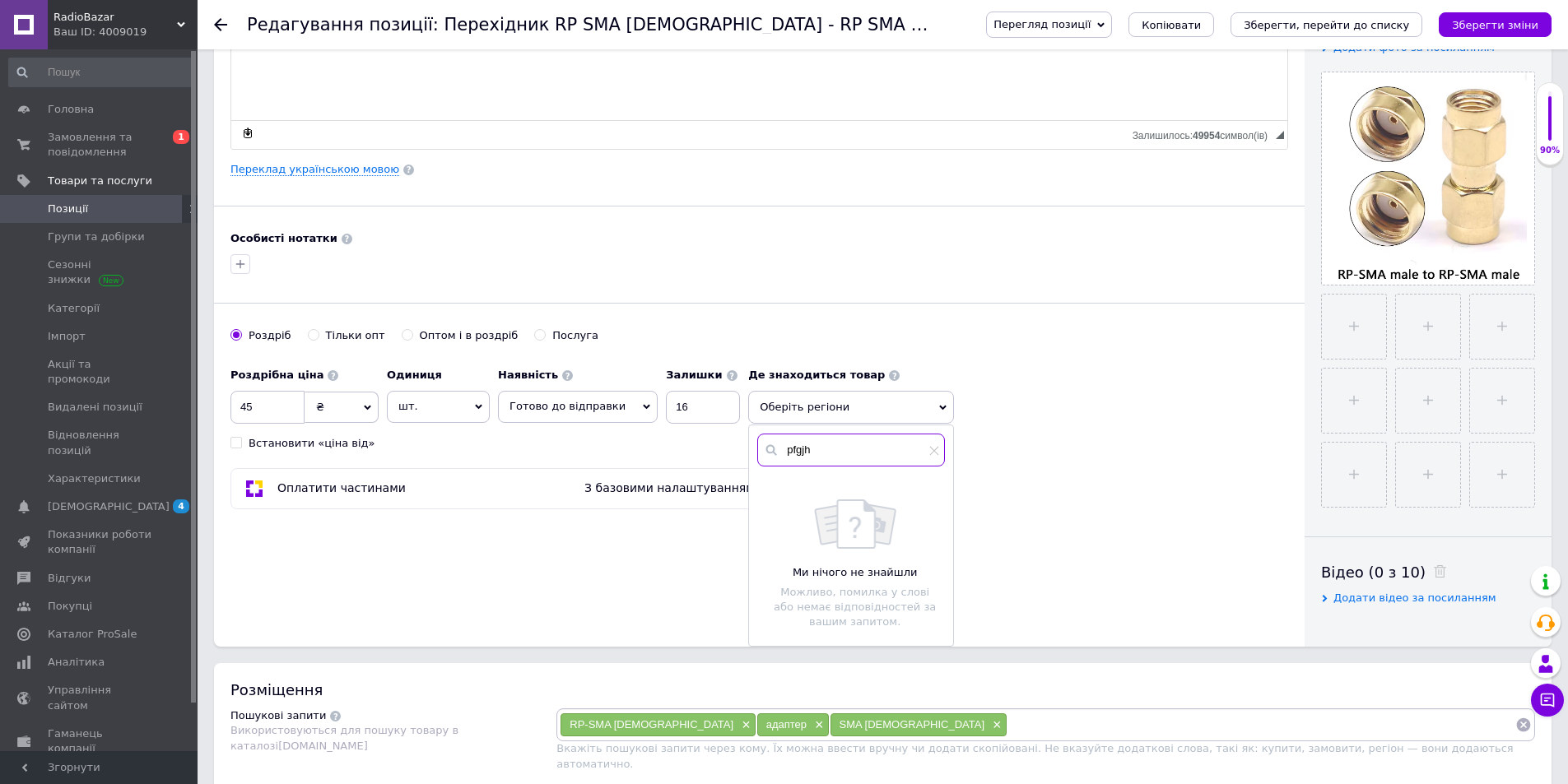
type input "pfgjhs"
drag, startPoint x: 847, startPoint y: 449, endPoint x: 572, endPoint y: 390, distance: 281.3
click at [572, 390] on div "Роздрібна ціна 45 ₴ $ EUR CHF GBP ¥ PLN ₸ MDL HUF KGS CNY TRY KRW lei Встановит…" at bounding box center [758, 405] width 1058 height 92
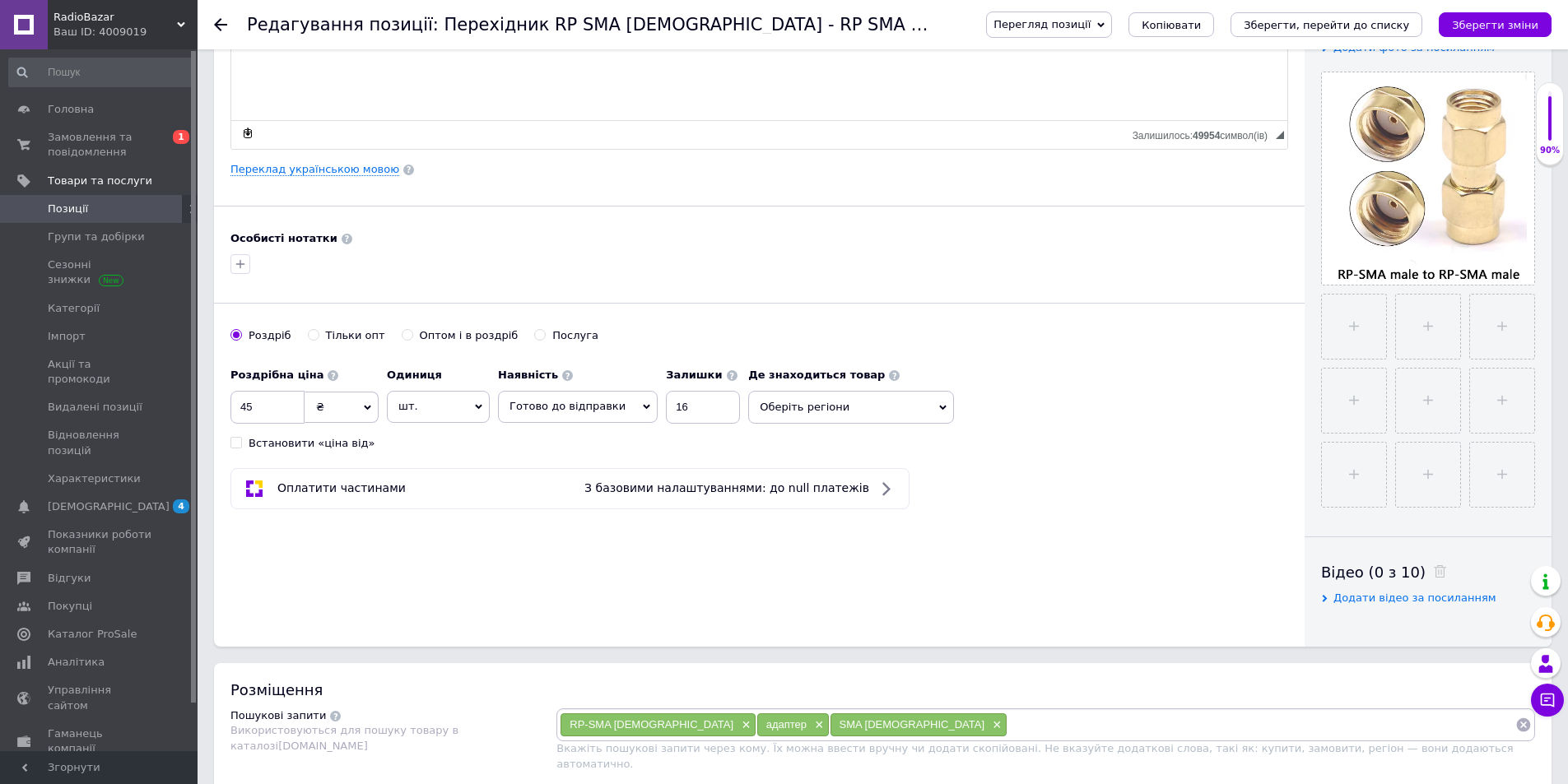
click at [869, 425] on div "Роздрібна ціна 45 ₴ $ EUR CHF GBP ¥ PLN ₸ MDL HUF KGS CNY TRY KRW lei Встановит…" at bounding box center [758, 405] width 1058 height 92
click at [874, 415] on span "Оберіть регіони" at bounding box center [851, 407] width 206 height 33
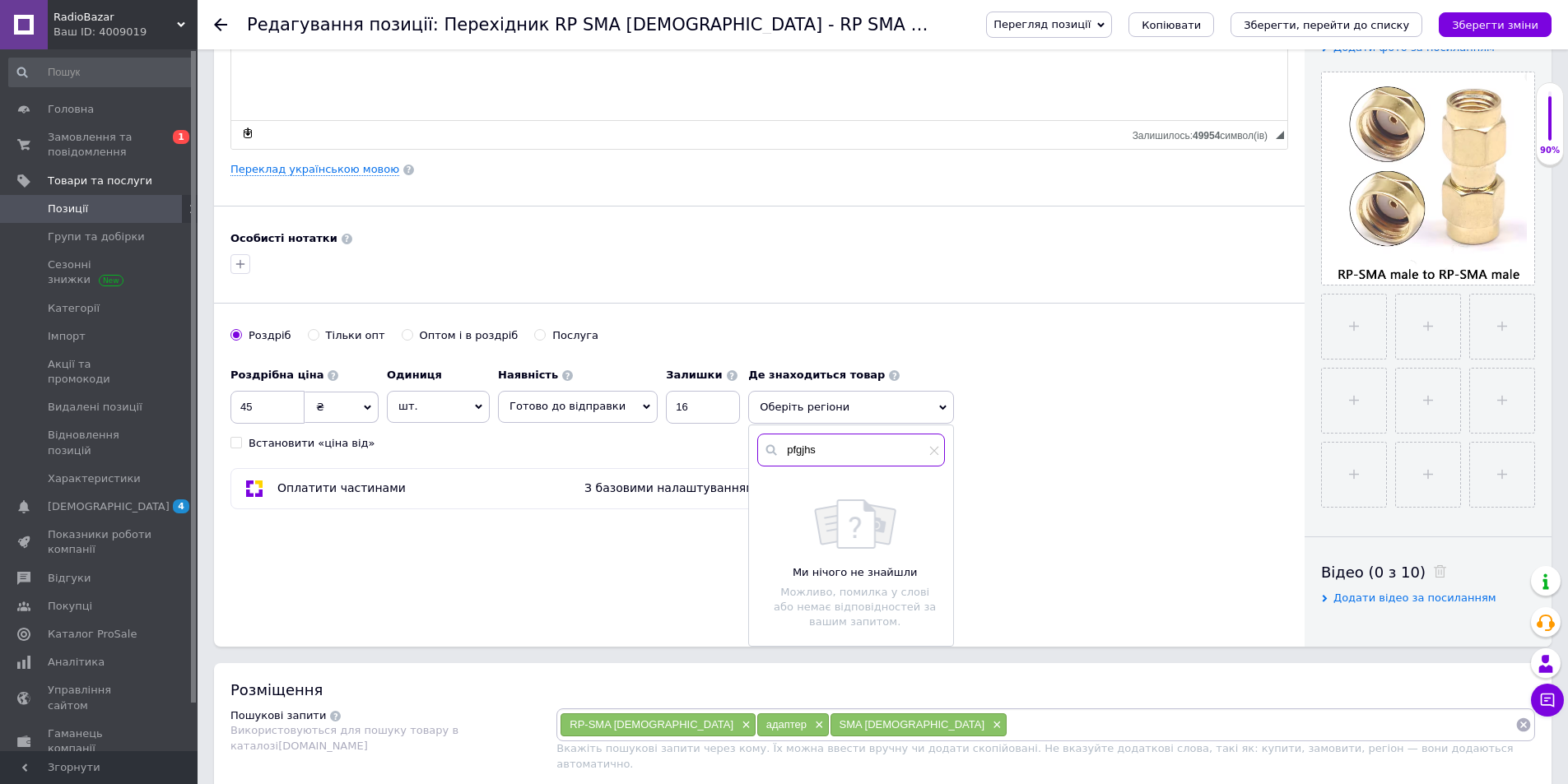
click at [802, 456] on input "pfgjhs" at bounding box center [851, 450] width 188 height 33
type input "запор"
click at [765, 486] on input "checkbox" at bounding box center [771, 489] width 10 height 10
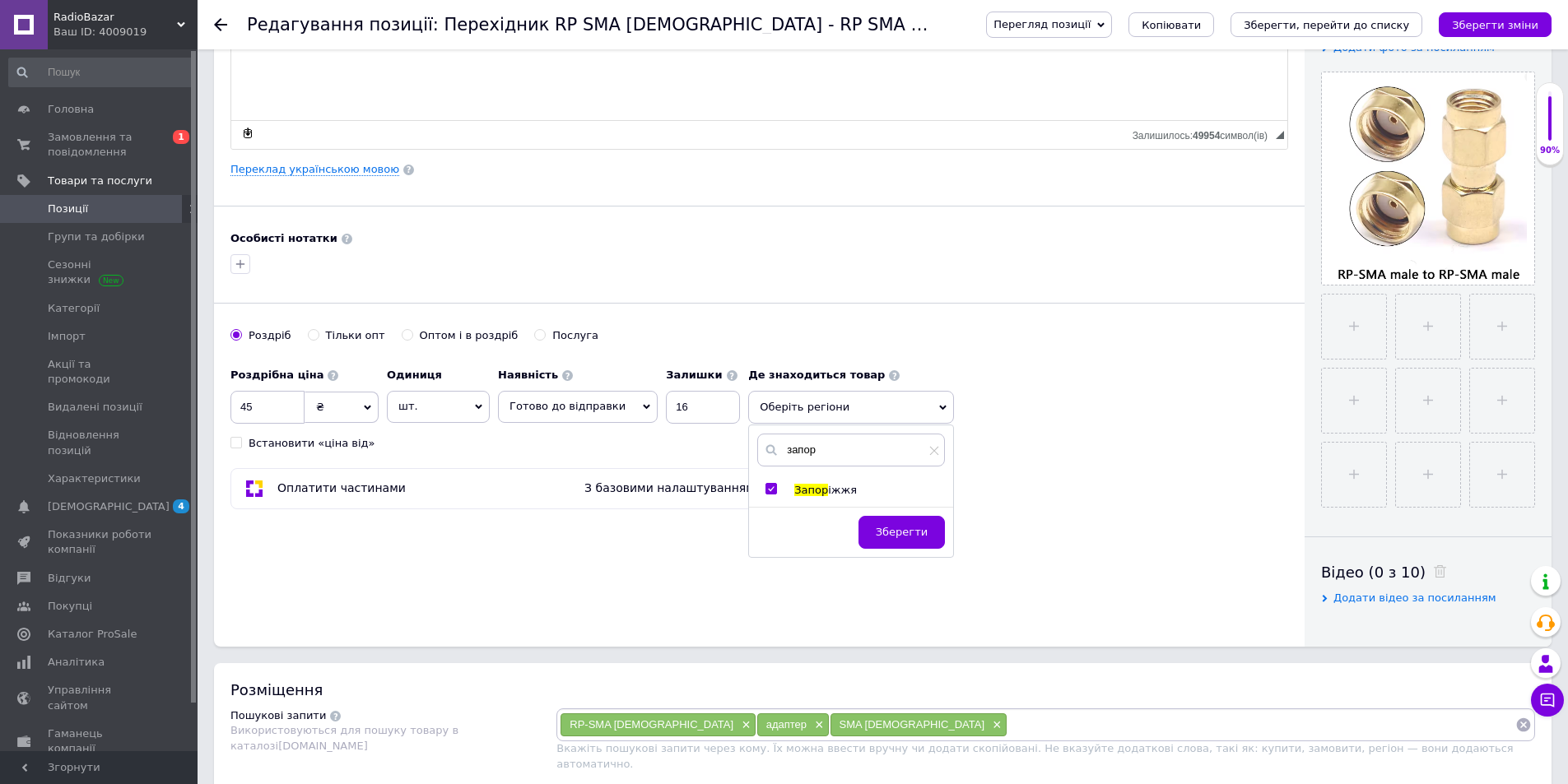
checkbox input "true"
click at [882, 537] on span "Зберегти" at bounding box center [902, 540] width 52 height 12
click at [989, 721] on span "×" at bounding box center [995, 725] width 13 height 14
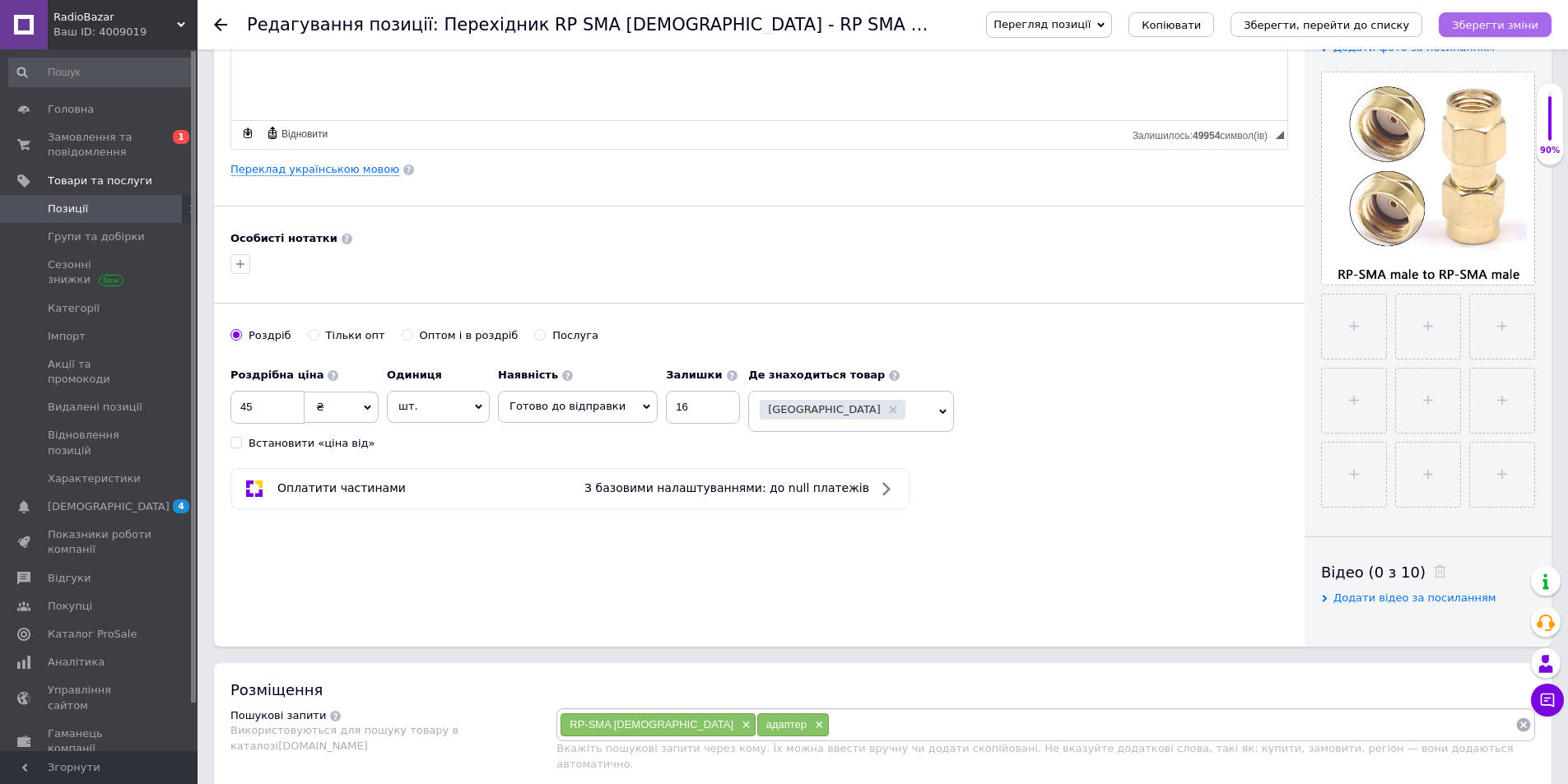
click at [1486, 23] on icon "Зберегти зміни" at bounding box center [1495, 25] width 86 height 12
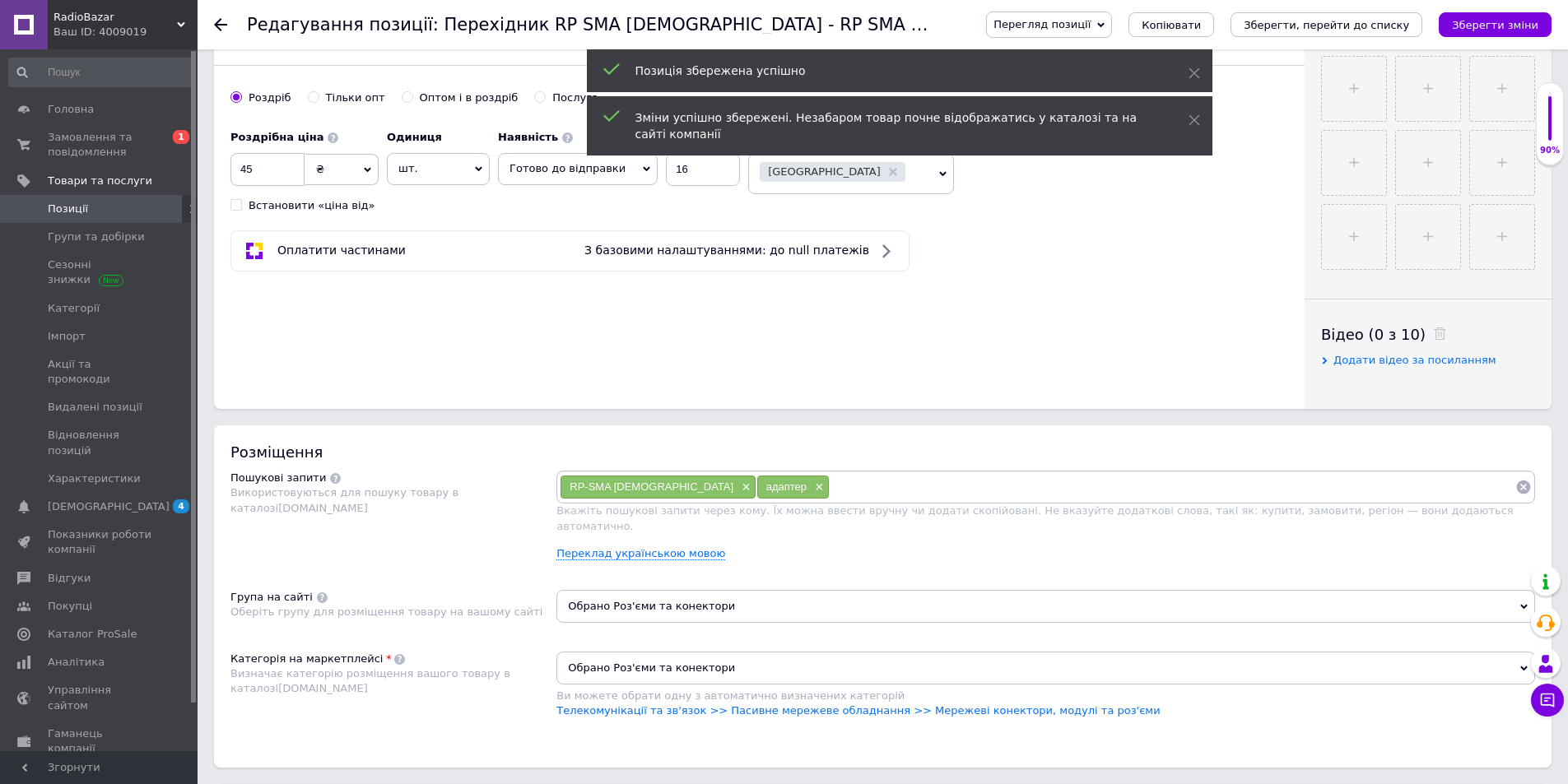
scroll to position [580, 0]
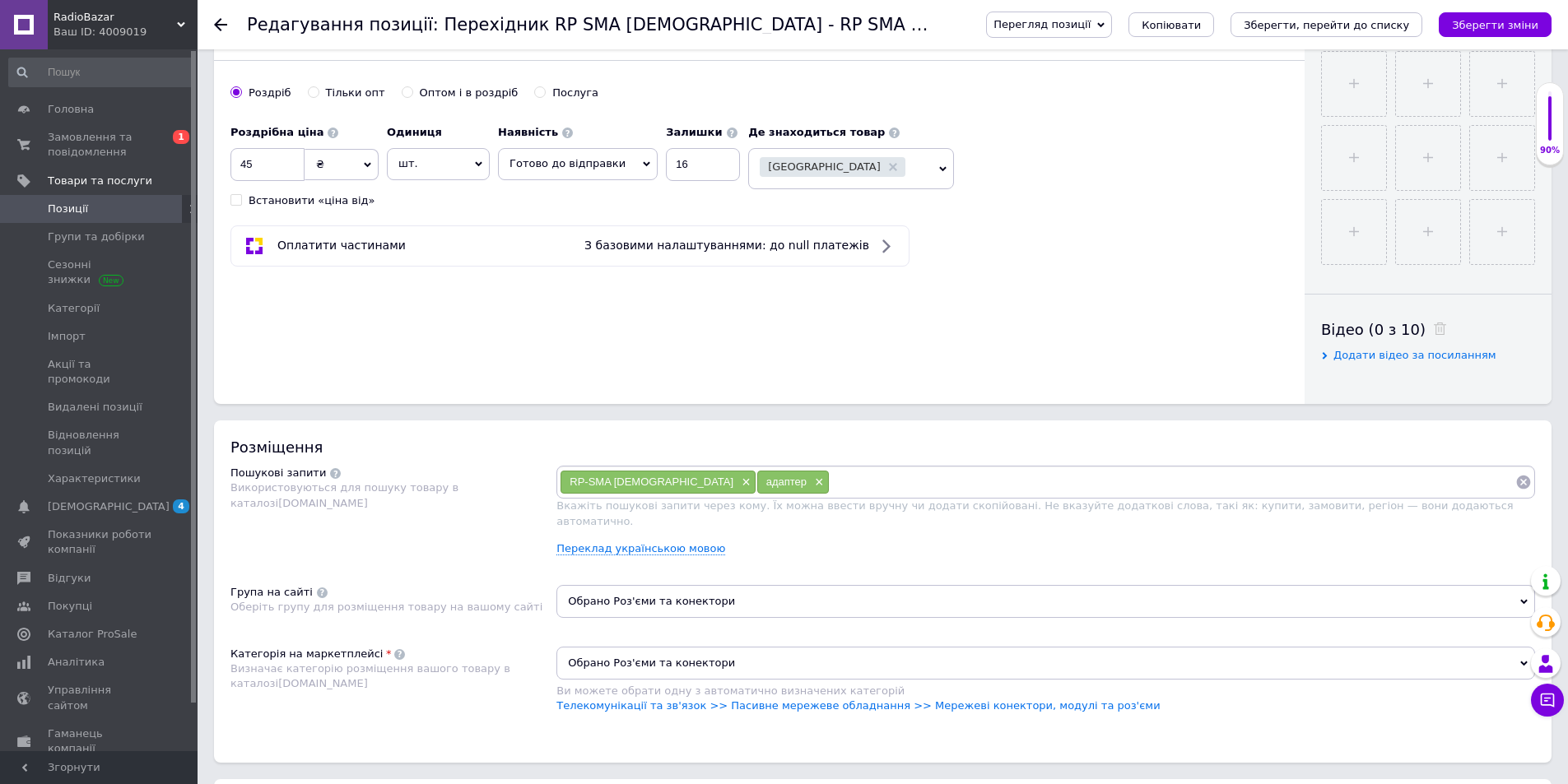
click at [636, 545] on div "RP-SMA [DEMOGRAPHIC_DATA] × адаптер × Вкажіть пошукові запити через кому. Їх мо…" at bounding box center [1046, 517] width 979 height 103
click at [646, 542] on link "Переклад українською мовою" at bounding box center [640, 548] width 169 height 13
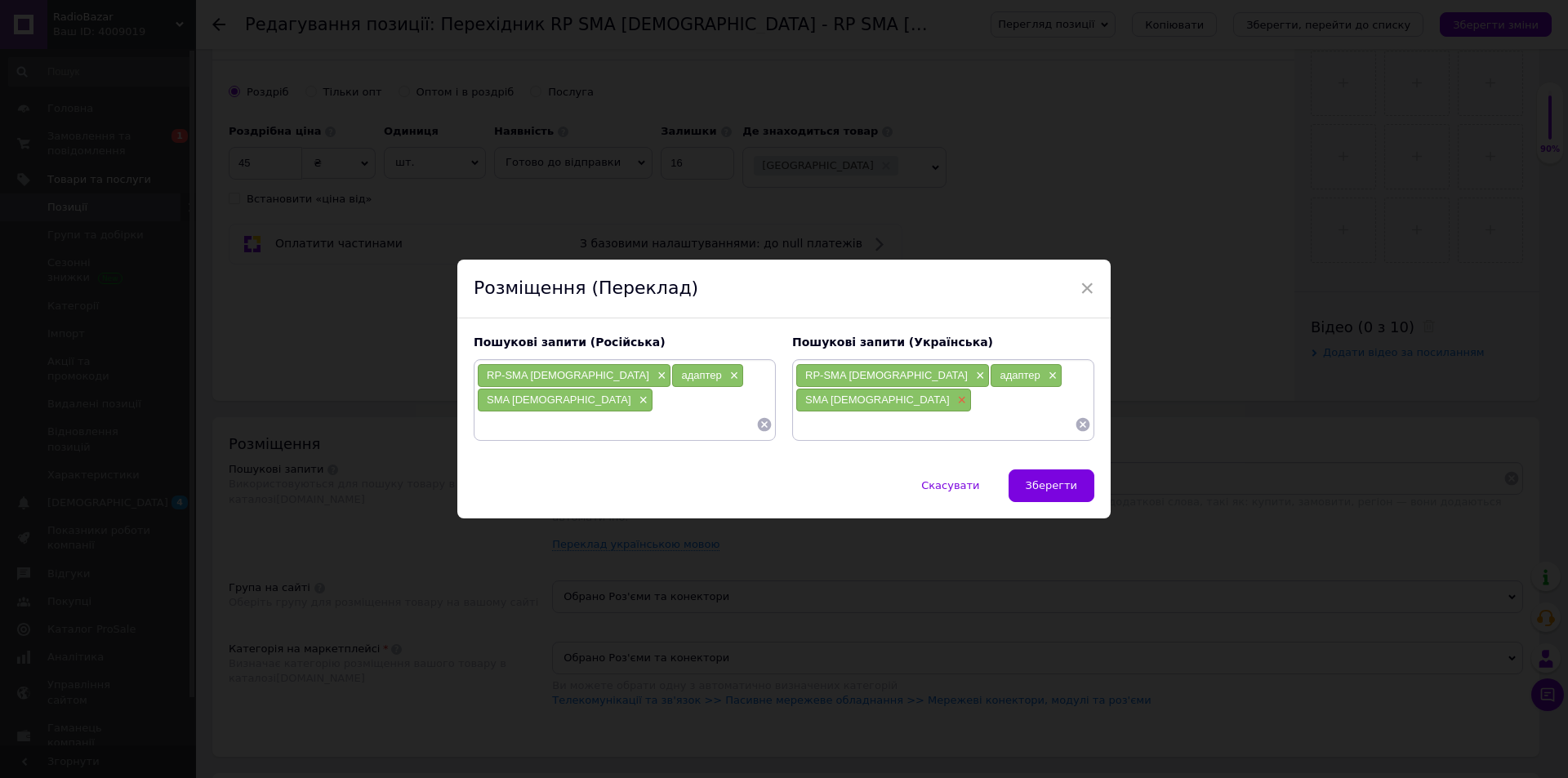
click at [967, 394] on span "×" at bounding box center [960, 401] width 13 height 14
click at [1068, 479] on span "Зберегти" at bounding box center [1051, 485] width 51 height 12
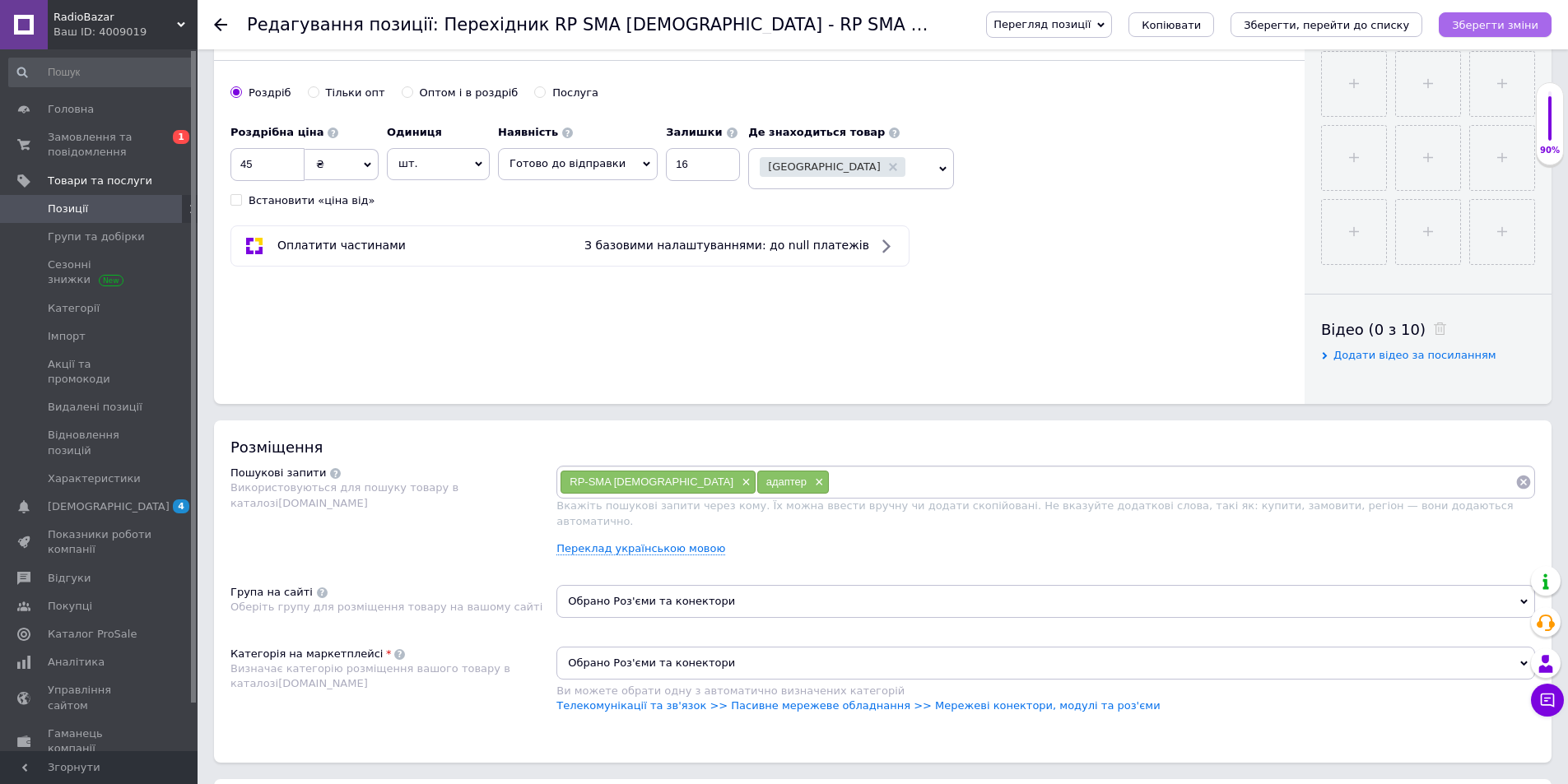
click at [1489, 24] on icon "Зберегти зміни" at bounding box center [1495, 25] width 86 height 12
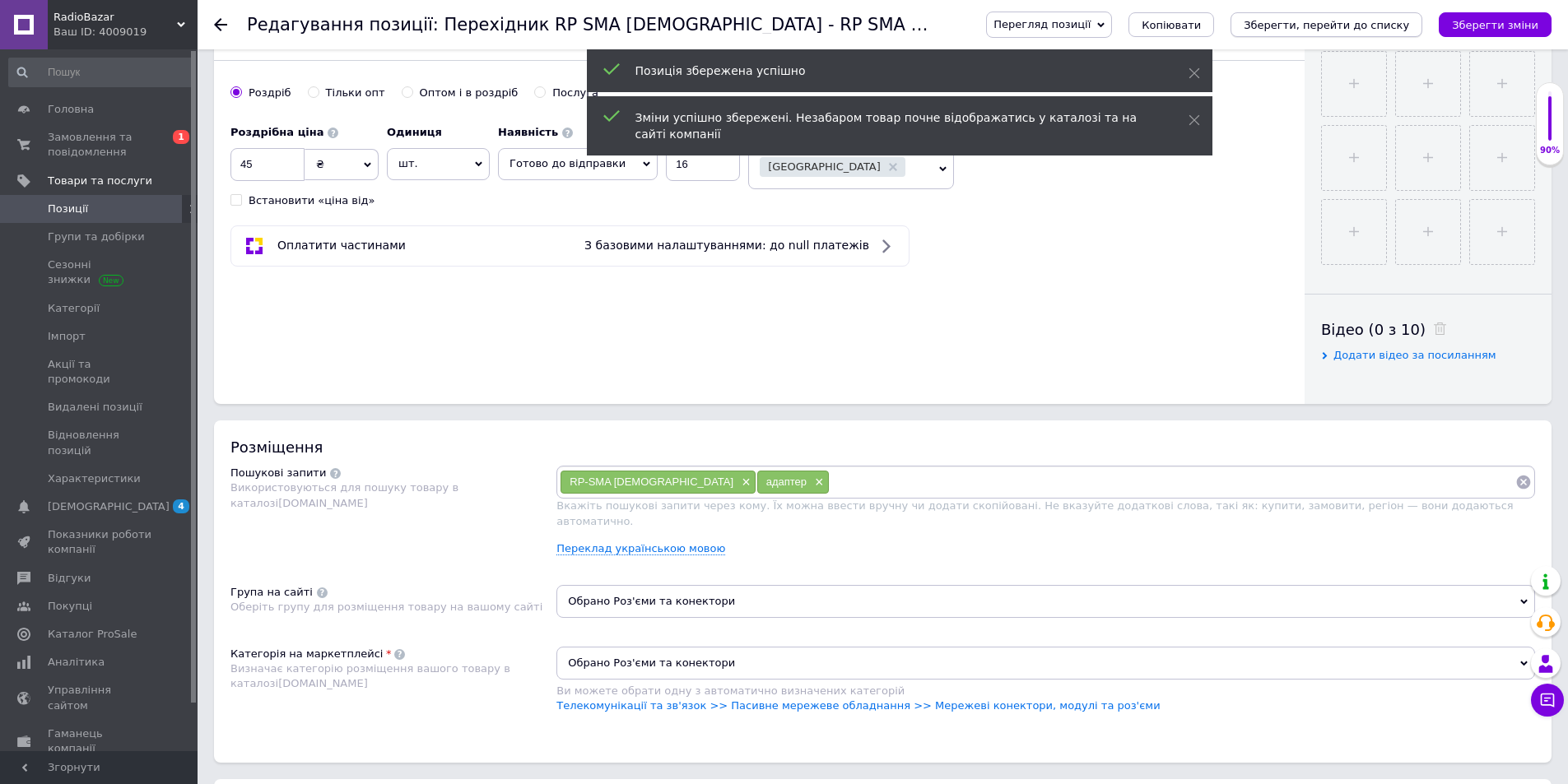
click at [1353, 20] on icon "Зберегти, перейти до списку" at bounding box center [1326, 25] width 165 height 12
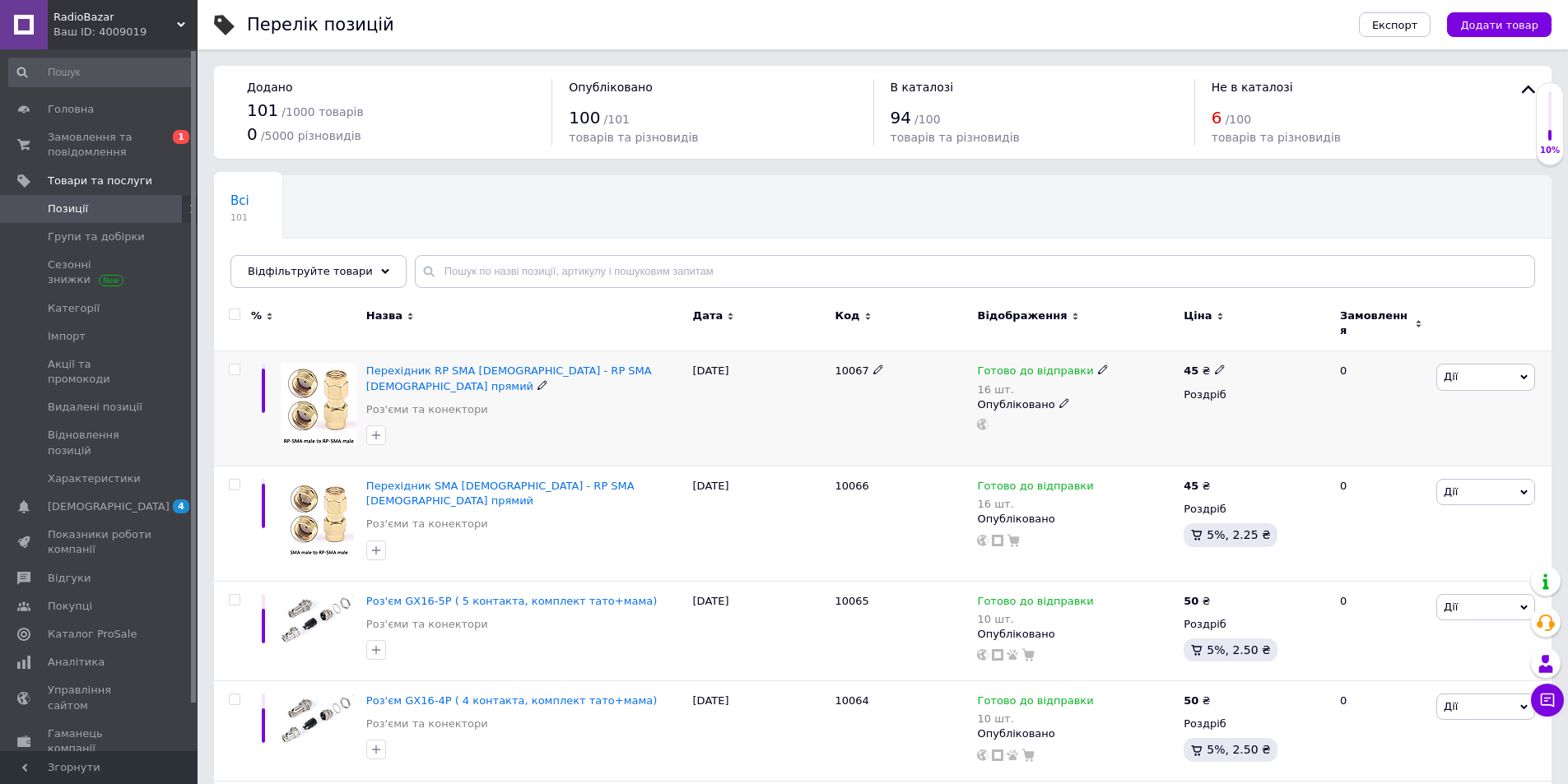
click at [1507, 373] on span "Дії" at bounding box center [1486, 377] width 99 height 26
click at [1417, 611] on li "Додати в кампанію Каталог ProSale" at bounding box center [1425, 616] width 218 height 23
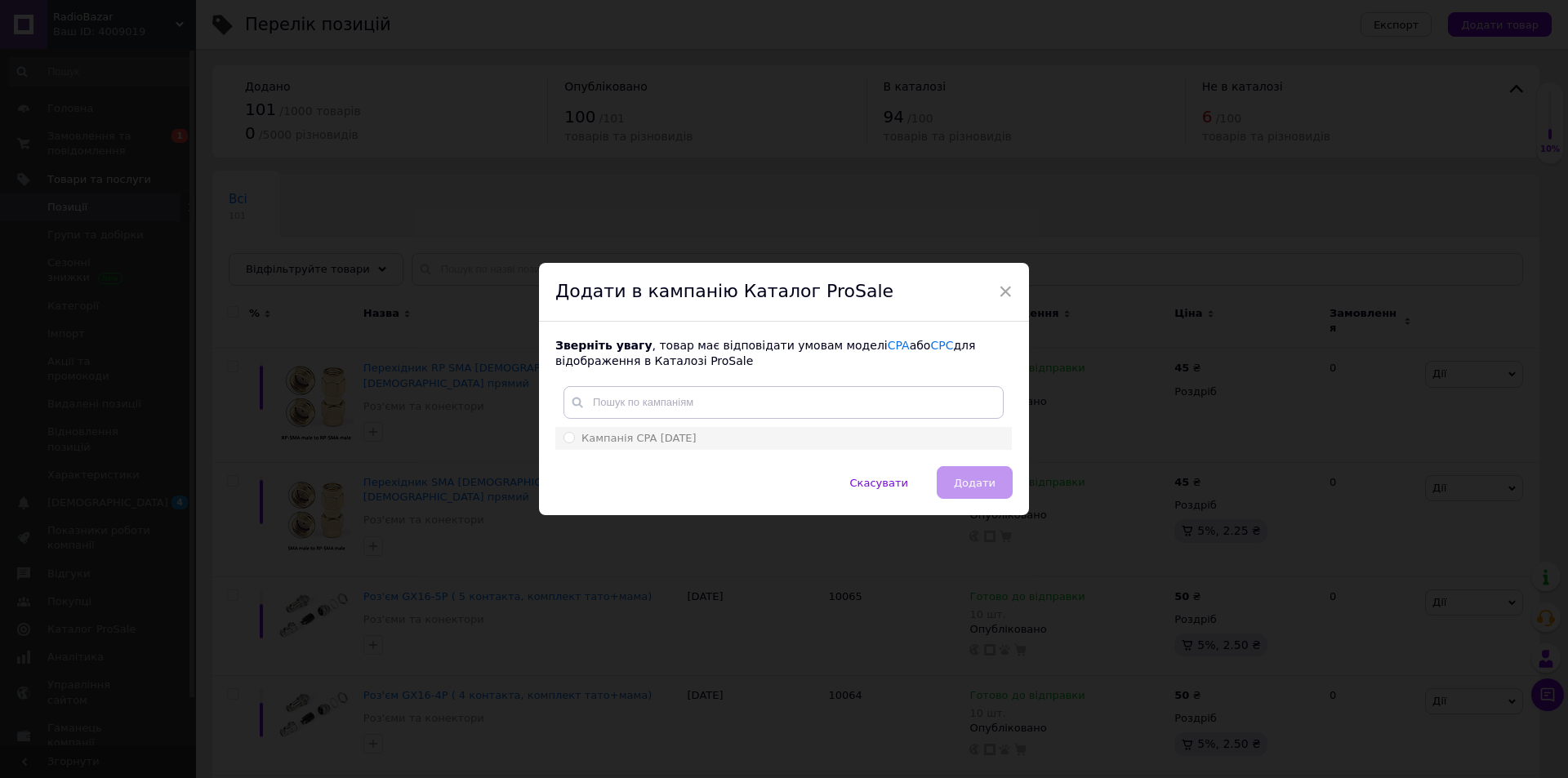
click at [685, 441] on span "Кампанія CPA [DATE]" at bounding box center [639, 437] width 115 height 12
click at [574, 441] on input "Кампанія CPA [DATE]" at bounding box center [569, 437] width 10 height 10
radio input "true"
click at [991, 477] on span "Додати" at bounding box center [975, 483] width 42 height 12
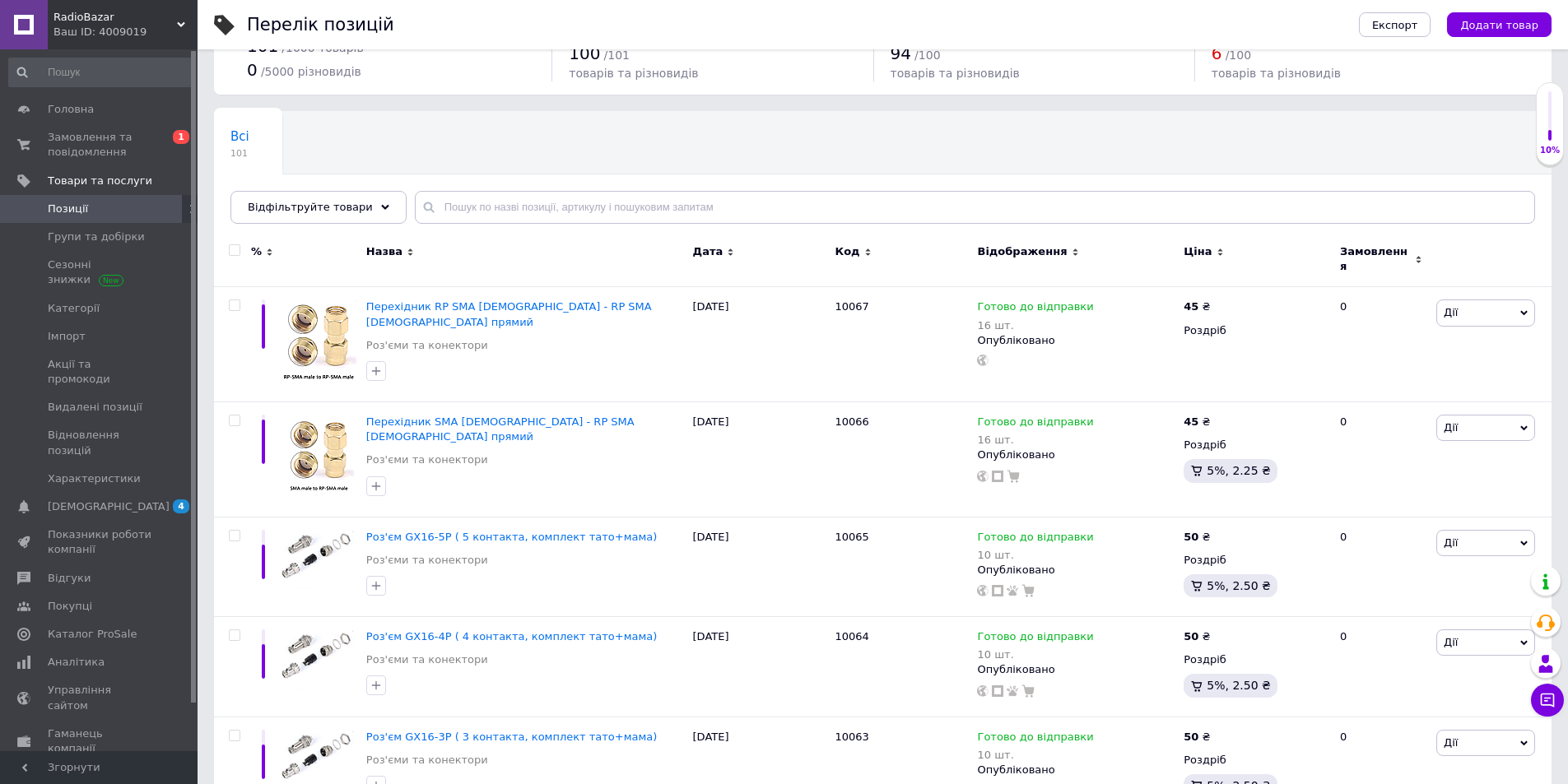
scroll to position [70, 0]
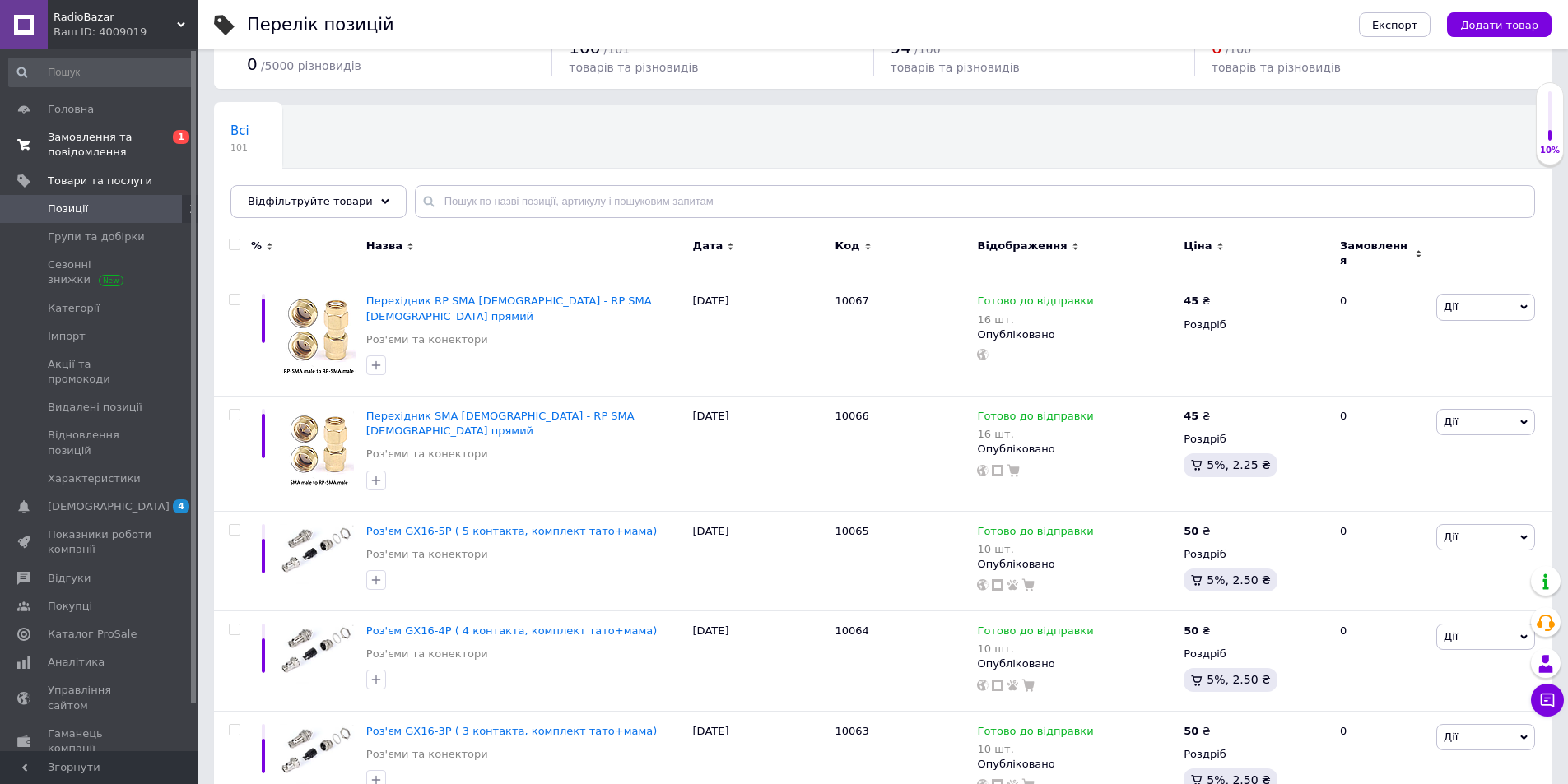
click at [86, 150] on span "Замовлення та повідомлення" at bounding box center [99, 144] width 105 height 29
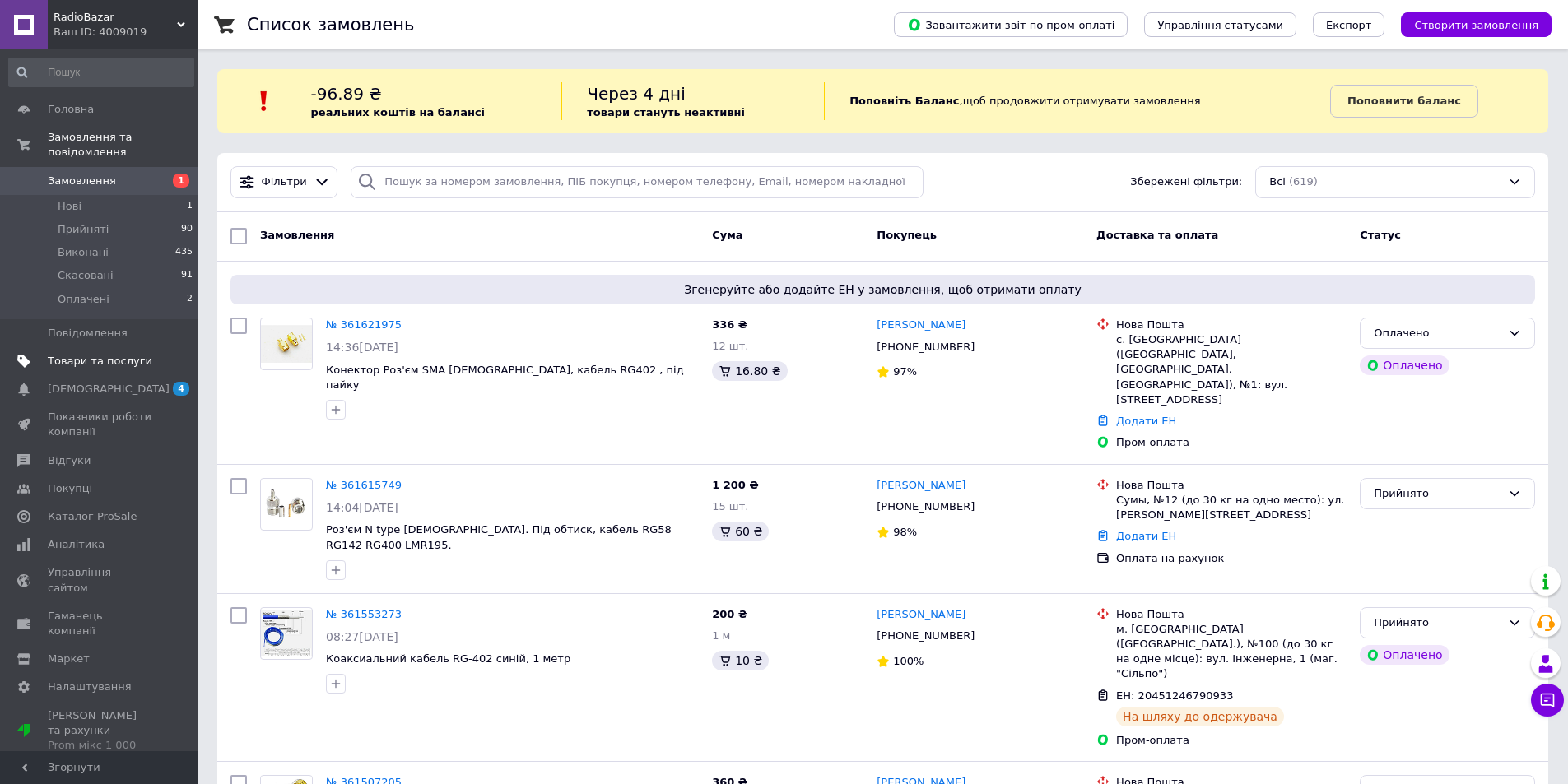
click at [127, 354] on span "Товари та послуги" at bounding box center [99, 360] width 105 height 15
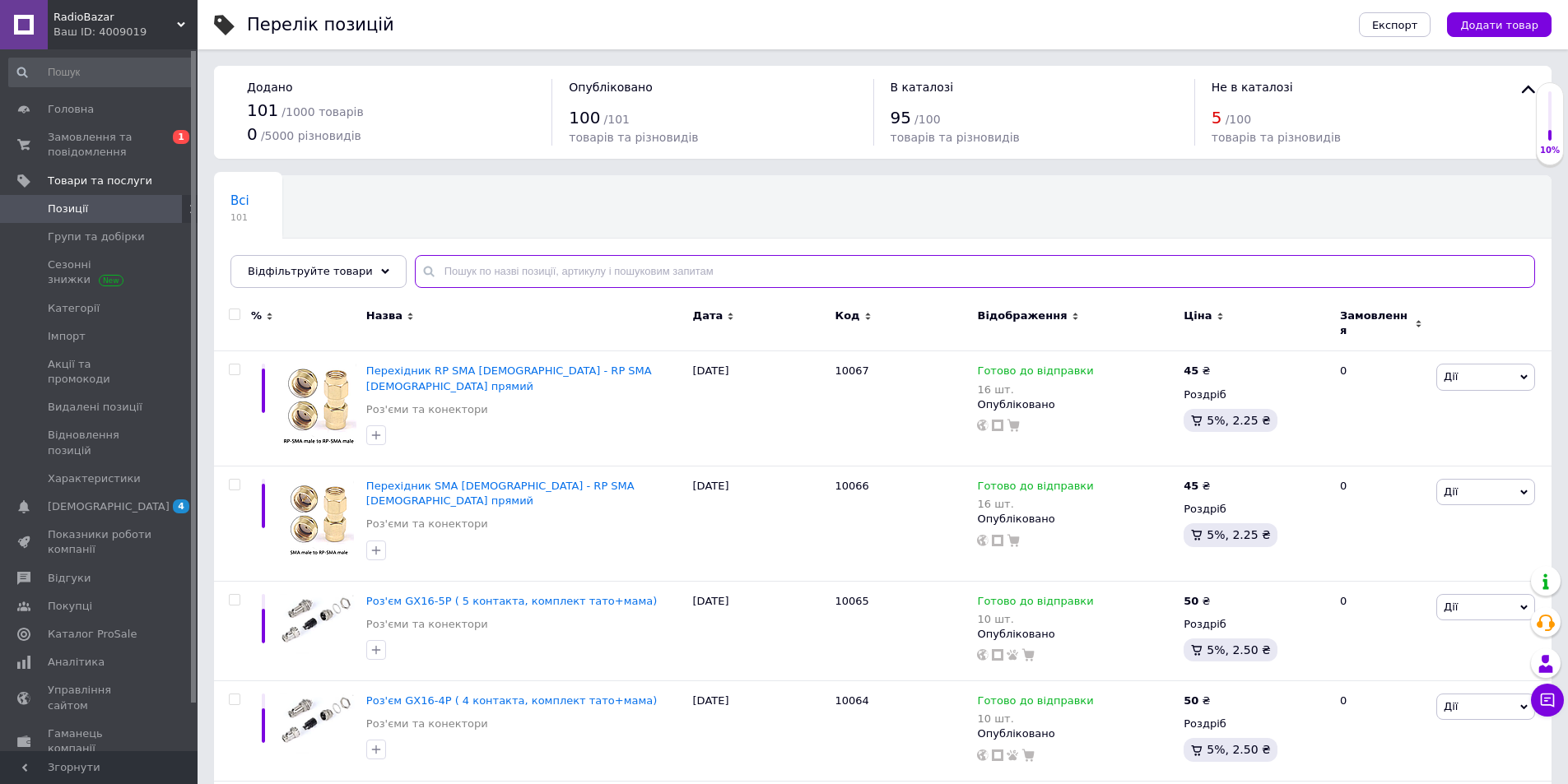
click at [558, 274] on input "text" at bounding box center [975, 271] width 1120 height 33
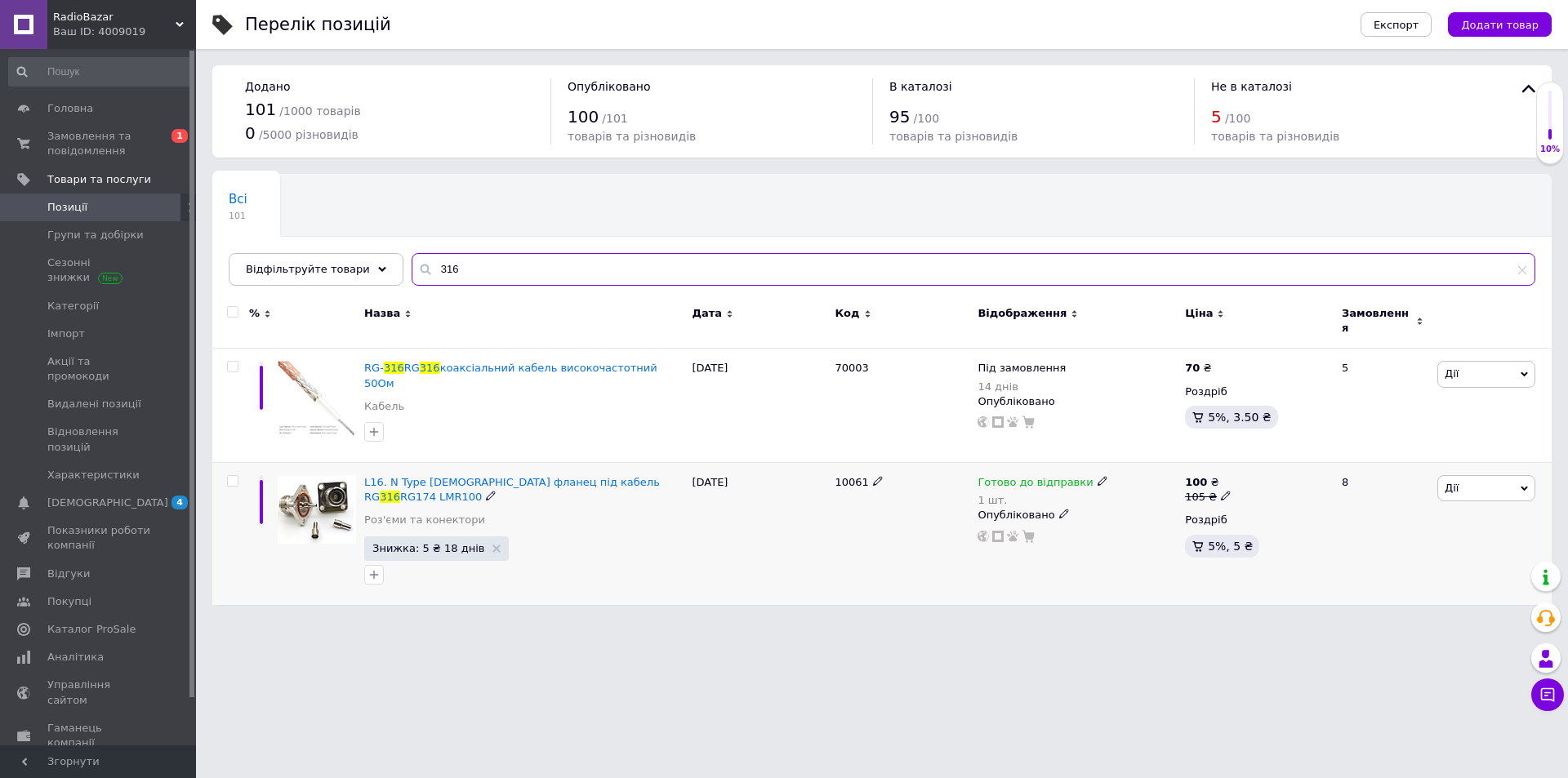
type input "316"
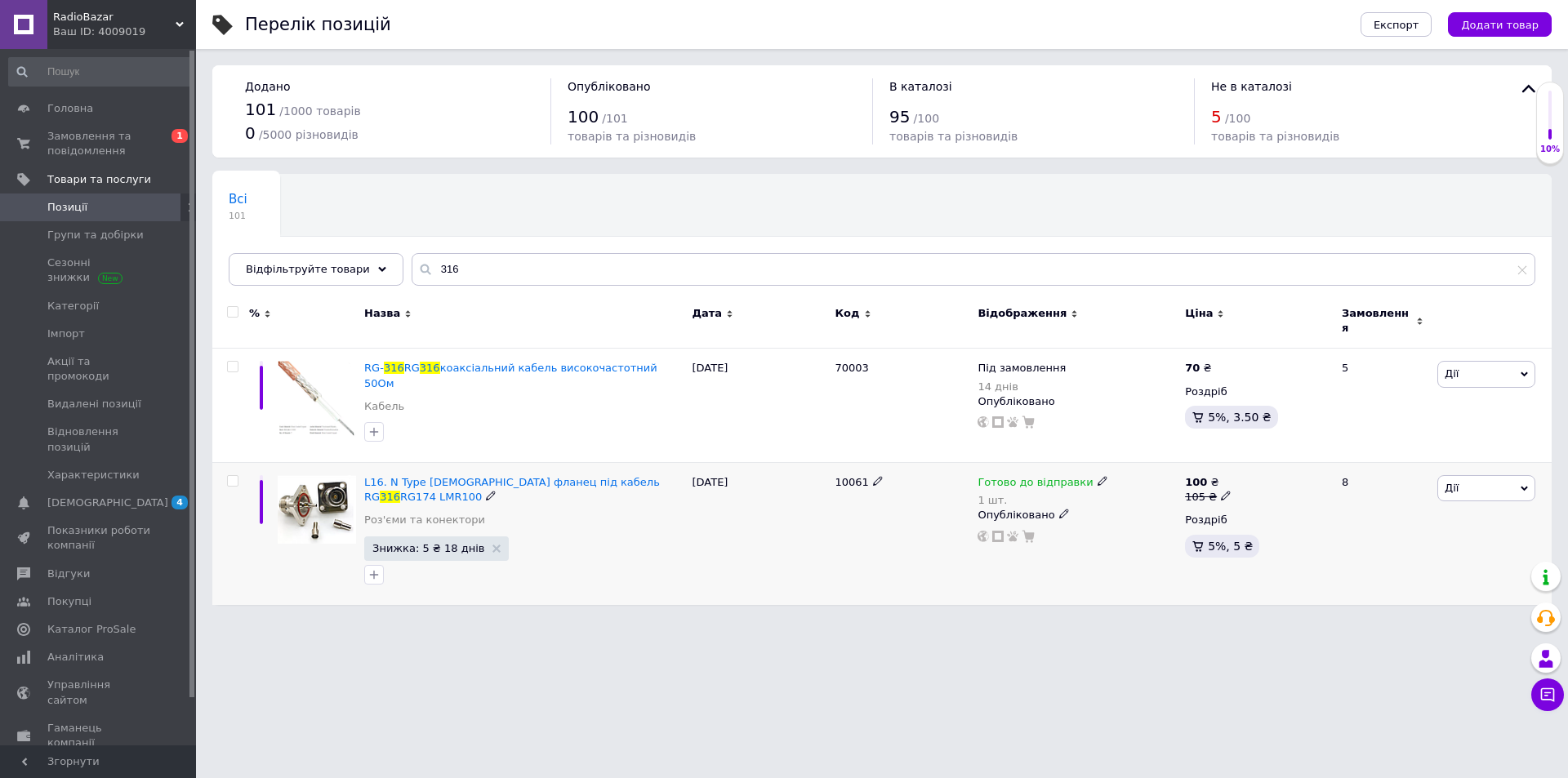
click at [1098, 476] on icon at bounding box center [1102, 480] width 9 height 9
click at [1187, 530] on li "Немає в наявності" at bounding box center [1185, 541] width 155 height 23
drag, startPoint x: 1180, startPoint y: 507, endPoint x: 997, endPoint y: 470, distance: 186.7
click at [997, 475] on span "Готово до відправки 1 шт. Наявність Немає в наявності В наявності Під замовленн…" at bounding box center [1042, 491] width 130 height 31
click at [1197, 463] on span "Немає в наявності" at bounding box center [1170, 469] width 102 height 12
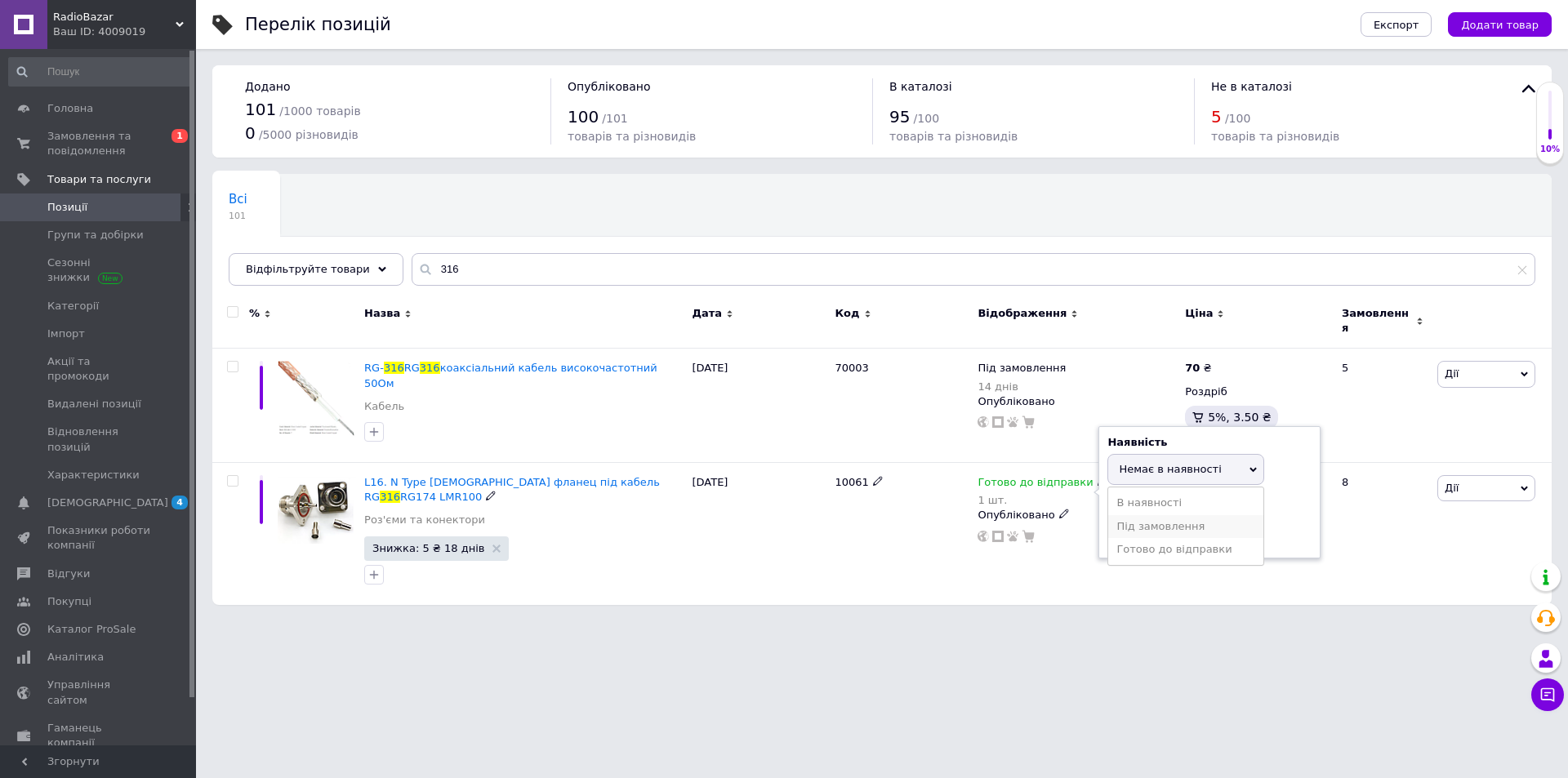
click at [1165, 516] on li "Під замовлення" at bounding box center [1185, 527] width 155 height 23
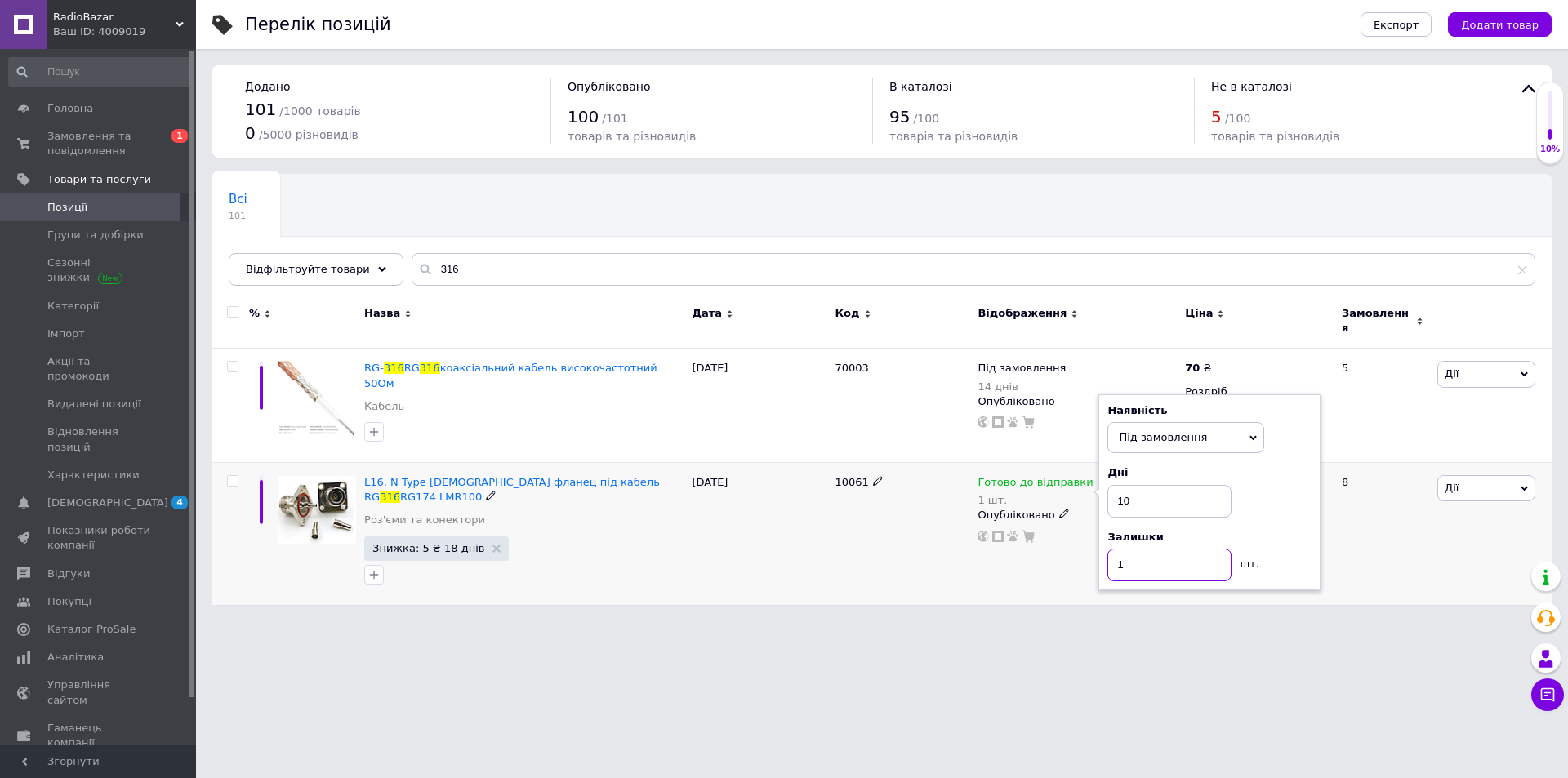
drag, startPoint x: 1166, startPoint y: 552, endPoint x: 1062, endPoint y: 535, distance: 105.4
click at [1062, 535] on div "Готово до відправки 1 шт. Наявність Під замовлення В наявності Немає в наявност…" at bounding box center [1077, 534] width 208 height 142
type input "0"
click at [1129, 485] on input "10" at bounding box center [1170, 501] width 124 height 33
type input "14"
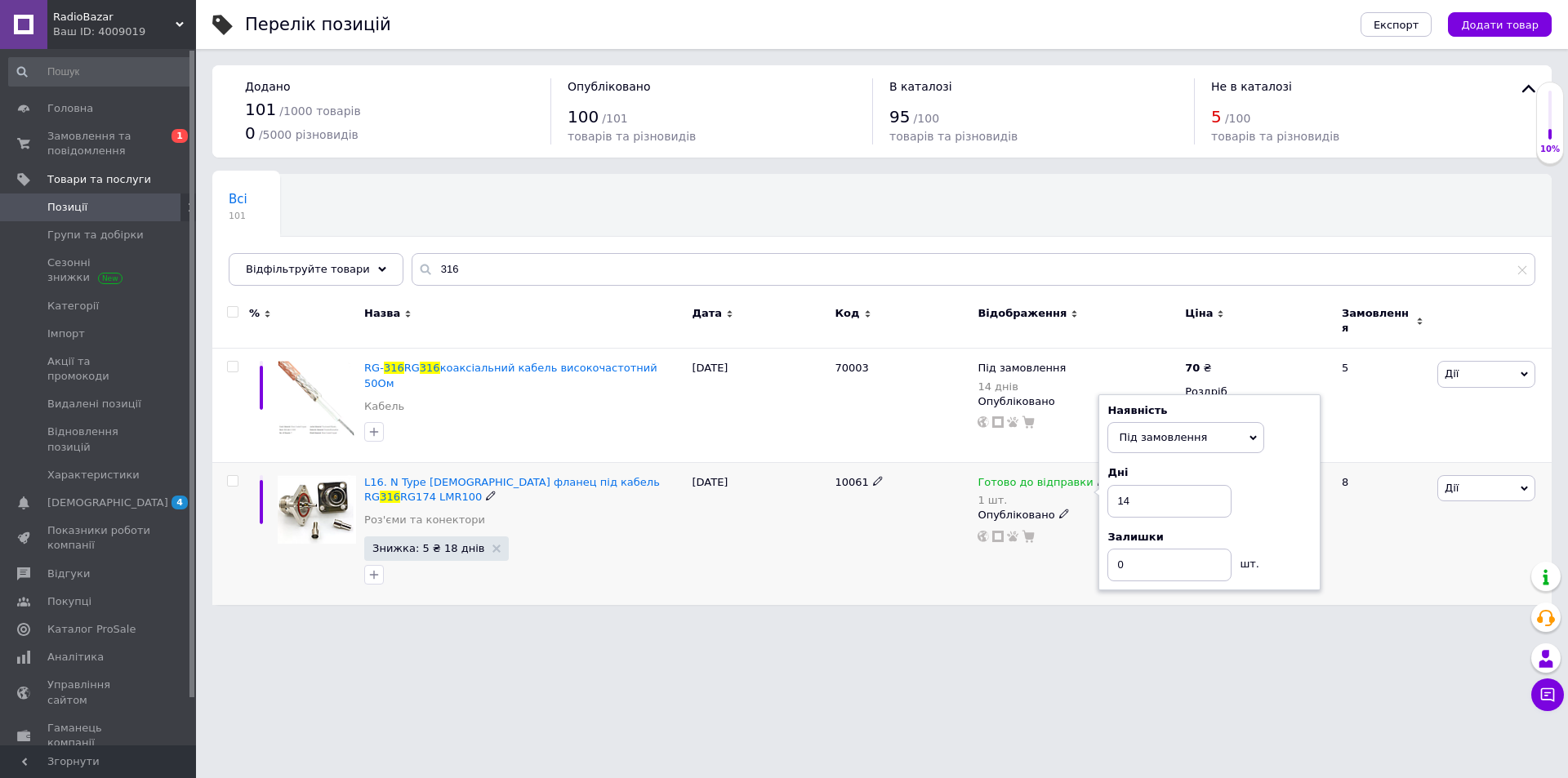
click at [799, 558] on div "[DATE]" at bounding box center [759, 534] width 143 height 142
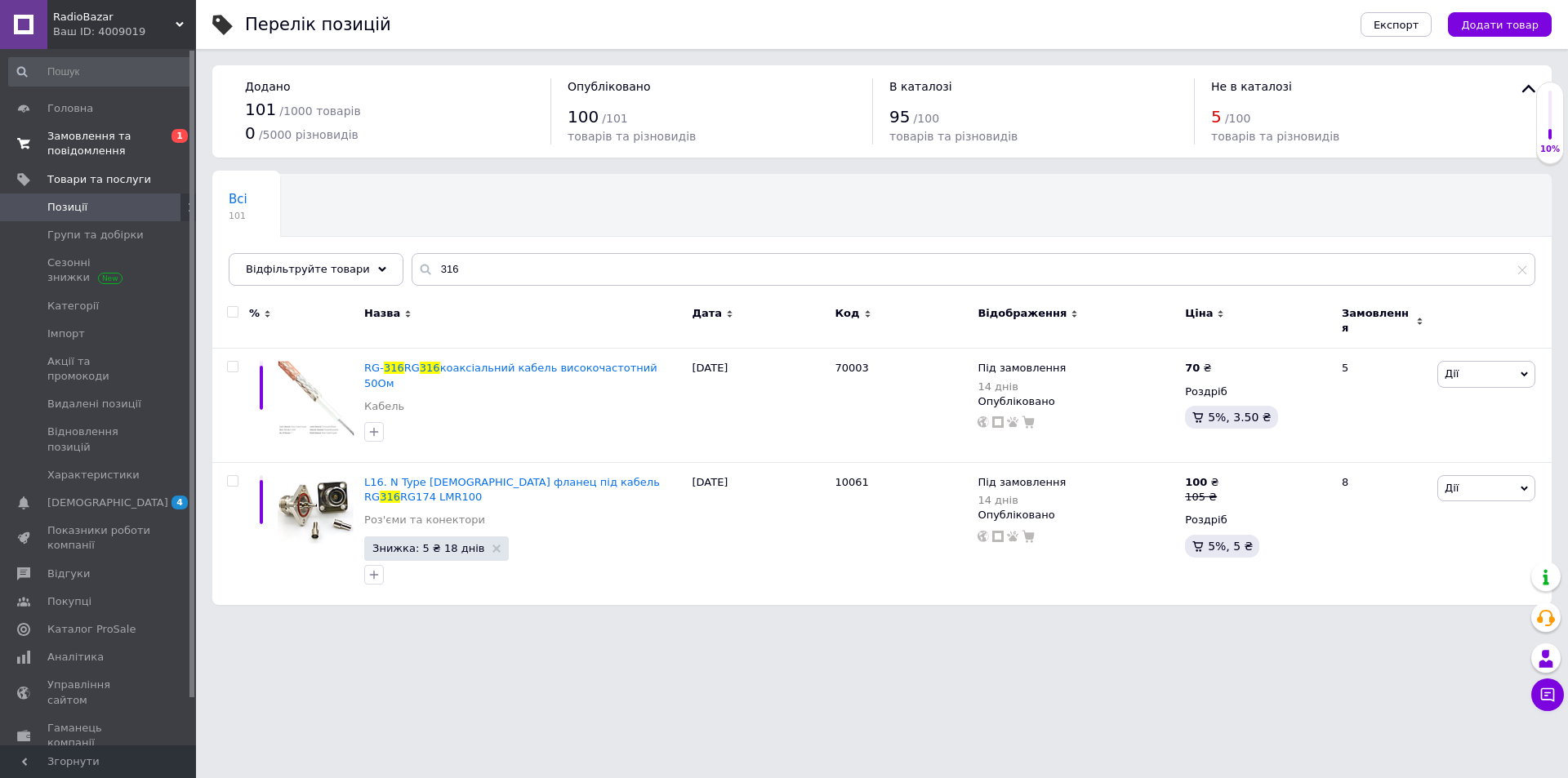
click at [98, 147] on span "Замовлення та повідомлення" at bounding box center [99, 143] width 104 height 29
